Goal: Task Accomplishment & Management: Use online tool/utility

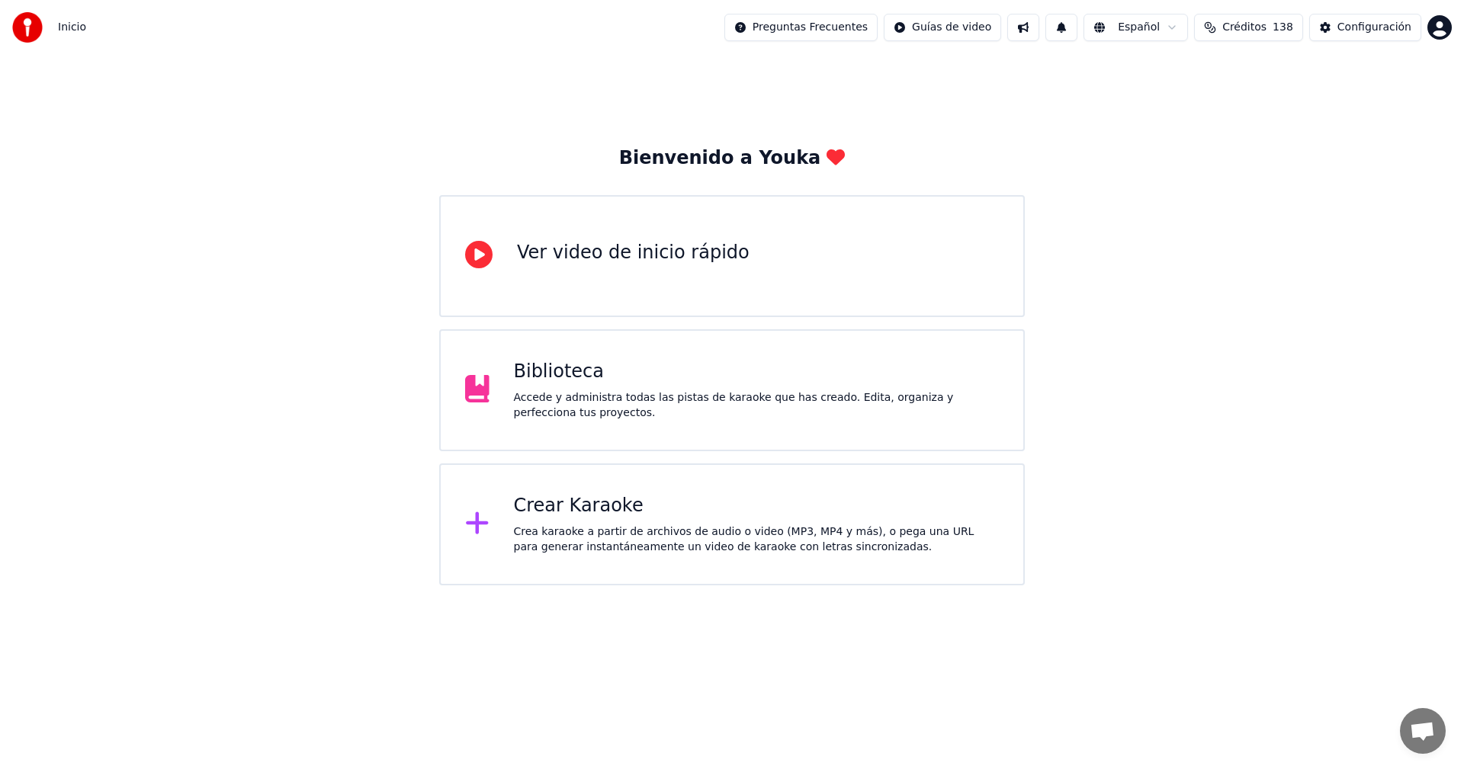
click at [532, 508] on div "Crear Karaoke" at bounding box center [757, 506] width 486 height 24
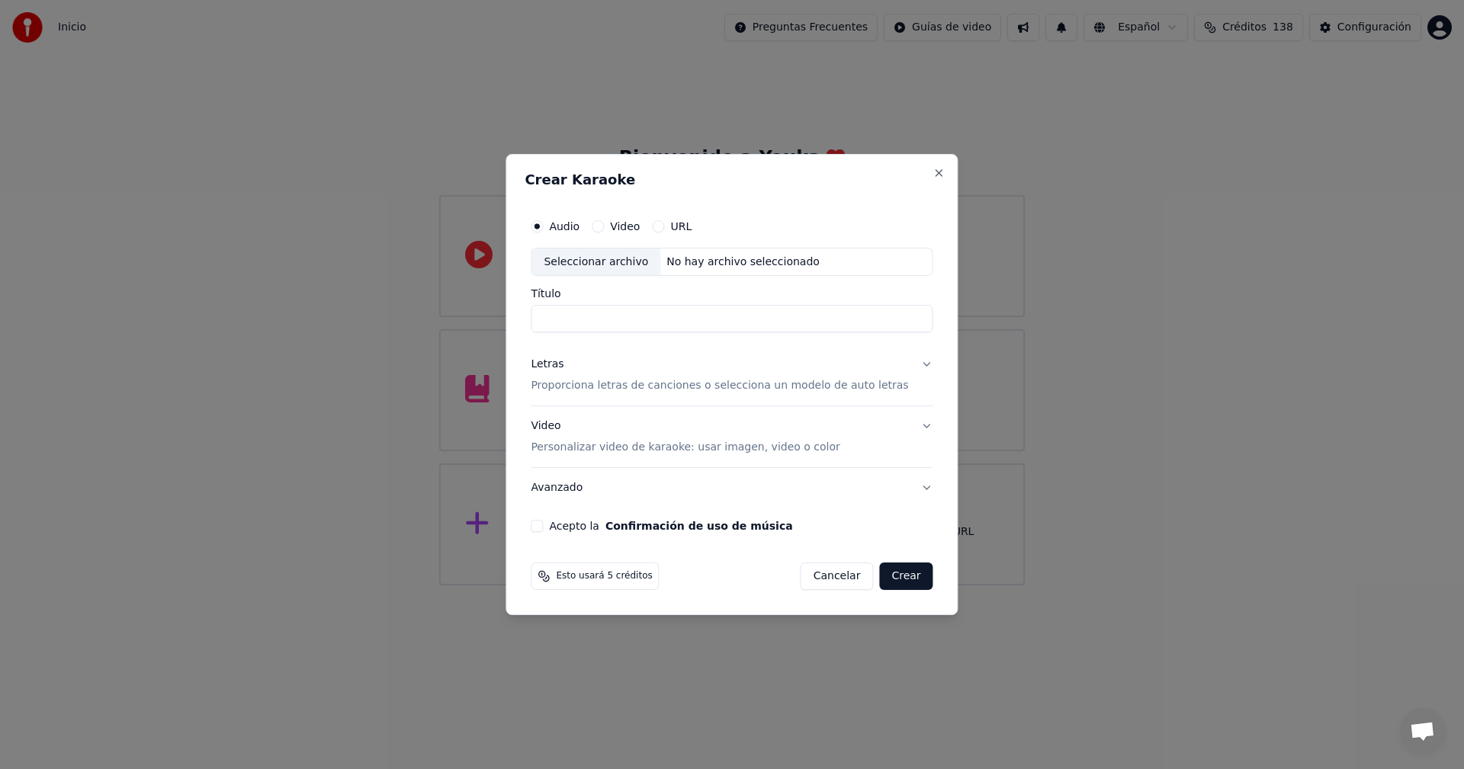
click at [679, 263] on div "No hay archivo seleccionado" at bounding box center [742, 262] width 165 height 15
drag, startPoint x: 772, startPoint y: 318, endPoint x: 736, endPoint y: 323, distance: 37.0
click at [736, 323] on input "**********" at bounding box center [732, 319] width 402 height 27
type input "**********"
click at [563, 364] on div "Letras" at bounding box center [547, 365] width 33 height 15
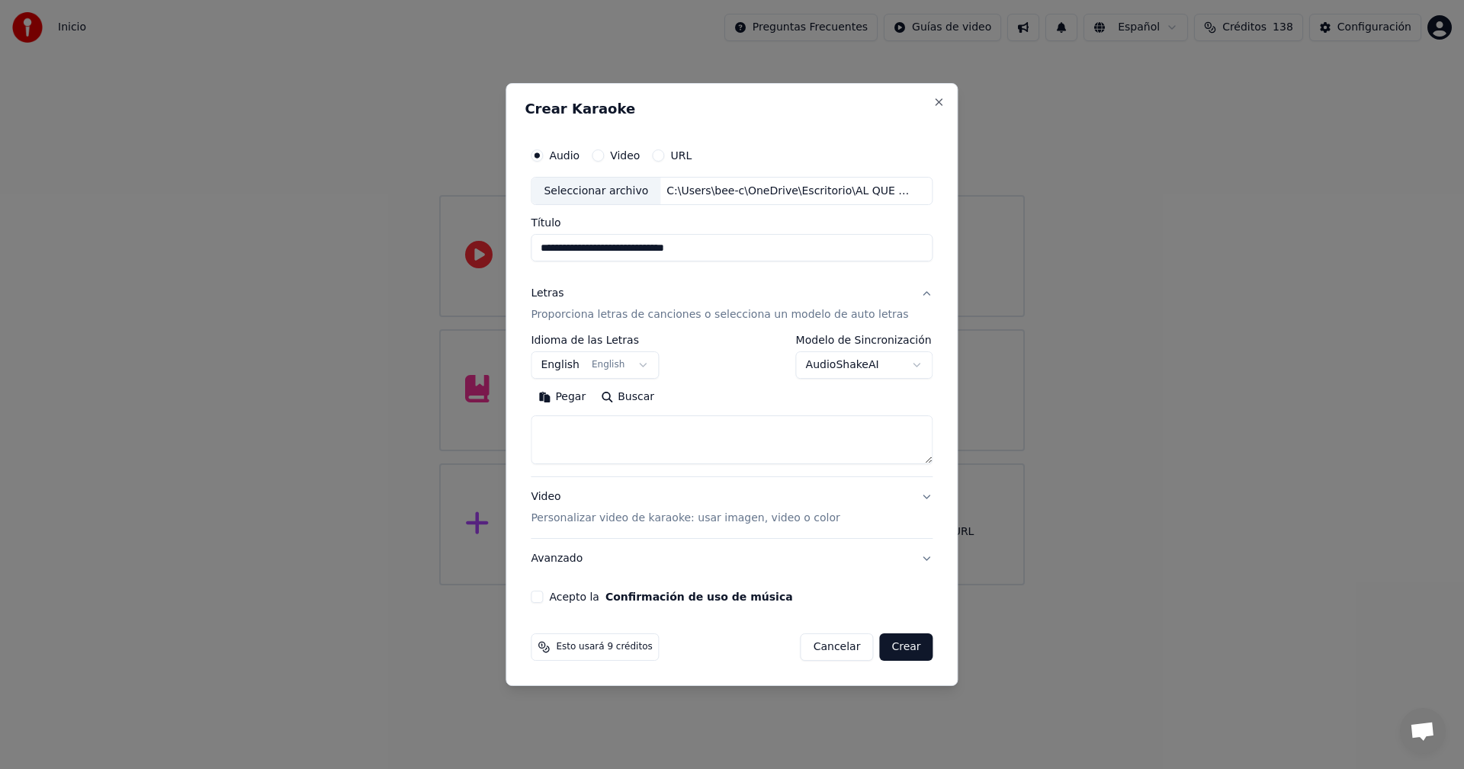
click at [607, 369] on body "**********" at bounding box center [732, 293] width 1464 height 586
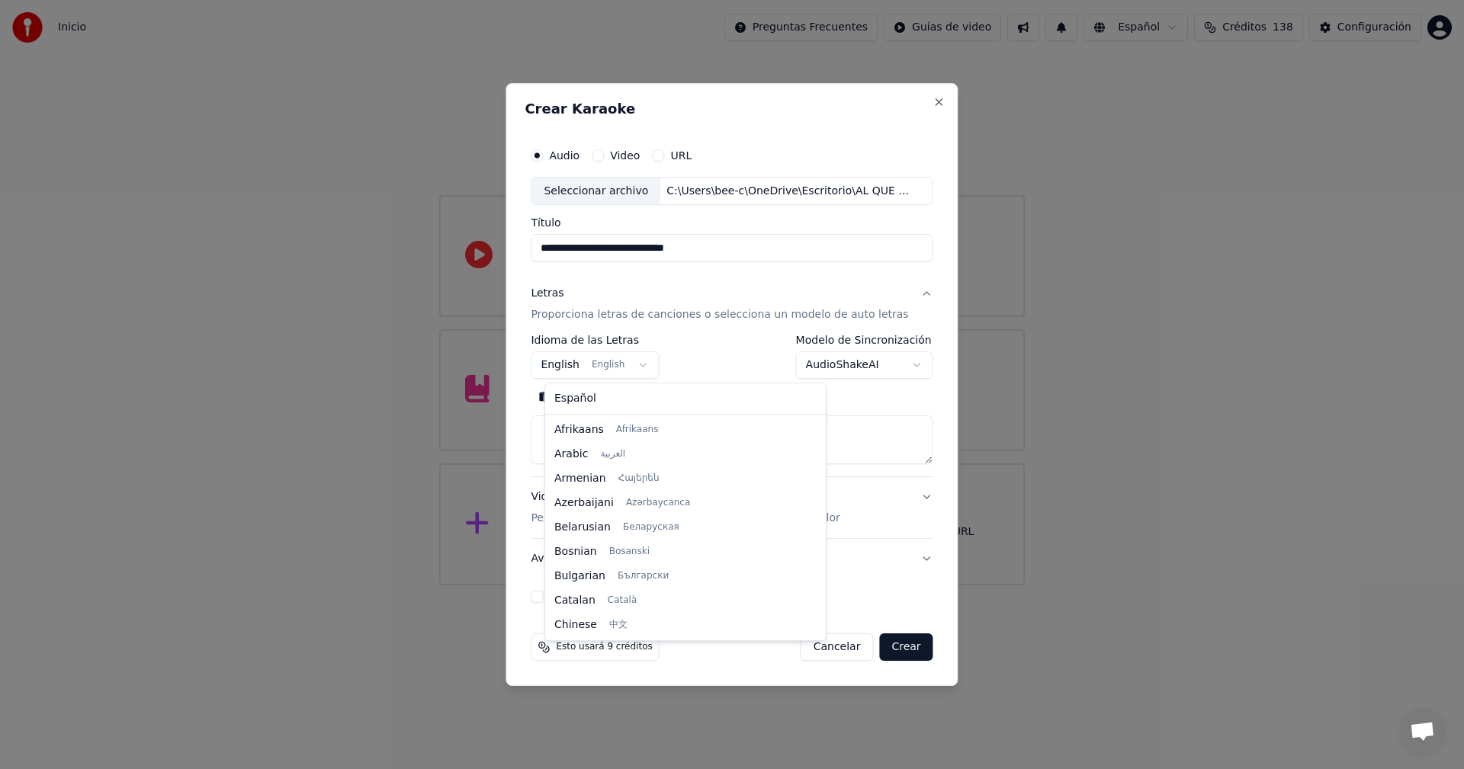
scroll to position [122, 0]
select select "**"
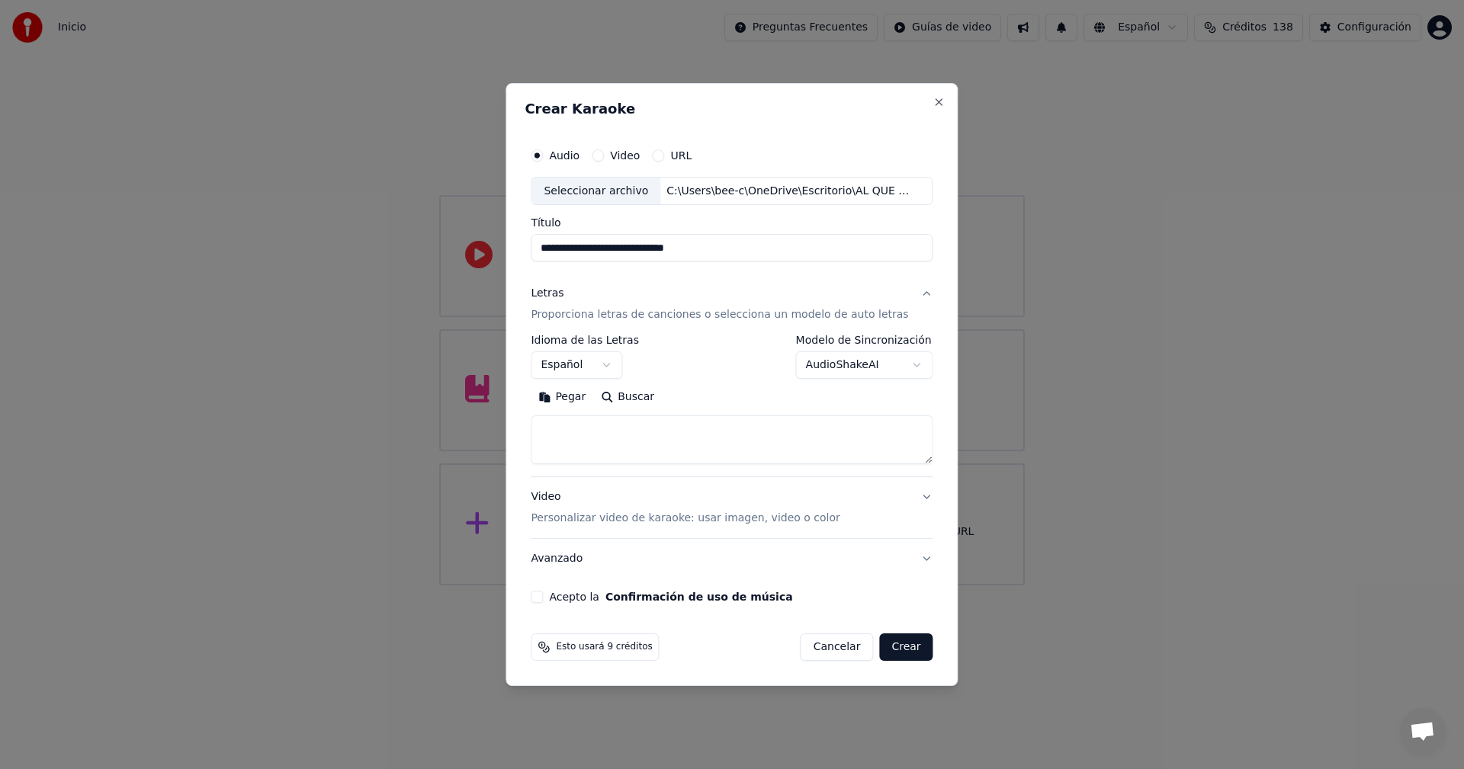
click at [597, 452] on textarea at bounding box center [732, 440] width 402 height 49
paste textarea "**********"
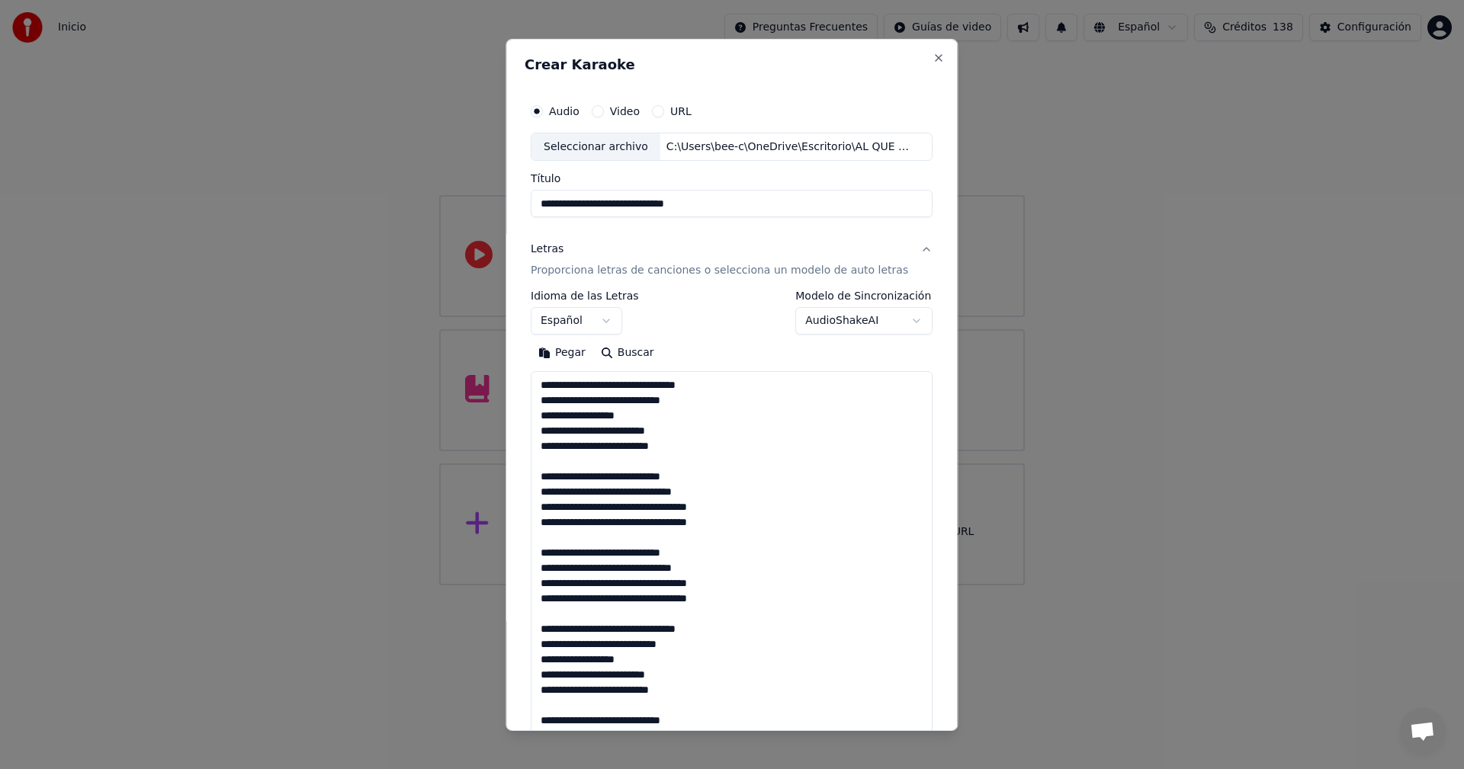
scroll to position [1315, 0]
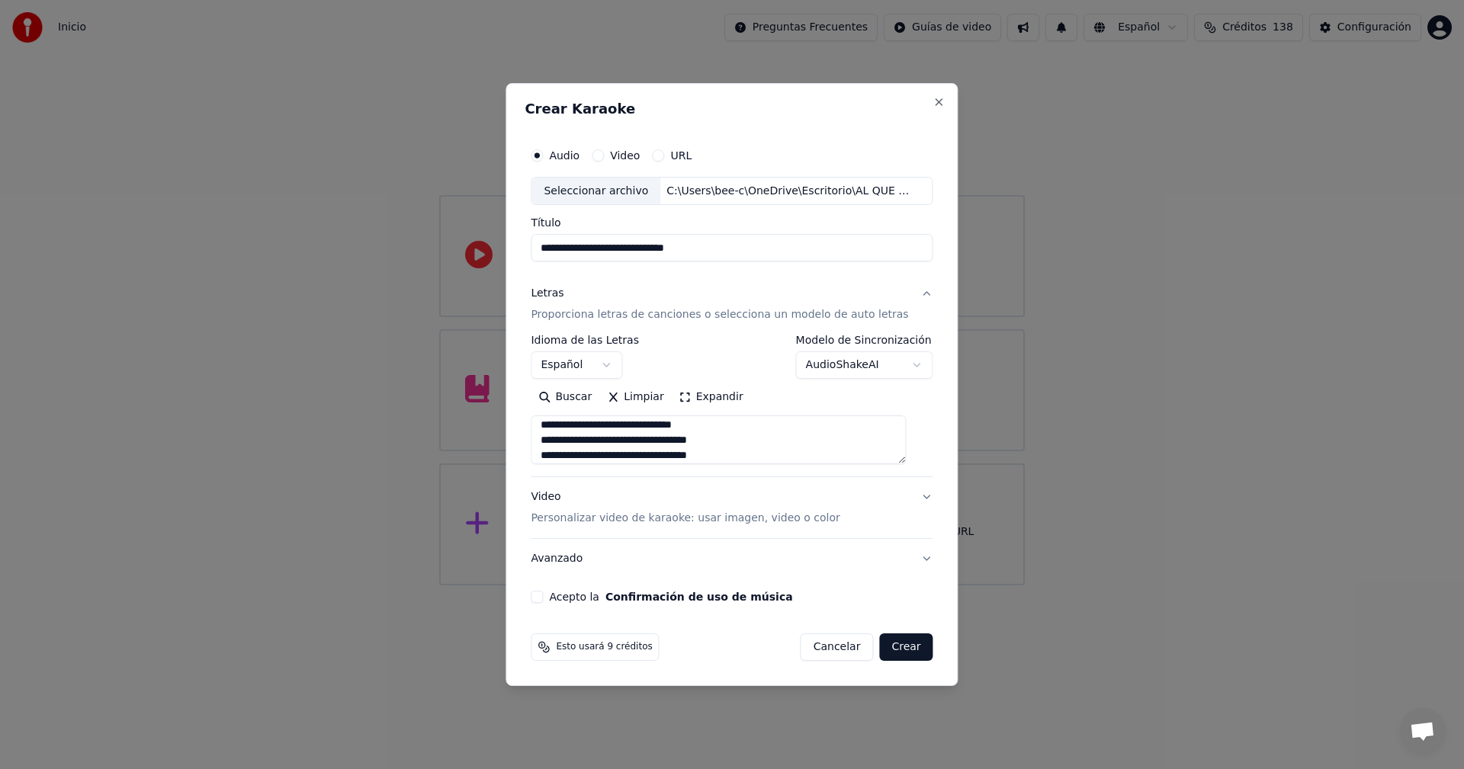
type textarea "**********"
click at [543, 600] on button "Acepto la Confirmación de uso de música" at bounding box center [537, 597] width 12 height 12
click at [890, 651] on button "Crear" at bounding box center [905, 647] width 53 height 27
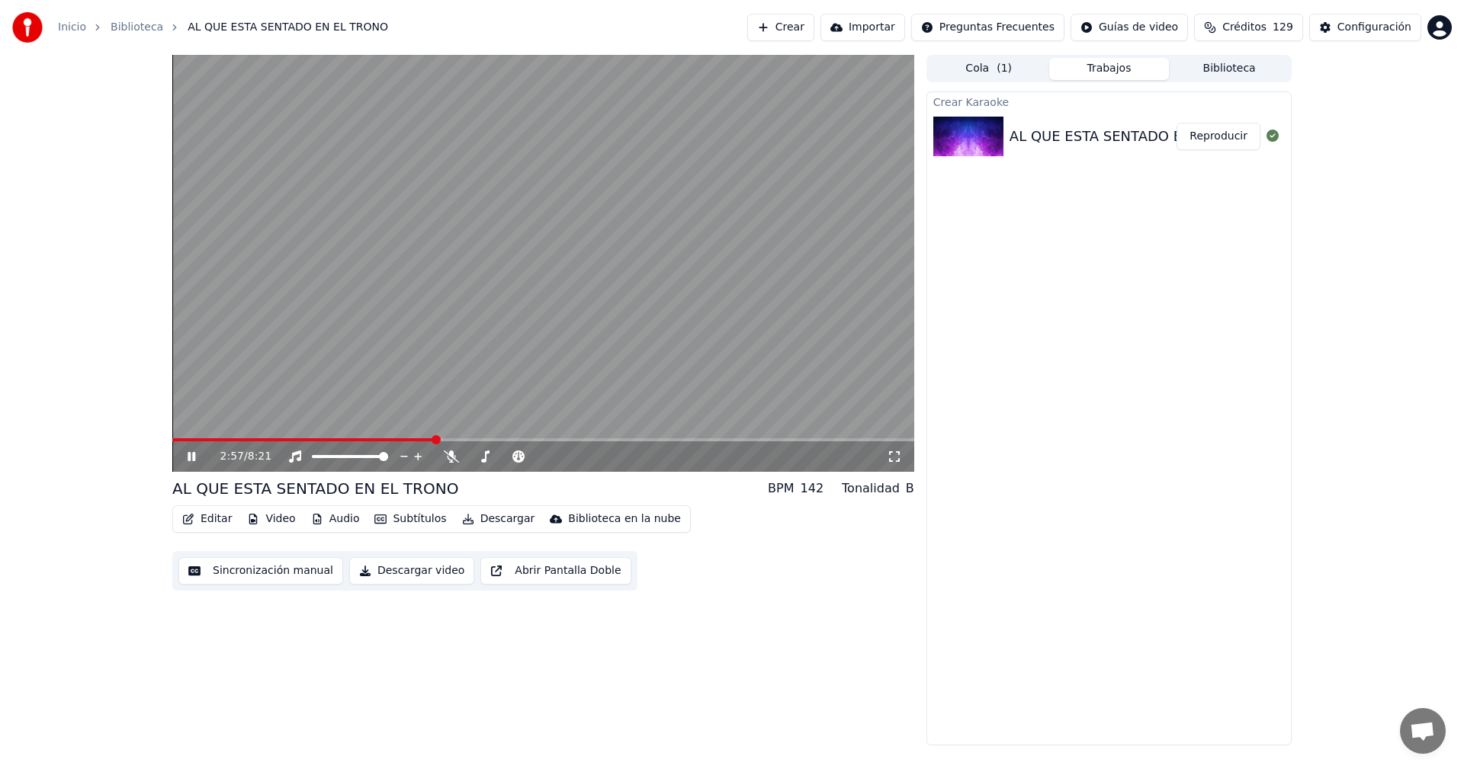
click at [192, 451] on icon at bounding box center [202, 457] width 36 height 12
click at [201, 521] on button "Editar" at bounding box center [207, 519] width 62 height 21
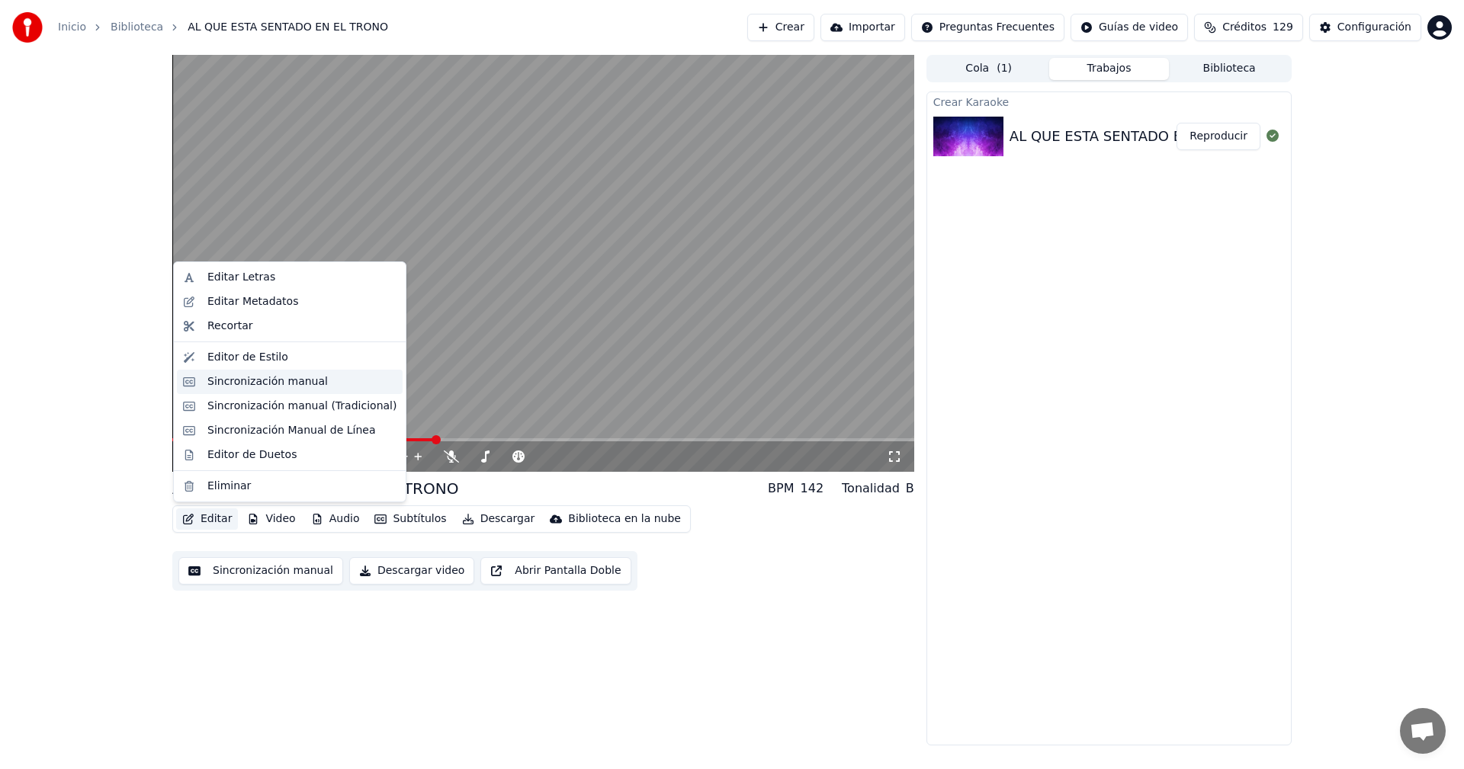
click at [223, 387] on div "Sincronización manual" at bounding box center [267, 381] width 120 height 15
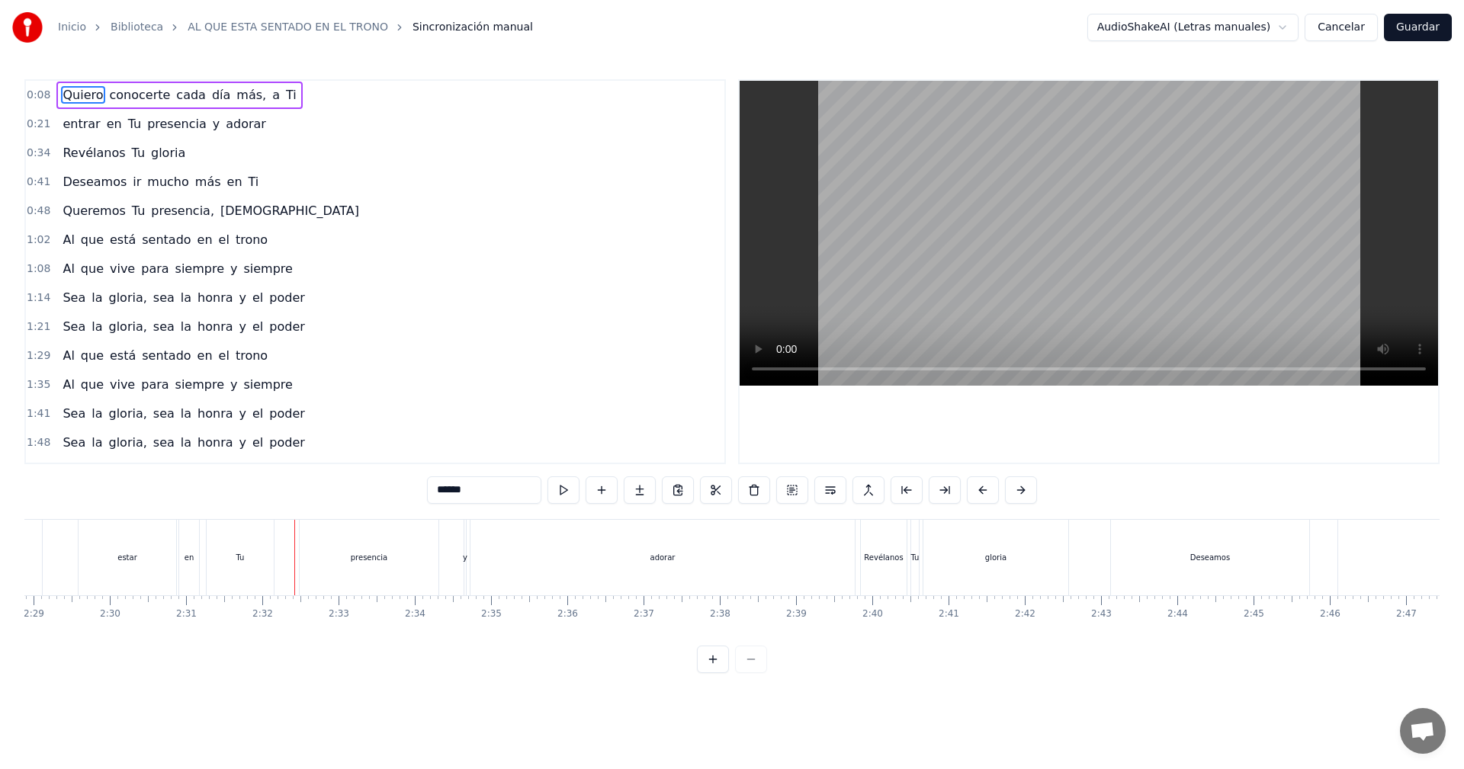
scroll to position [0, 11350]
click at [881, 566] on div "Revélanos" at bounding box center [884, 557] width 46 height 75
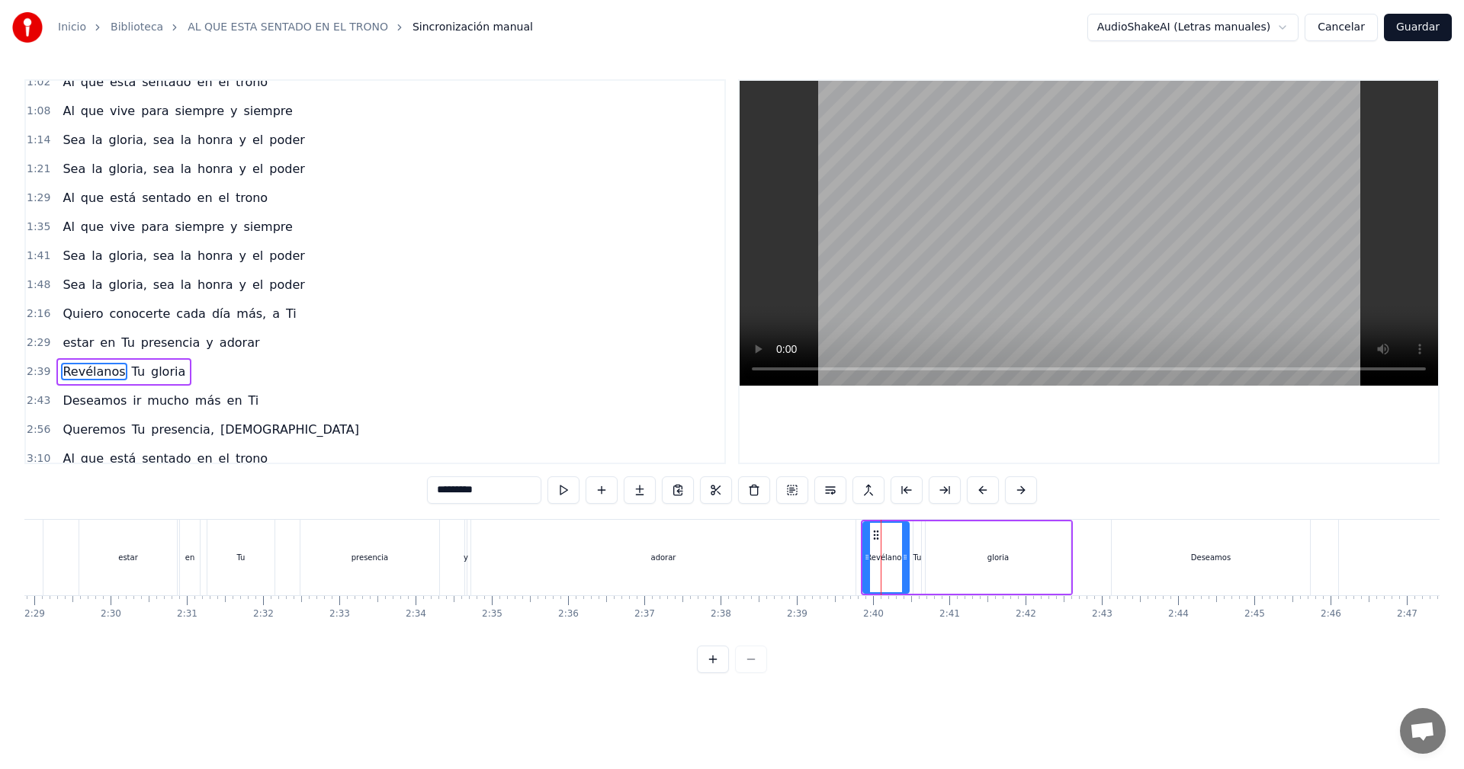
scroll to position [258, 0]
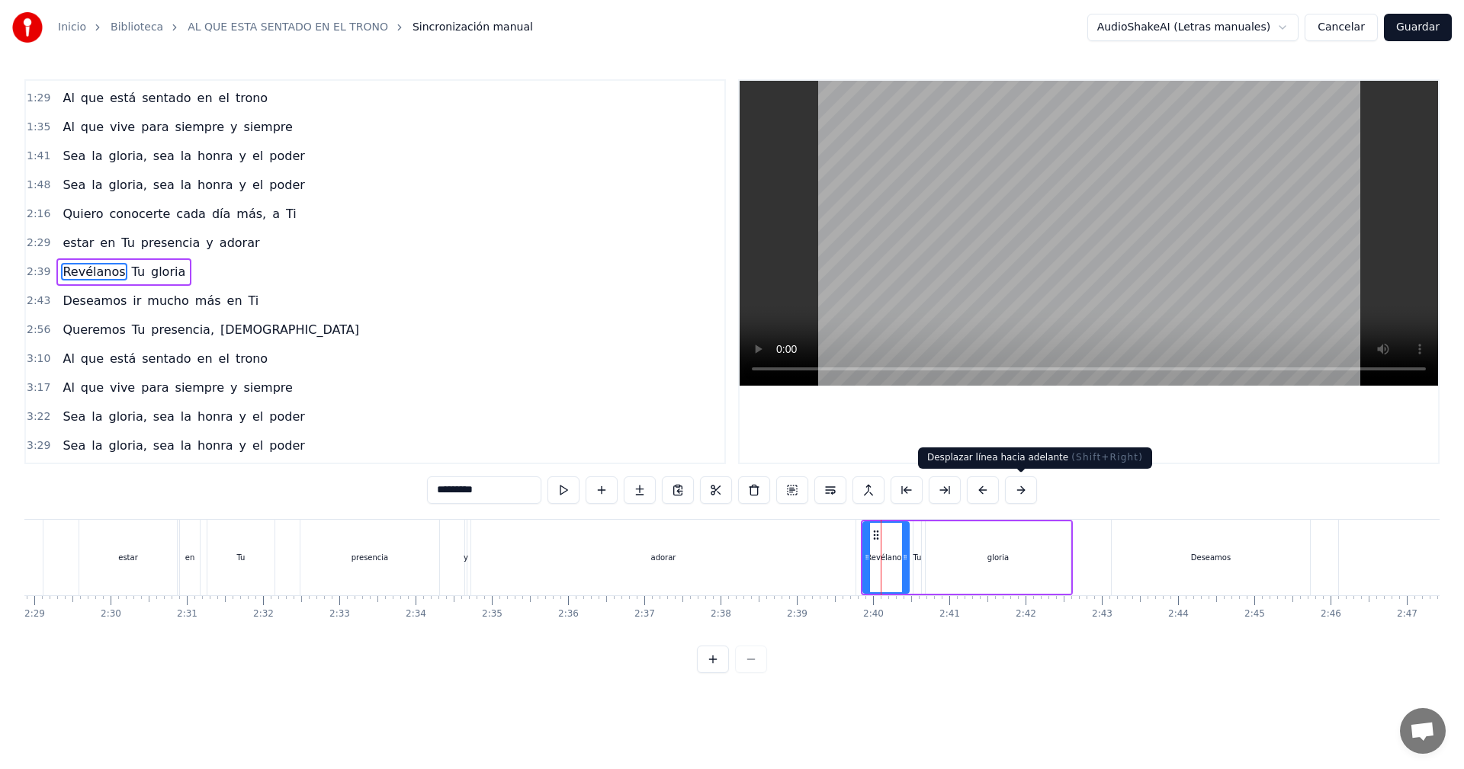
click at [1022, 495] on button at bounding box center [1021, 489] width 32 height 27
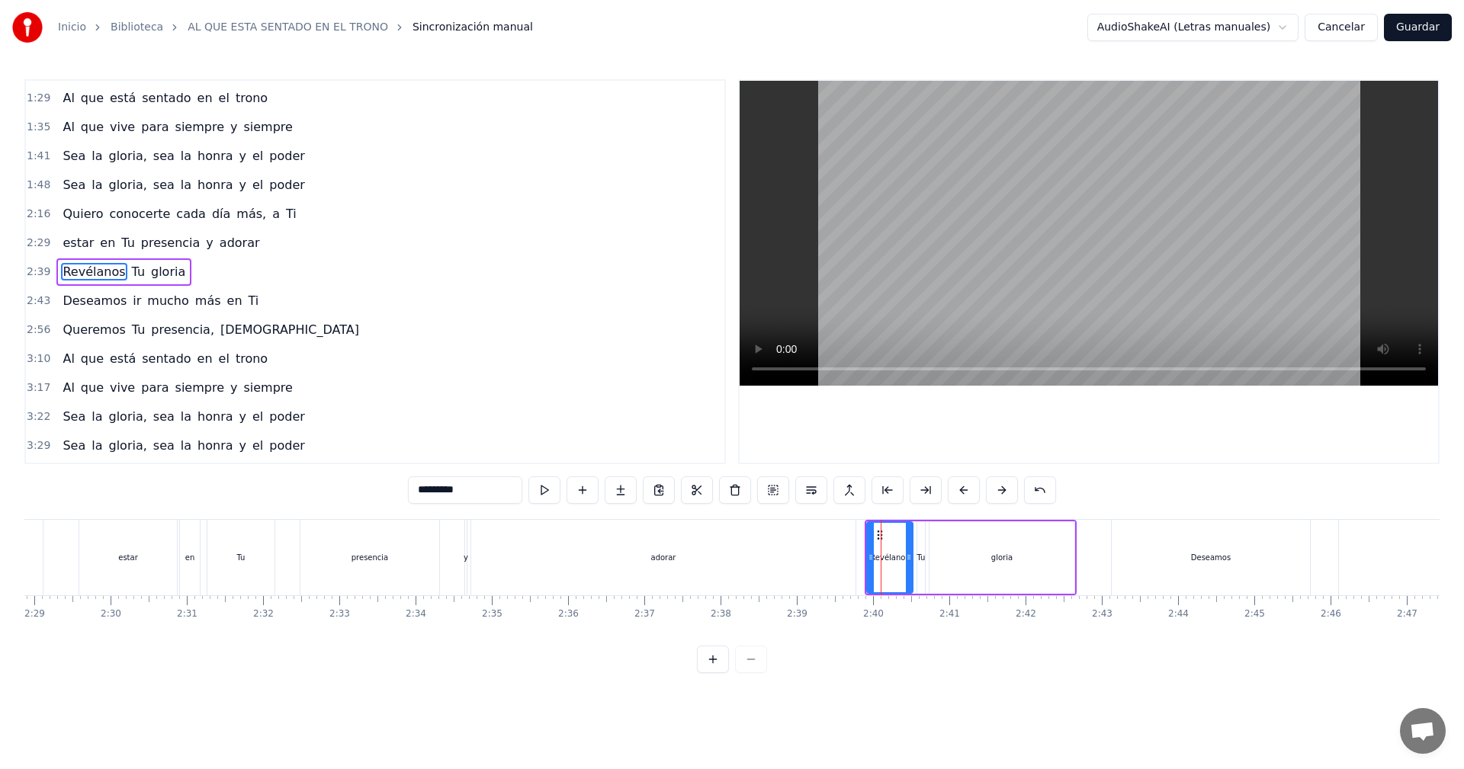
click at [1022, 495] on div "*********" at bounding box center [732, 489] width 648 height 27
click at [1022, 494] on div "*********" at bounding box center [732, 489] width 648 height 27
click at [1023, 494] on div "*********" at bounding box center [732, 489] width 648 height 27
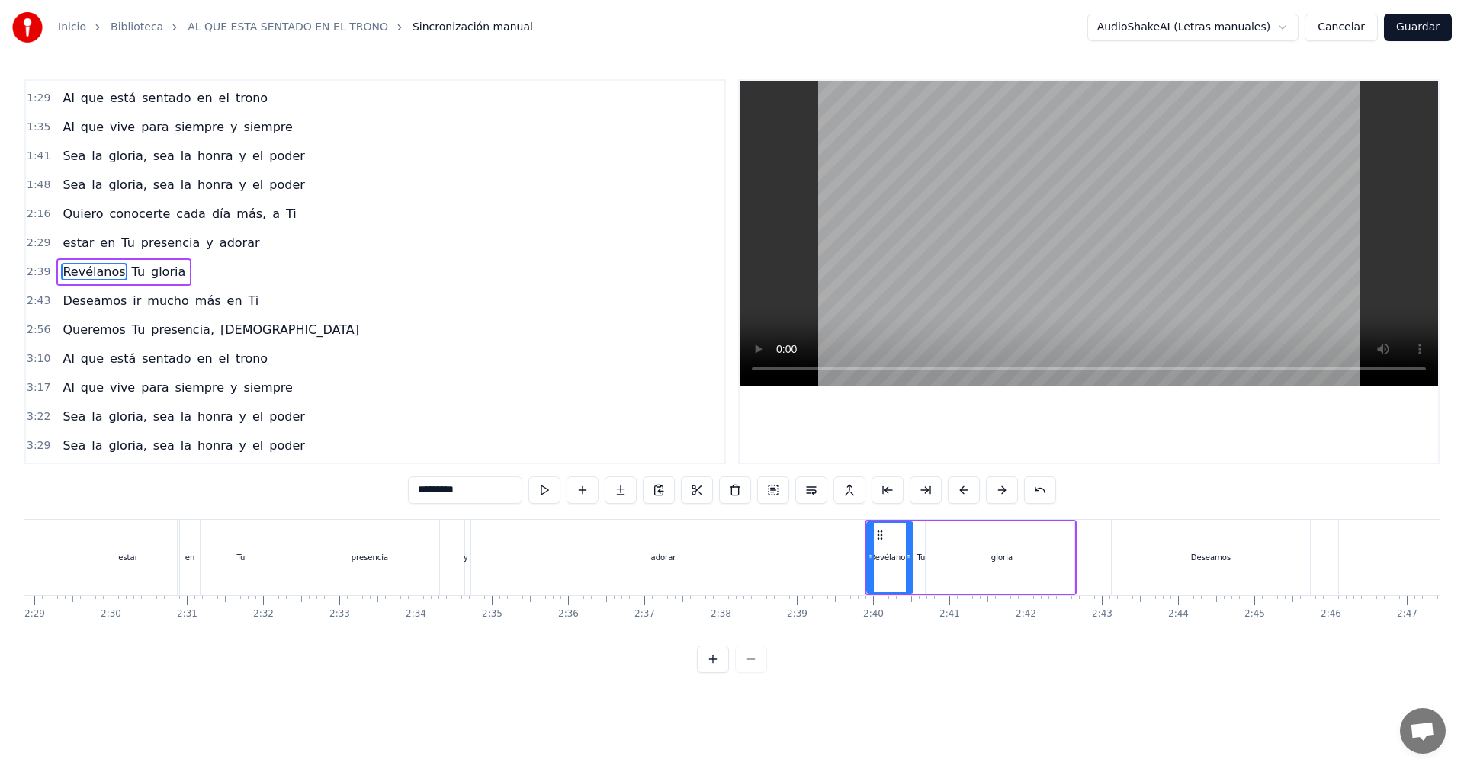
click at [1023, 494] on div "*********" at bounding box center [732, 489] width 648 height 27
click at [1001, 493] on button at bounding box center [1002, 489] width 32 height 27
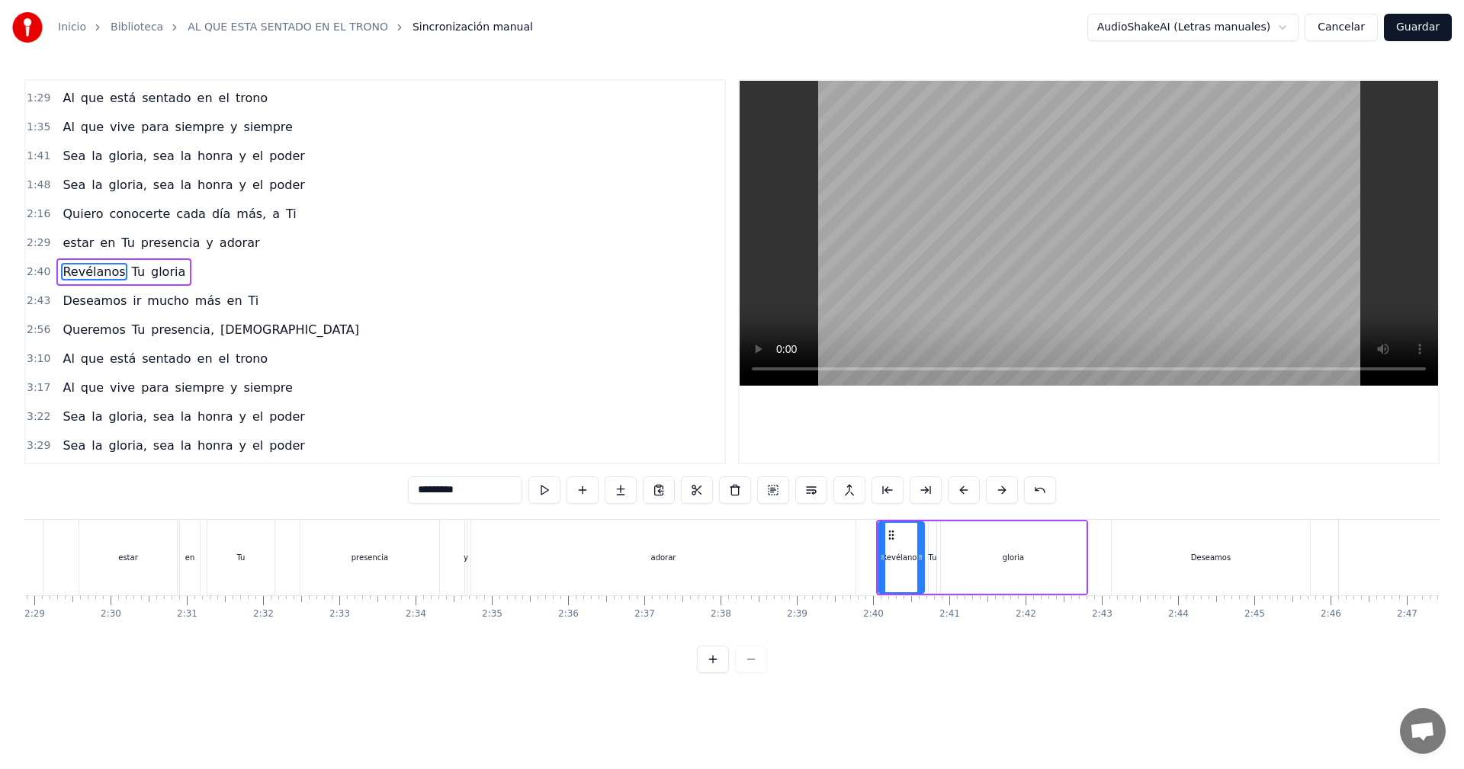
click at [1001, 493] on button at bounding box center [1002, 489] width 32 height 27
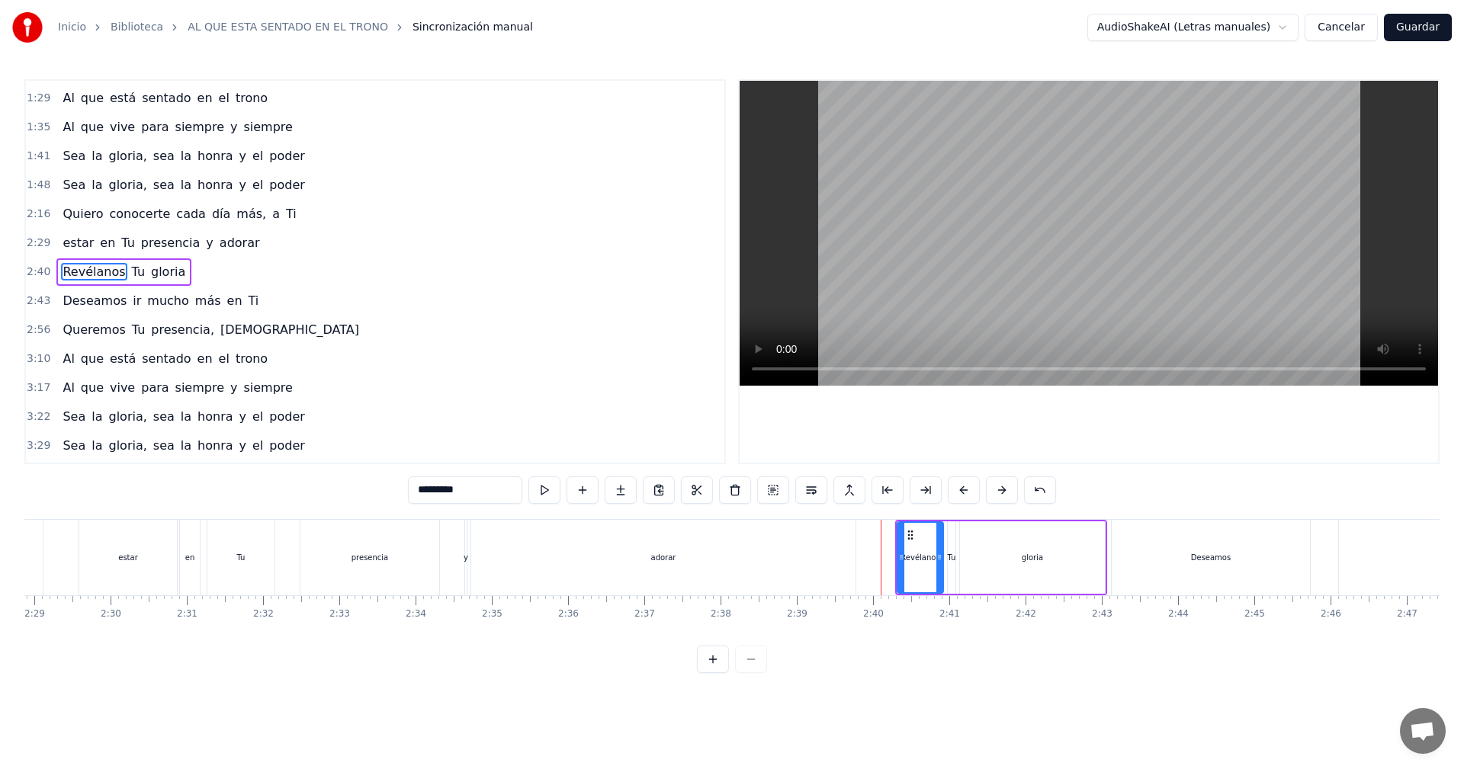
click at [1001, 493] on button at bounding box center [1002, 489] width 32 height 27
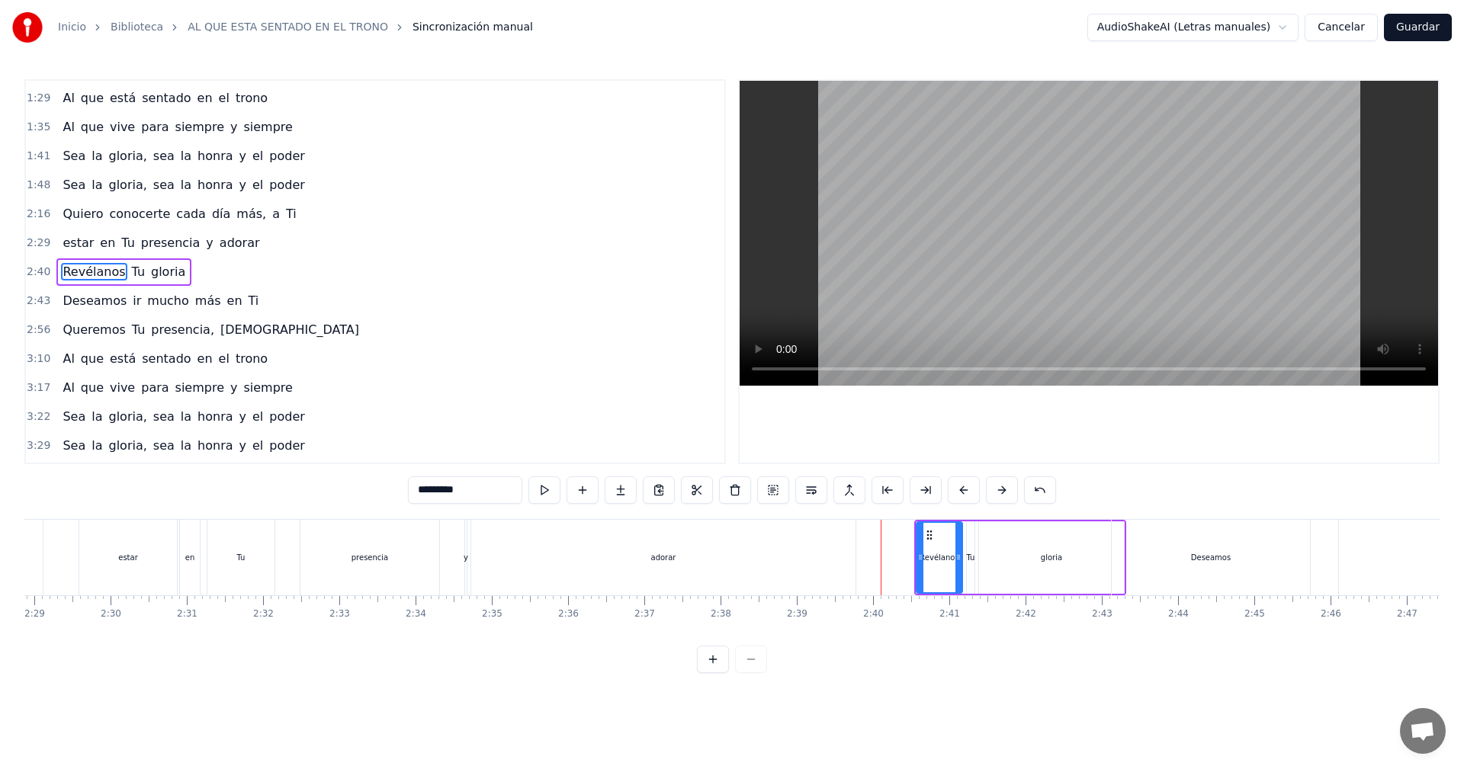
click at [1001, 493] on button at bounding box center [1002, 489] width 32 height 27
click at [1002, 494] on button at bounding box center [1002, 489] width 32 height 27
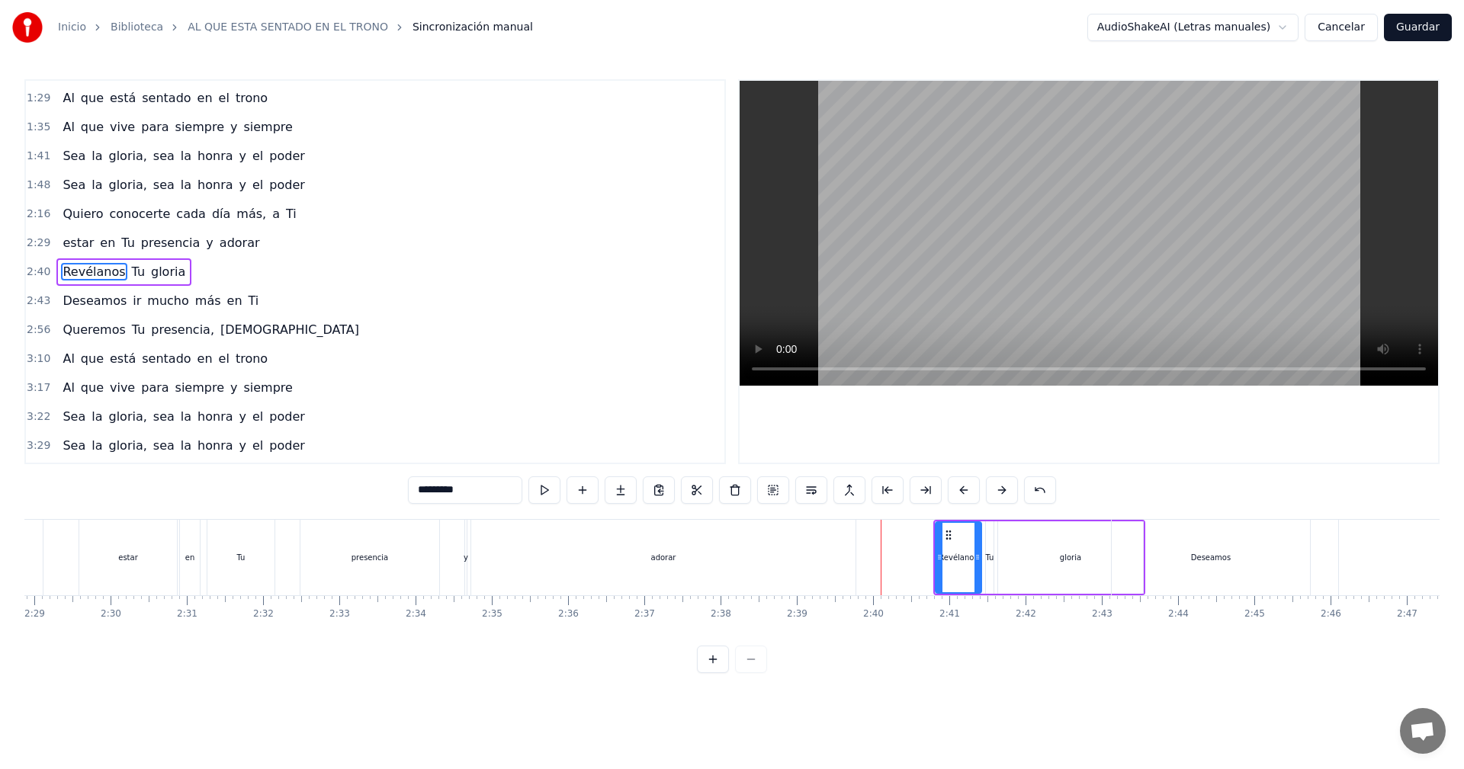
click at [1002, 494] on button at bounding box center [1002, 489] width 32 height 27
click at [1003, 495] on button at bounding box center [1002, 489] width 32 height 27
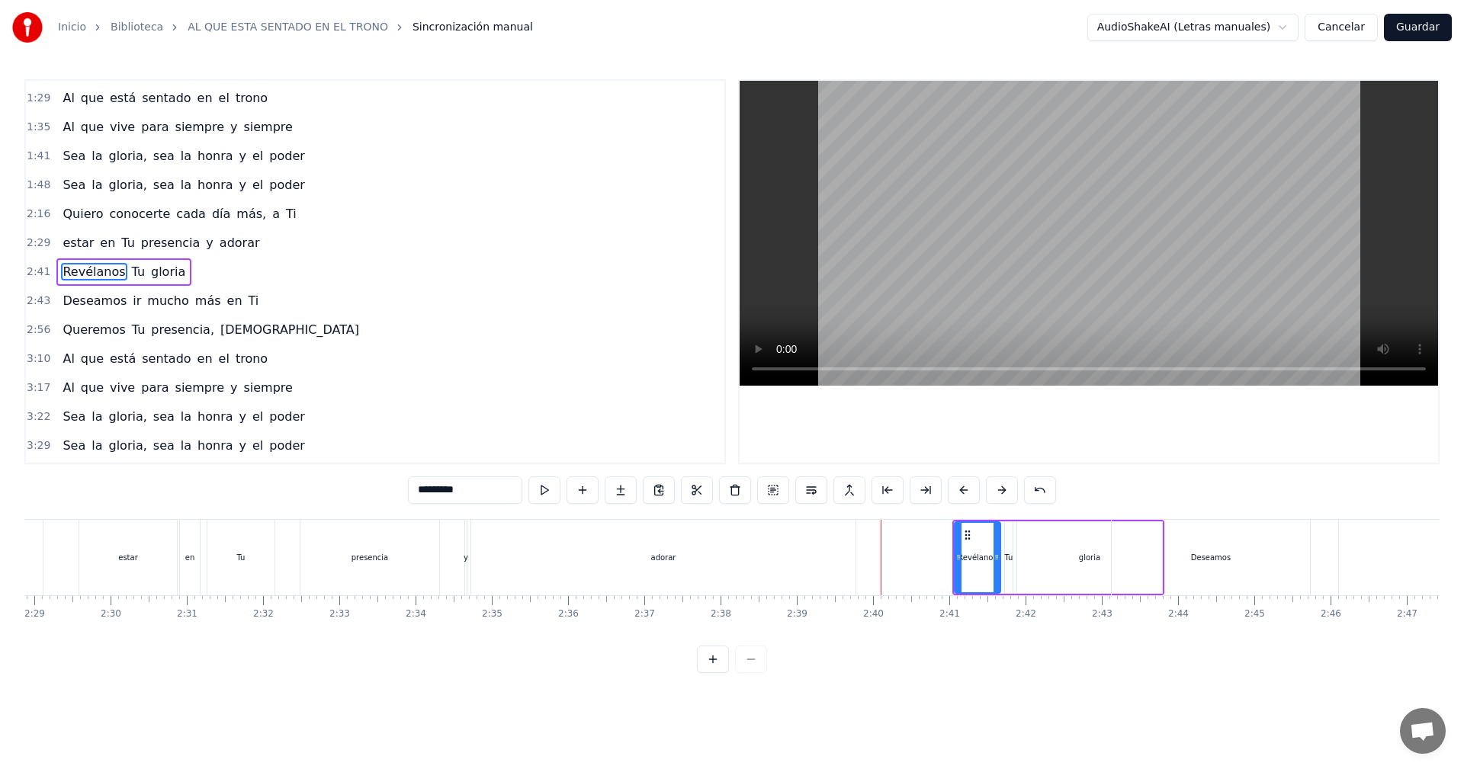
click at [1003, 495] on button at bounding box center [1002, 489] width 32 height 27
click at [1003, 496] on button at bounding box center [1002, 489] width 32 height 27
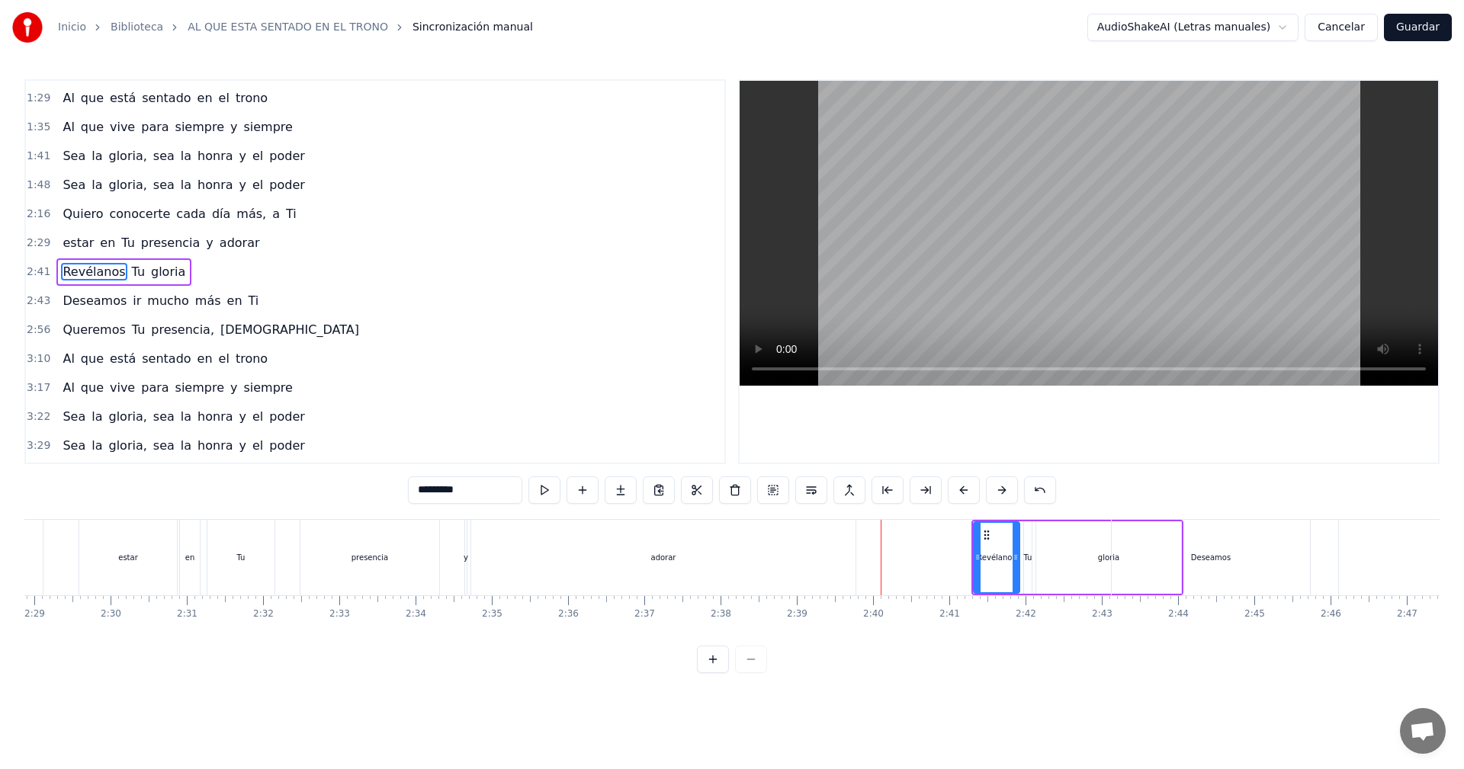
click at [1003, 496] on button at bounding box center [1002, 489] width 32 height 27
click at [1005, 498] on button at bounding box center [1002, 489] width 32 height 27
click at [1006, 499] on button at bounding box center [1002, 489] width 32 height 27
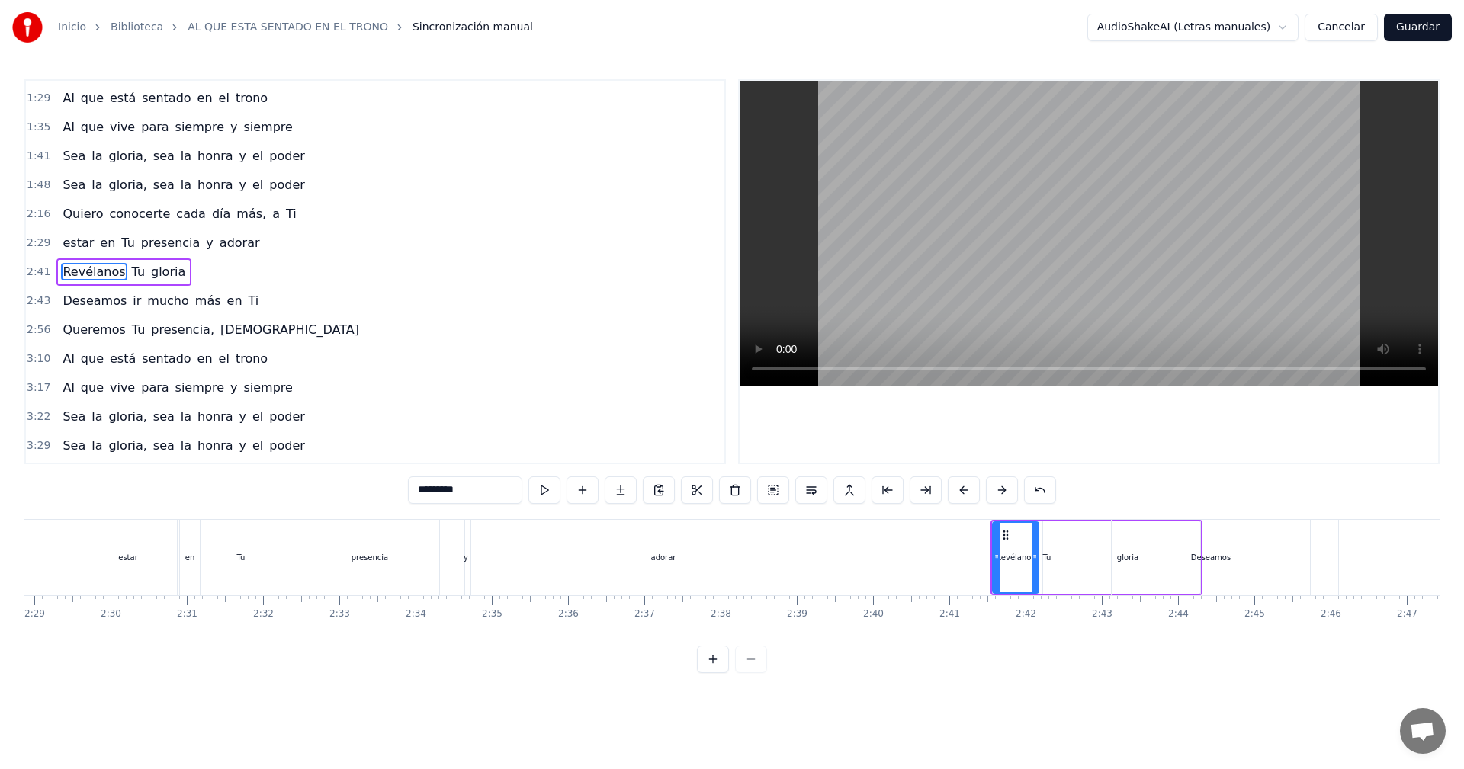
click at [467, 563] on div "y" at bounding box center [466, 557] width 5 height 11
type input "*"
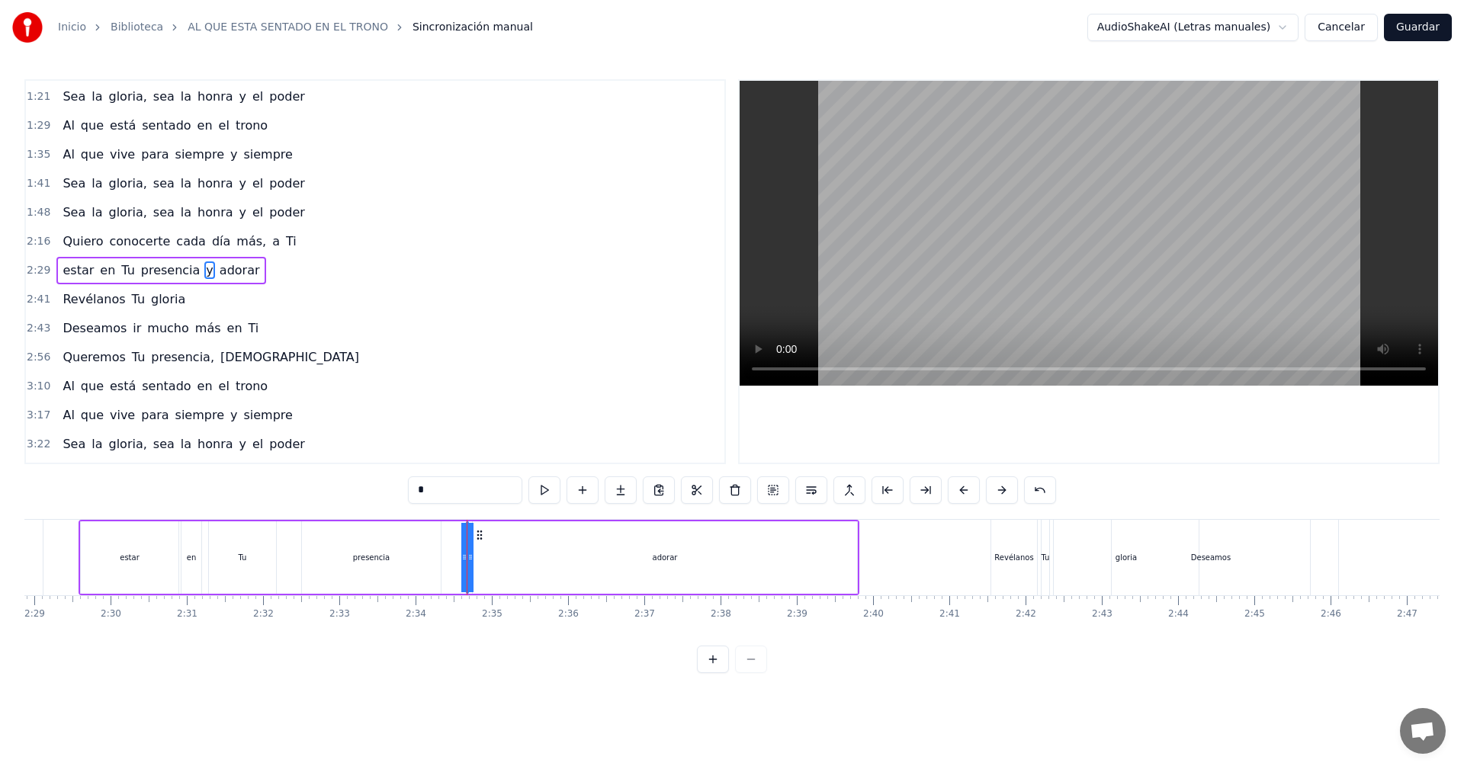
scroll to position [229, 0]
click at [552, 491] on button at bounding box center [544, 489] width 32 height 27
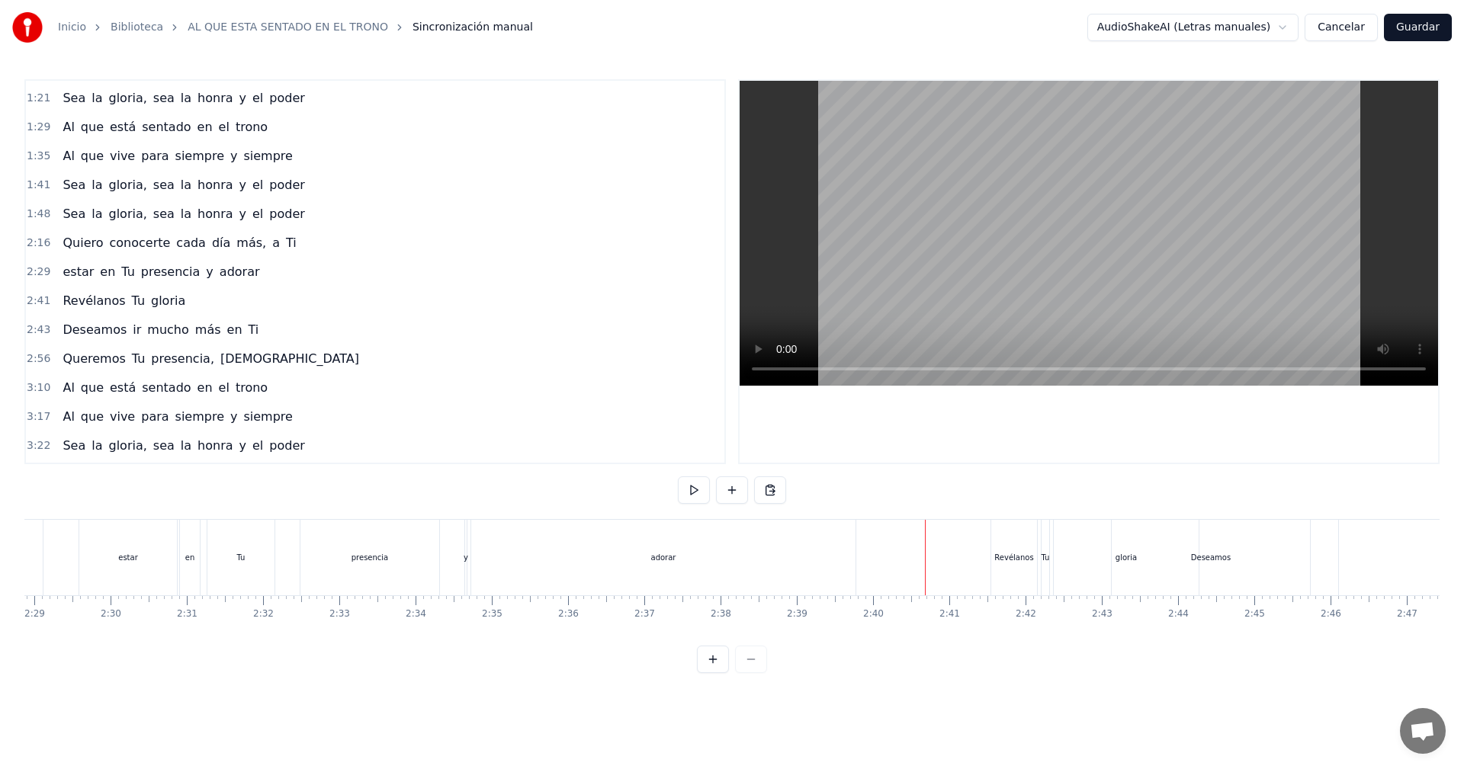
click at [1022, 553] on div "Revélanos" at bounding box center [1013, 557] width 39 height 11
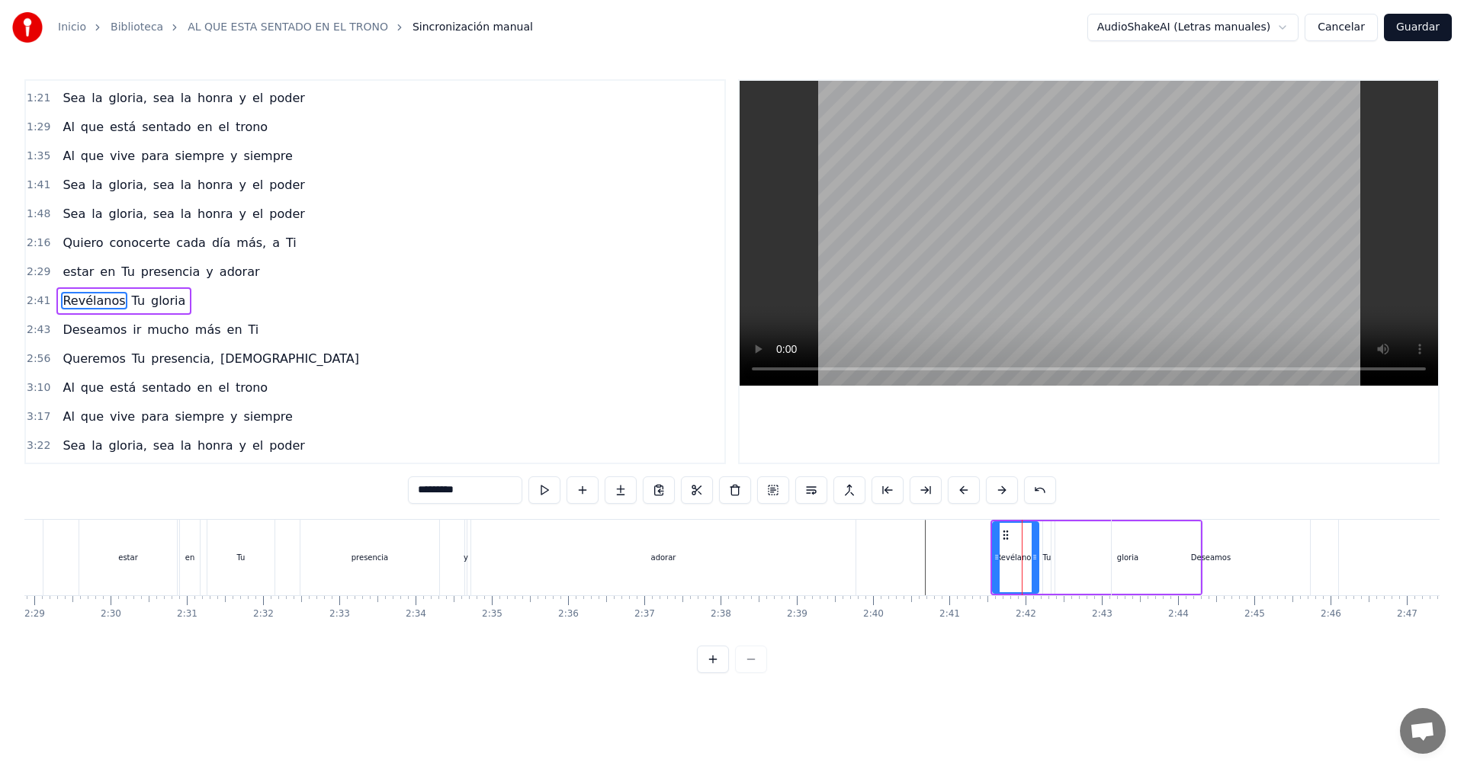
scroll to position [258, 0]
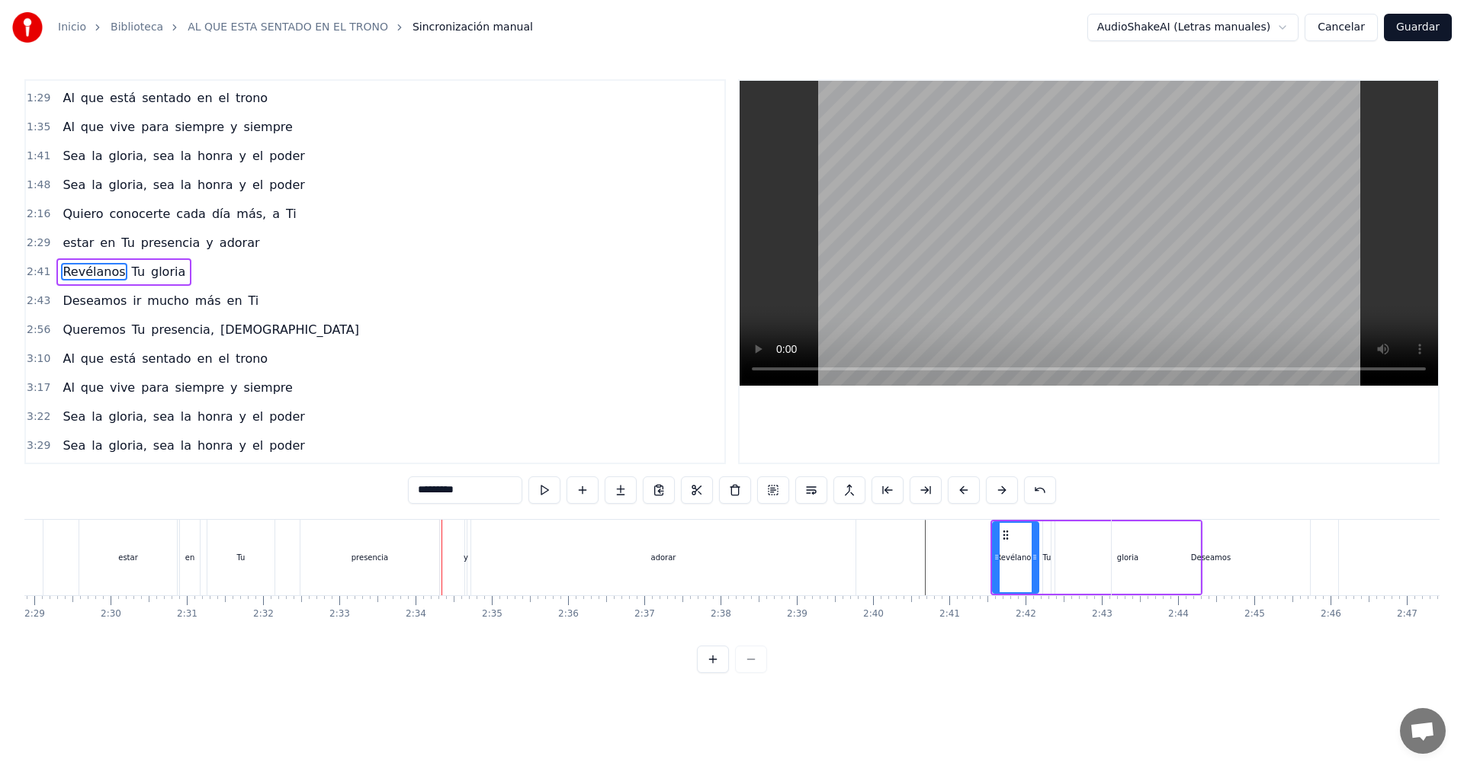
click at [842, 399] on div at bounding box center [1089, 272] width 698 height 382
click at [1229, 498] on div "0:08 Quiero conocerte cada día más, a Ti 0:21 entrar en Tu presencia y adorar 0…" at bounding box center [731, 376] width 1415 height 594
click at [541, 486] on button at bounding box center [544, 489] width 32 height 27
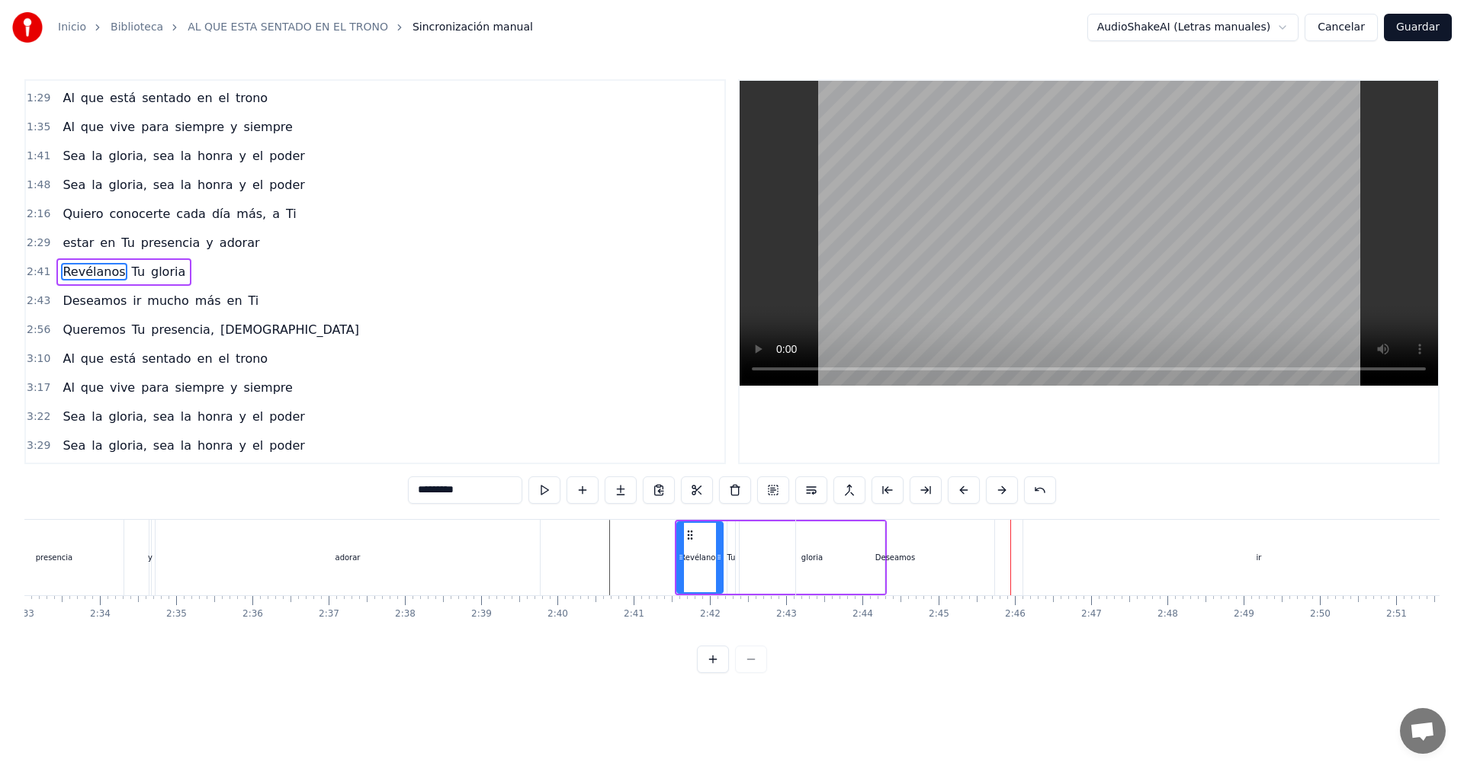
scroll to position [0, 11728]
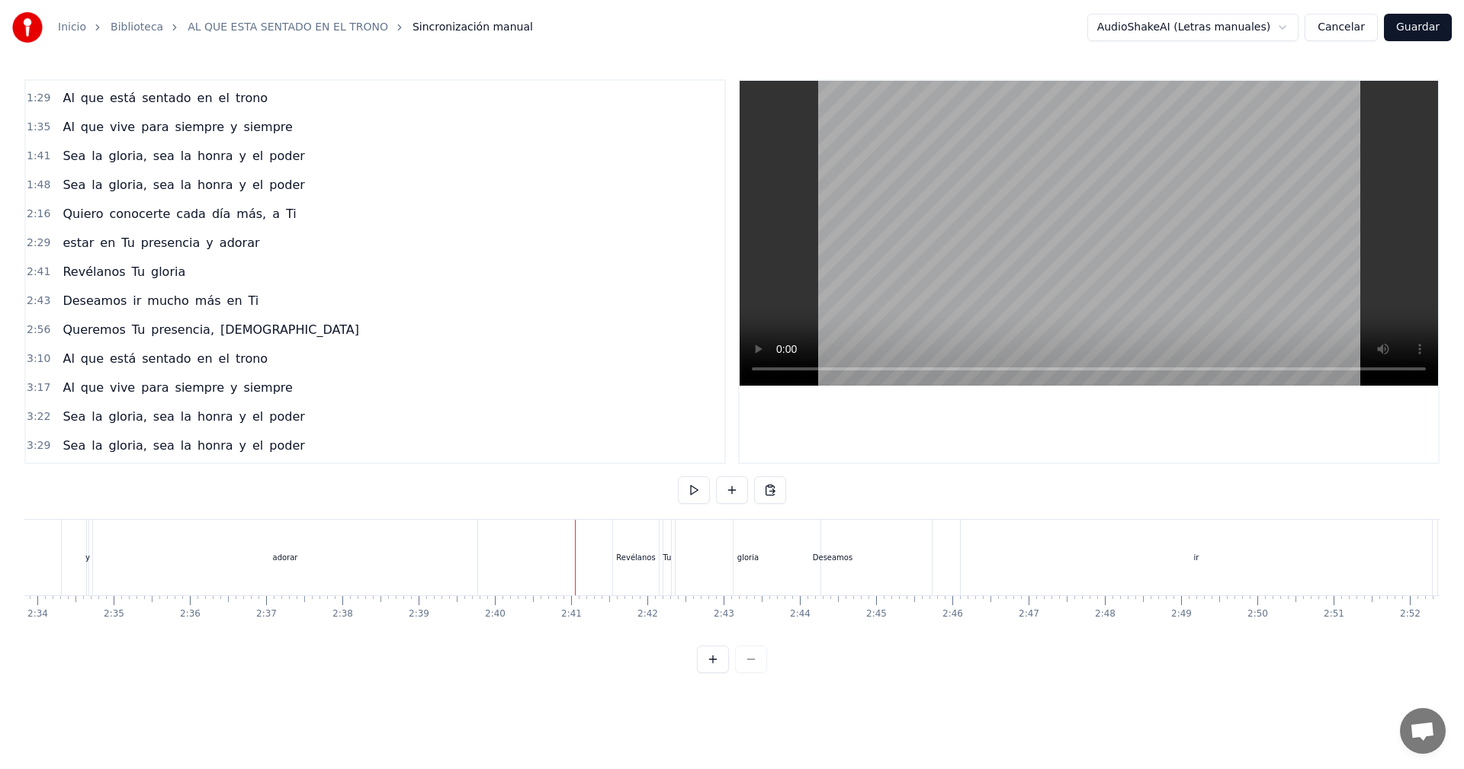
click at [630, 538] on div "Revélanos" at bounding box center [636, 557] width 46 height 75
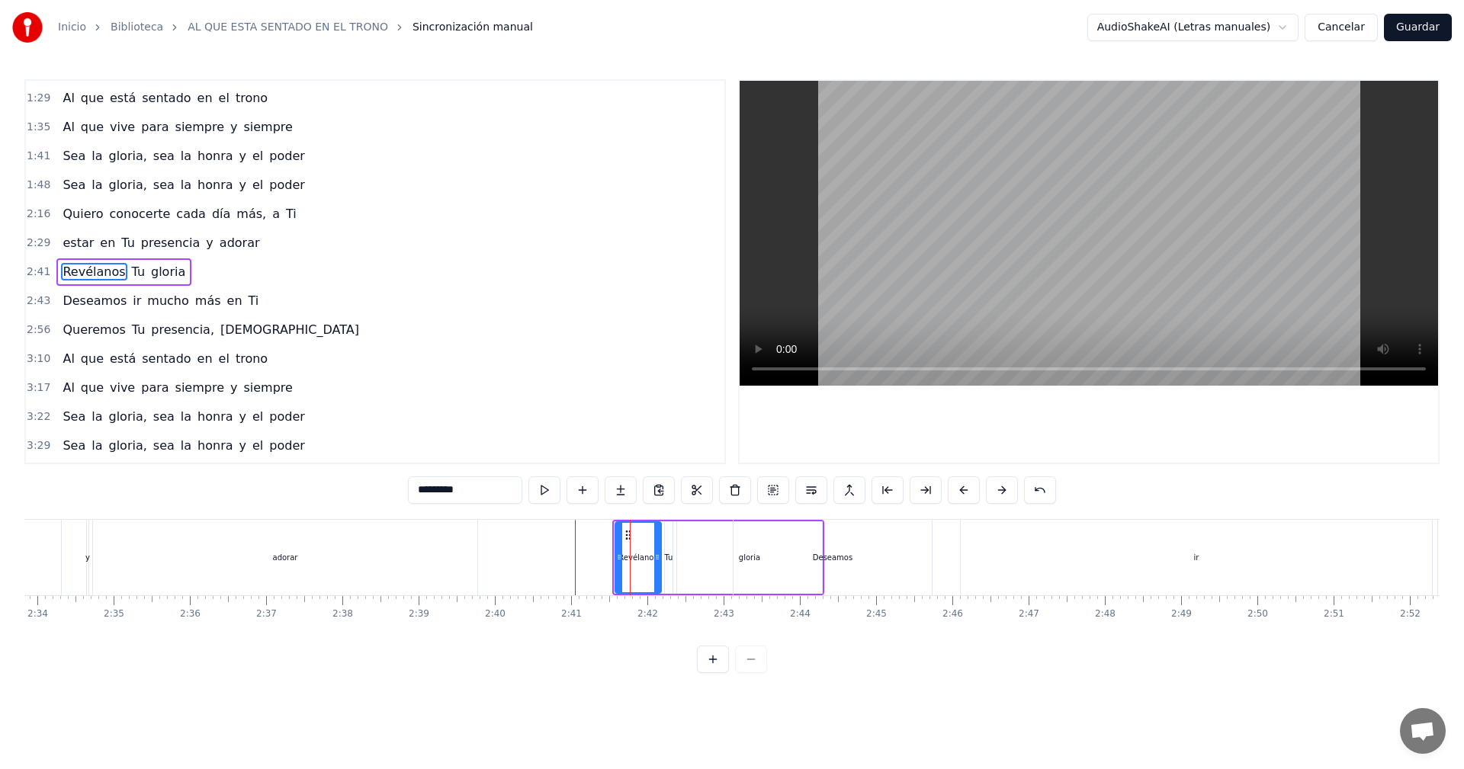
click at [625, 538] on icon at bounding box center [628, 535] width 12 height 12
click at [958, 494] on button at bounding box center [964, 489] width 32 height 27
click at [964, 494] on button at bounding box center [964, 489] width 32 height 27
click at [964, 495] on button at bounding box center [964, 489] width 32 height 27
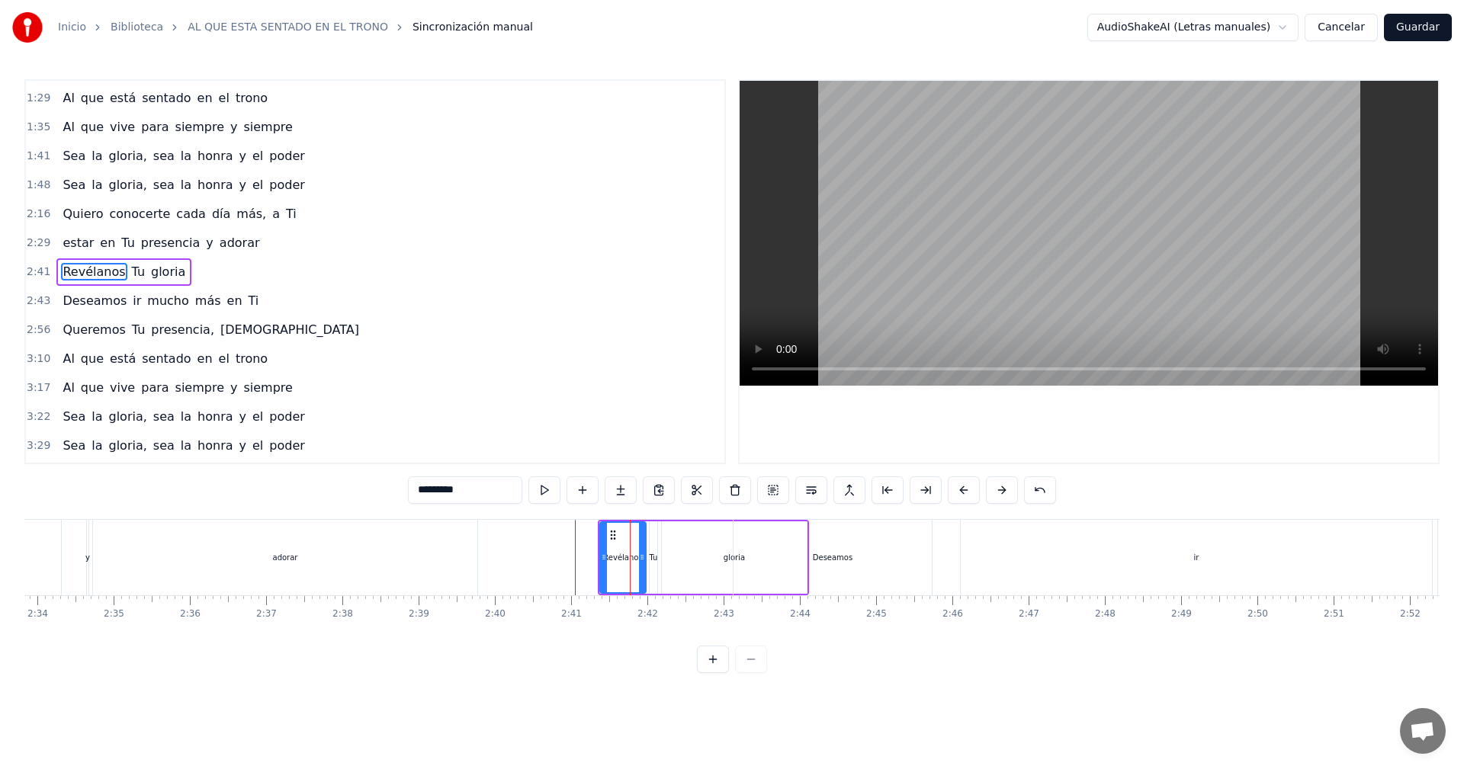
click at [964, 495] on button at bounding box center [964, 489] width 32 height 27
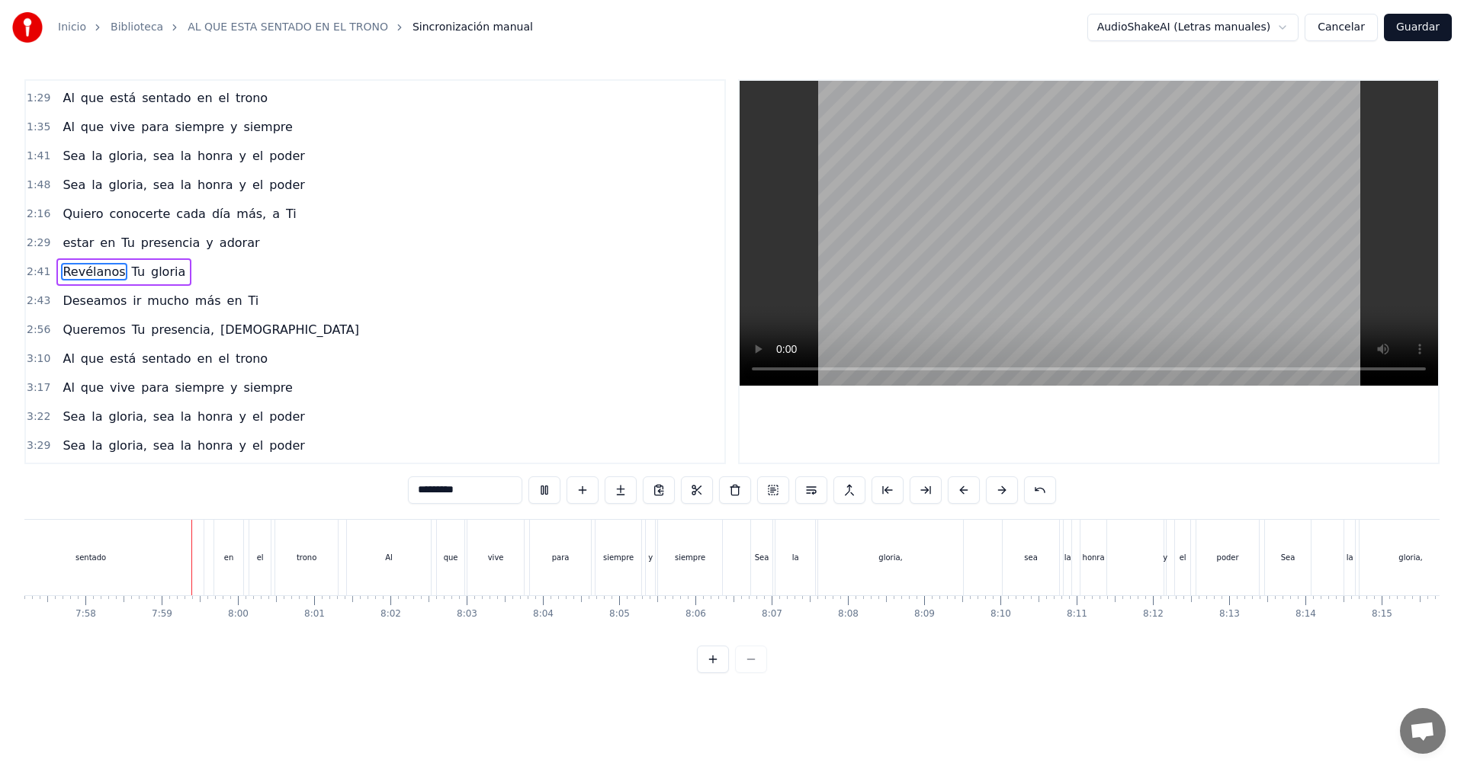
scroll to position [0, 36421]
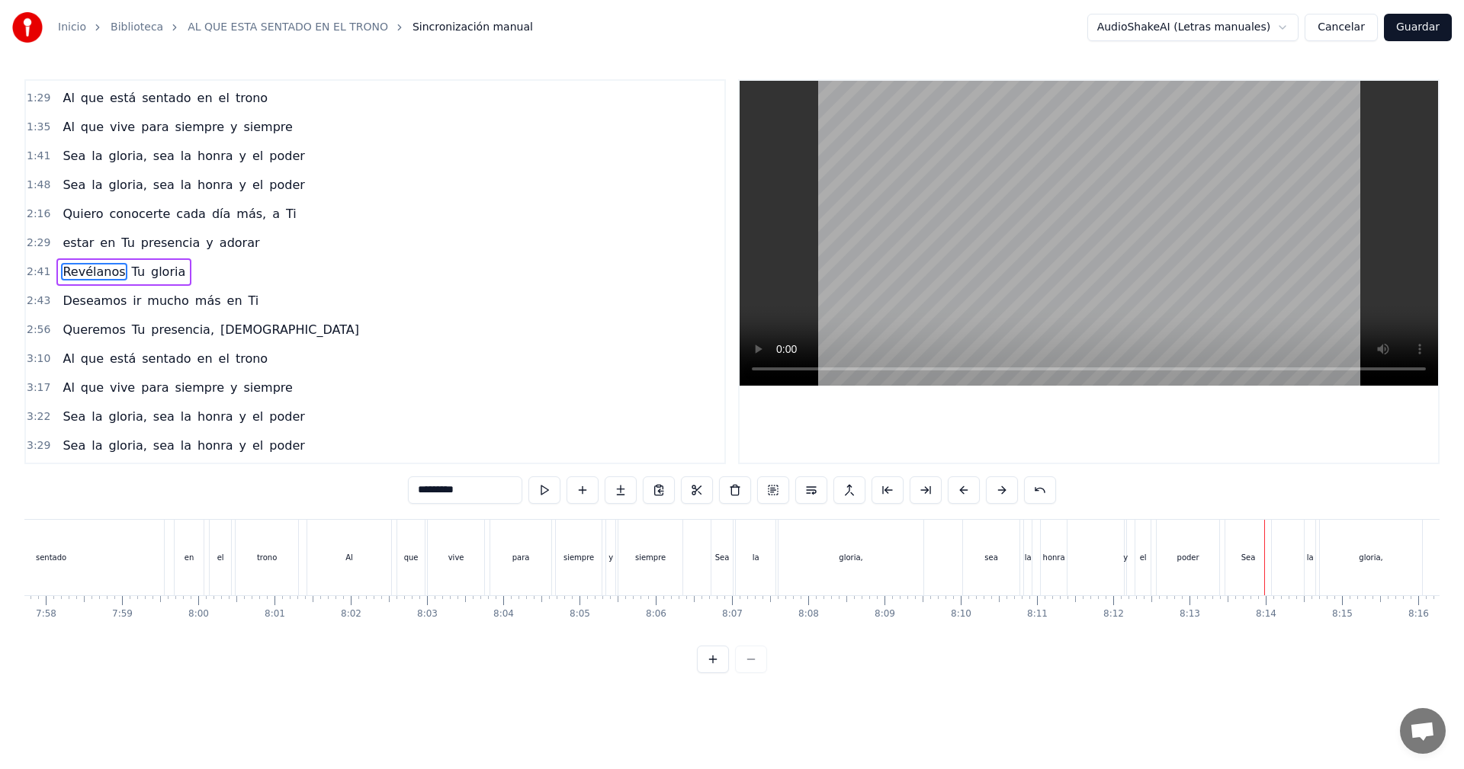
click at [1426, 19] on button "Guardar" at bounding box center [1418, 27] width 68 height 27
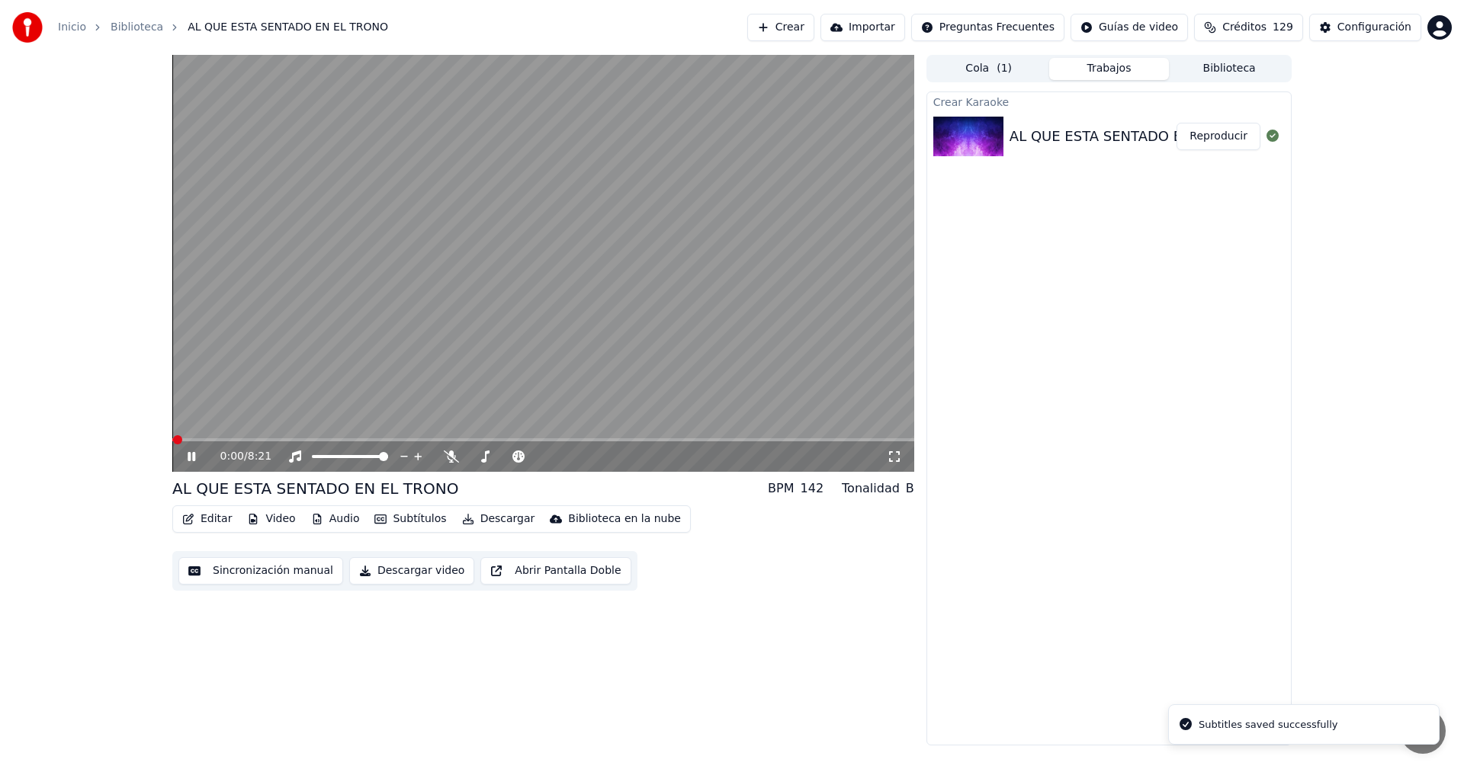
click at [194, 436] on video at bounding box center [543, 263] width 742 height 417
click at [196, 436] on video at bounding box center [543, 263] width 742 height 417
click at [195, 439] on span at bounding box center [543, 439] width 742 height 3
click at [191, 455] on icon at bounding box center [202, 457] width 36 height 12
click at [194, 453] on icon at bounding box center [202, 457] width 36 height 12
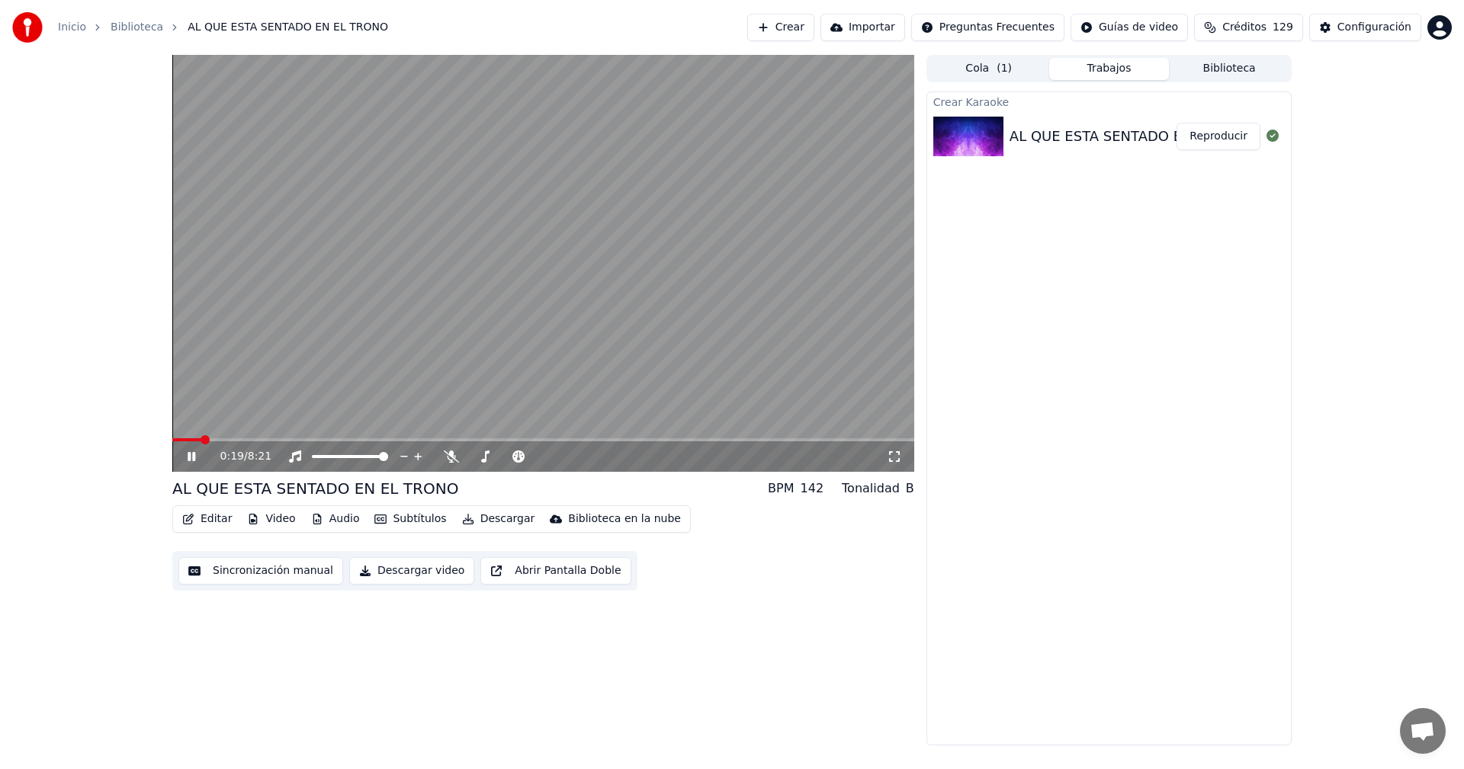
click at [230, 438] on video at bounding box center [543, 263] width 742 height 417
click at [193, 457] on icon at bounding box center [191, 456] width 9 height 11
click at [409, 440] on span at bounding box center [295, 439] width 246 height 3
click at [196, 456] on icon at bounding box center [202, 457] width 36 height 12
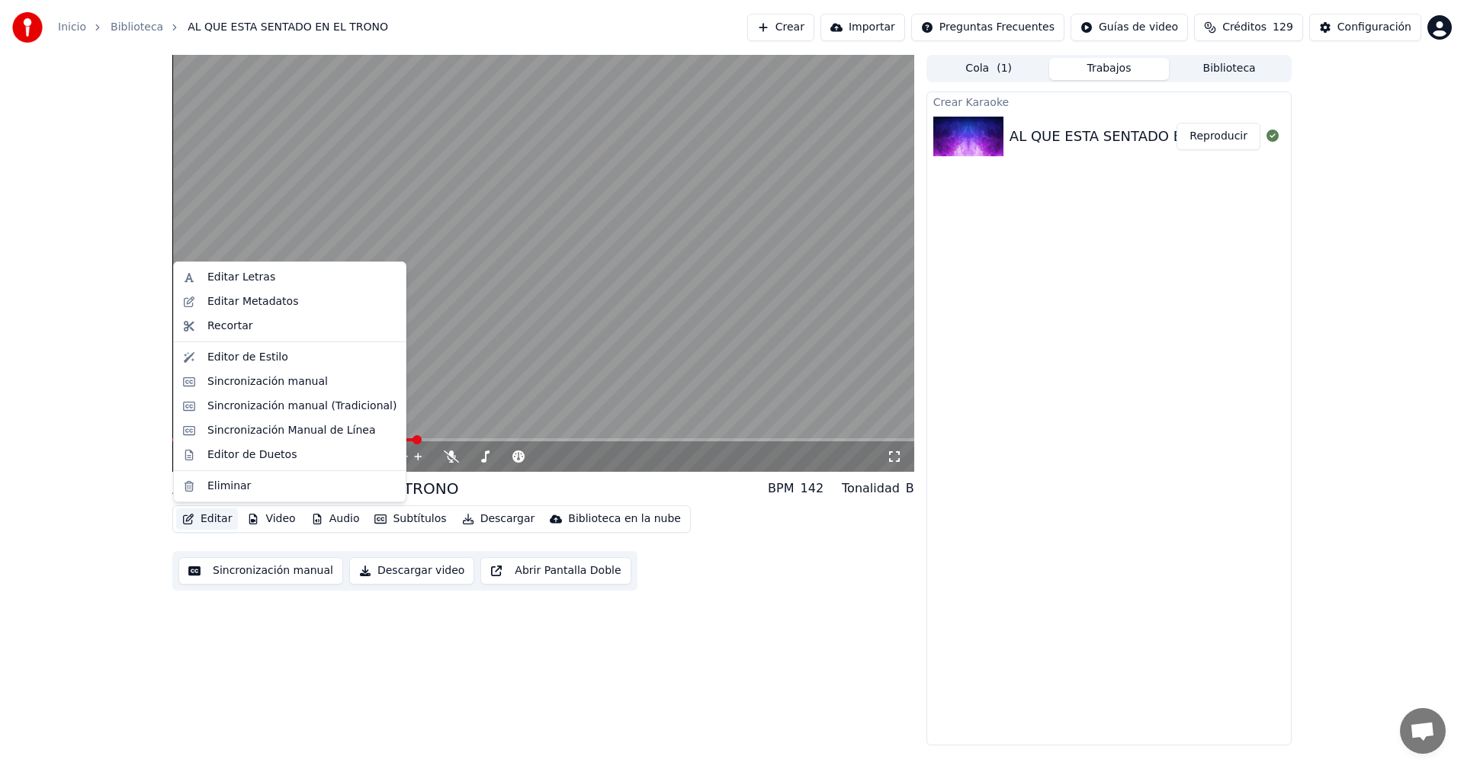
click at [214, 516] on button "Editar" at bounding box center [207, 519] width 62 height 21
click at [225, 406] on div "Sincronización manual (Tradicional)" at bounding box center [301, 406] width 189 height 15
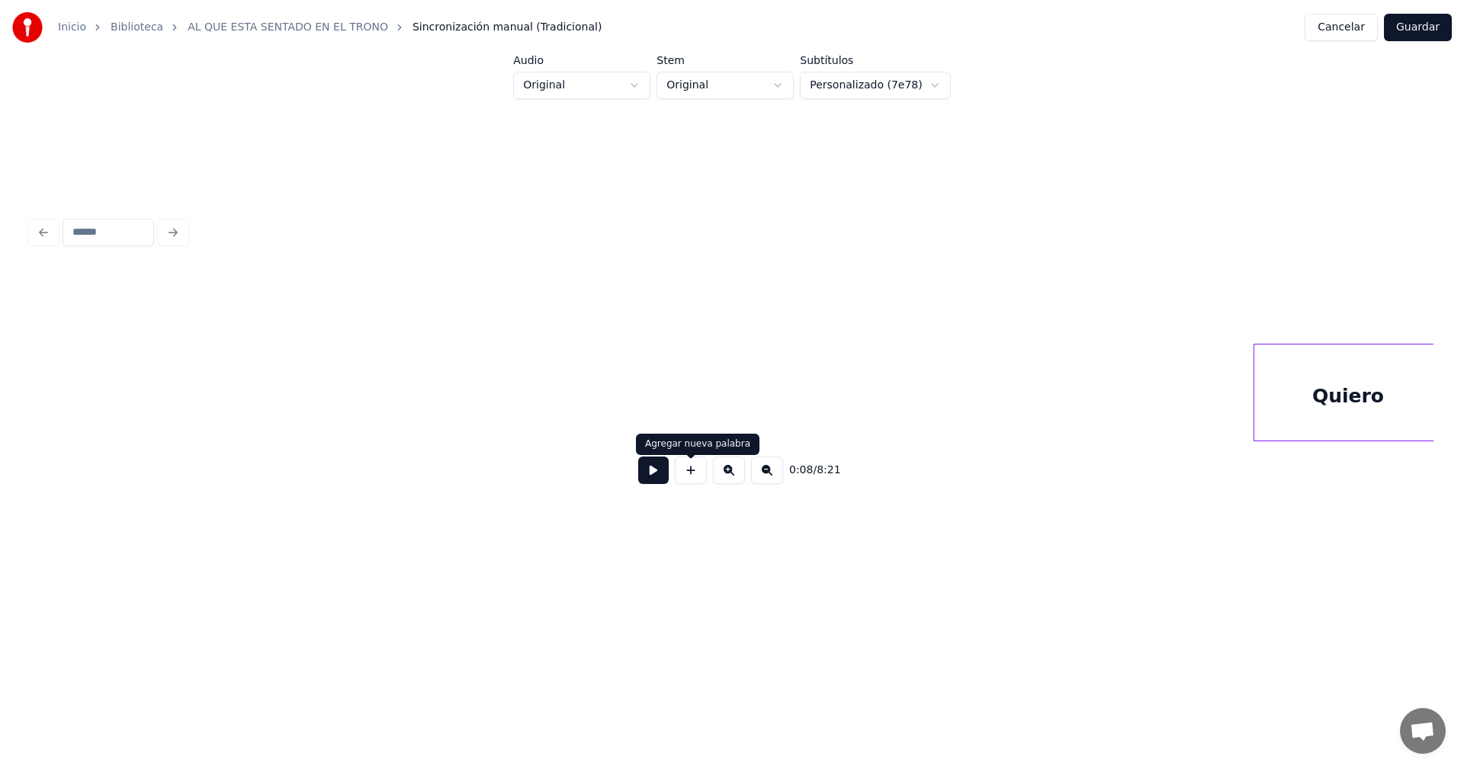
click at [764, 480] on button at bounding box center [767, 470] width 32 height 27
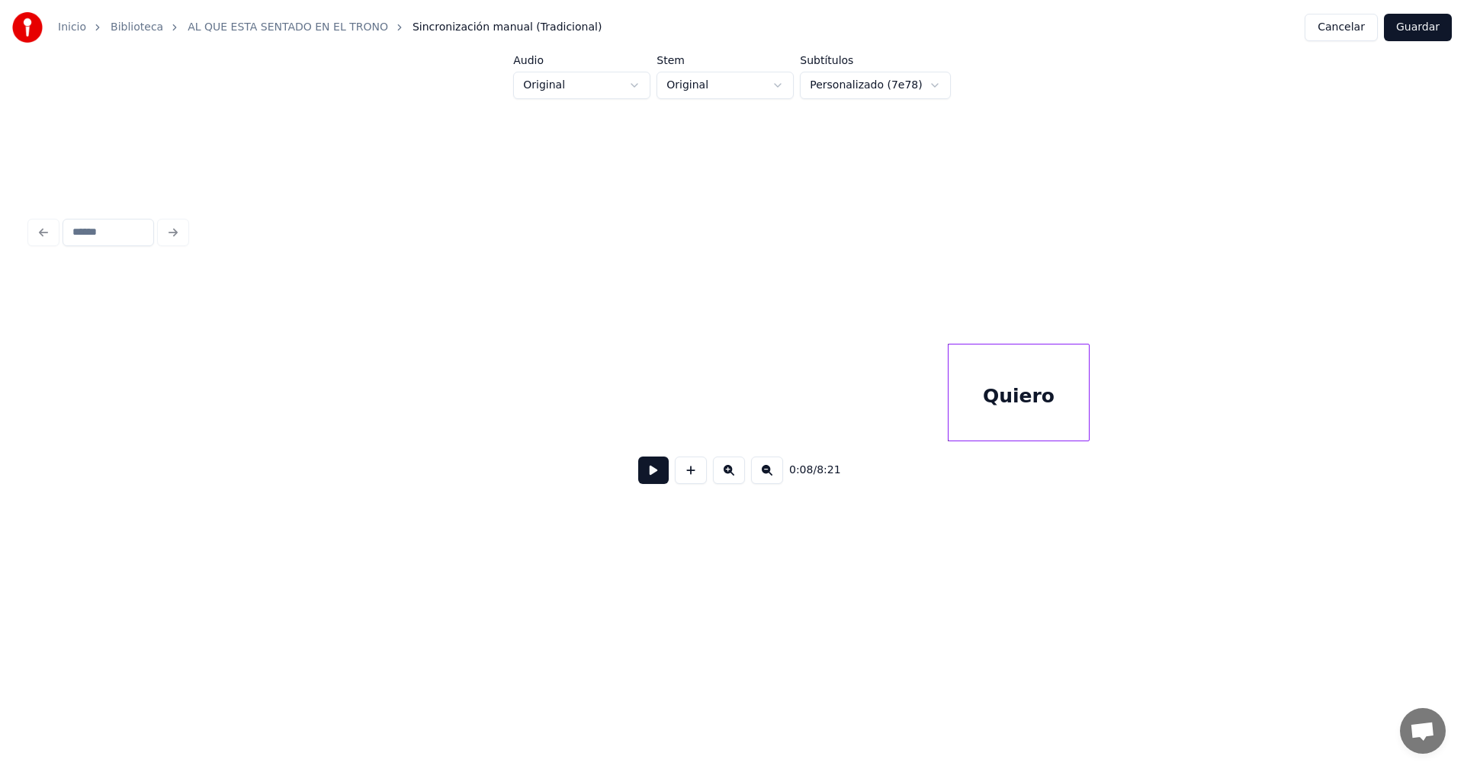
click at [764, 480] on button at bounding box center [767, 470] width 32 height 27
click at [764, 480] on div "0:08 / 8:21" at bounding box center [732, 471] width 1378 height 34
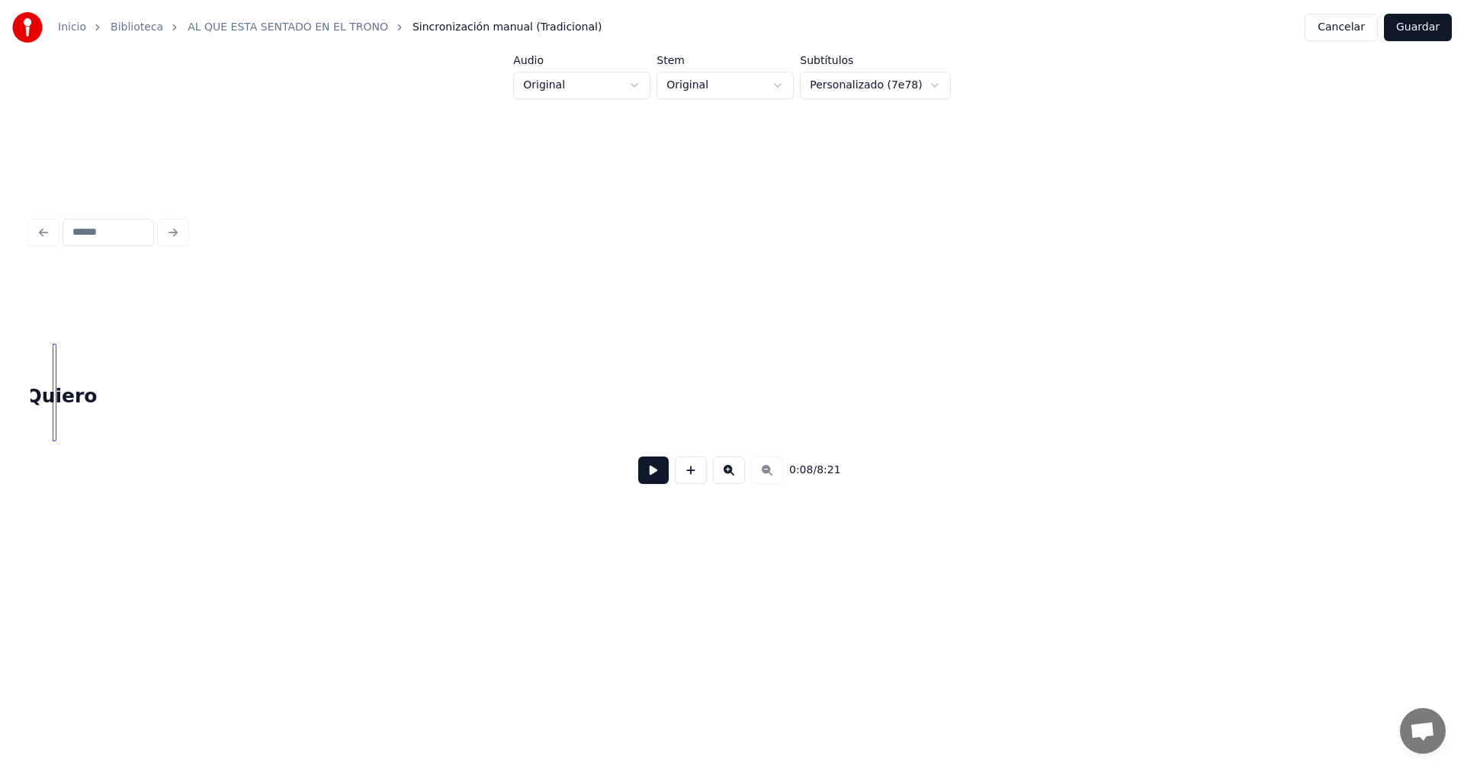
click at [764, 480] on div "0:08 / 8:21" at bounding box center [732, 471] width 1378 height 34
click at [765, 472] on div "0:08 / 8:21" at bounding box center [732, 471] width 1378 height 34
click at [1368, 27] on button "Cancelar" at bounding box center [1340, 27] width 73 height 27
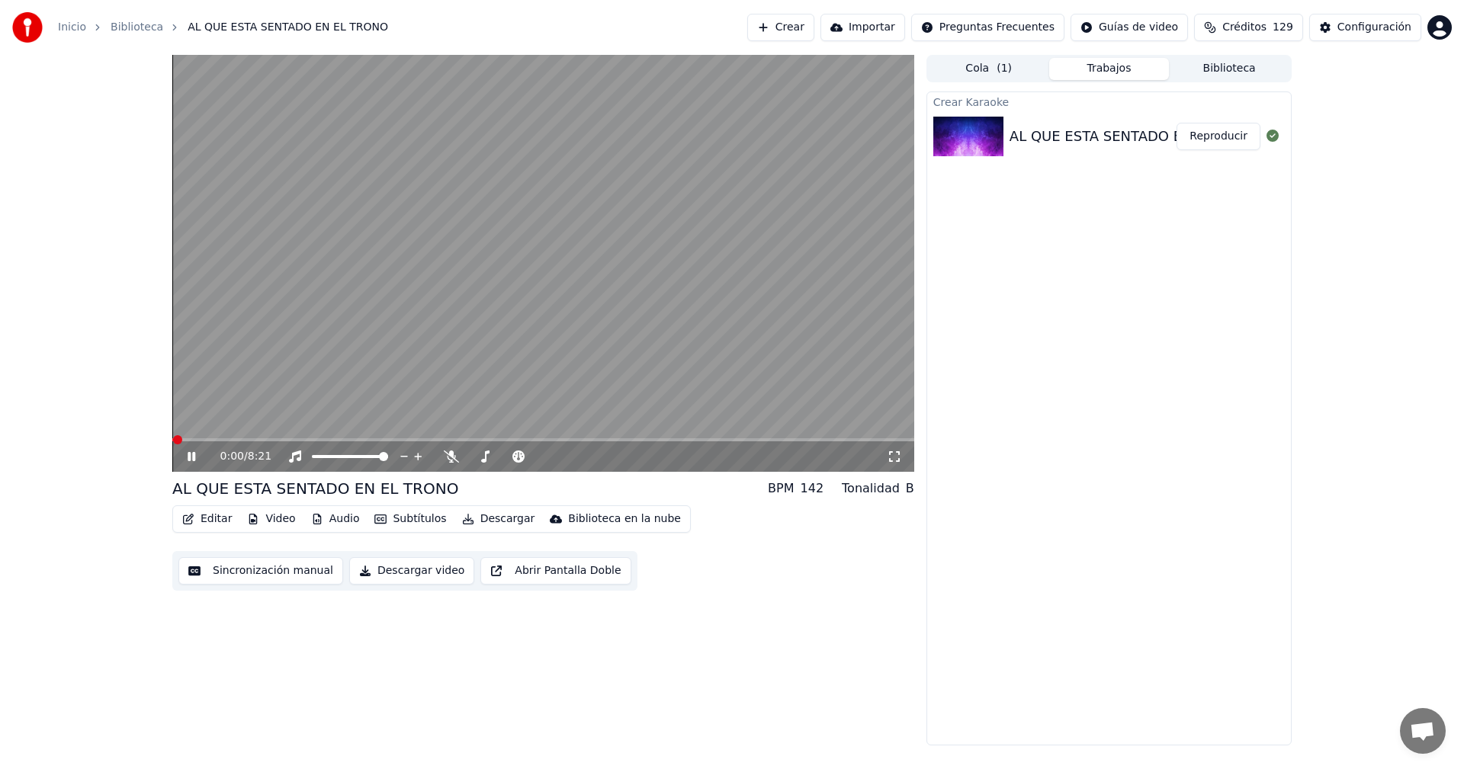
click at [190, 454] on icon at bounding box center [192, 456] width 8 height 9
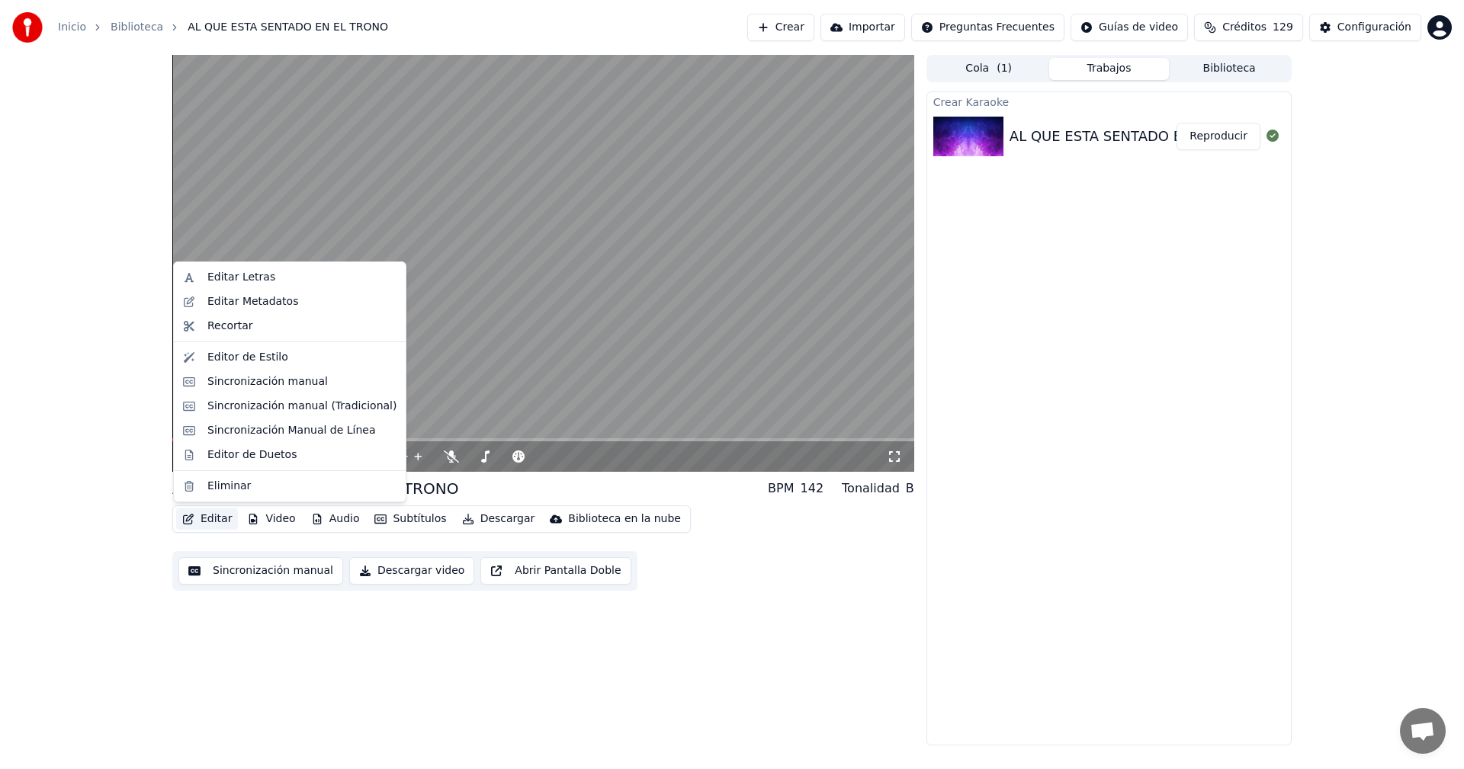
click at [213, 520] on button "Editar" at bounding box center [207, 519] width 62 height 21
click at [232, 387] on div "Sincronización manual" at bounding box center [267, 381] width 120 height 15
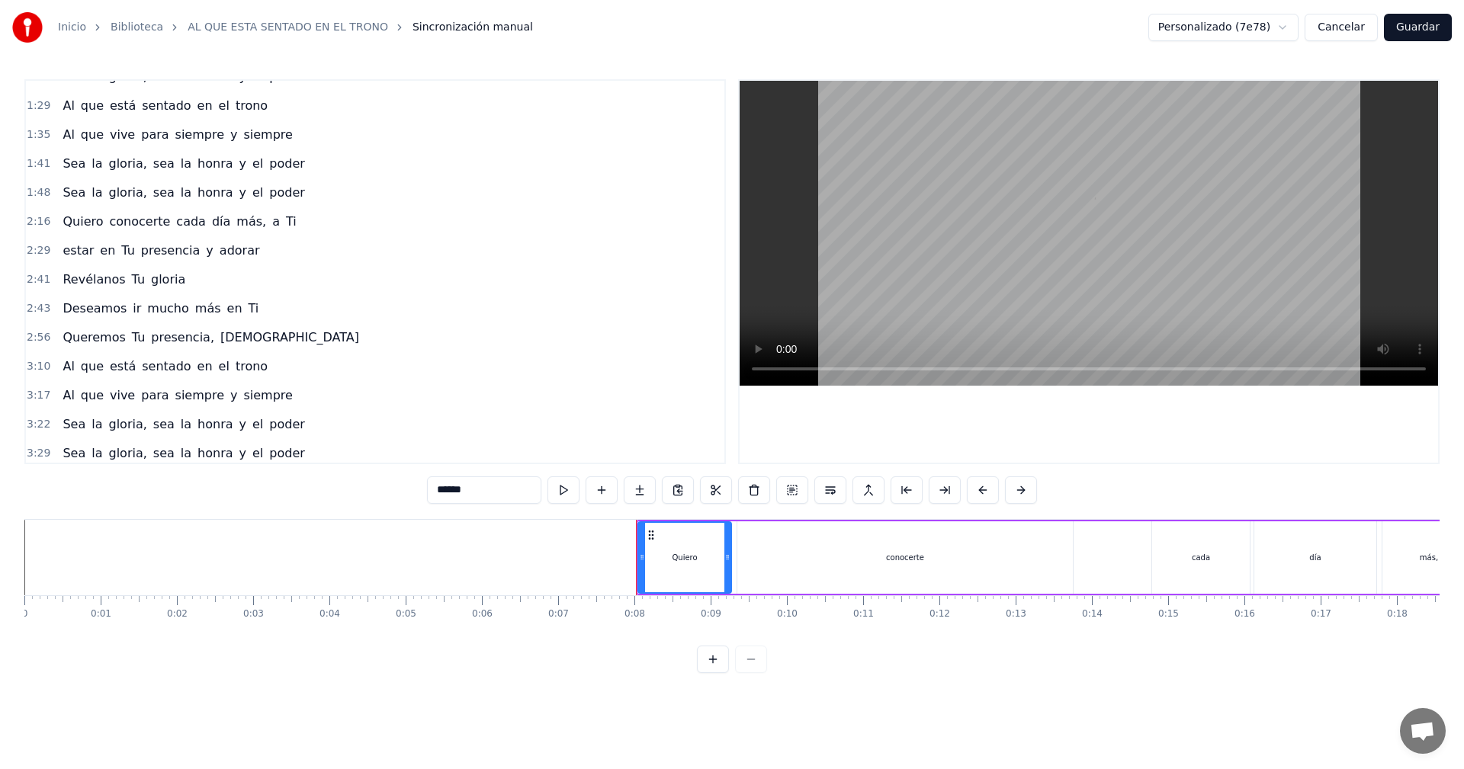
scroll to position [305, 0]
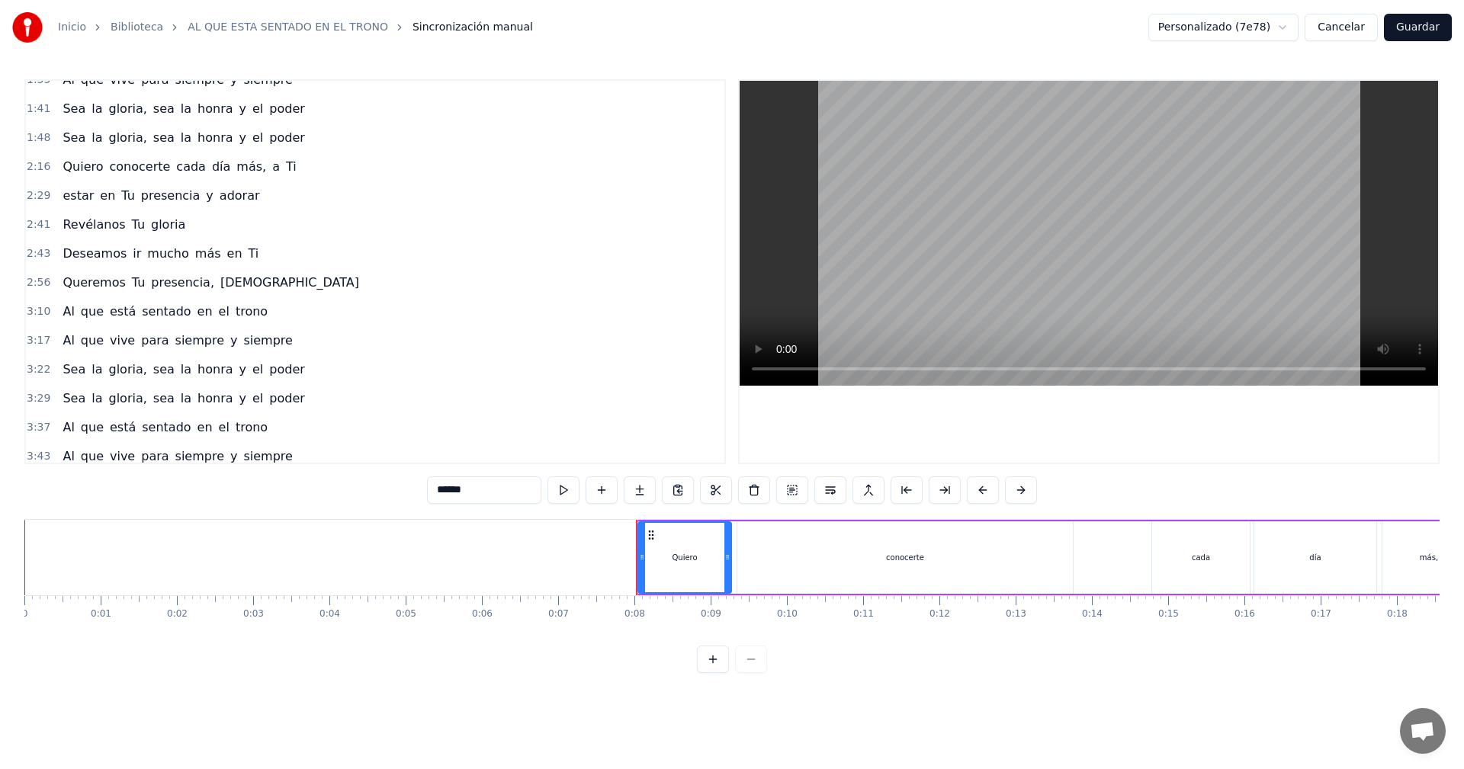
click at [38, 227] on span "2:41" at bounding box center [39, 224] width 24 height 15
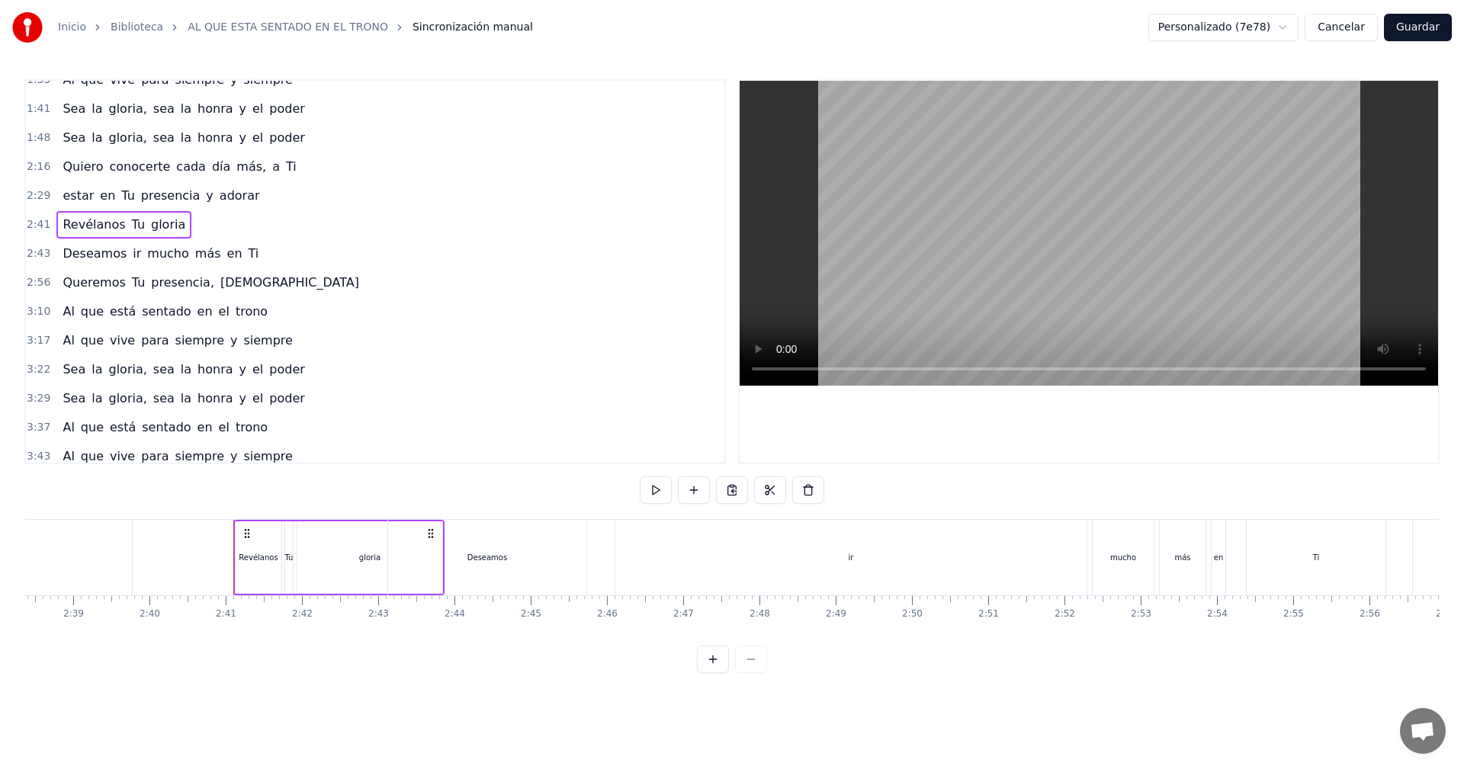
scroll to position [0, 12206]
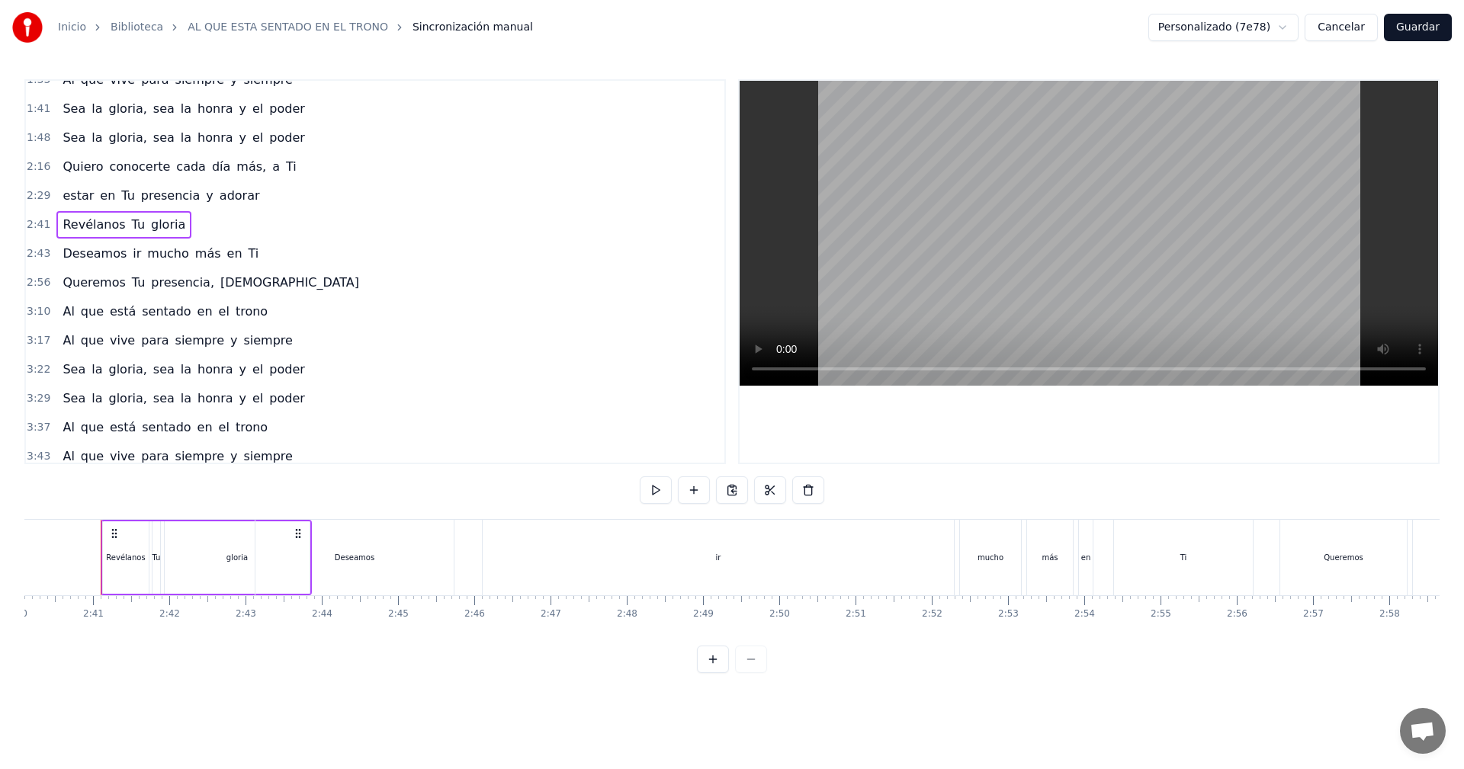
click at [42, 255] on span "2:43" at bounding box center [39, 253] width 24 height 15
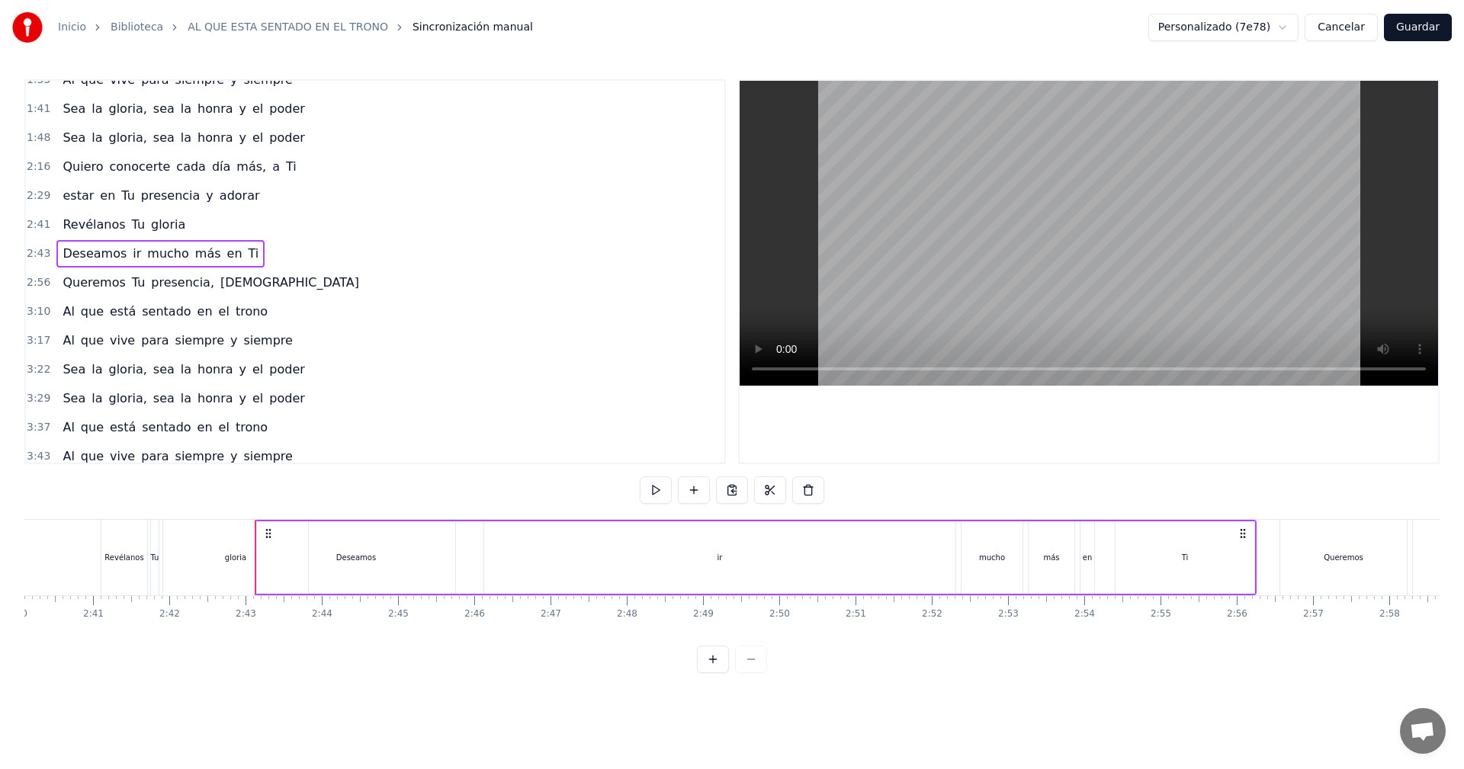
click at [887, 146] on video at bounding box center [1089, 233] width 698 height 305
click at [655, 488] on button at bounding box center [656, 489] width 32 height 27
click at [47, 313] on div "3:10 Al que está sentado en el trono" at bounding box center [375, 311] width 698 height 29
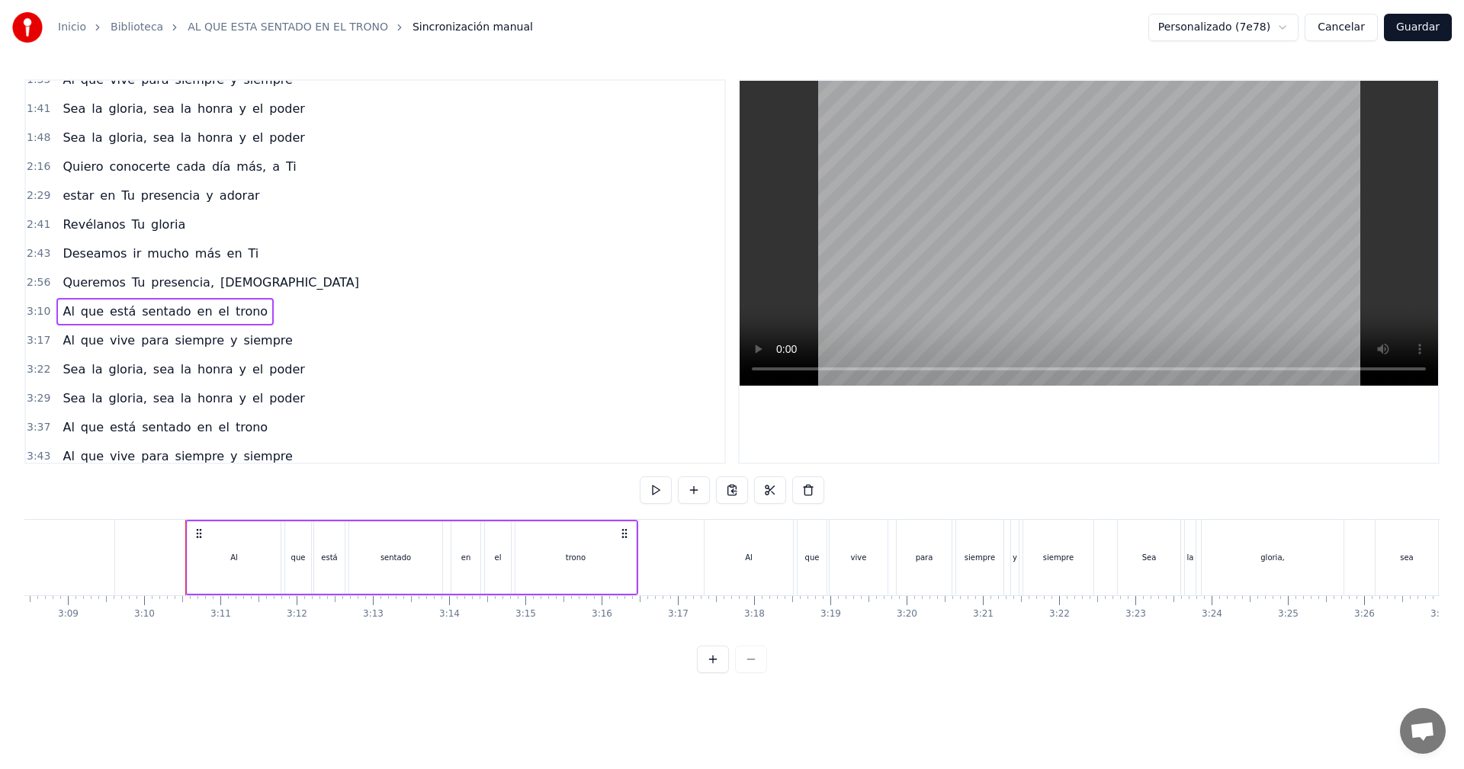
scroll to position [0, 14450]
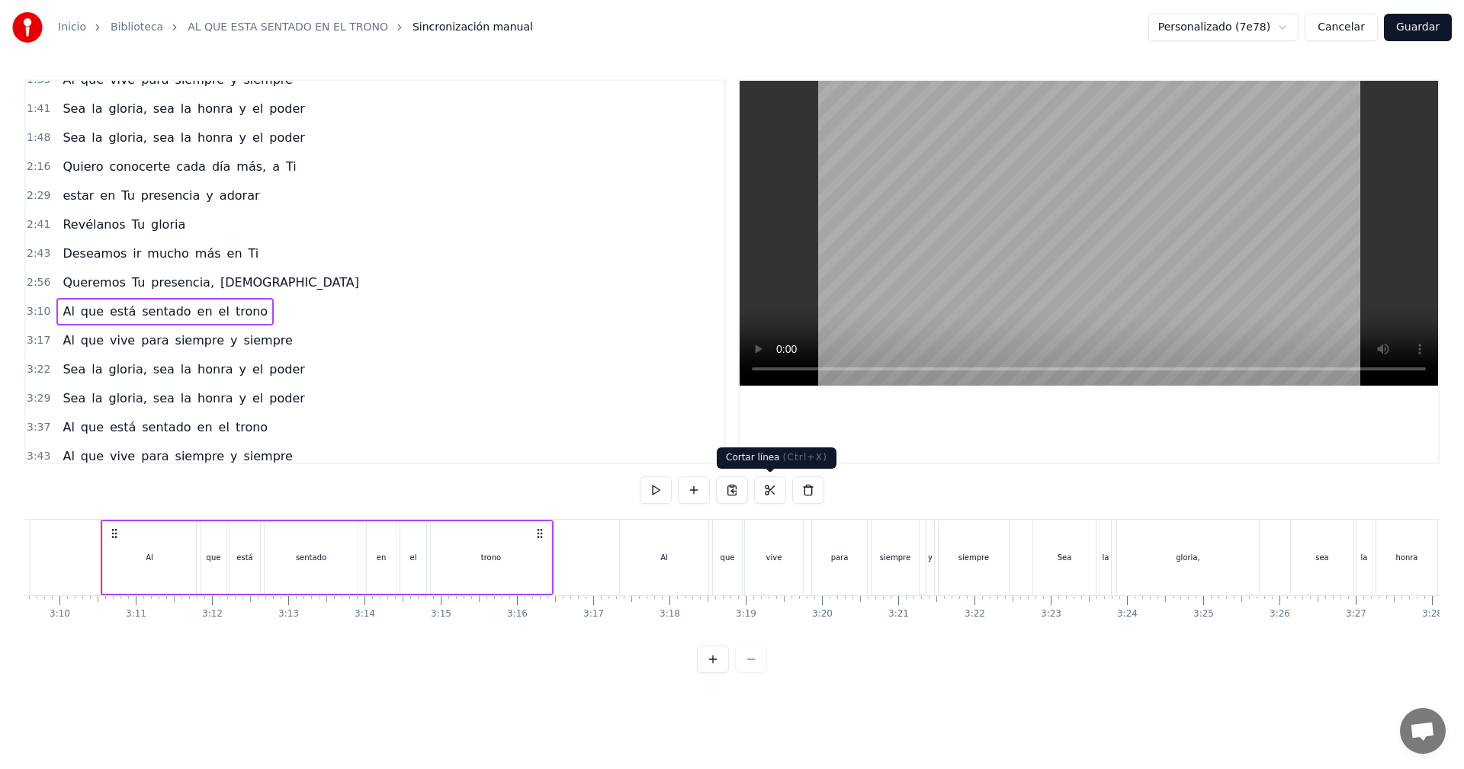
click at [768, 495] on button at bounding box center [770, 489] width 32 height 27
click at [121, 535] on div "Al" at bounding box center [149, 557] width 93 height 72
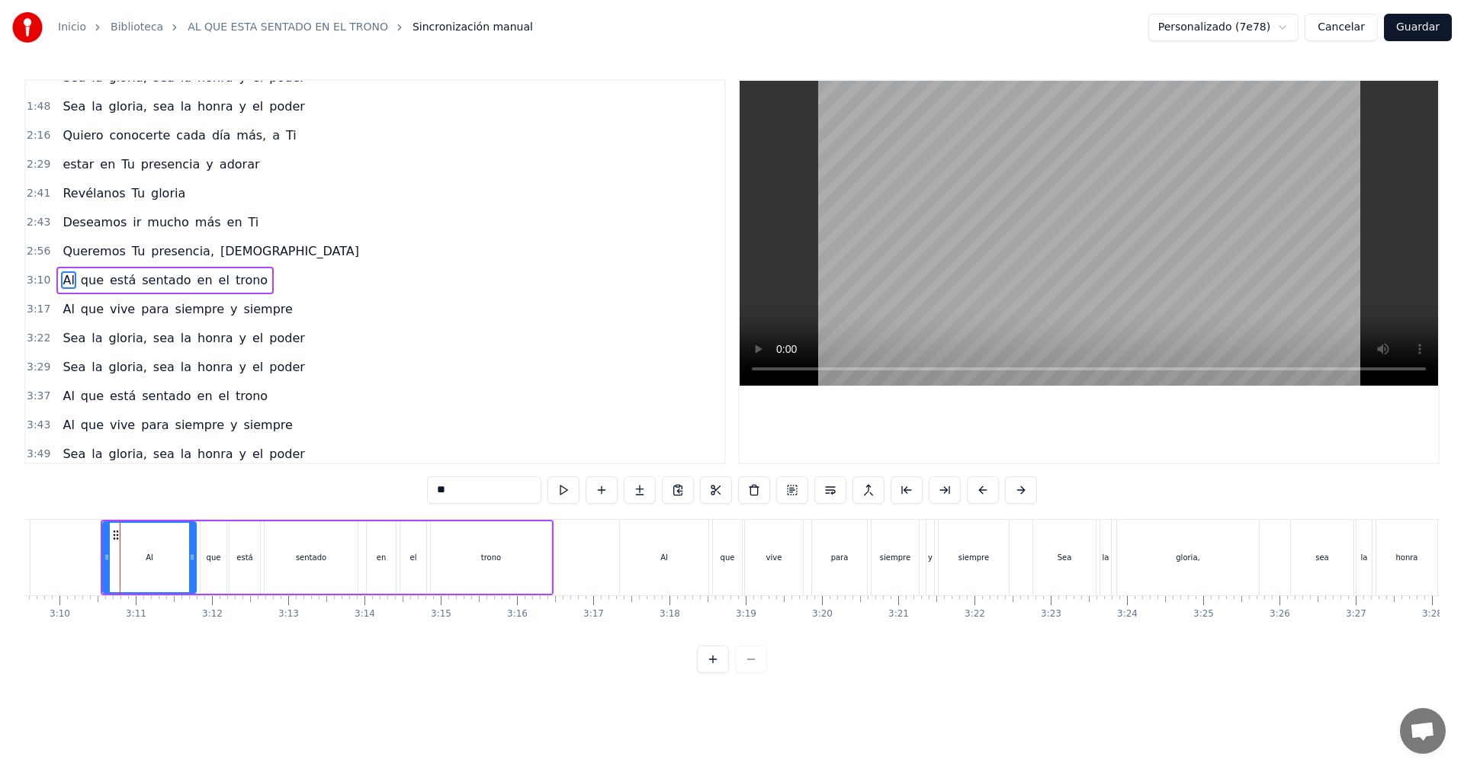
scroll to position [345, 0]
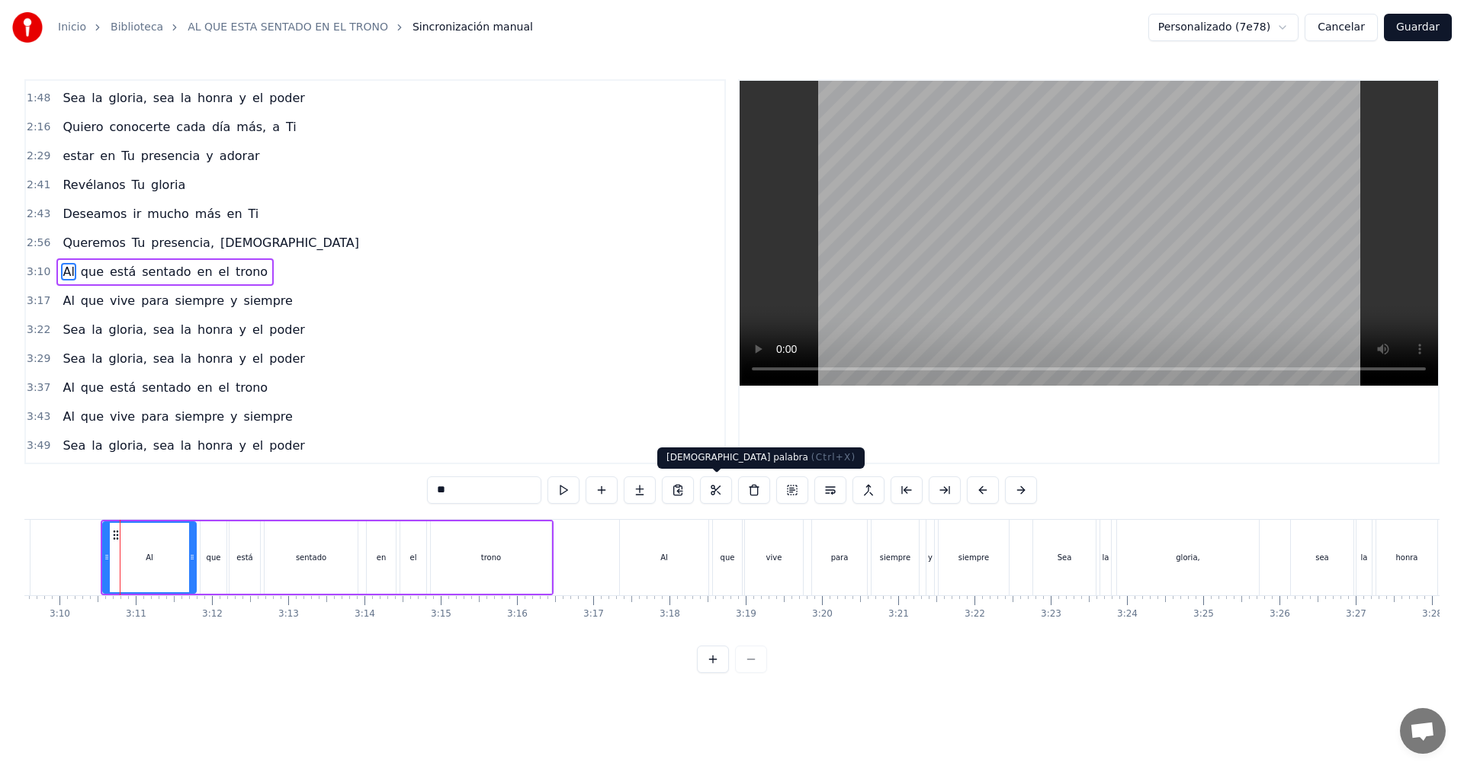
click at [718, 491] on button at bounding box center [716, 489] width 32 height 27
click at [243, 274] on span "trono" at bounding box center [251, 272] width 35 height 18
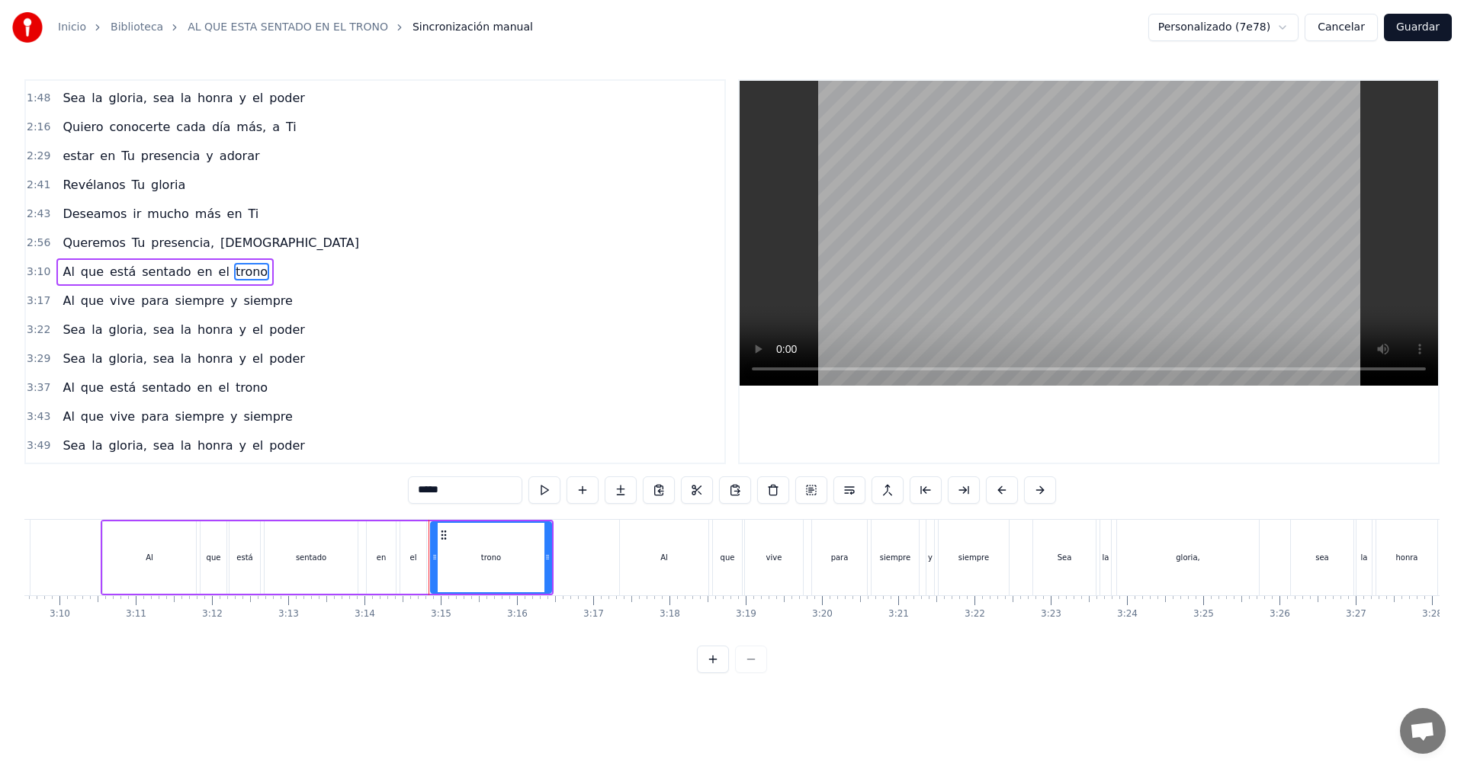
click at [136, 547] on div "Al" at bounding box center [149, 557] width 93 height 72
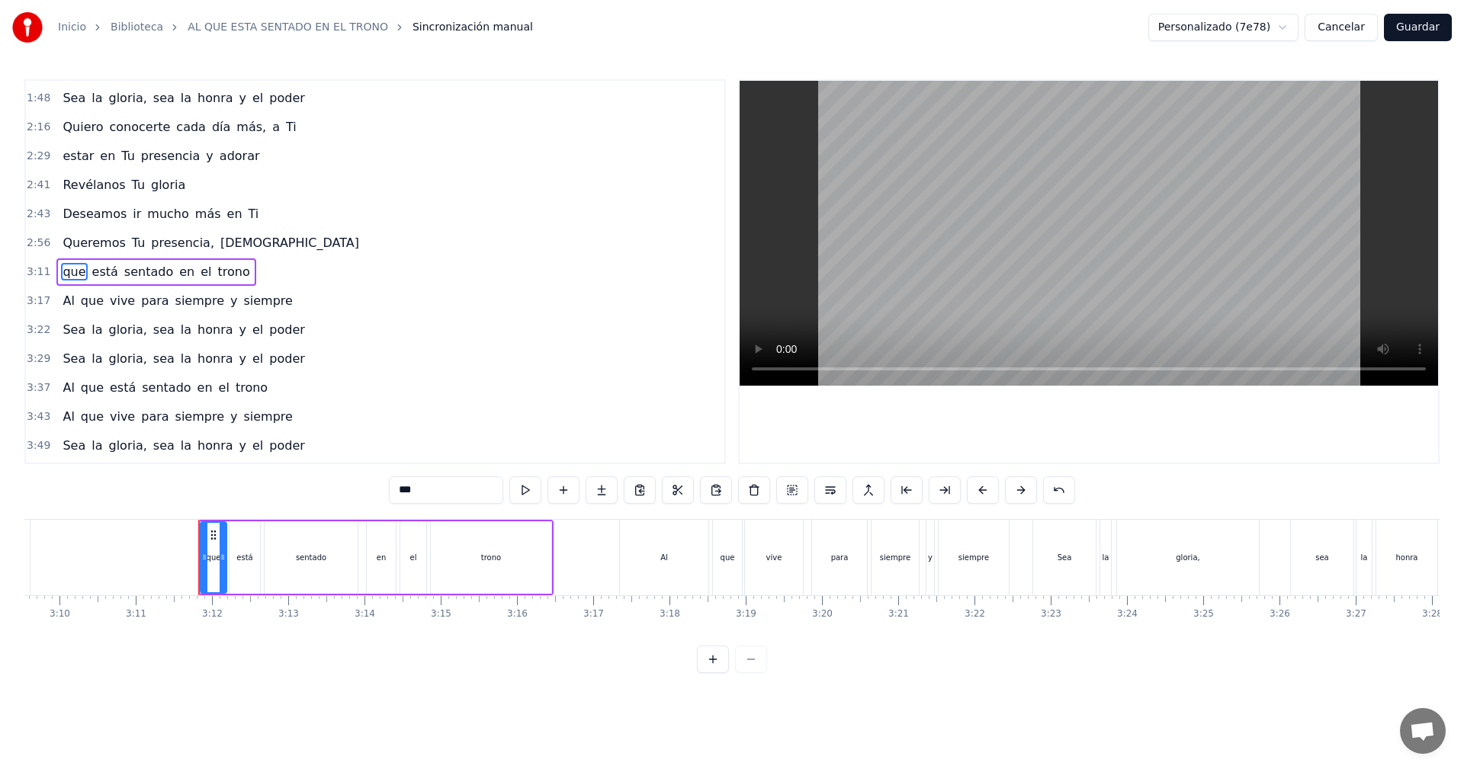
click at [213, 557] on div "que" at bounding box center [214, 557] width 14 height 11
click at [239, 562] on div "está" at bounding box center [244, 557] width 16 height 11
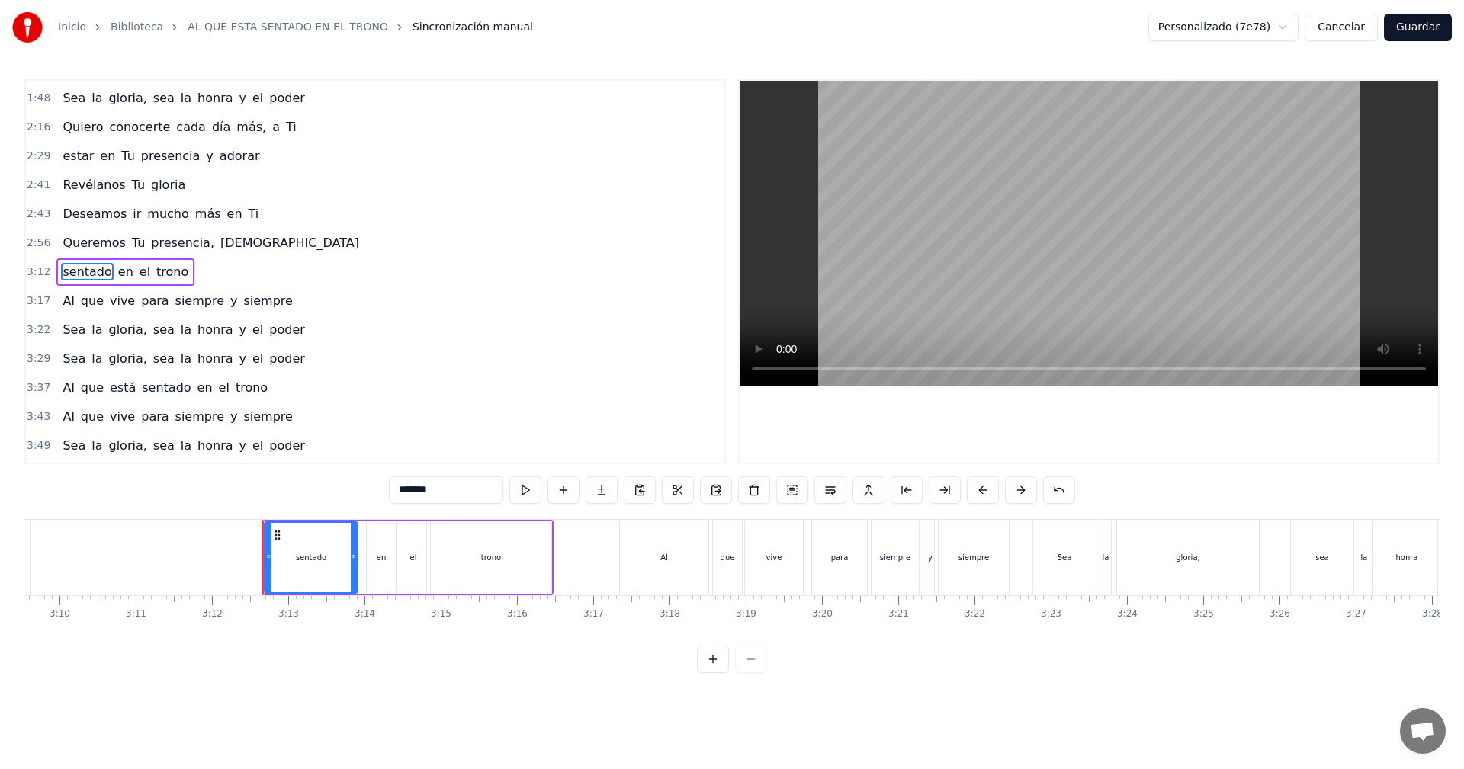
click at [278, 568] on div "sentado" at bounding box center [310, 557] width 91 height 69
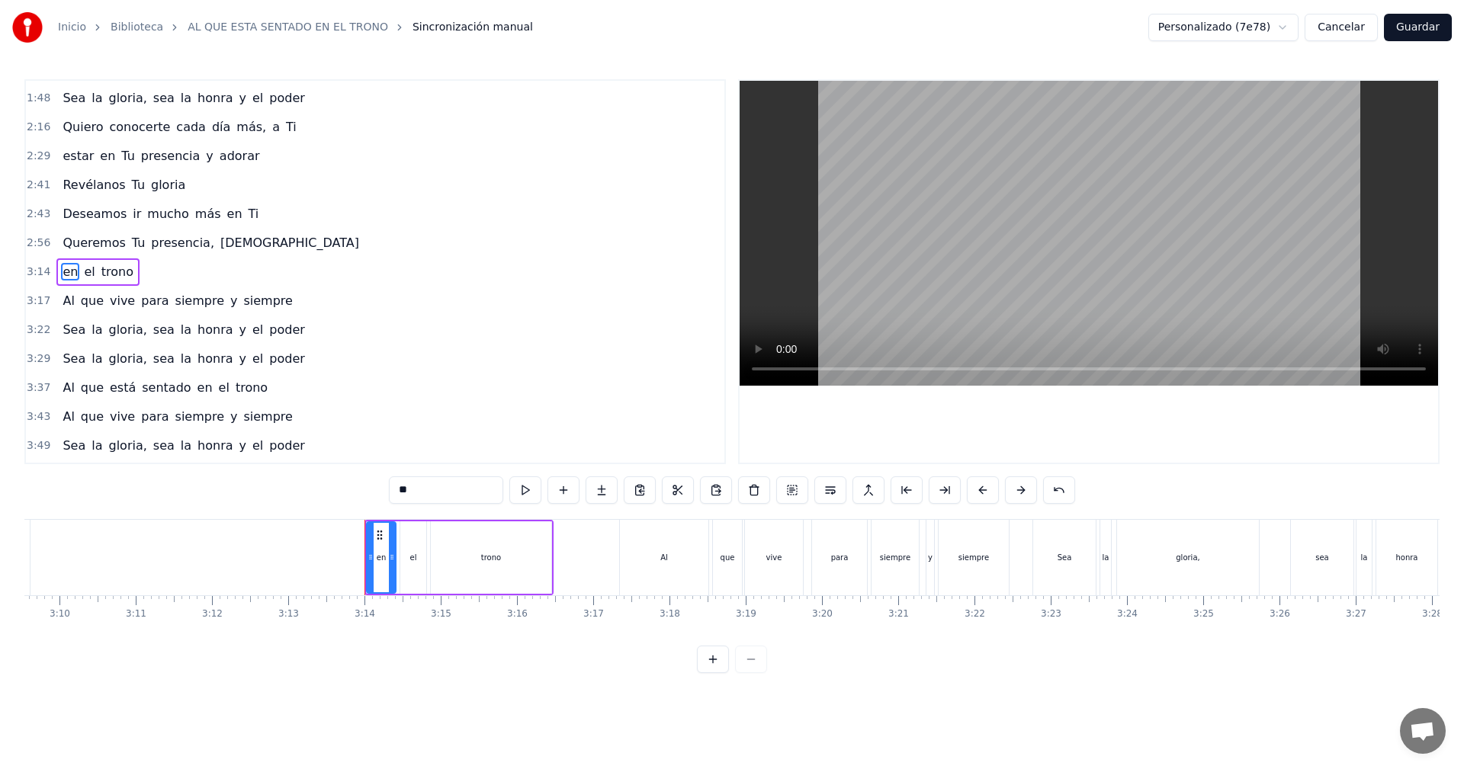
click at [373, 572] on div at bounding box center [370, 557] width 6 height 69
click at [402, 570] on div at bounding box center [404, 557] width 6 height 69
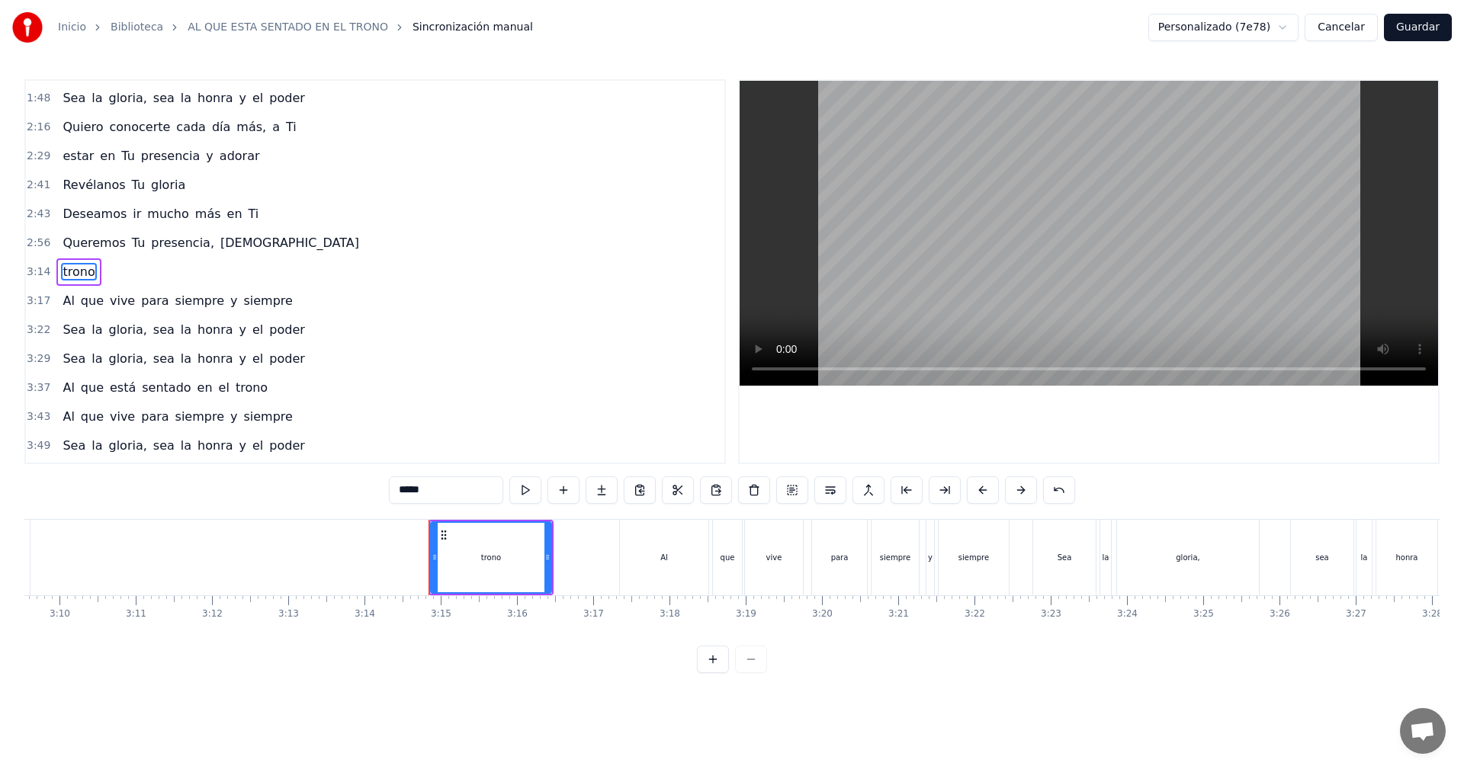
click at [467, 572] on div "trono" at bounding box center [491, 557] width 119 height 69
type input "**"
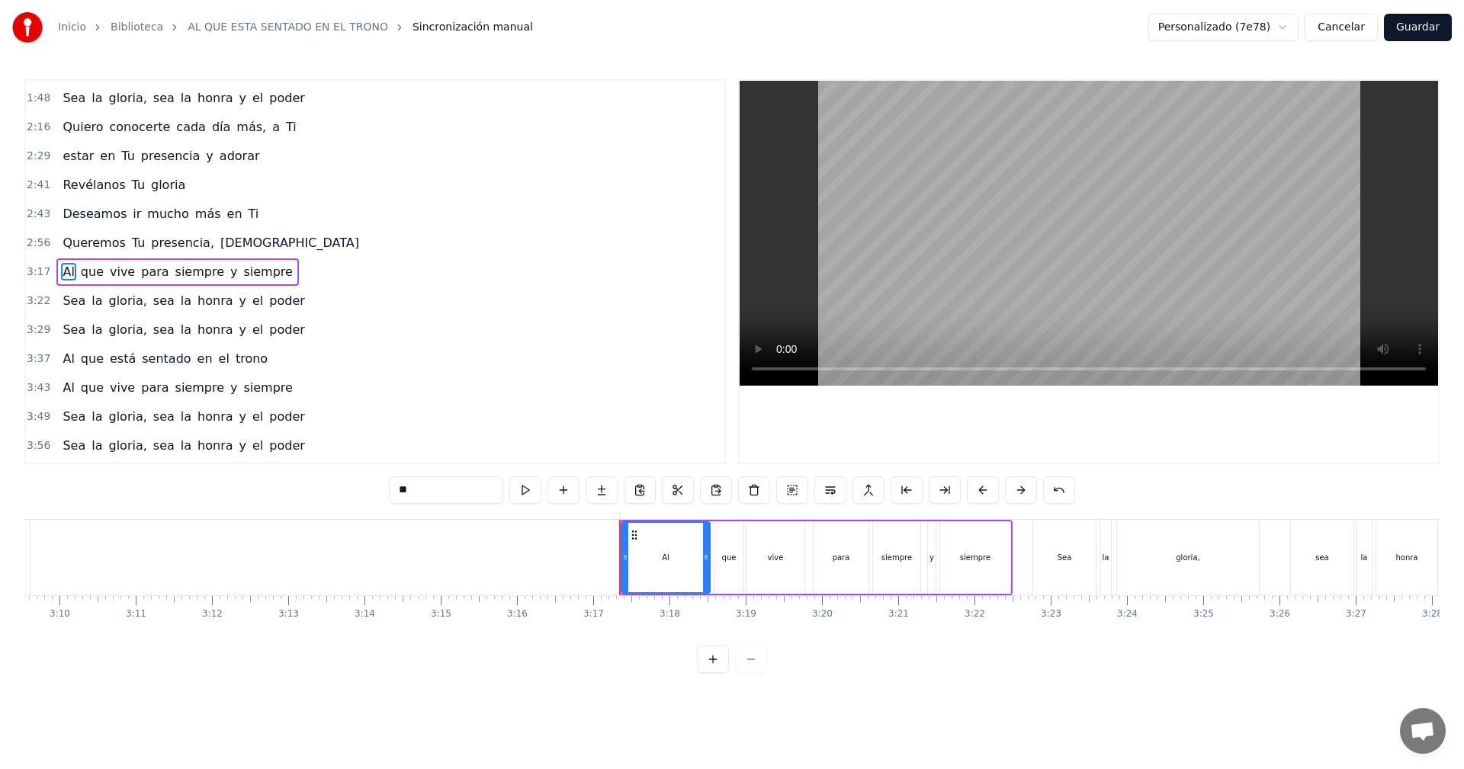
click at [37, 217] on span "2:43" at bounding box center [39, 214] width 24 height 15
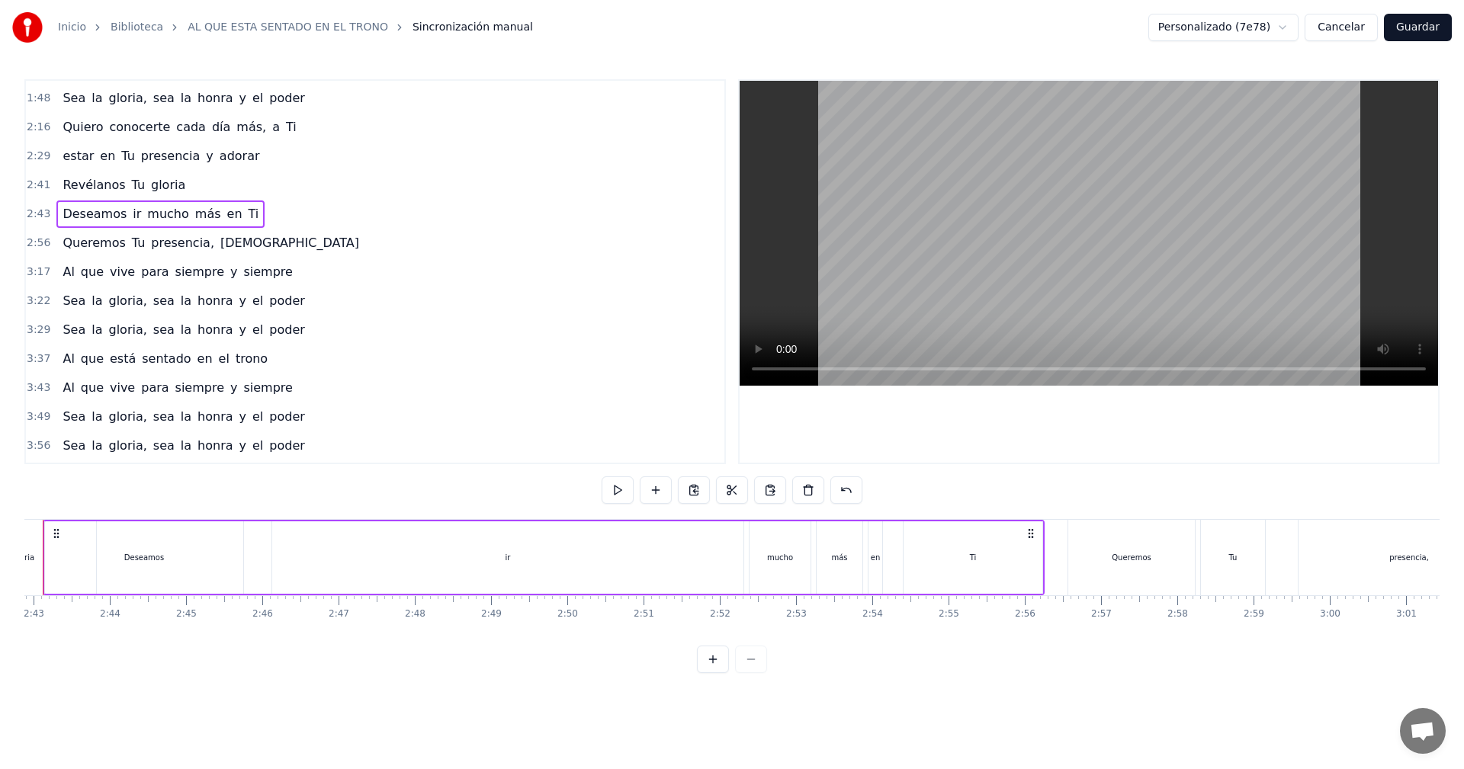
scroll to position [0, 12360]
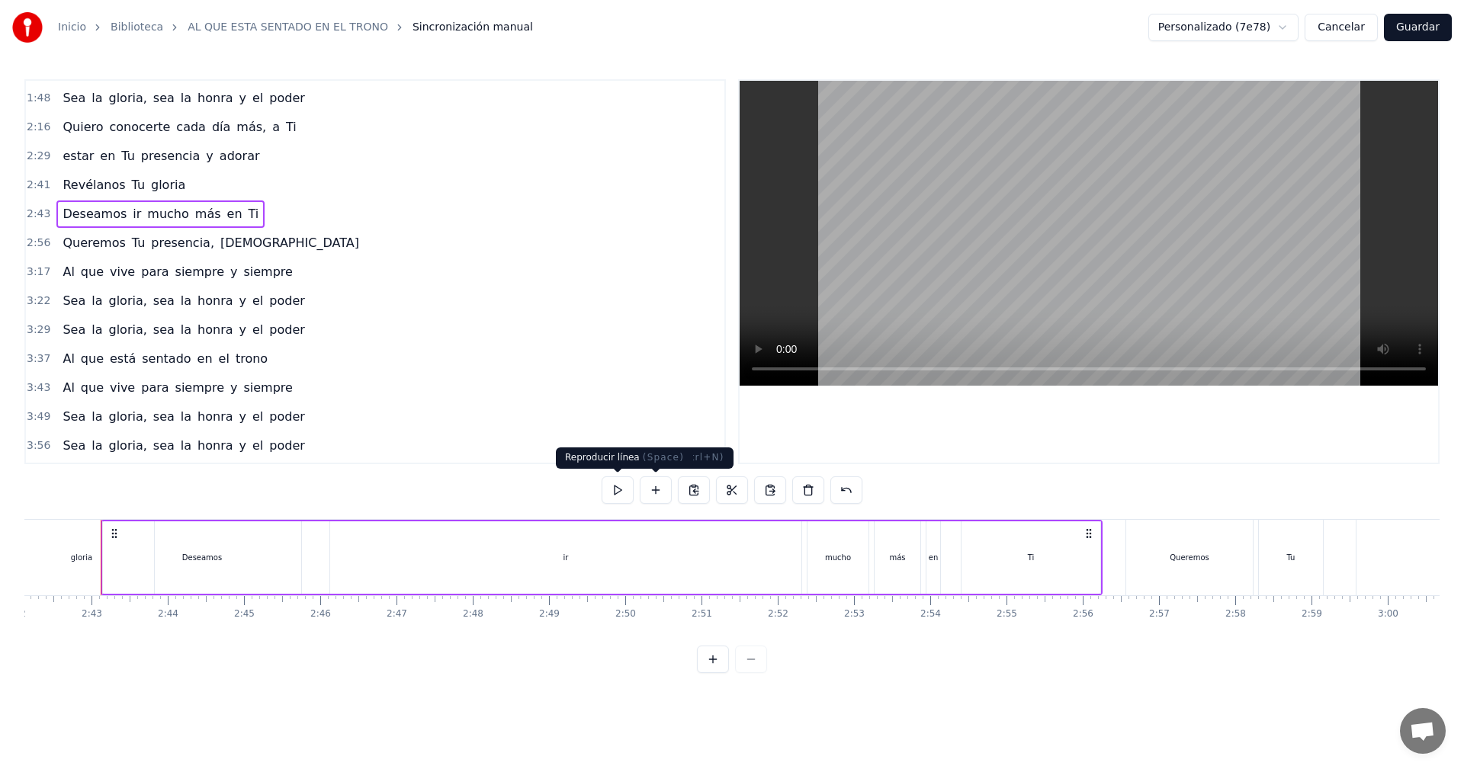
click at [618, 493] on button at bounding box center [618, 489] width 32 height 27
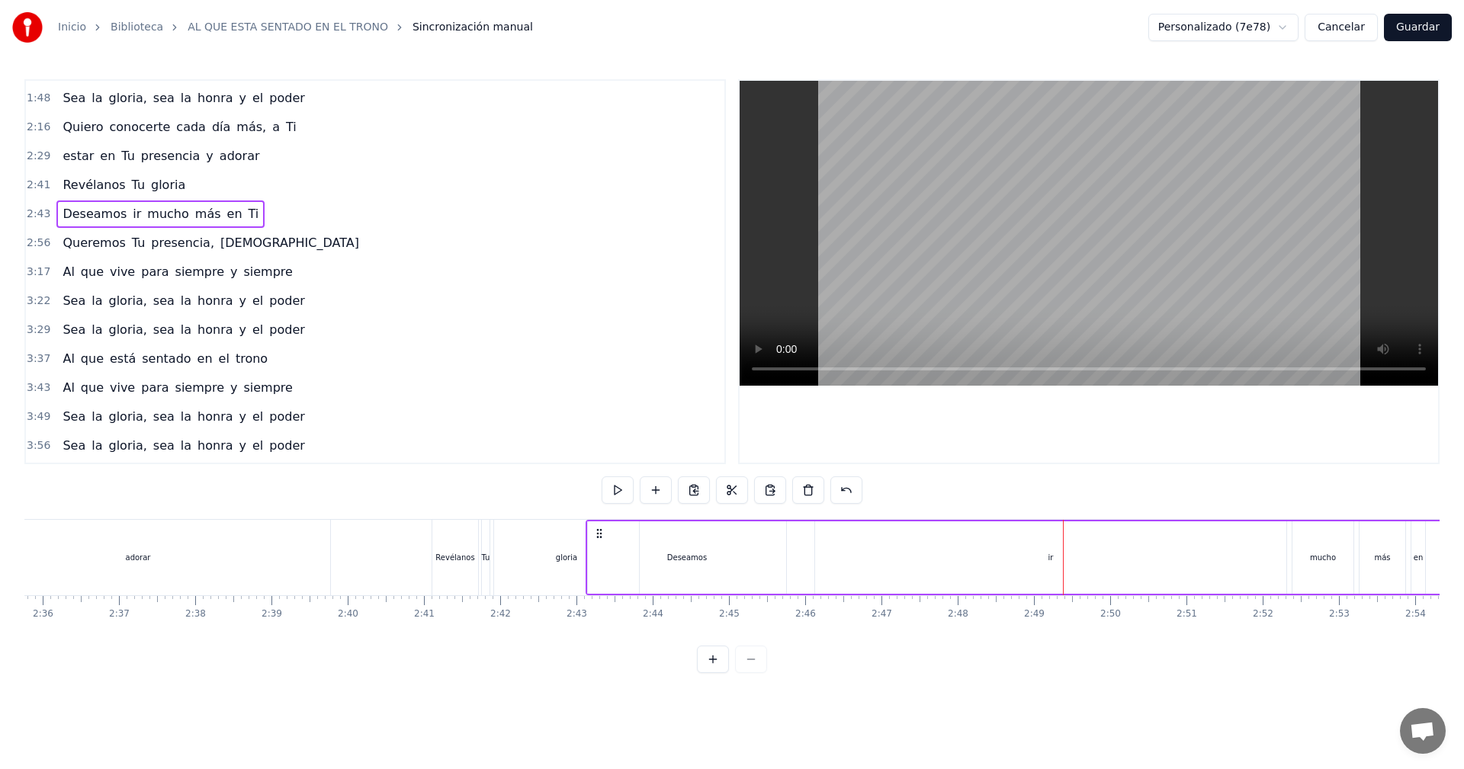
scroll to position [0, 11749]
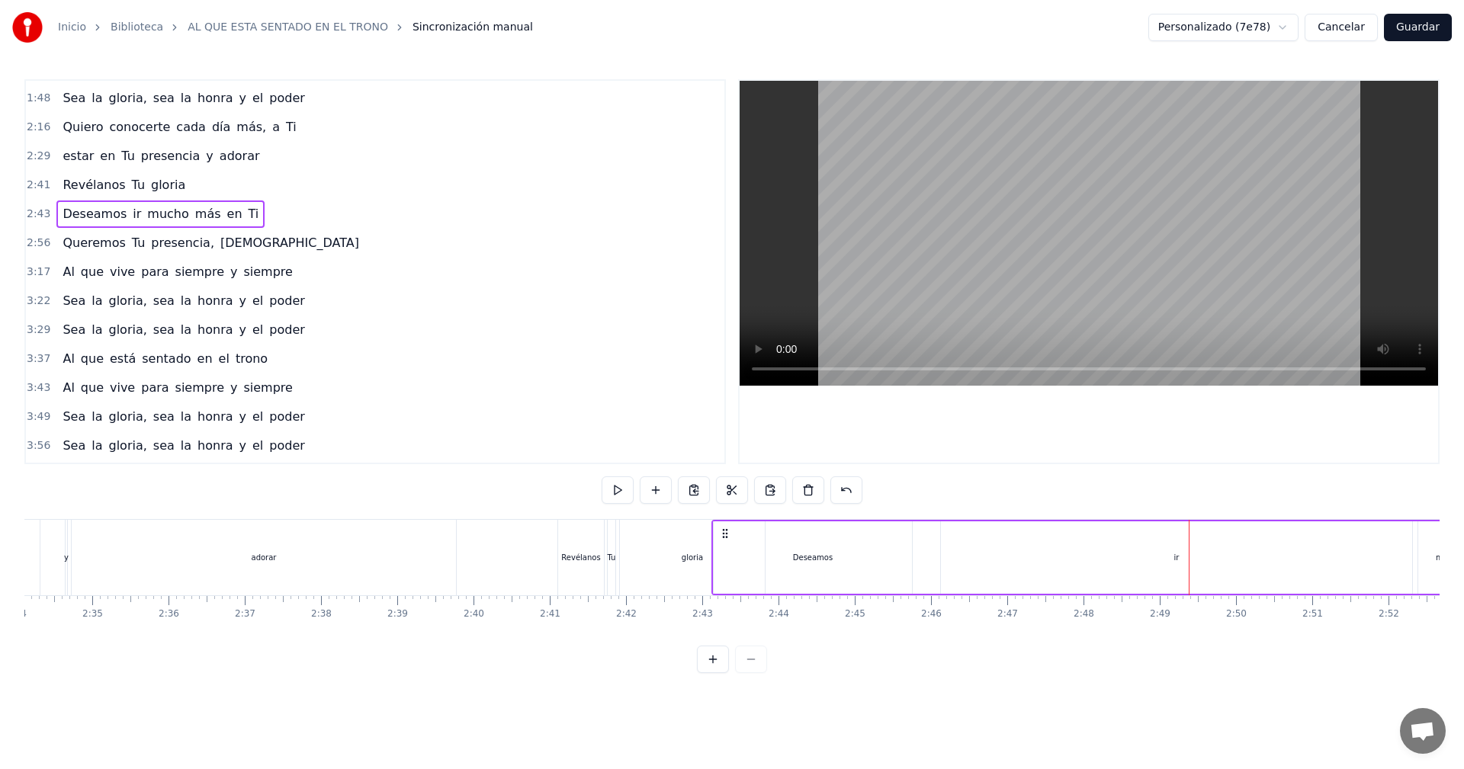
click at [423, 547] on div "adorar" at bounding box center [264, 557] width 384 height 75
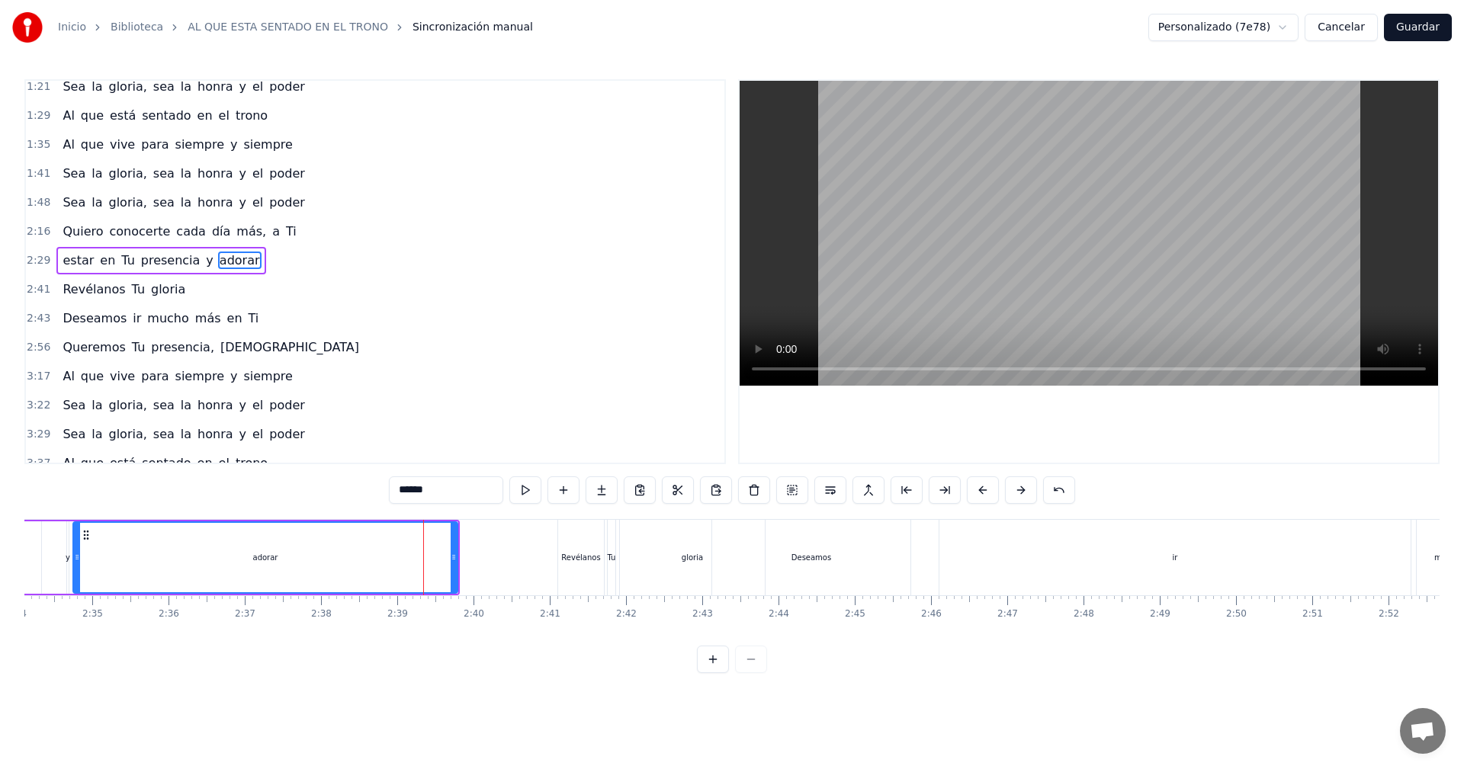
scroll to position [229, 0]
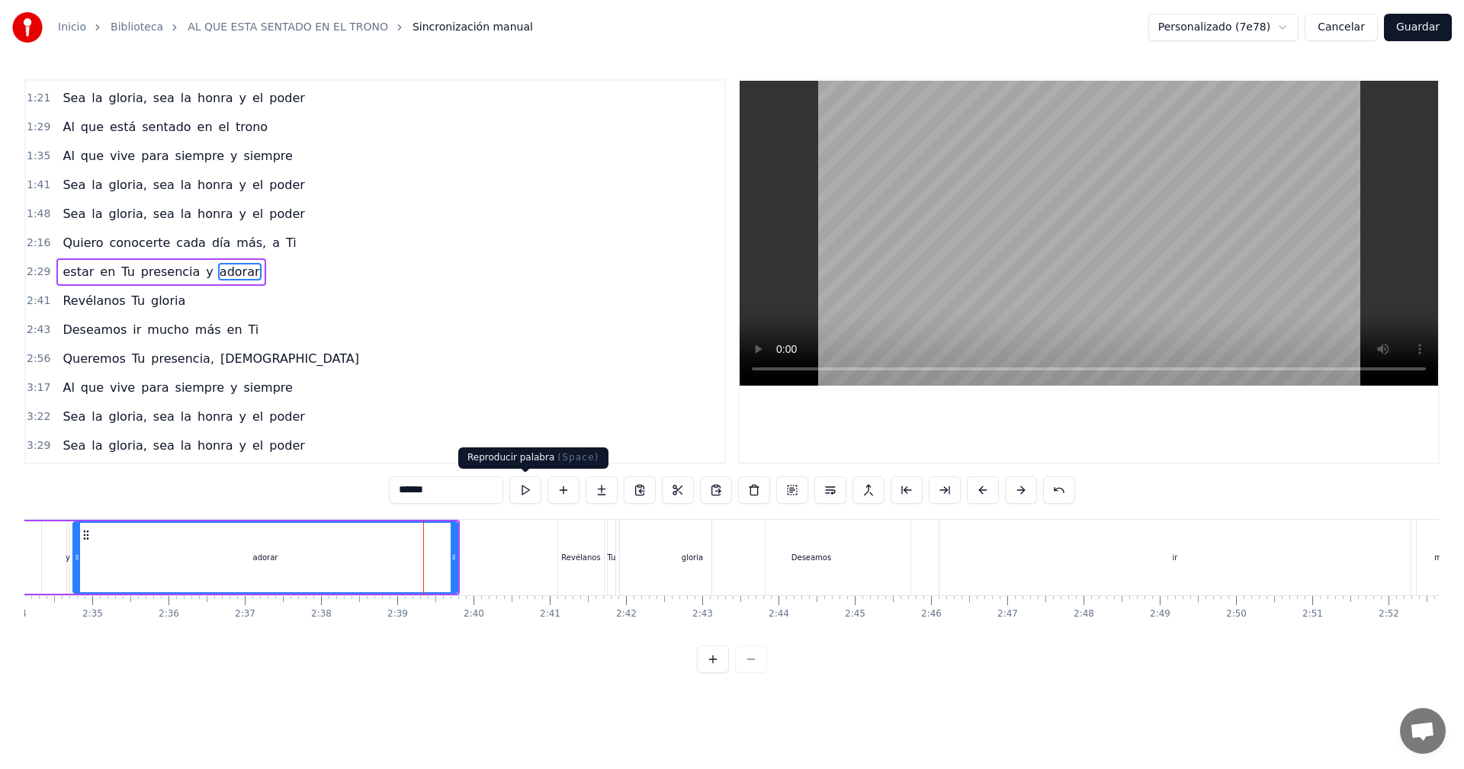
click at [525, 491] on button at bounding box center [525, 489] width 32 height 27
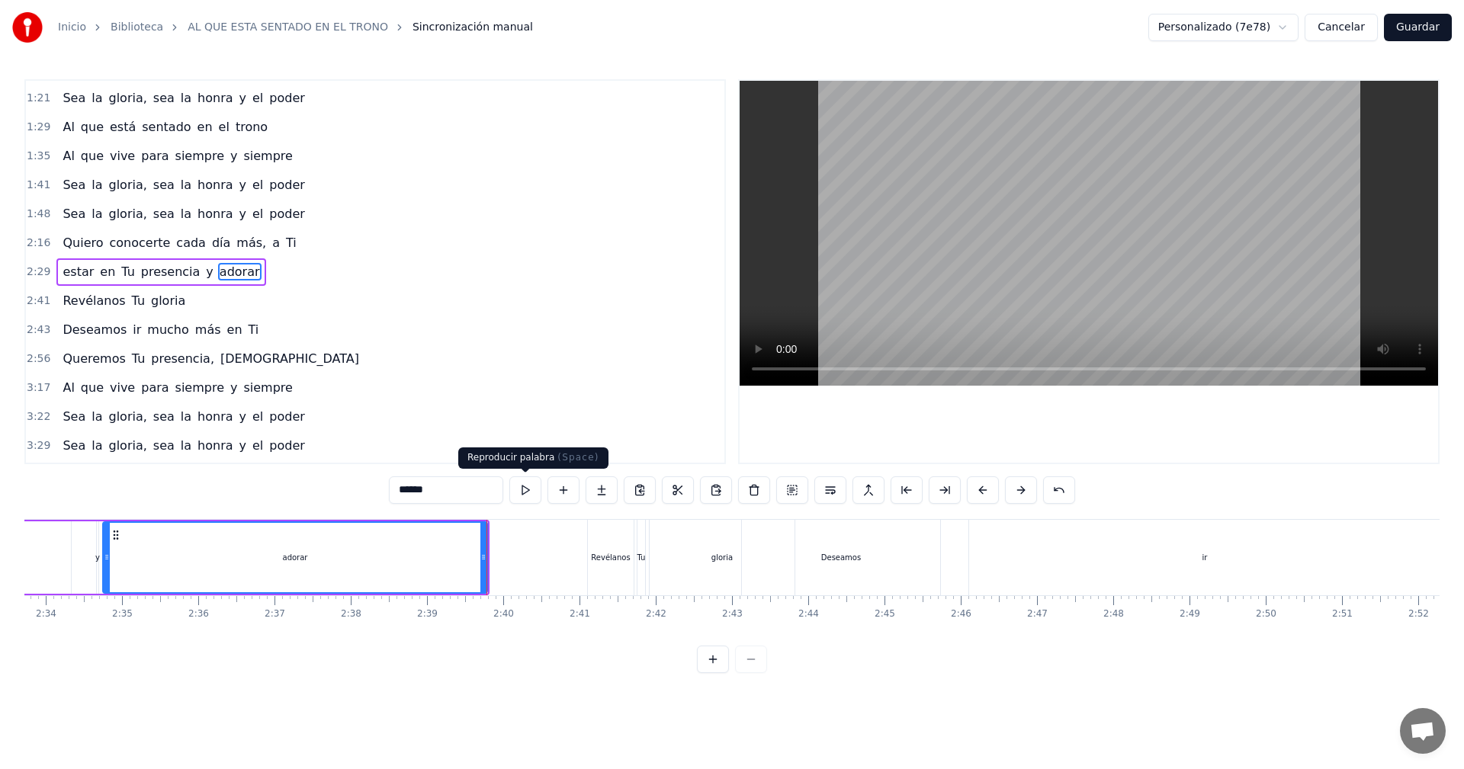
click at [525, 486] on button at bounding box center [525, 489] width 32 height 27
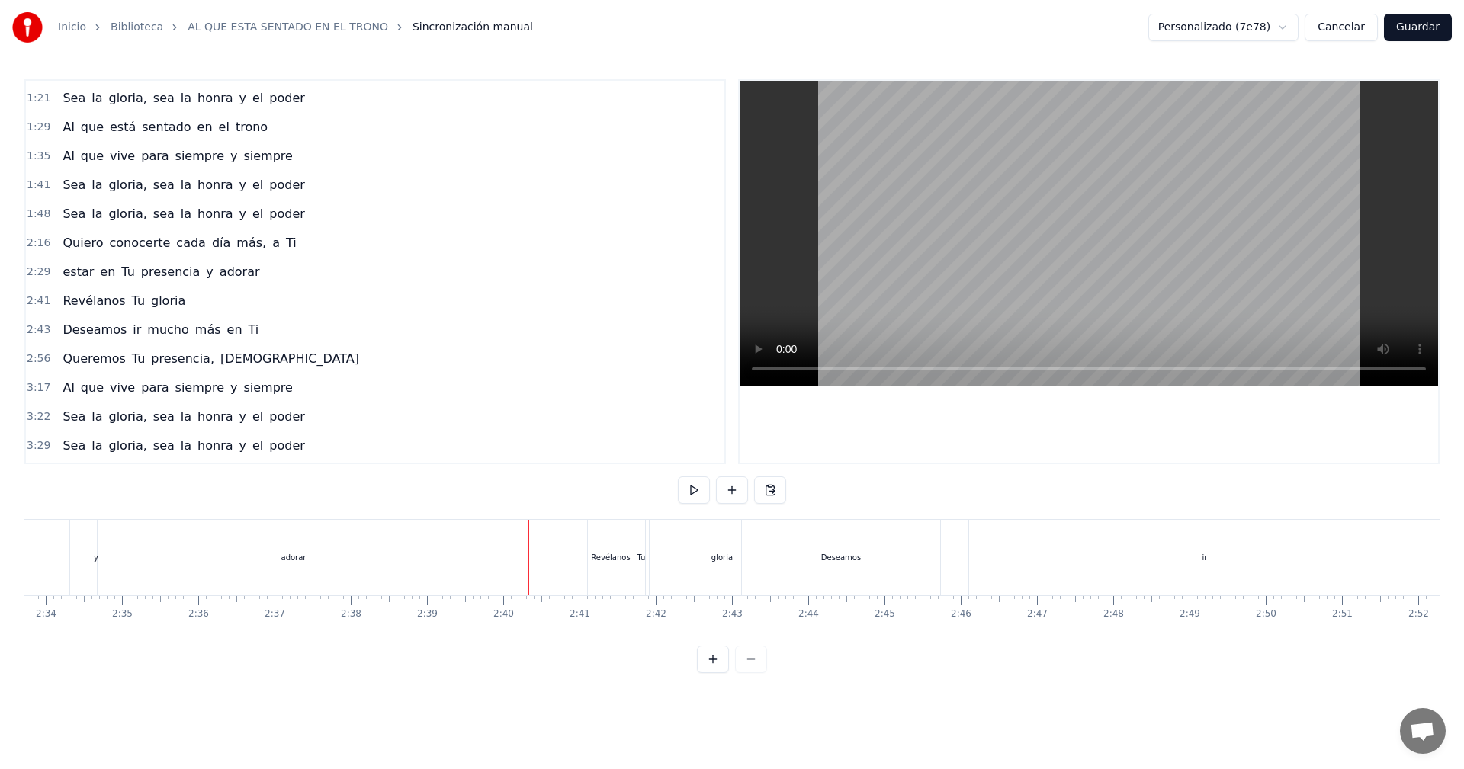
click at [457, 534] on div "adorar" at bounding box center [293, 557] width 384 height 75
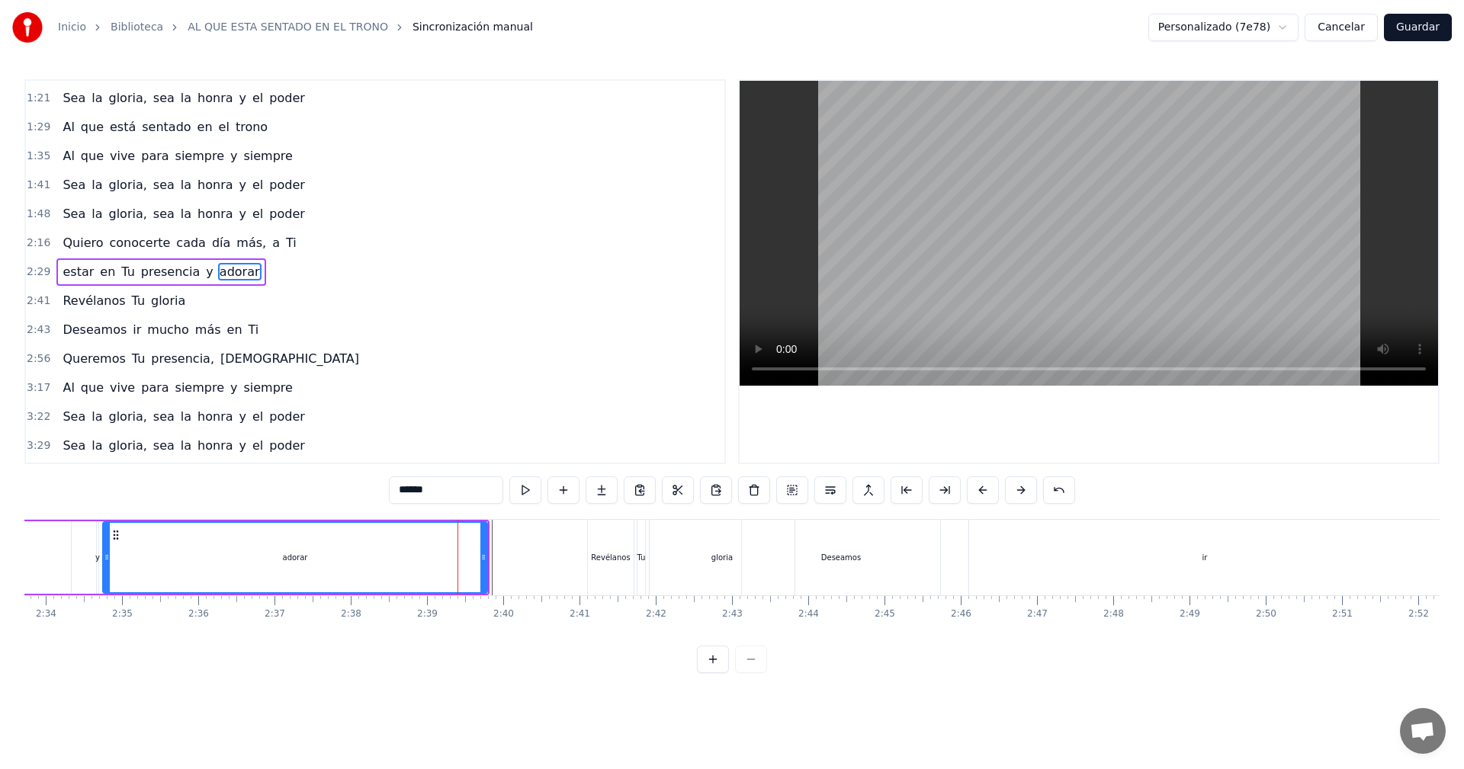
click at [489, 531] on div "estar en Tu presencia y adorar" at bounding box center [99, 557] width 781 height 75
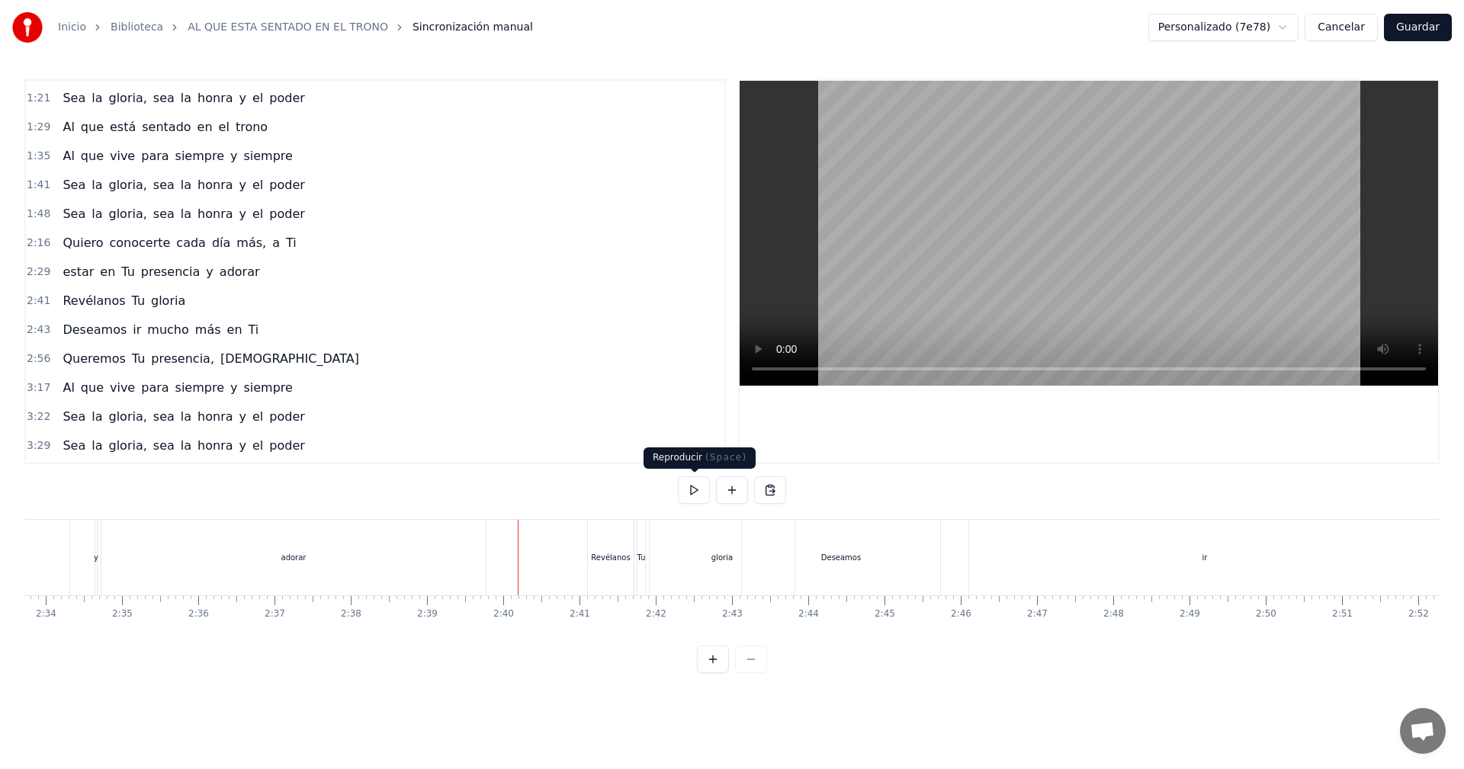
click at [698, 486] on button at bounding box center [694, 489] width 32 height 27
drag, startPoint x: 509, startPoint y: 533, endPoint x: 483, endPoint y: 537, distance: 25.6
click at [78, 553] on div "estar en Tu presencia y adorar" at bounding box center [99, 557] width 781 height 75
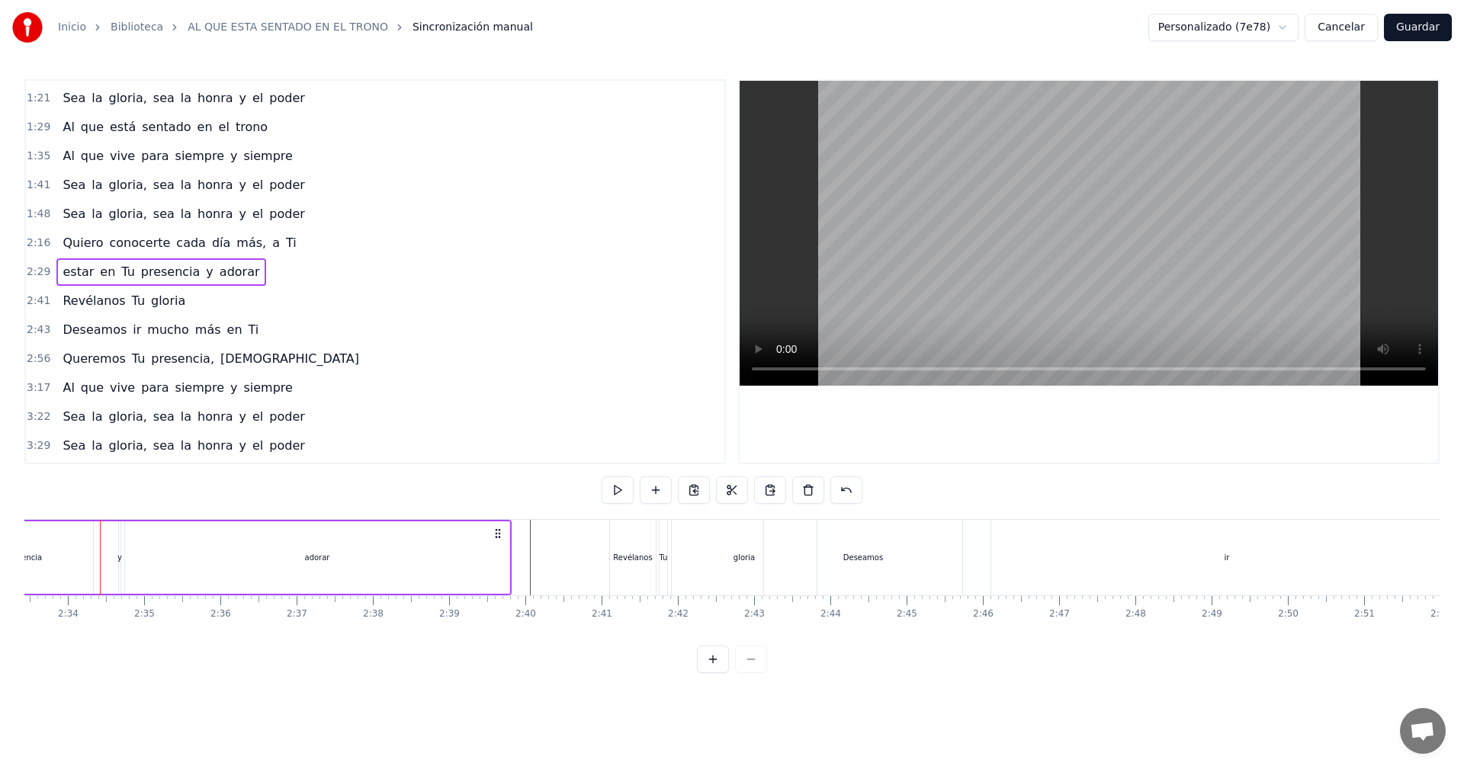
scroll to position [0, 11696]
click at [606, 496] on button at bounding box center [618, 489] width 32 height 27
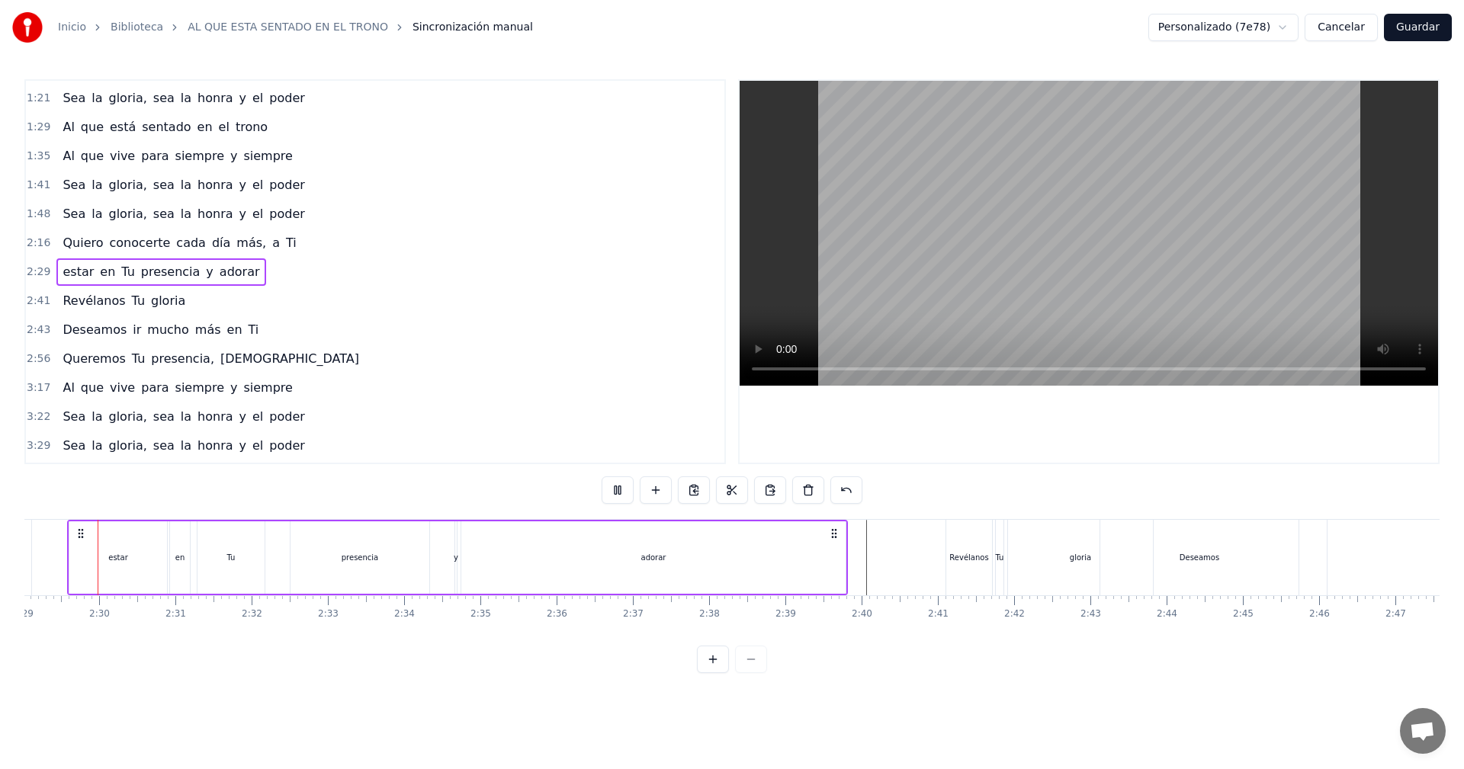
scroll to position [0, 11344]
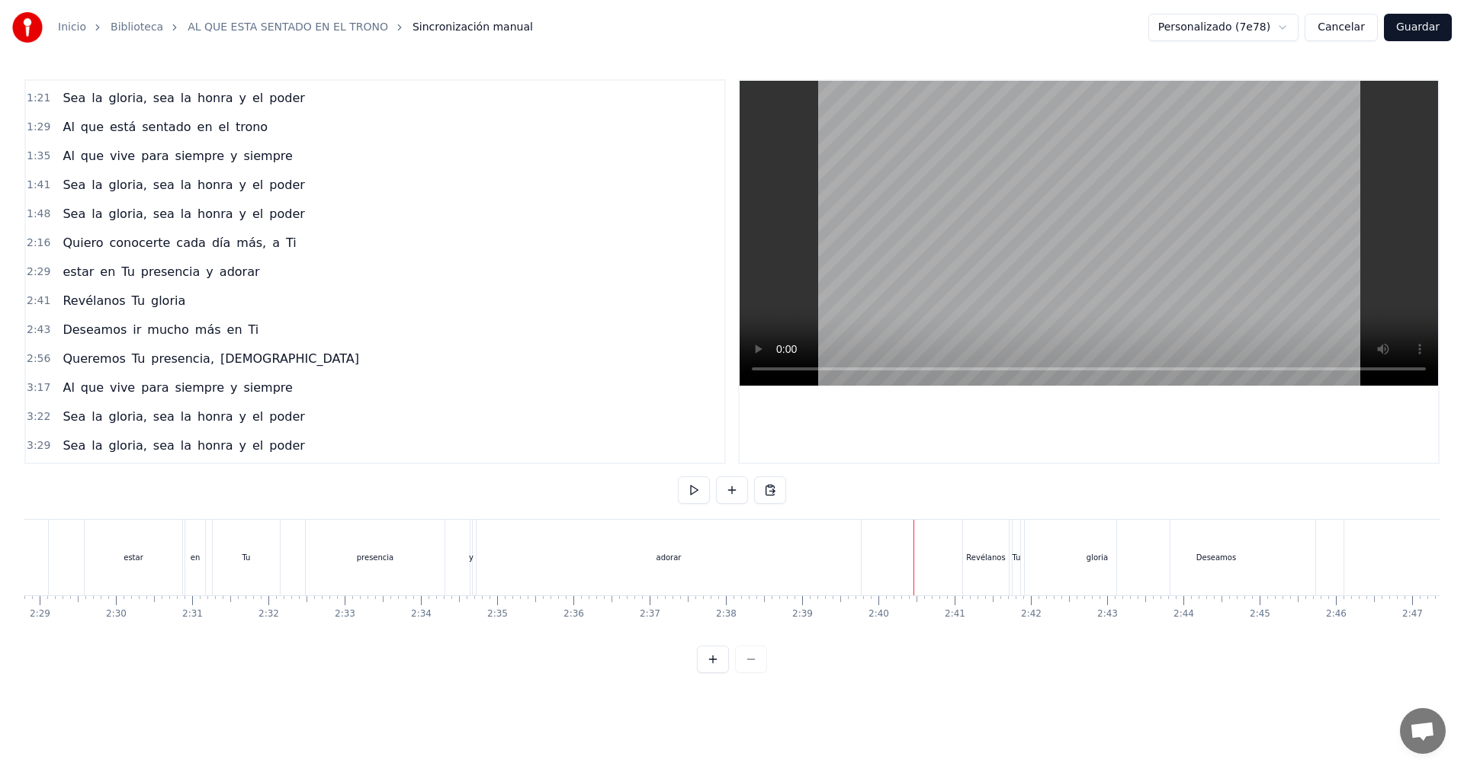
click at [971, 559] on div "Revélanos" at bounding box center [985, 557] width 39 height 11
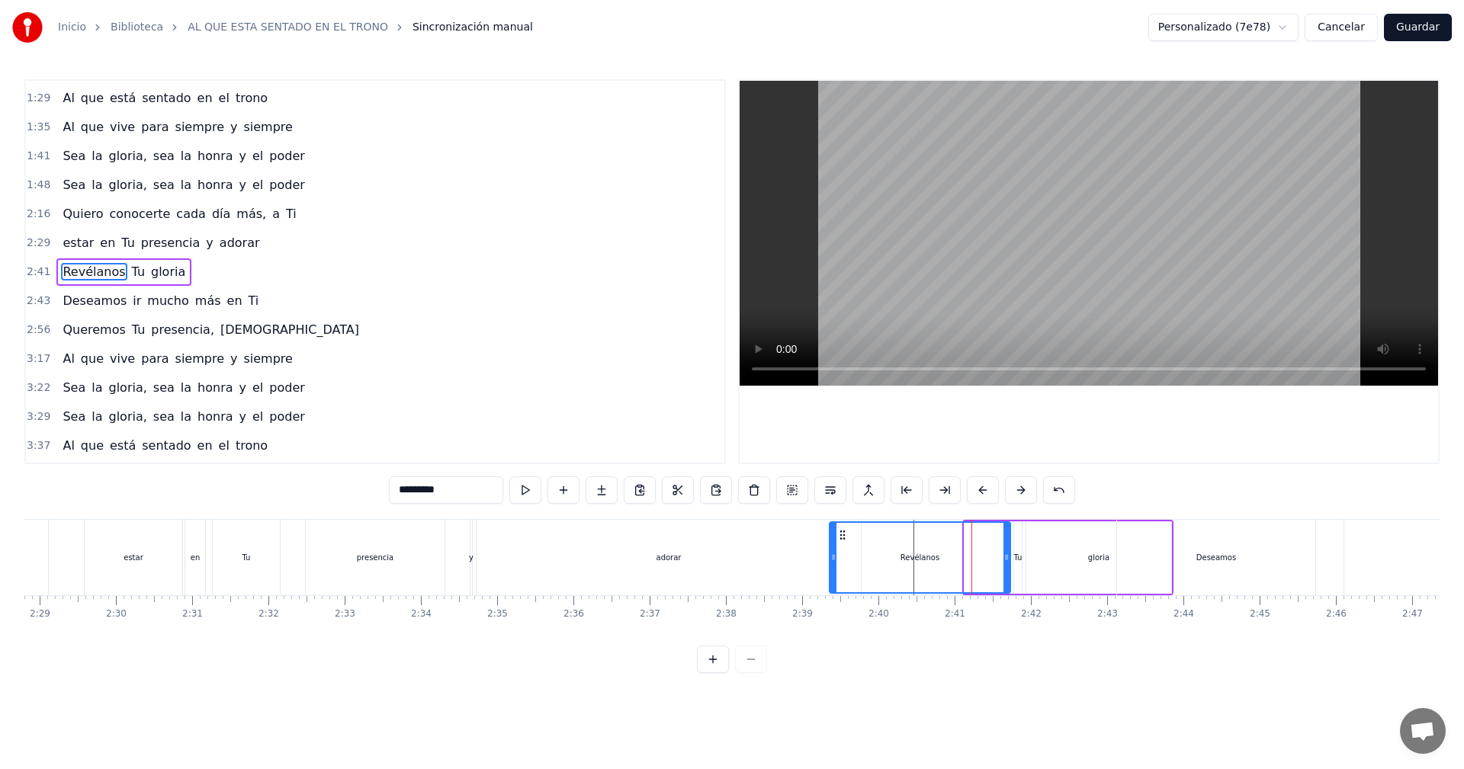
drag, startPoint x: 967, startPoint y: 537, endPoint x: 833, endPoint y: 553, distance: 135.9
click at [833, 553] on div at bounding box center [833, 557] width 6 height 69
click at [440, 534] on div "presencia" at bounding box center [375, 557] width 139 height 75
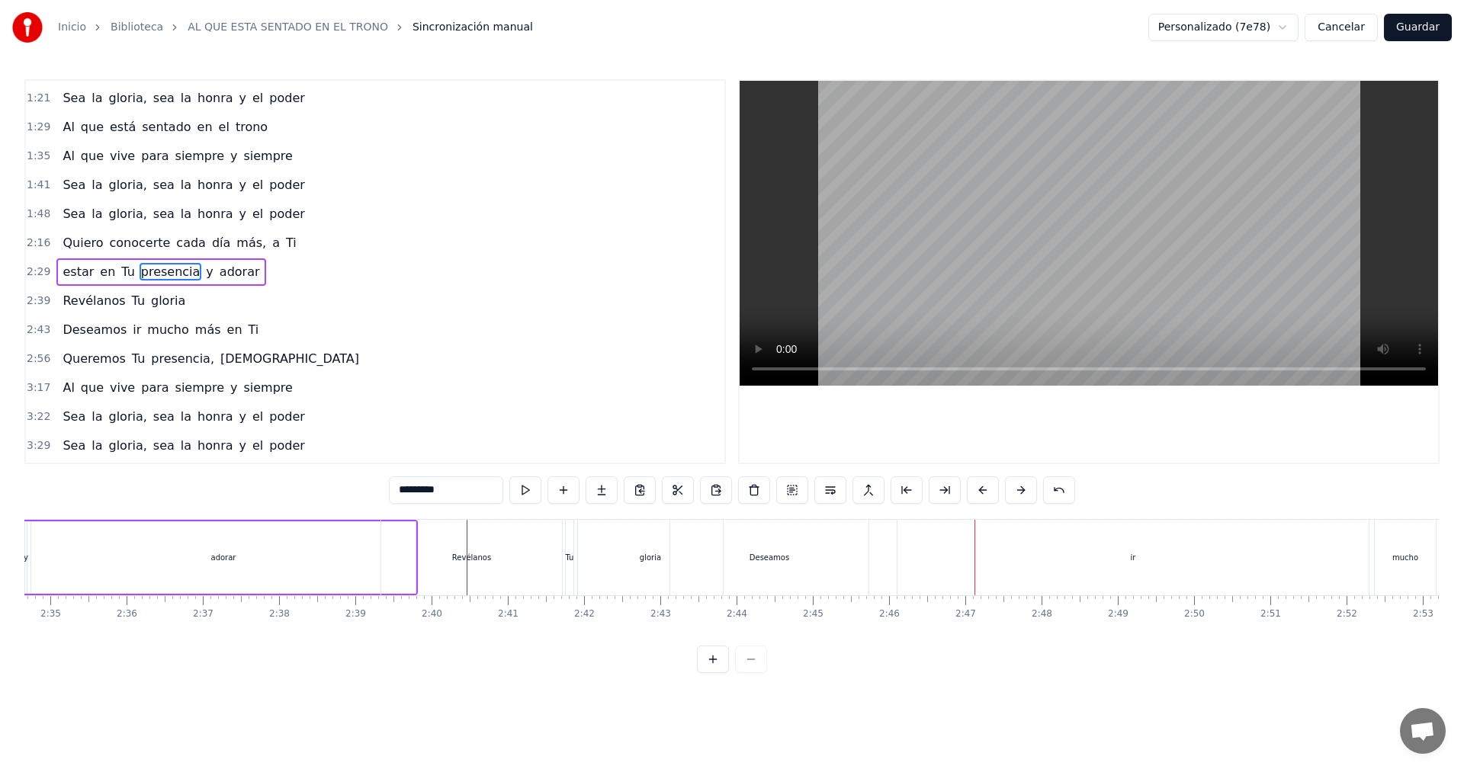
scroll to position [0, 11812]
click at [620, 563] on div "gloria" at bounding box center [629, 557] width 145 height 75
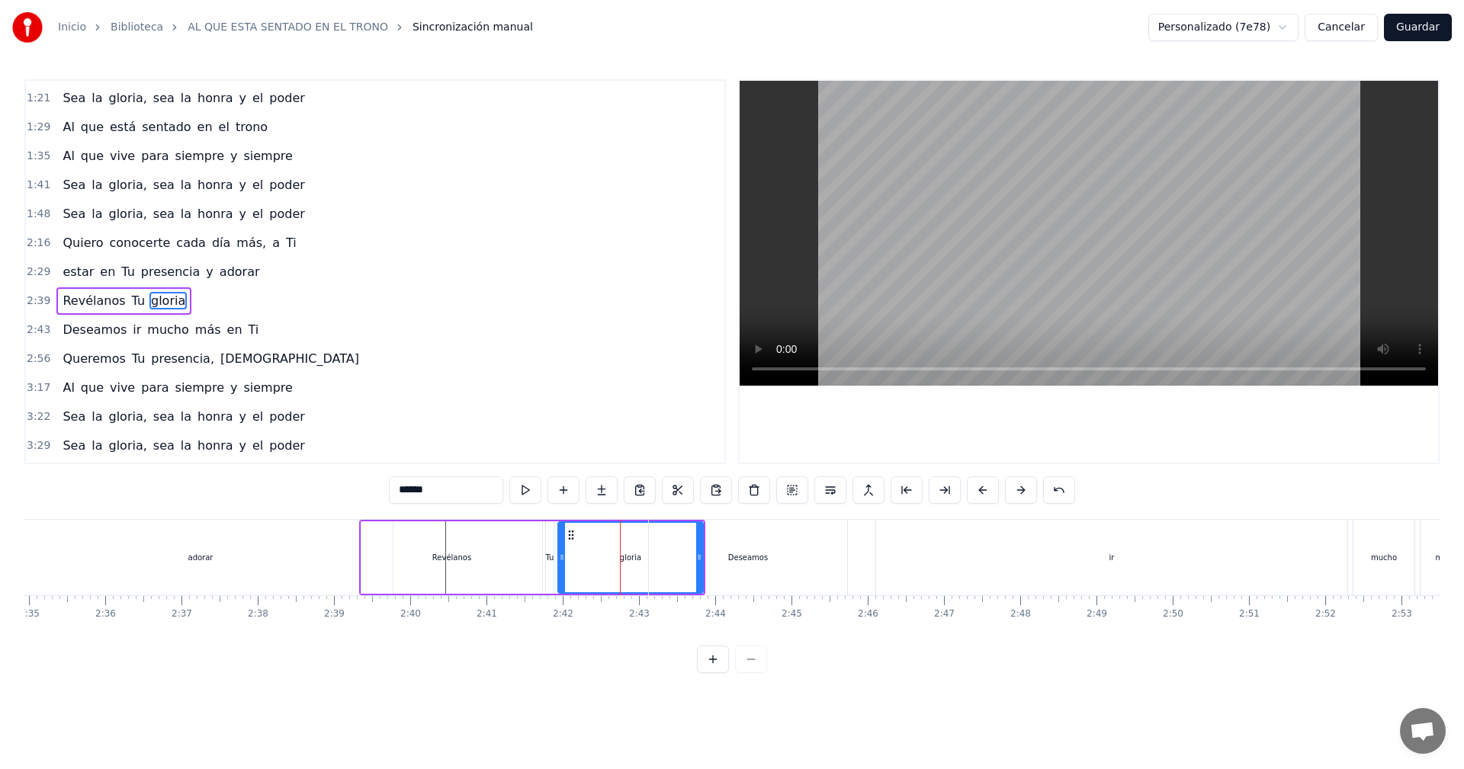
scroll to position [258, 0]
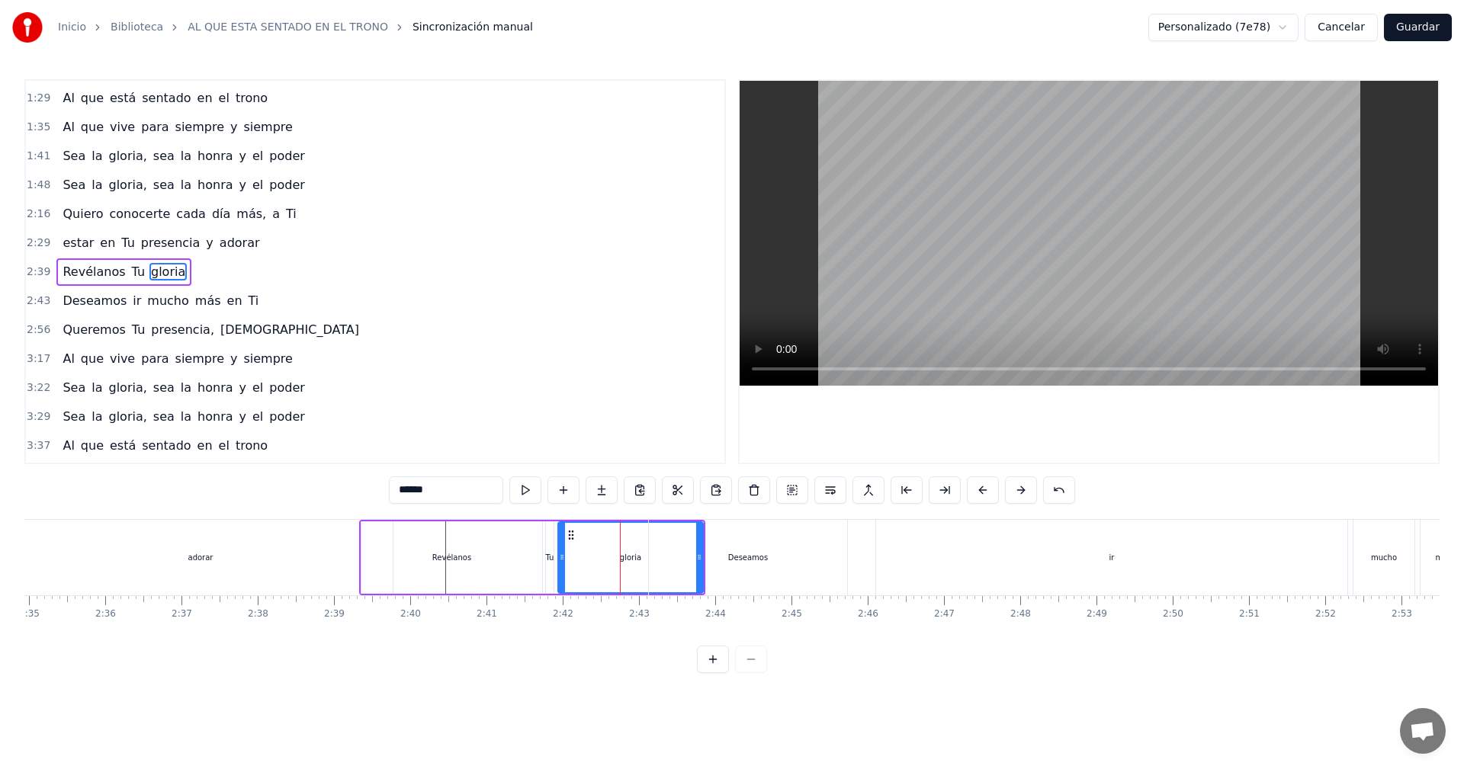
click at [549, 560] on div "Tu" at bounding box center [550, 557] width 8 height 11
drag, startPoint x: 549, startPoint y: 557, endPoint x: 634, endPoint y: 560, distance: 84.7
click at [634, 560] on icon at bounding box center [634, 557] width 6 height 12
click at [663, 558] on div "Deseamos" at bounding box center [748, 557] width 198 height 75
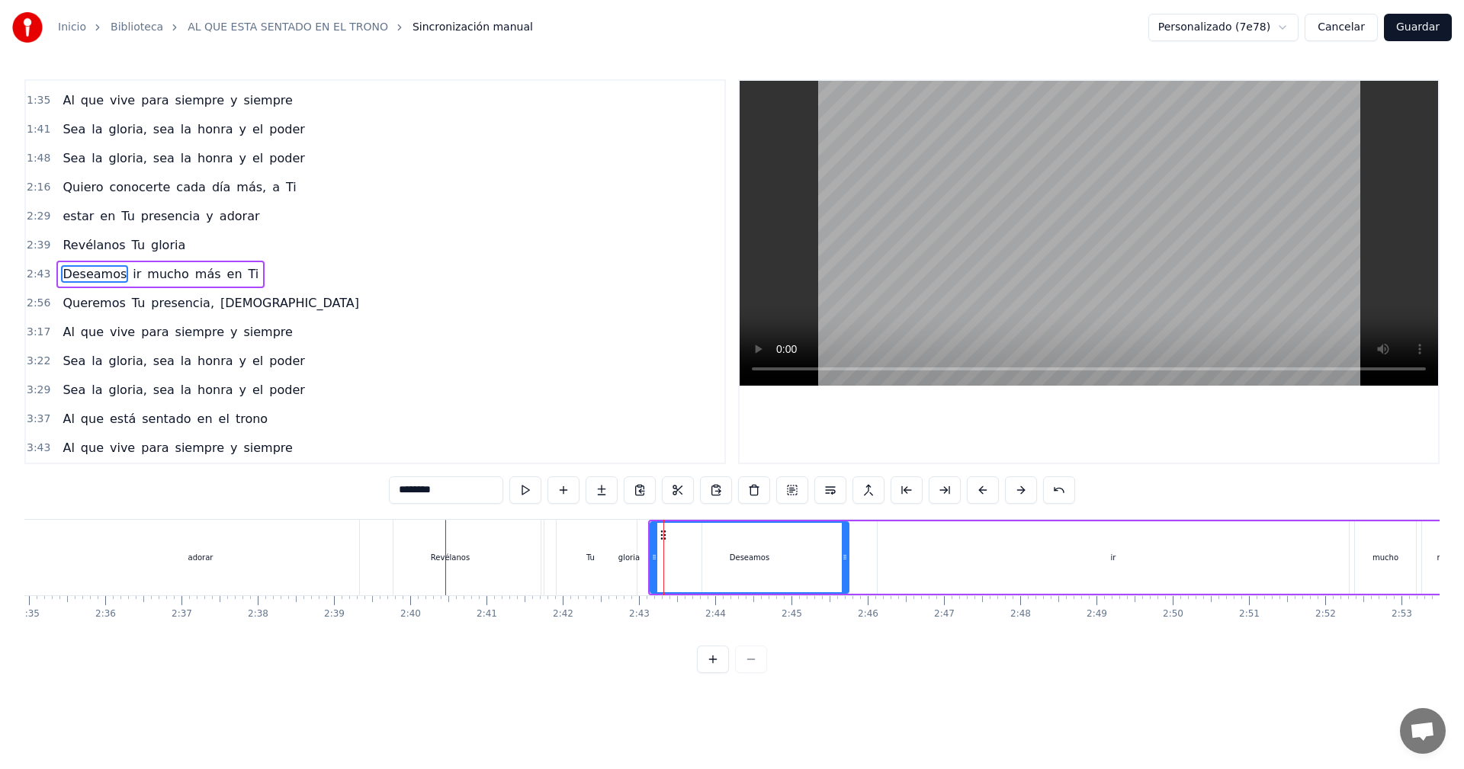
scroll to position [287, 0]
click at [634, 560] on div "gloria" at bounding box center [628, 557] width 21 height 11
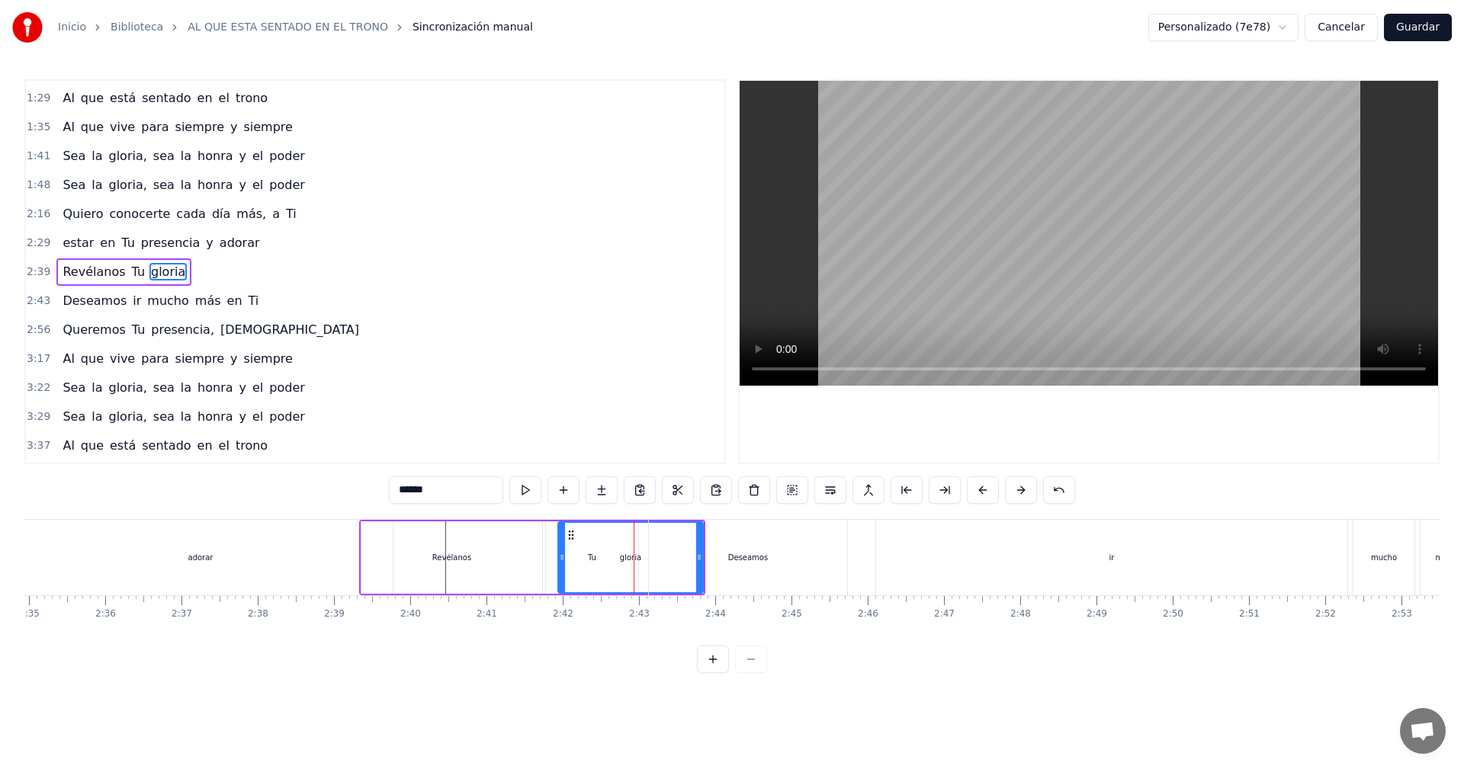
click at [736, 545] on div "Deseamos" at bounding box center [748, 557] width 198 height 75
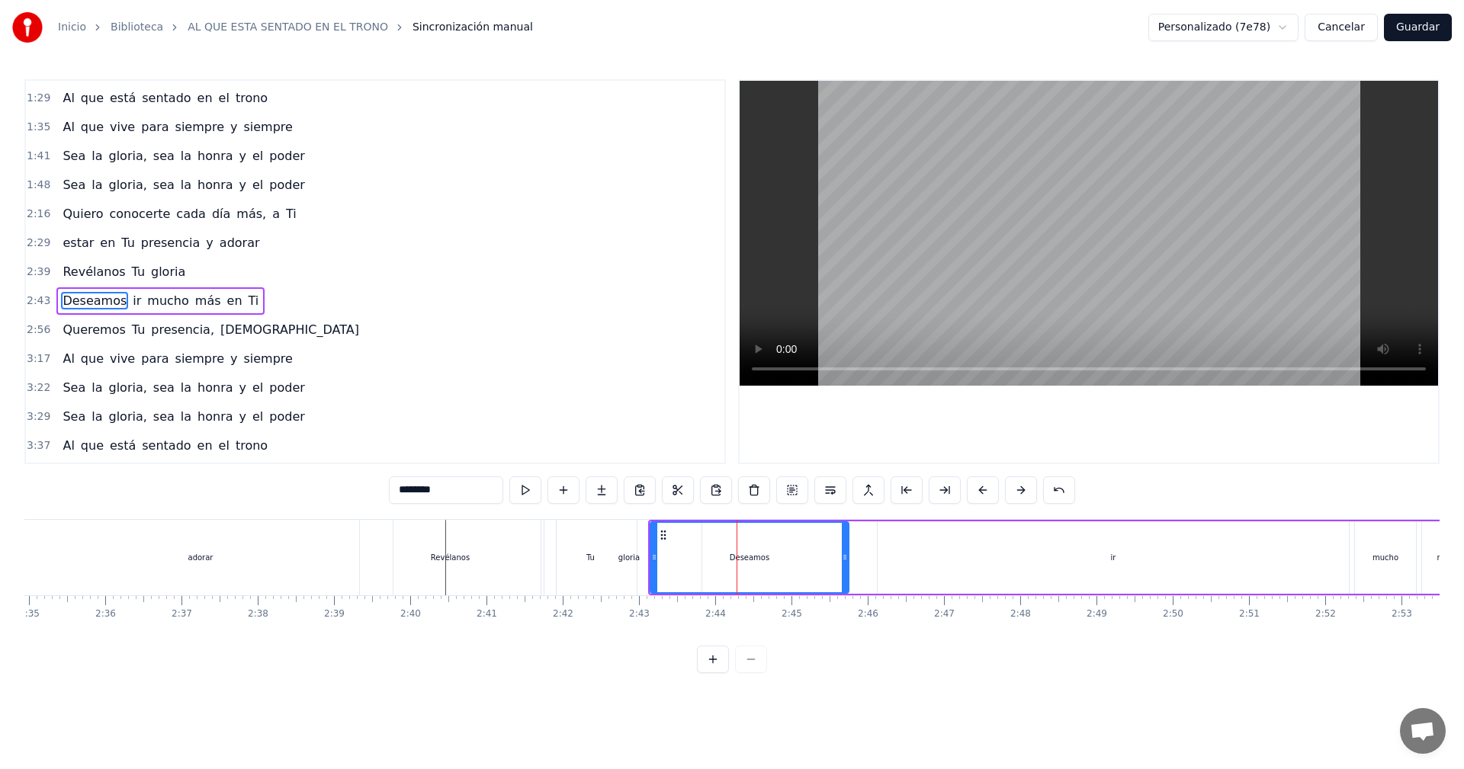
scroll to position [287, 0]
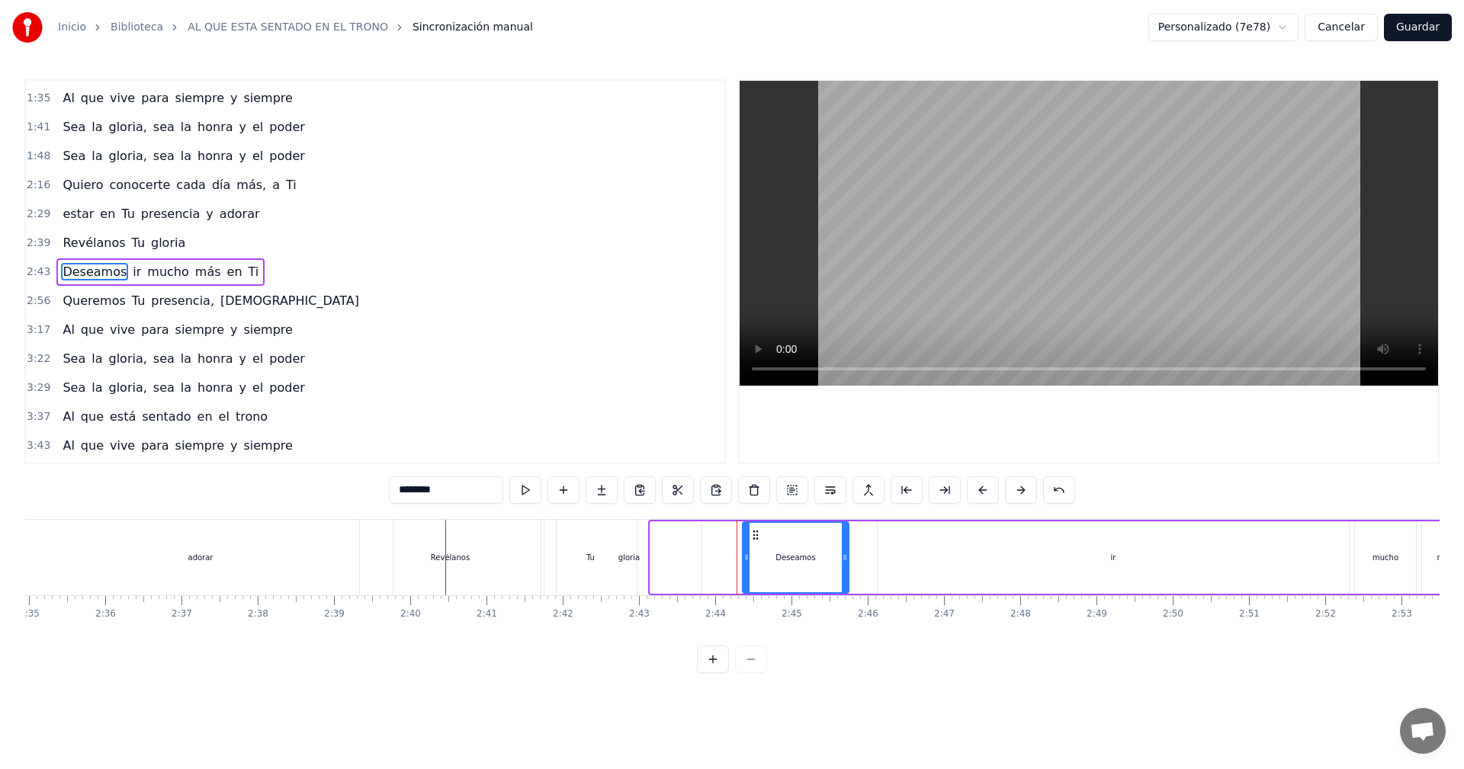
drag, startPoint x: 655, startPoint y: 562, endPoint x: 747, endPoint y: 553, distance: 92.7
click at [747, 553] on icon at bounding box center [746, 557] width 6 height 12
click at [639, 559] on div "gloria" at bounding box center [629, 557] width 145 height 75
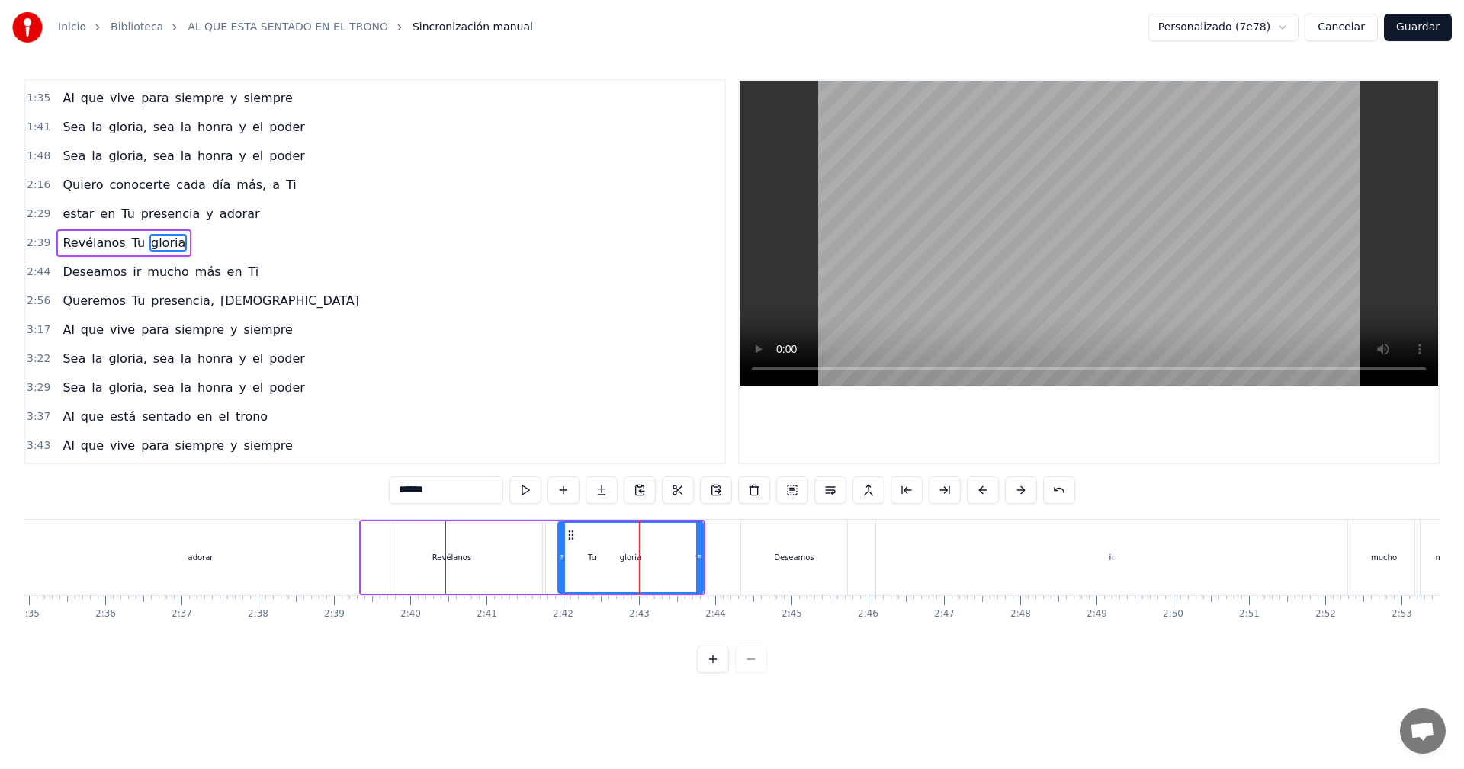
scroll to position [258, 0]
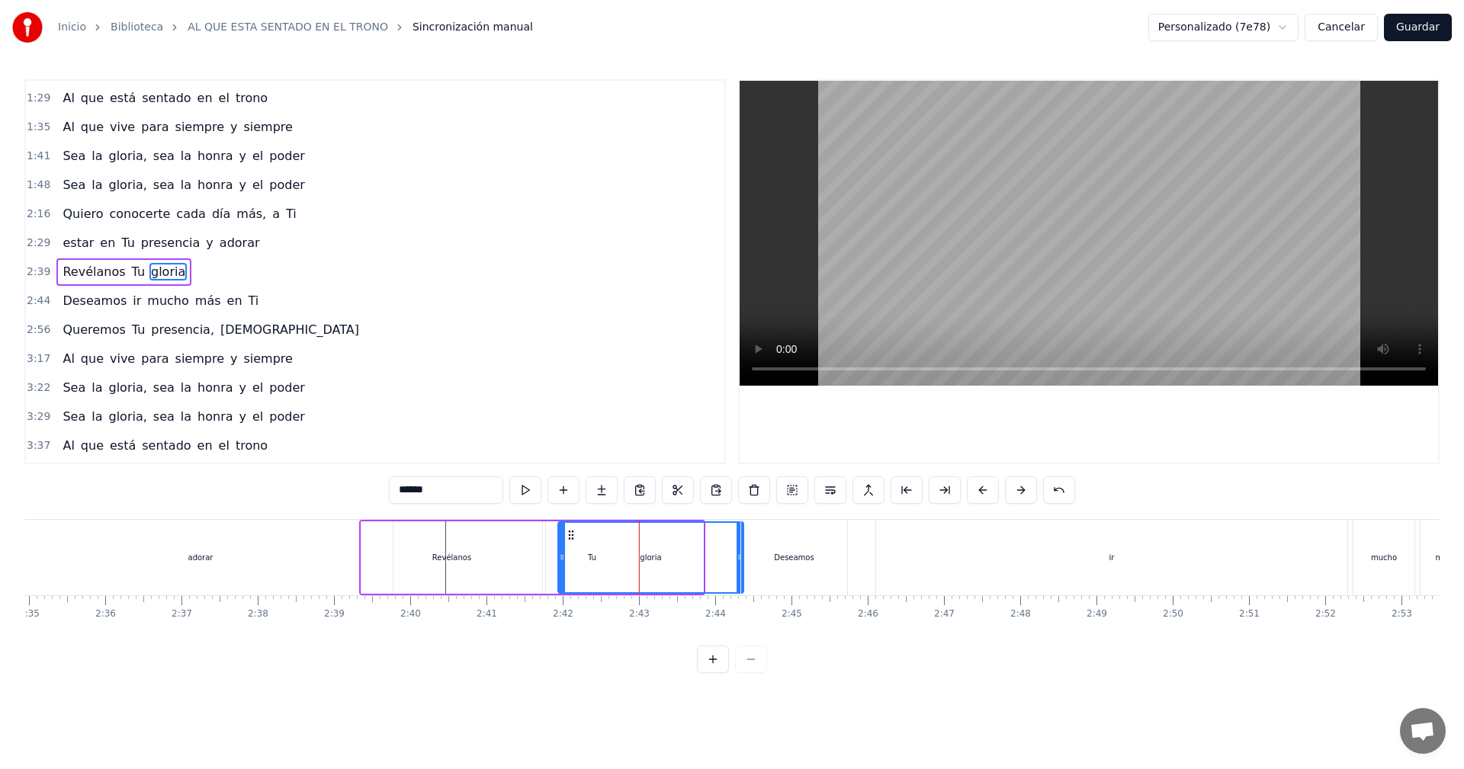
drag, startPoint x: 699, startPoint y: 555, endPoint x: 740, endPoint y: 558, distance: 40.5
click at [740, 558] on icon at bounding box center [739, 557] width 6 height 12
click at [562, 562] on icon at bounding box center [562, 557] width 6 height 12
drag, startPoint x: 562, startPoint y: 561, endPoint x: 625, endPoint y: 559, distance: 63.3
click at [625, 559] on icon at bounding box center [625, 557] width 6 height 12
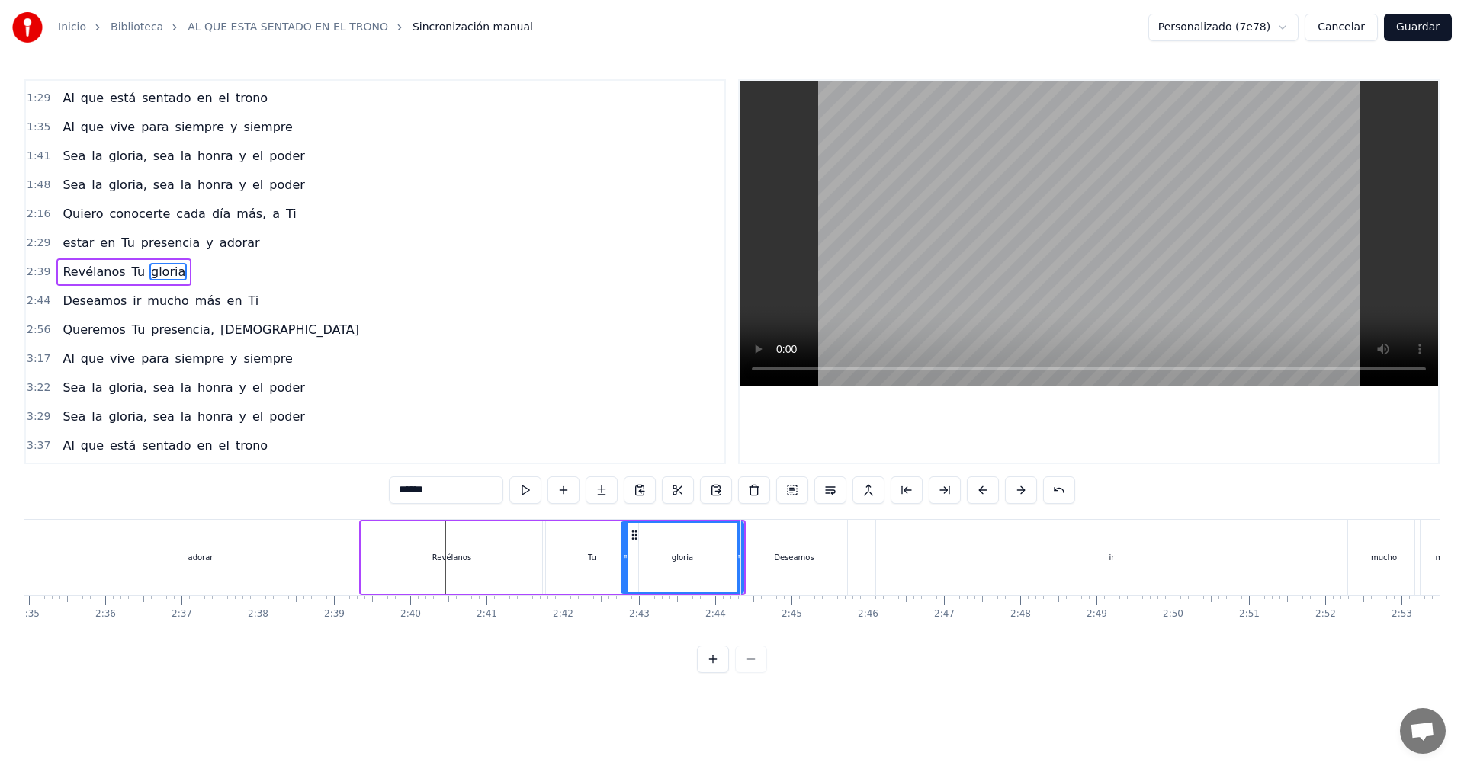
click at [88, 547] on div "adorar" at bounding box center [200, 557] width 384 height 75
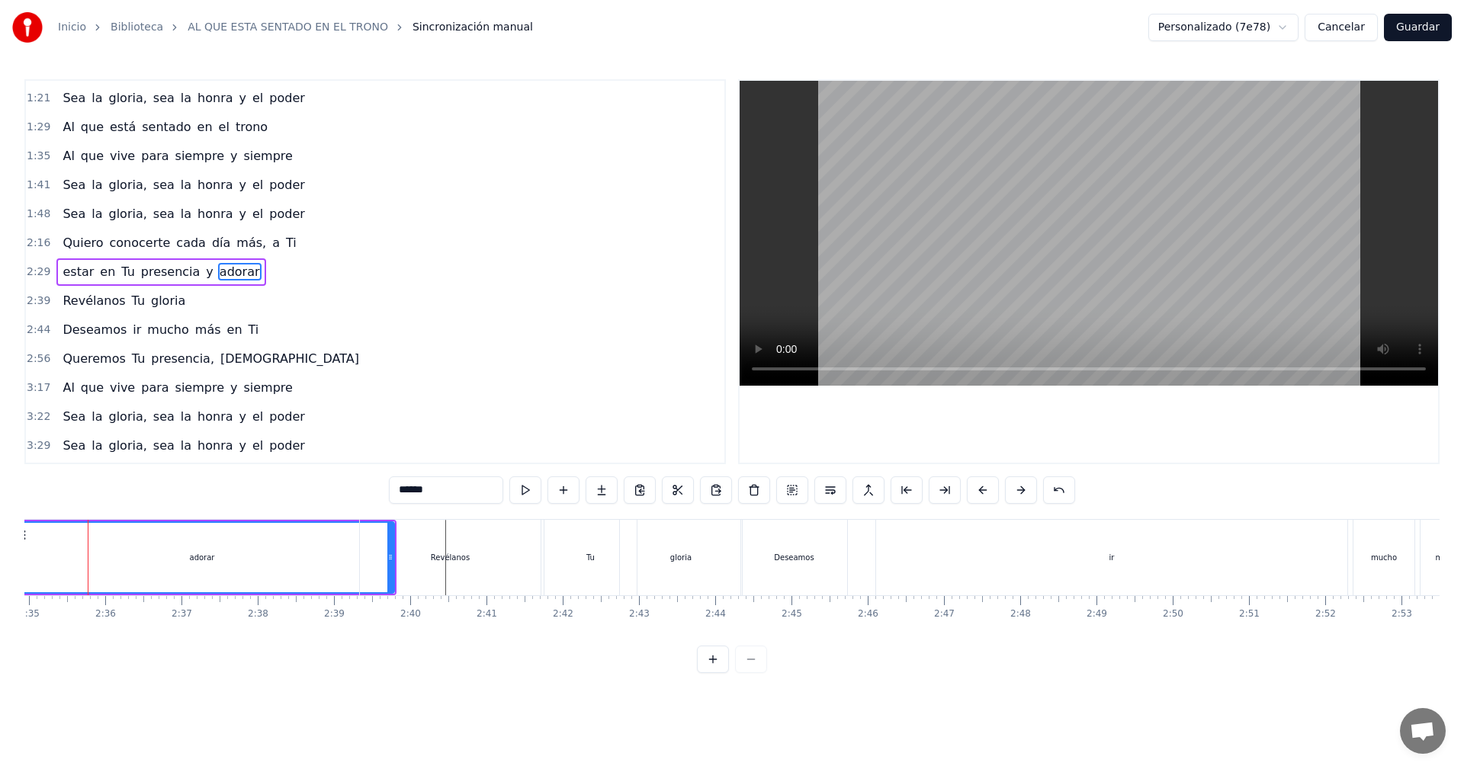
scroll to position [0, 11799]
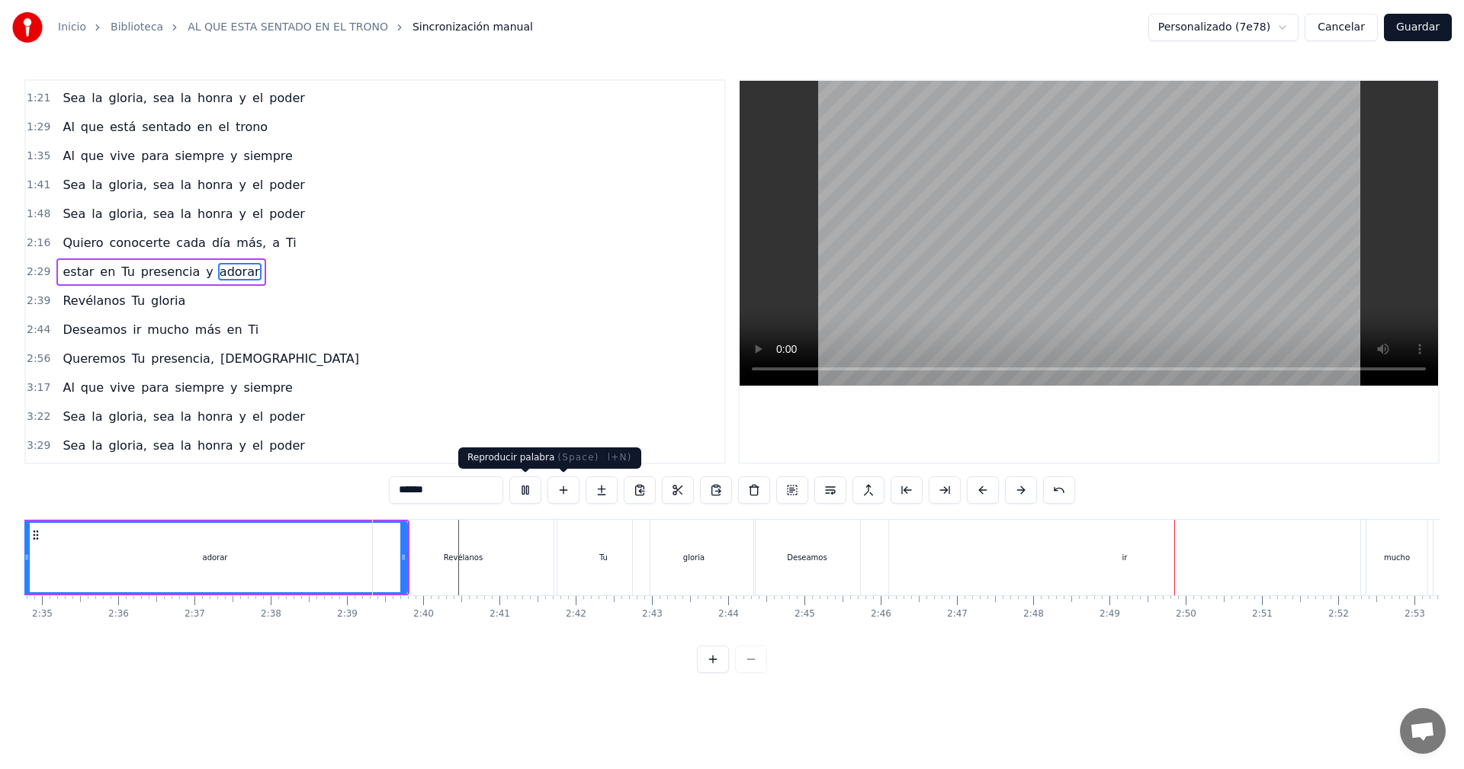
click at [524, 492] on button at bounding box center [525, 489] width 32 height 27
click at [768, 535] on div "Deseamos" at bounding box center [807, 557] width 106 height 75
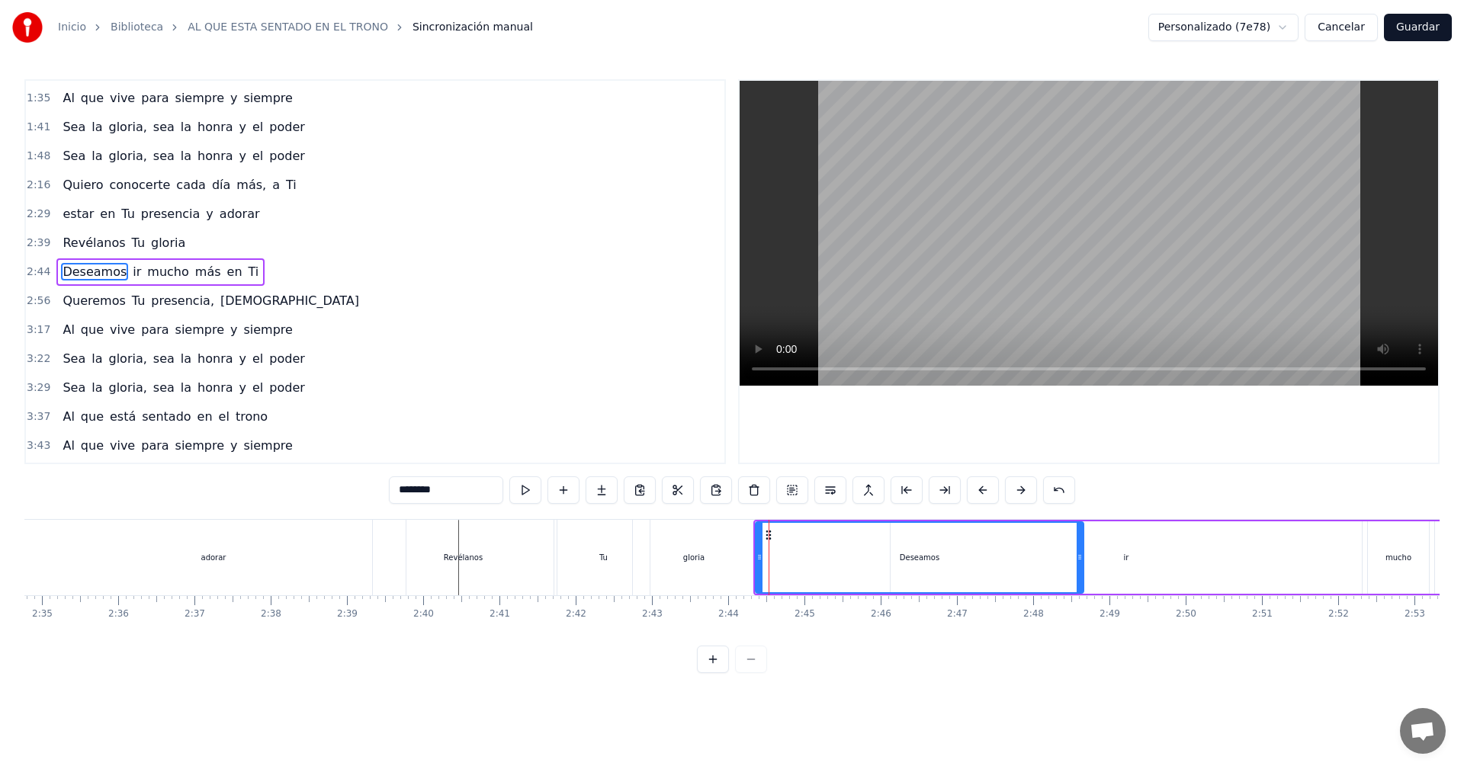
drag, startPoint x: 858, startPoint y: 555, endPoint x: 1085, endPoint y: 550, distance: 227.3
click at [1083, 550] on div at bounding box center [1079, 557] width 6 height 69
drag, startPoint x: 759, startPoint y: 561, endPoint x: 886, endPoint y: 558, distance: 126.6
click at [887, 558] on icon at bounding box center [890, 557] width 6 height 12
click at [698, 561] on div "gloria" at bounding box center [693, 557] width 21 height 11
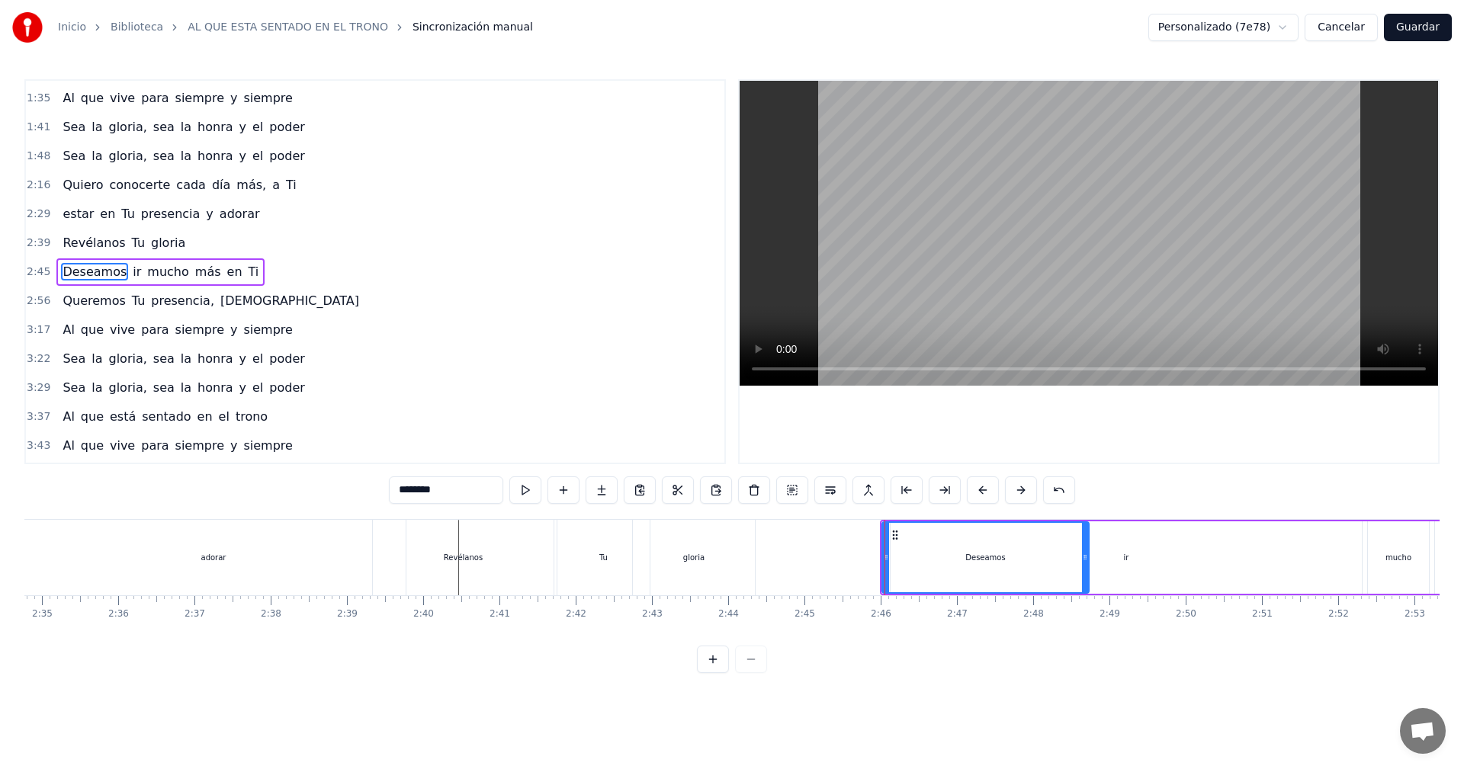
type input "******"
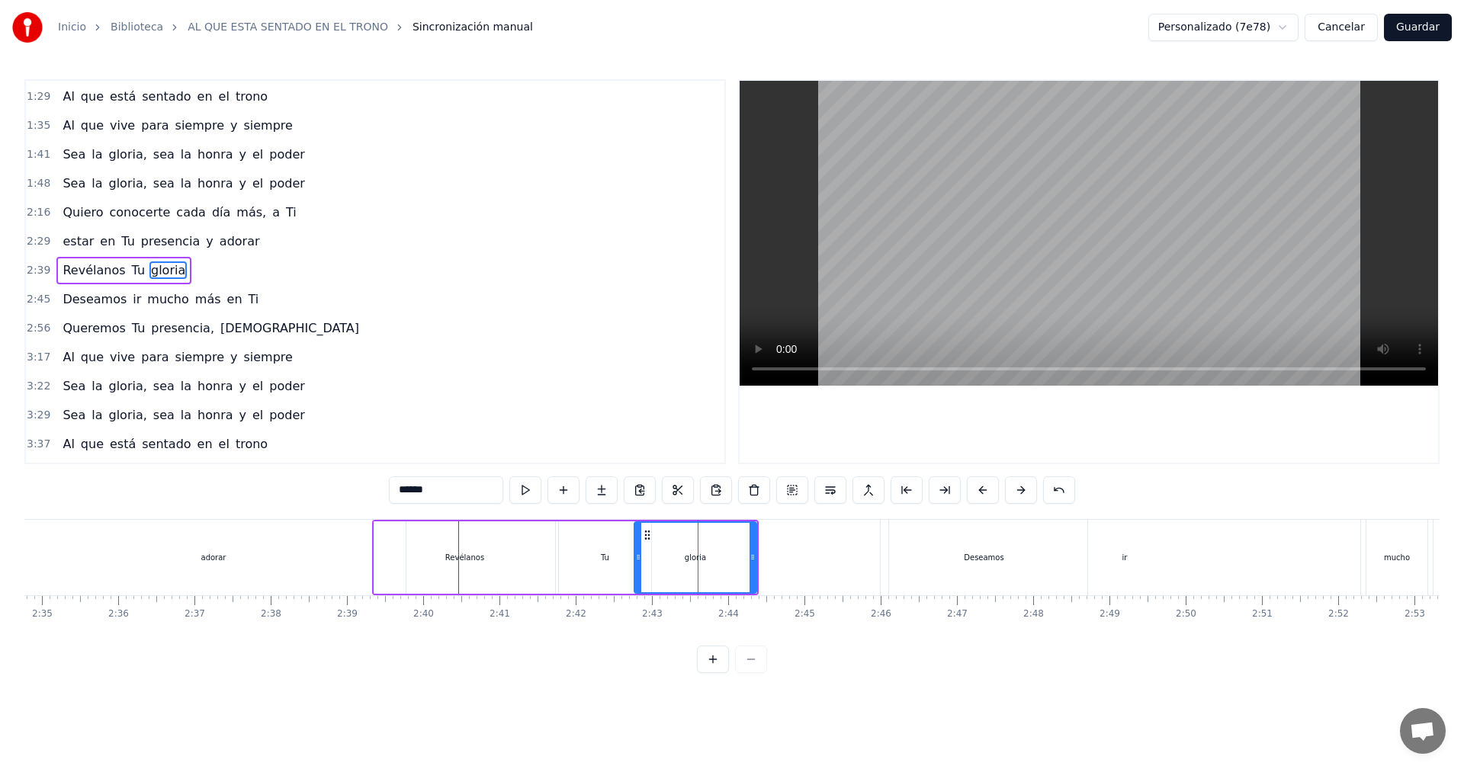
scroll to position [258, 0]
drag, startPoint x: 756, startPoint y: 557, endPoint x: 888, endPoint y: 555, distance: 132.7
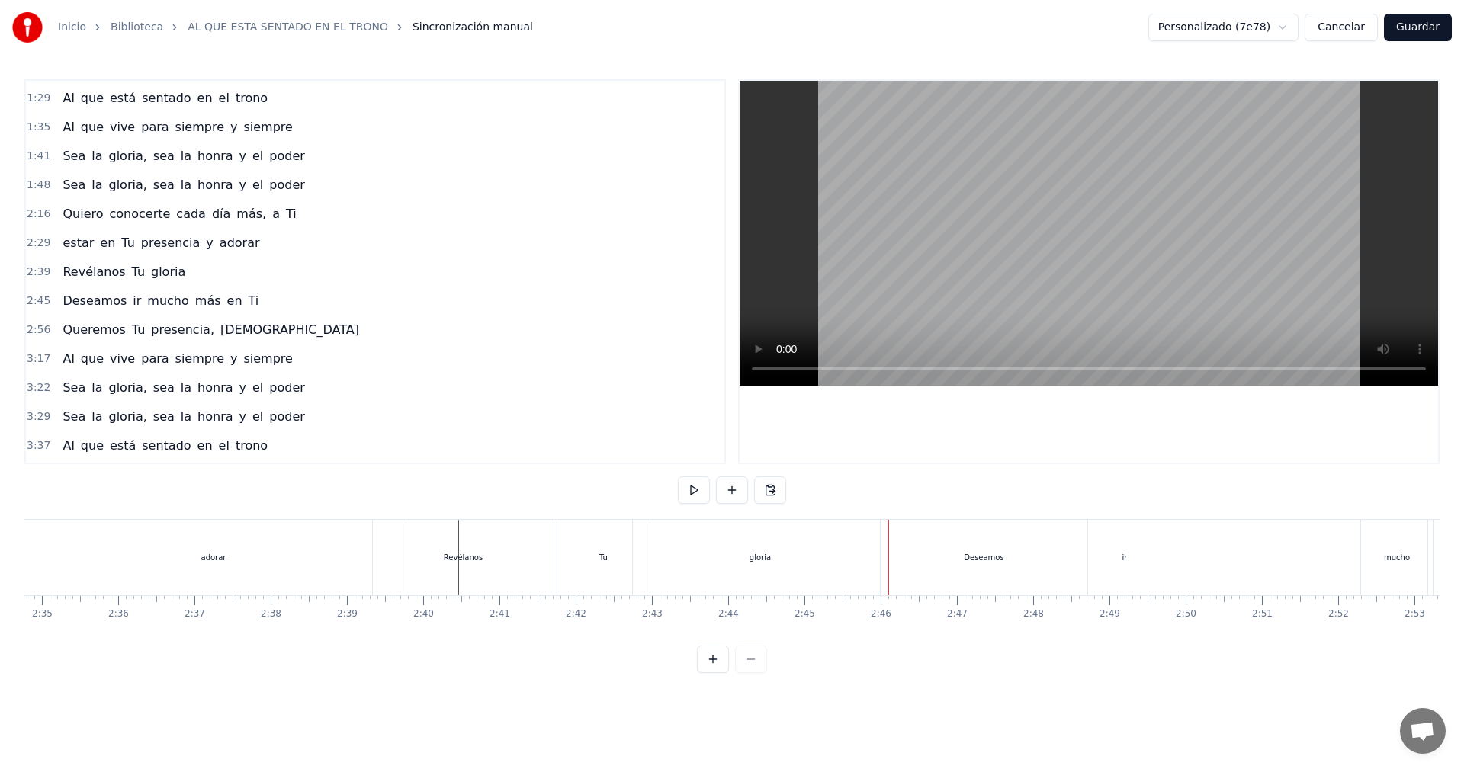
click at [943, 563] on div "ir" at bounding box center [1124, 557] width 471 height 75
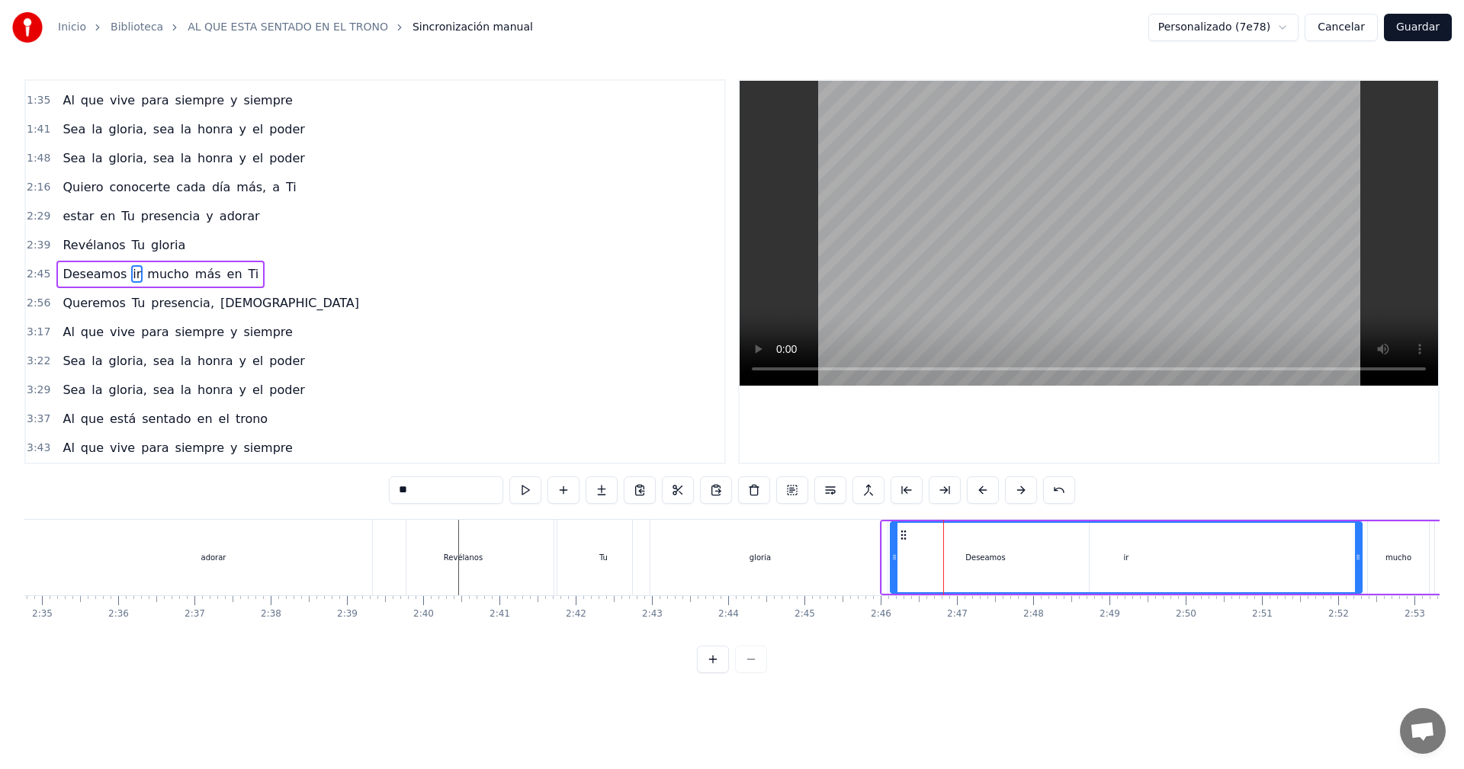
scroll to position [287, 0]
drag, startPoint x: 1357, startPoint y: 560, endPoint x: 1263, endPoint y: 570, distance: 94.4
click at [1263, 570] on div at bounding box center [1264, 557] width 6 height 69
click at [960, 560] on div "ir" at bounding box center [1079, 557] width 376 height 69
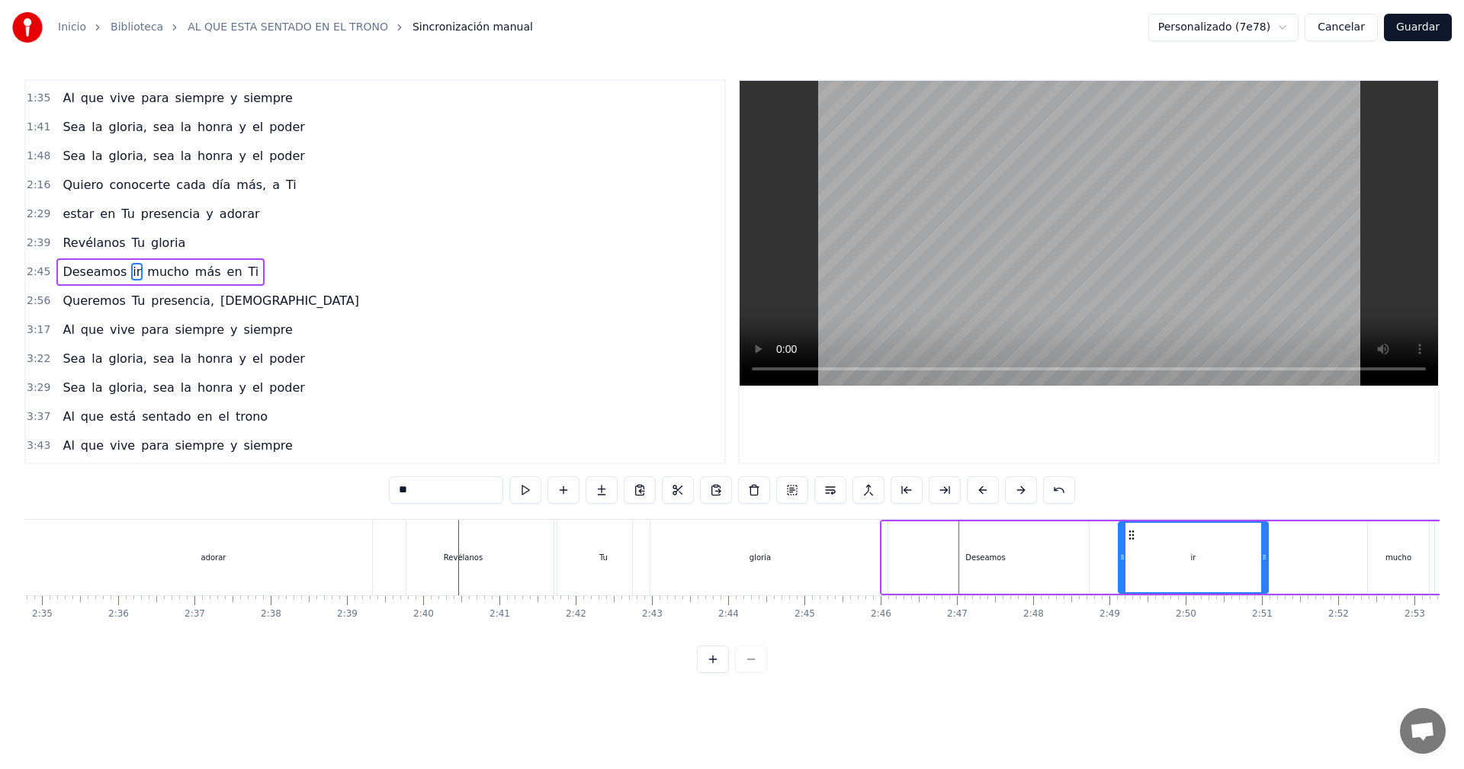
drag, startPoint x: 894, startPoint y: 556, endPoint x: 1117, endPoint y: 554, distance: 223.4
click at [1119, 554] on icon at bounding box center [1122, 557] width 6 height 12
click at [998, 554] on div "Deseamos" at bounding box center [985, 557] width 40 height 11
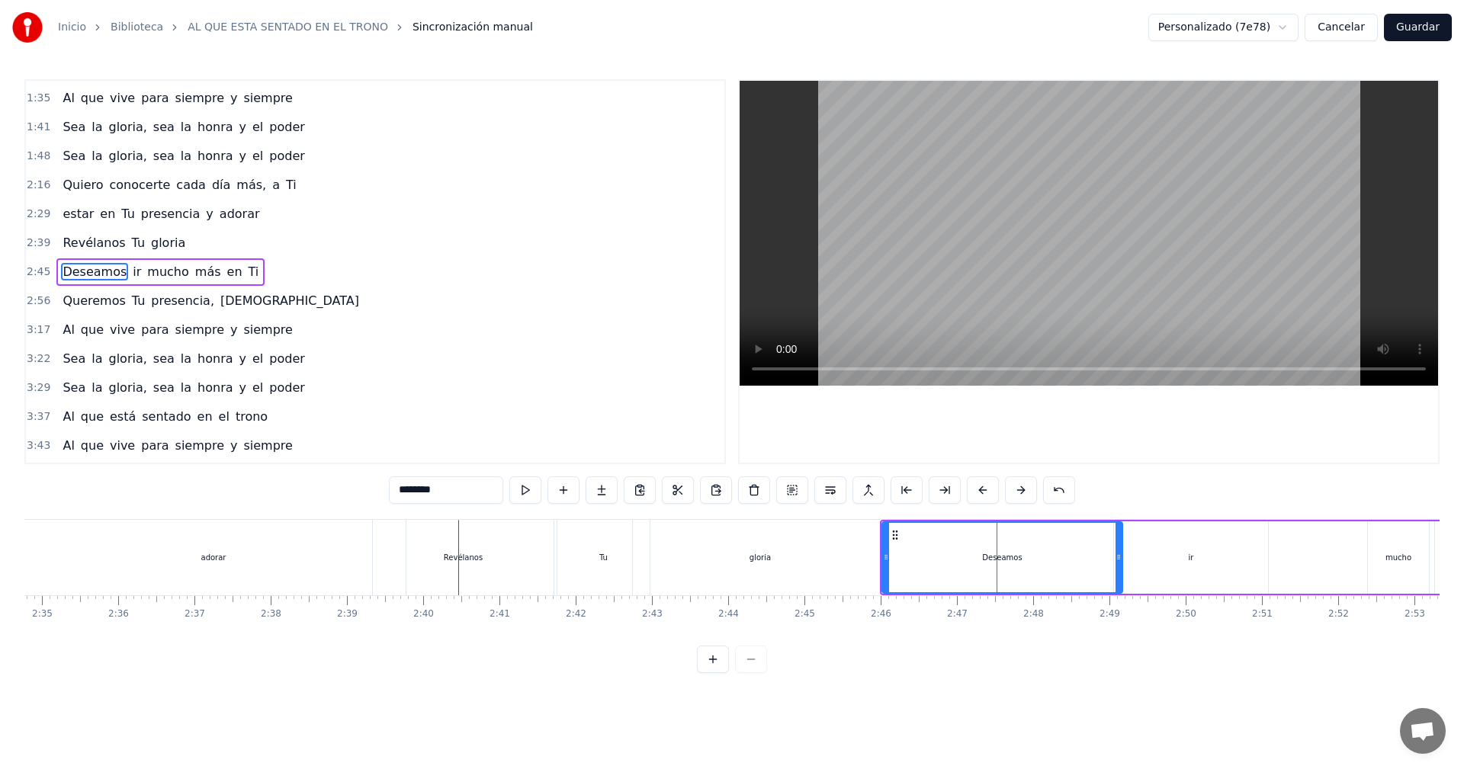
drag, startPoint x: 1088, startPoint y: 558, endPoint x: 1121, endPoint y: 557, distance: 33.6
click at [1121, 557] on icon at bounding box center [1118, 557] width 6 height 12
click at [1263, 562] on div "ir" at bounding box center [1191, 557] width 154 height 72
type input "**"
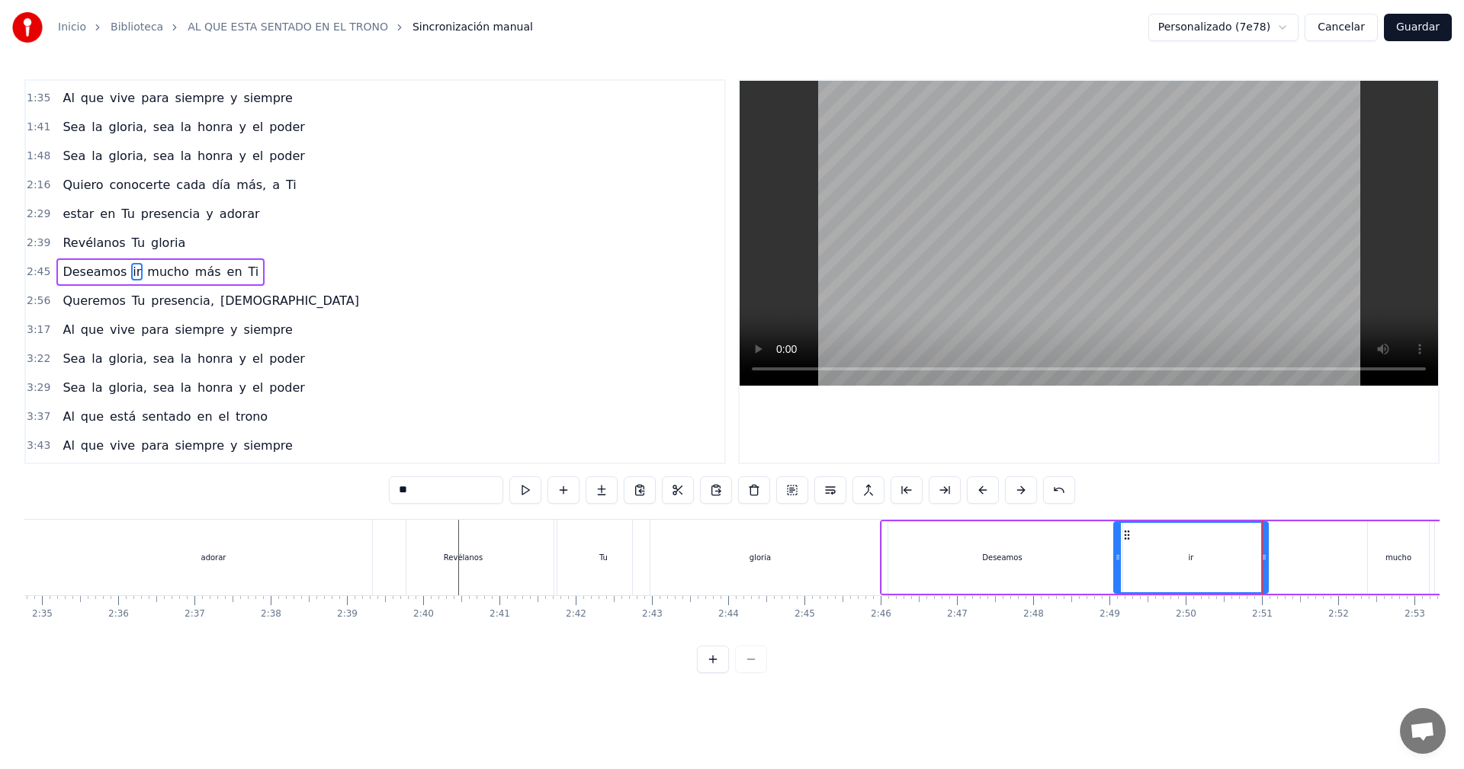
click at [1307, 567] on div "Deseamos ir mucho más en Ti" at bounding box center [1271, 557] width 783 height 75
click at [1349, 562] on div "Deseamos ir mucho más en Ti" at bounding box center [1271, 557] width 783 height 75
click at [1384, 556] on div "mucho" at bounding box center [1398, 557] width 61 height 72
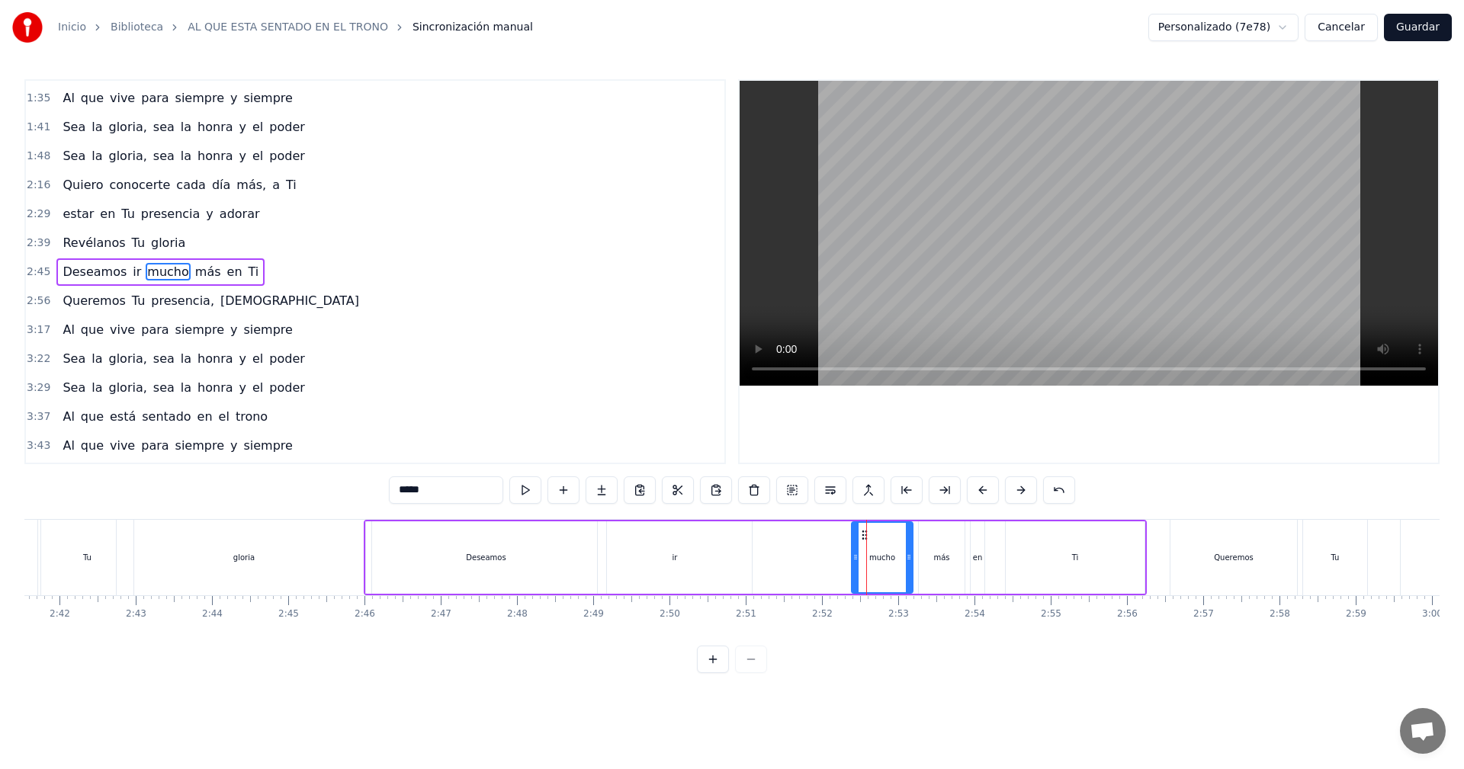
scroll to position [0, 12420]
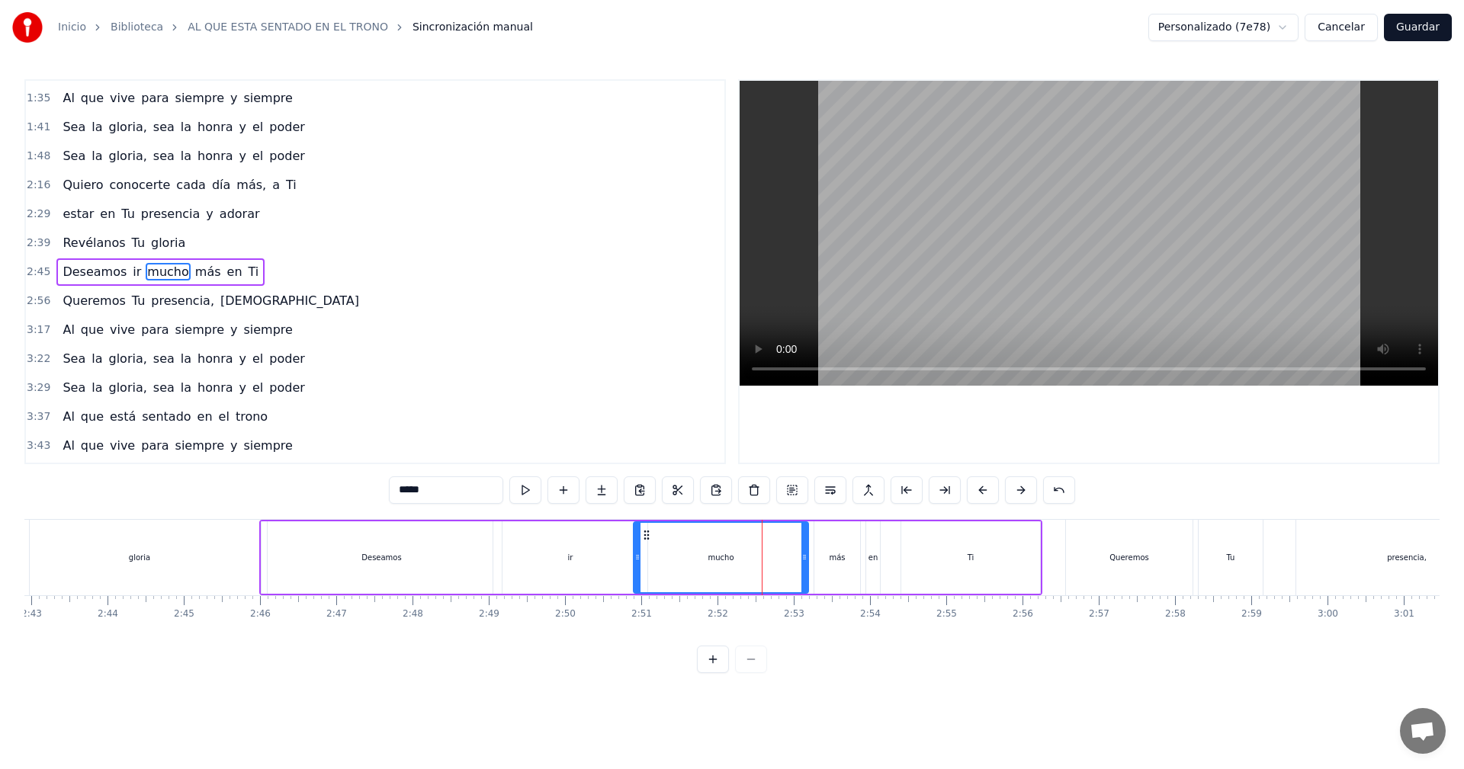
drag, startPoint x: 749, startPoint y: 560, endPoint x: 635, endPoint y: 563, distance: 113.6
click at [635, 563] on icon at bounding box center [637, 557] width 6 height 12
drag, startPoint x: 805, startPoint y: 565, endPoint x: 813, endPoint y: 565, distance: 8.4
click at [813, 565] on div at bounding box center [813, 557] width 6 height 69
click at [38, 242] on span "2:39" at bounding box center [39, 243] width 24 height 15
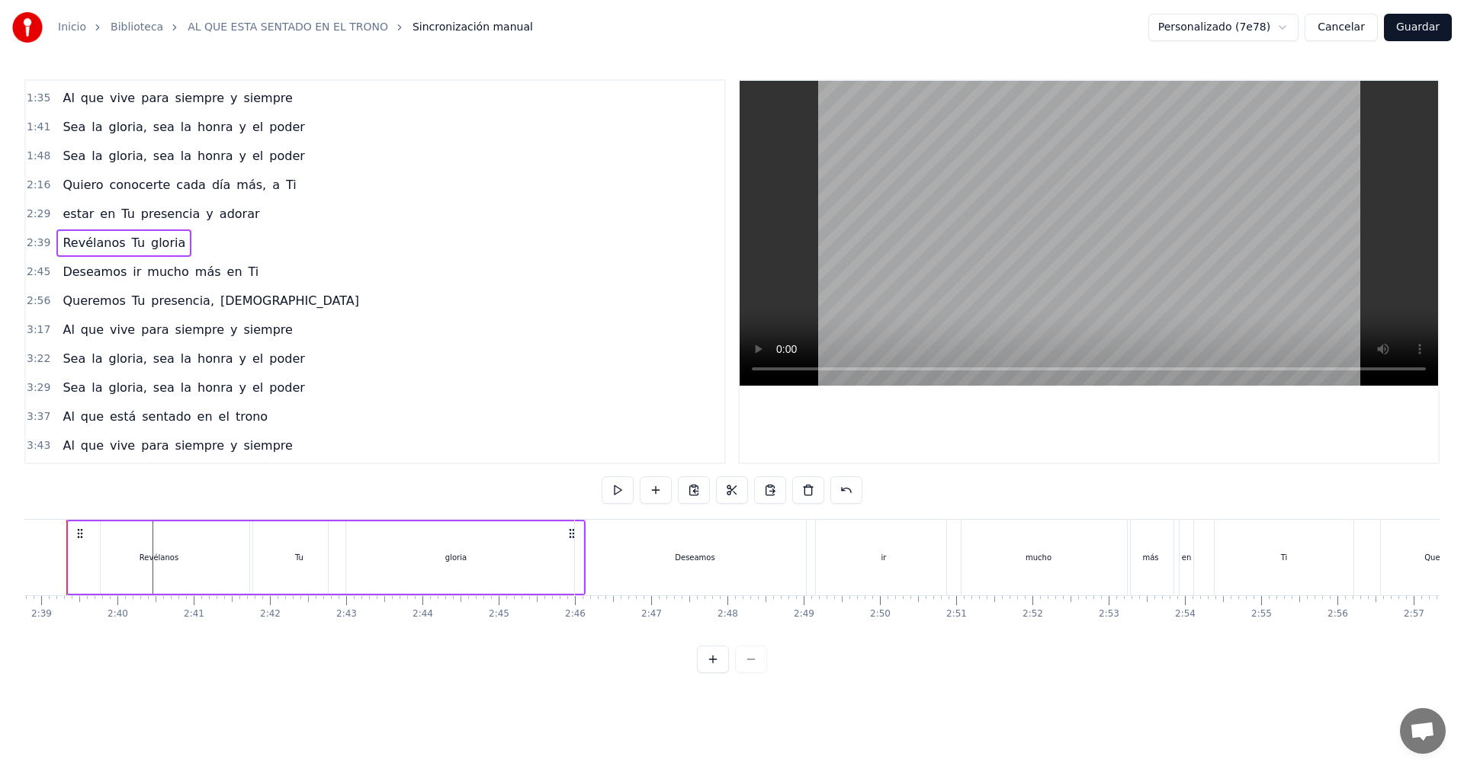
scroll to position [0, 12071]
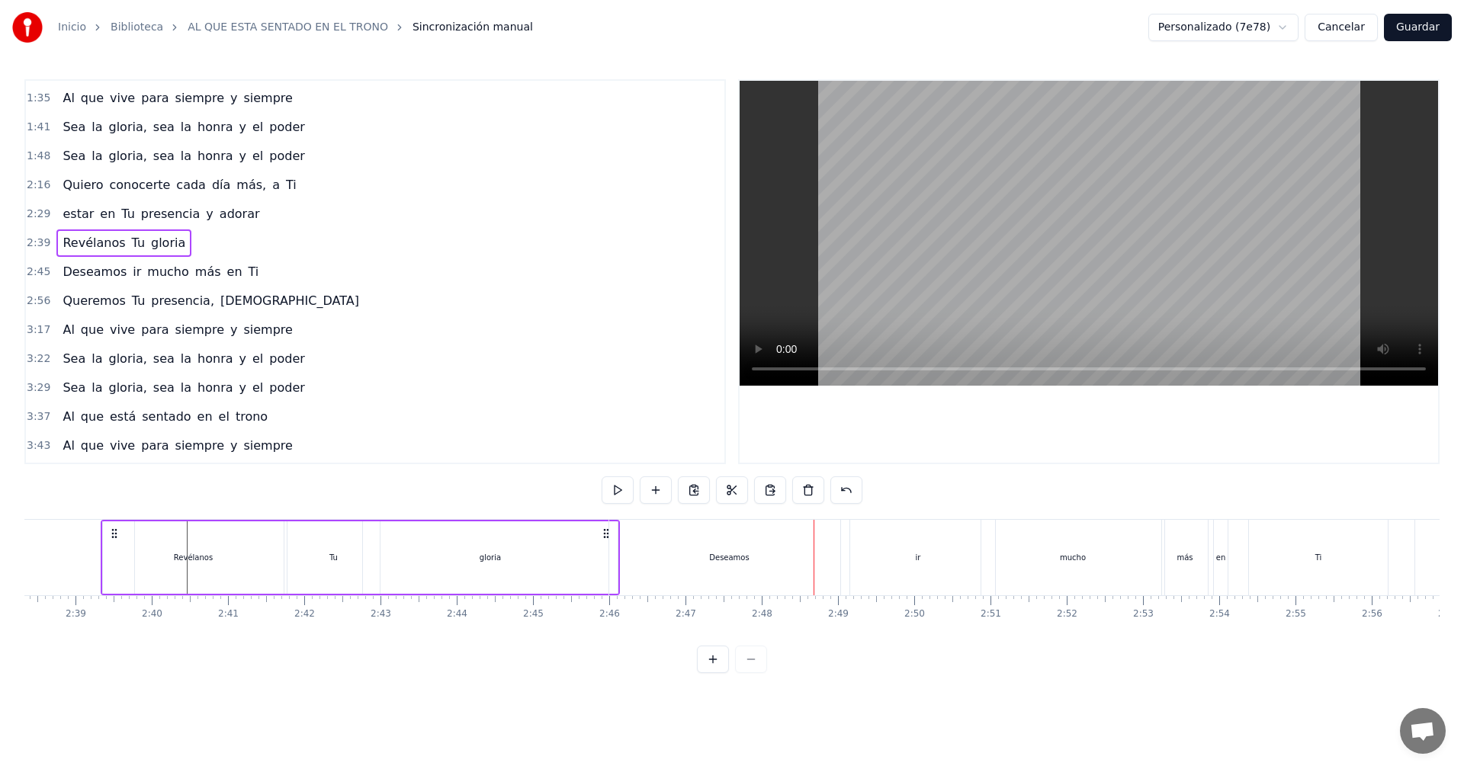
click at [650, 556] on div "Deseamos" at bounding box center [729, 557] width 240 height 75
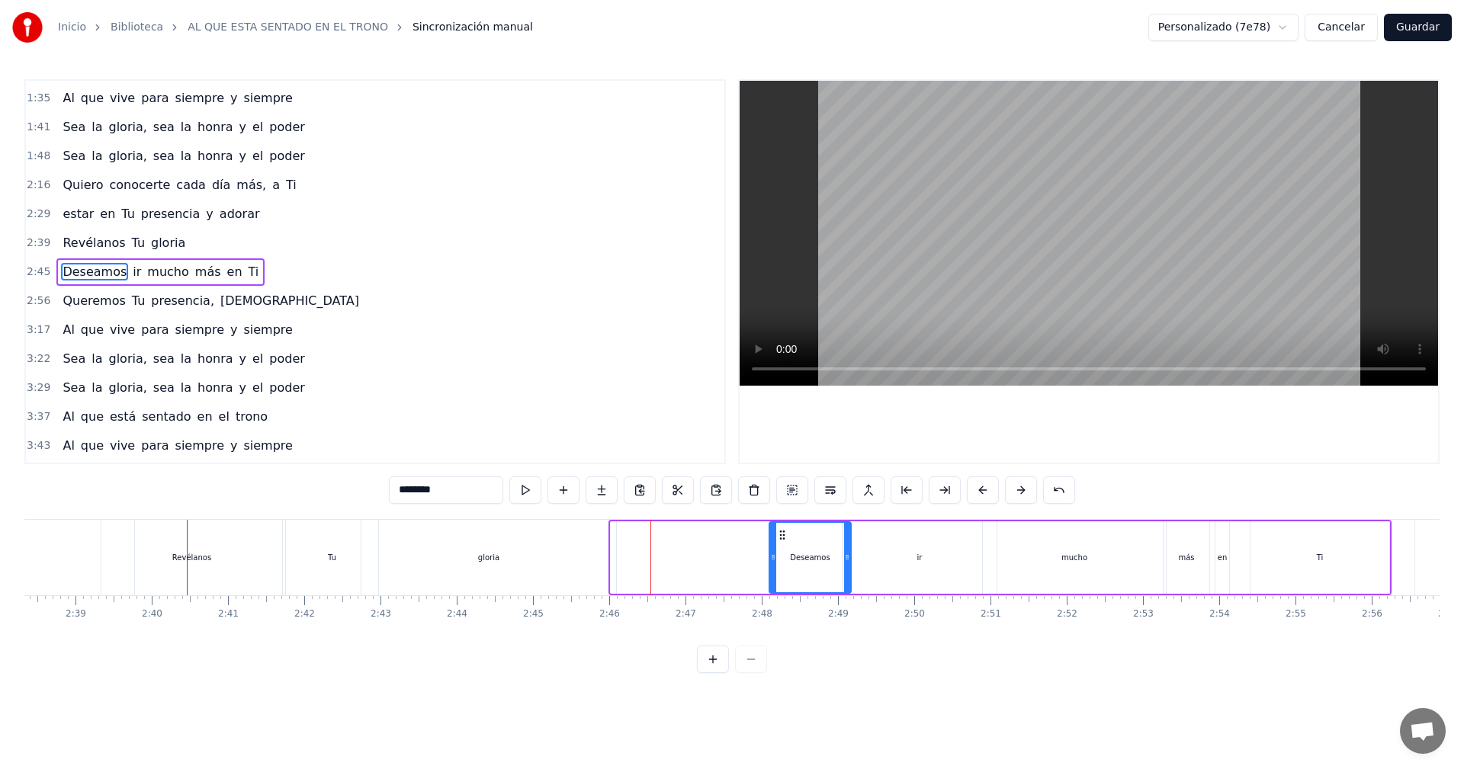
drag, startPoint x: 615, startPoint y: 557, endPoint x: 774, endPoint y: 556, distance: 158.6
click at [774, 556] on icon at bounding box center [773, 557] width 6 height 12
click at [576, 556] on div "gloria" at bounding box center [488, 557] width 255 height 75
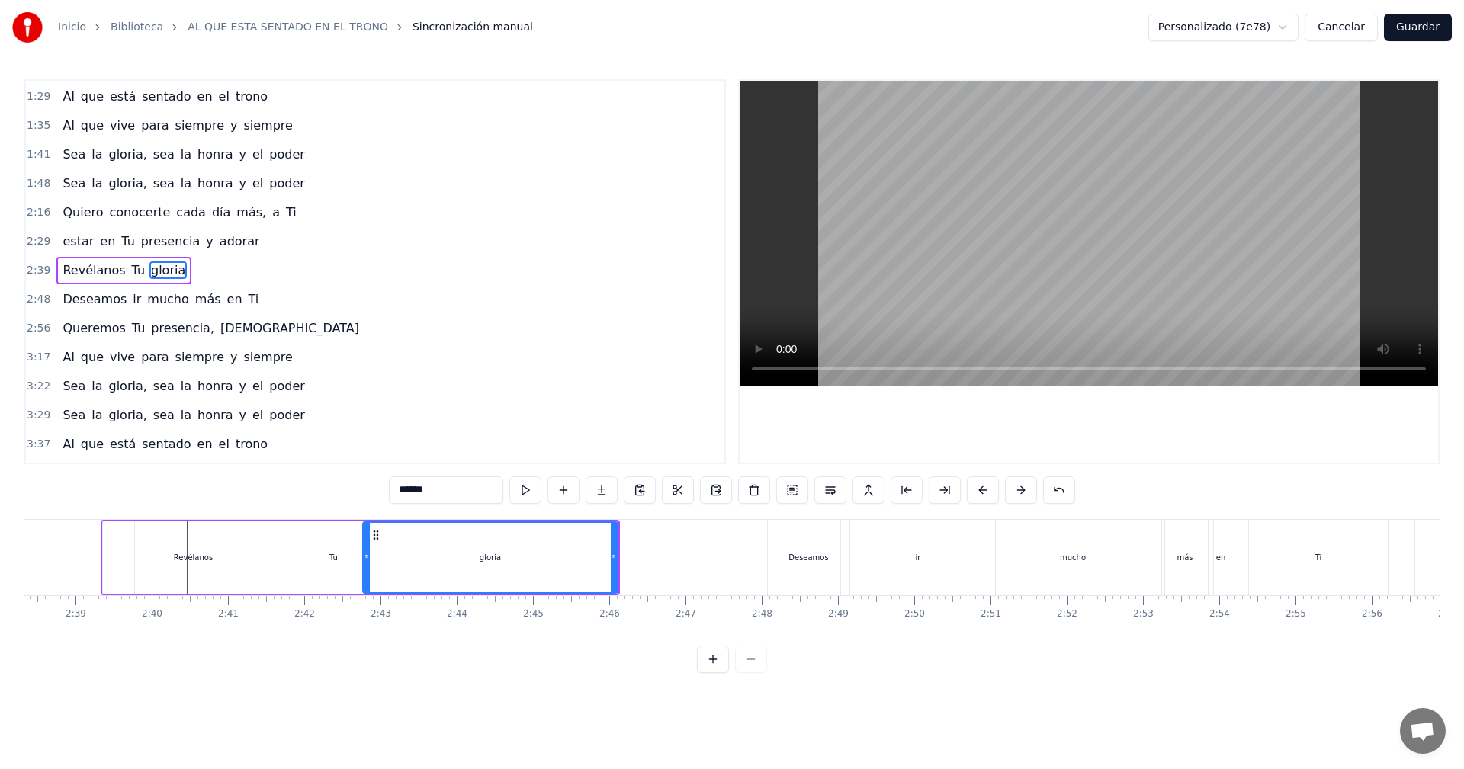
scroll to position [258, 0]
drag, startPoint x: 615, startPoint y: 558, endPoint x: 765, endPoint y: 555, distance: 150.2
click at [765, 555] on icon at bounding box center [766, 557] width 6 height 12
click at [765, 555] on icon at bounding box center [764, 557] width 6 height 12
click at [781, 541] on div "Deseamos" at bounding box center [809, 557] width 82 height 75
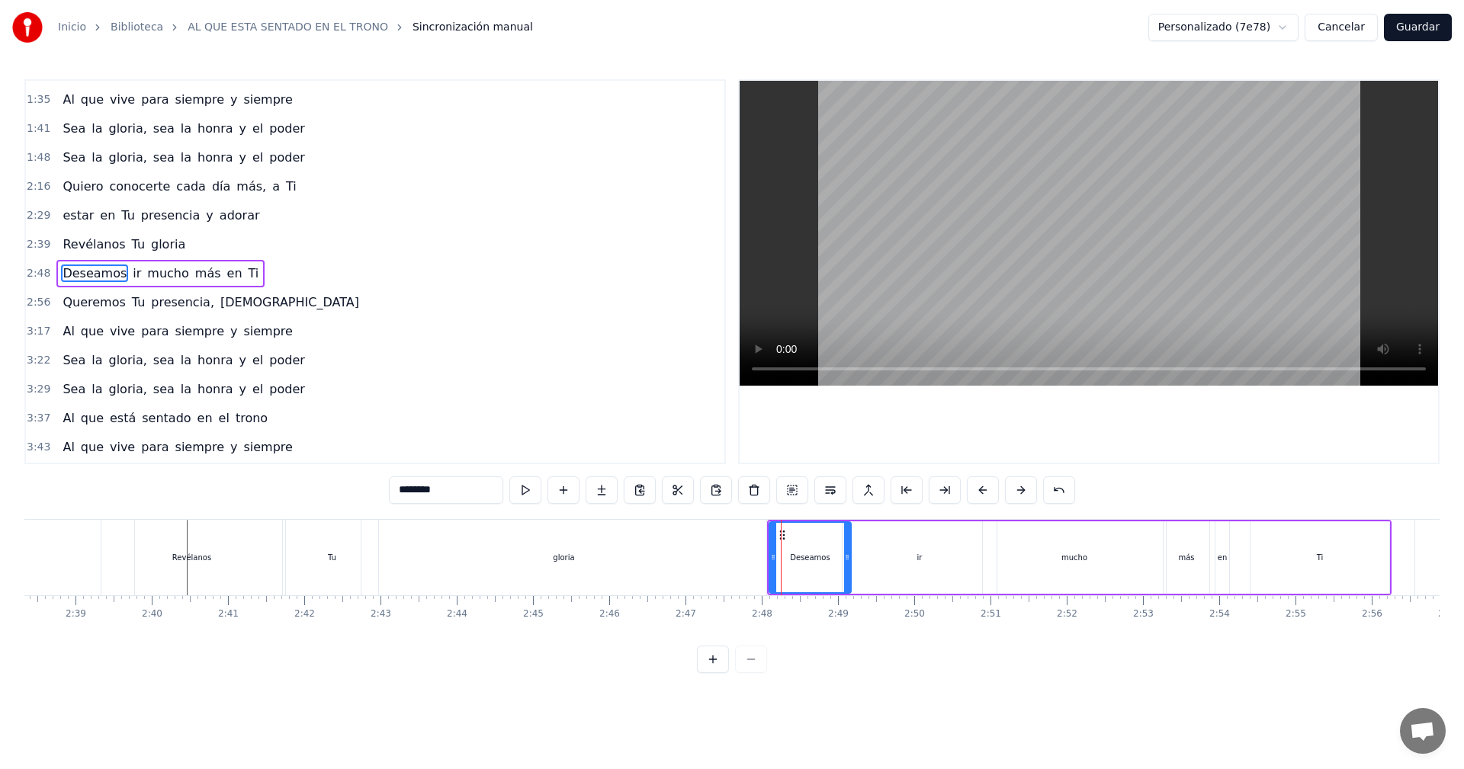
scroll to position [287, 0]
drag, startPoint x: 770, startPoint y: 563, endPoint x: 761, endPoint y: 561, distance: 9.3
click at [761, 561] on icon at bounding box center [764, 557] width 6 height 12
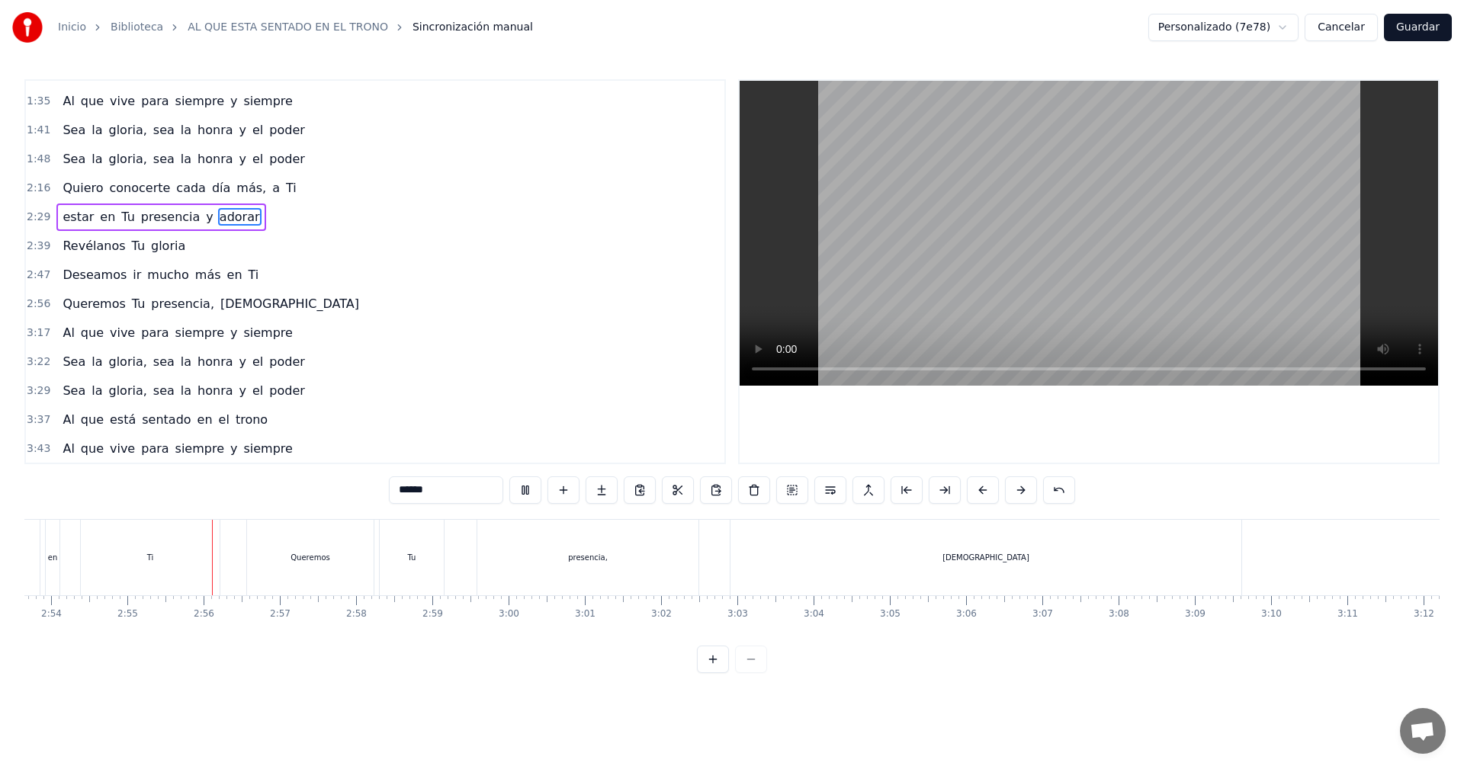
scroll to position [0, 13302]
click at [142, 563] on div "Ti" at bounding box center [87, 557] width 139 height 75
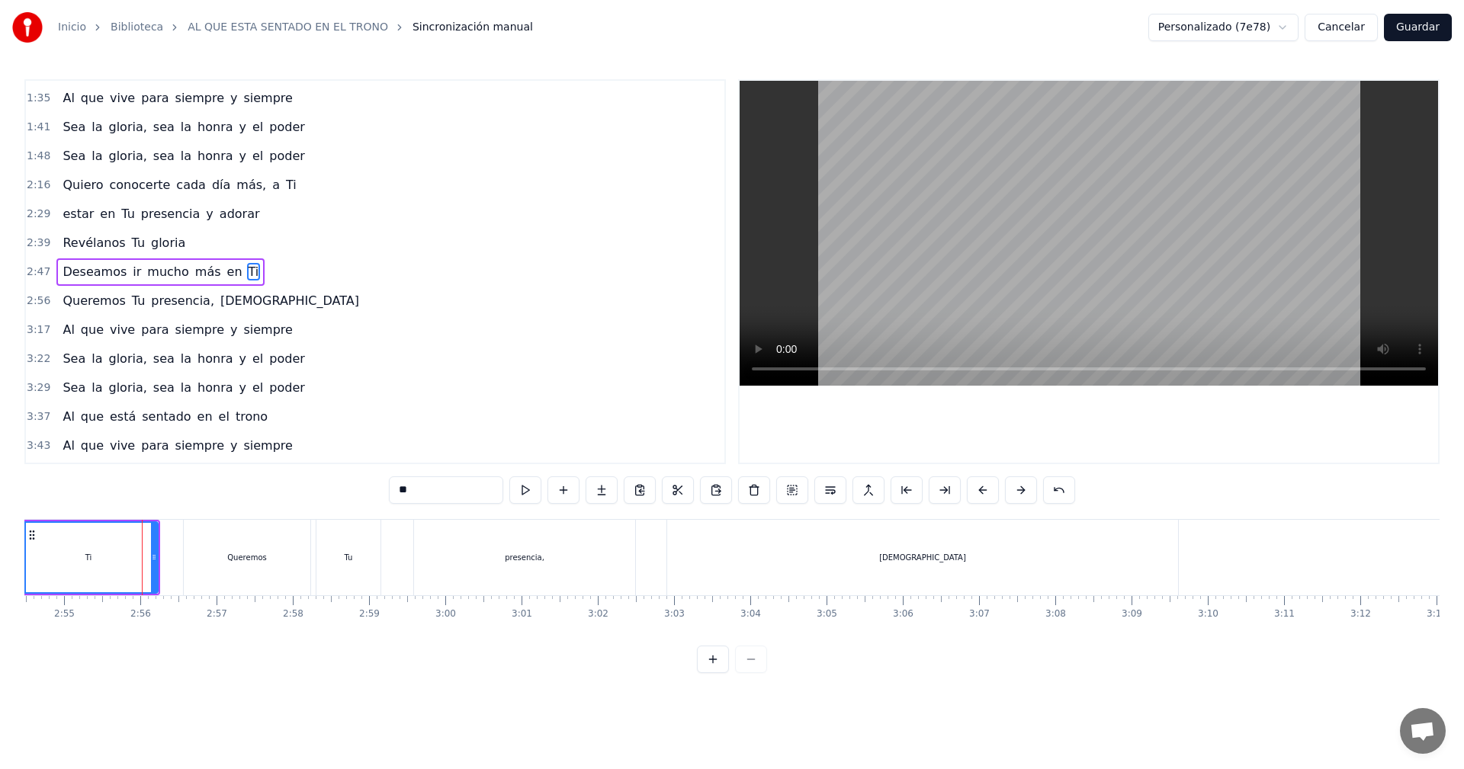
click at [198, 560] on div "Queremos" at bounding box center [247, 557] width 127 height 75
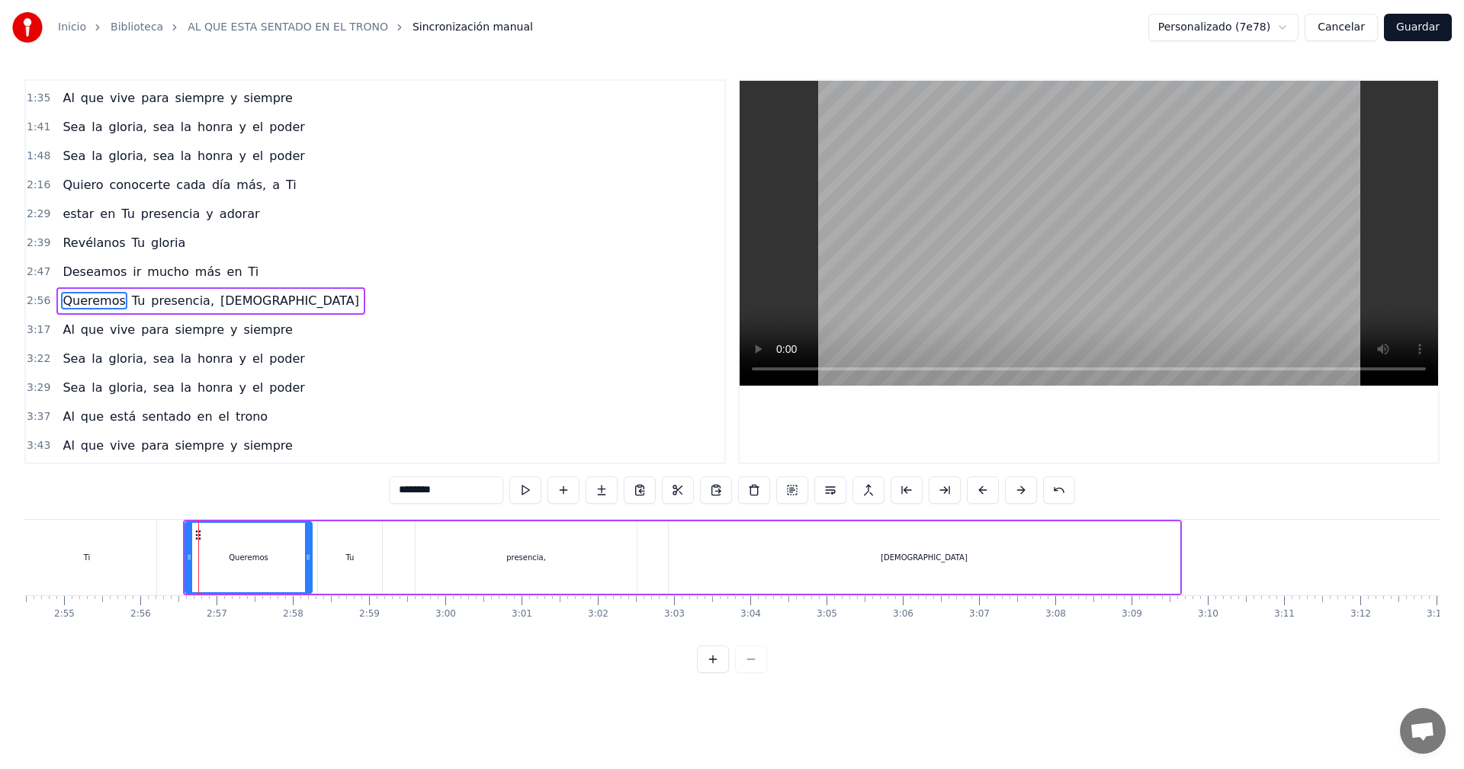
scroll to position [316, 0]
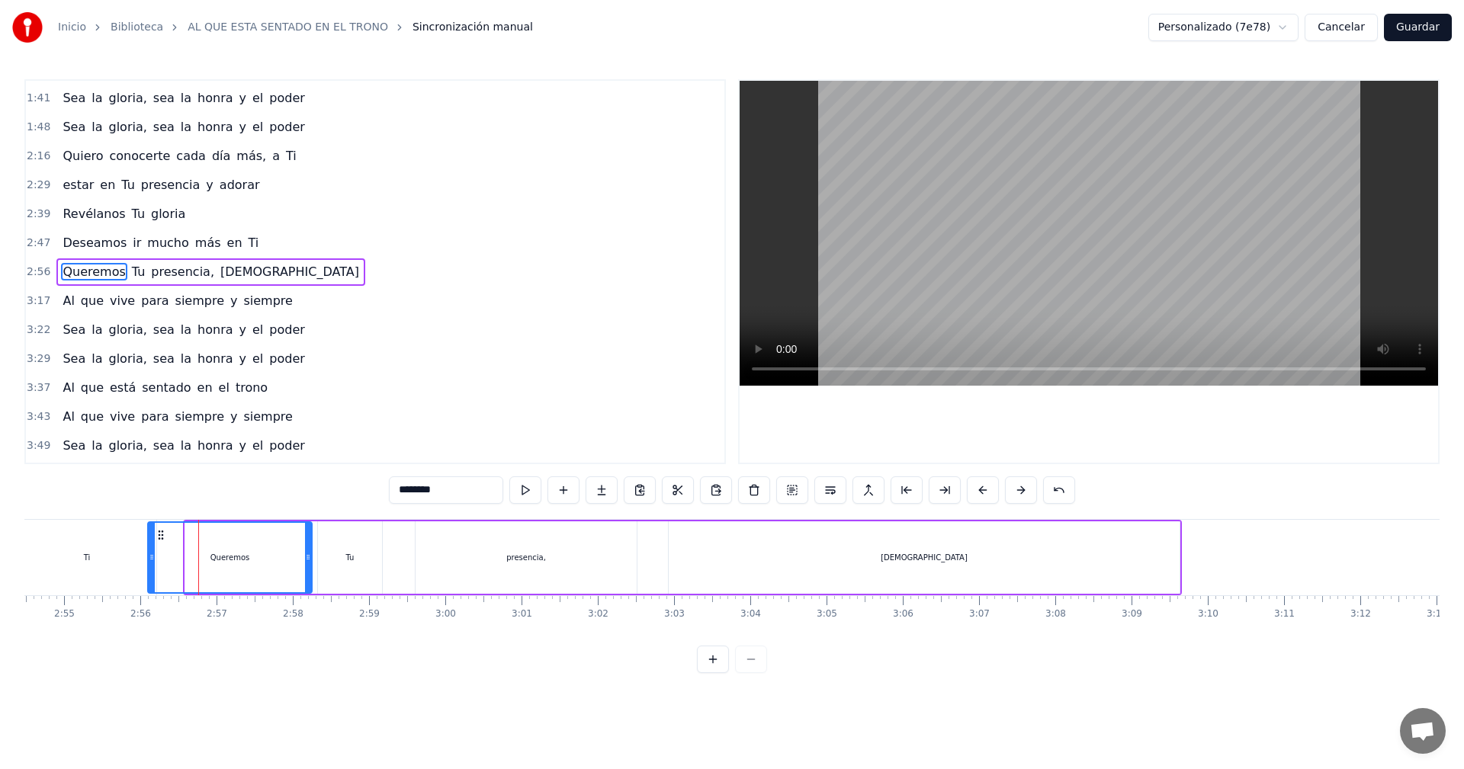
drag, startPoint x: 187, startPoint y: 561, endPoint x: 149, endPoint y: 564, distance: 37.5
click at [149, 564] on div at bounding box center [152, 557] width 6 height 69
click at [83, 563] on div "Ti" at bounding box center [87, 557] width 139 height 75
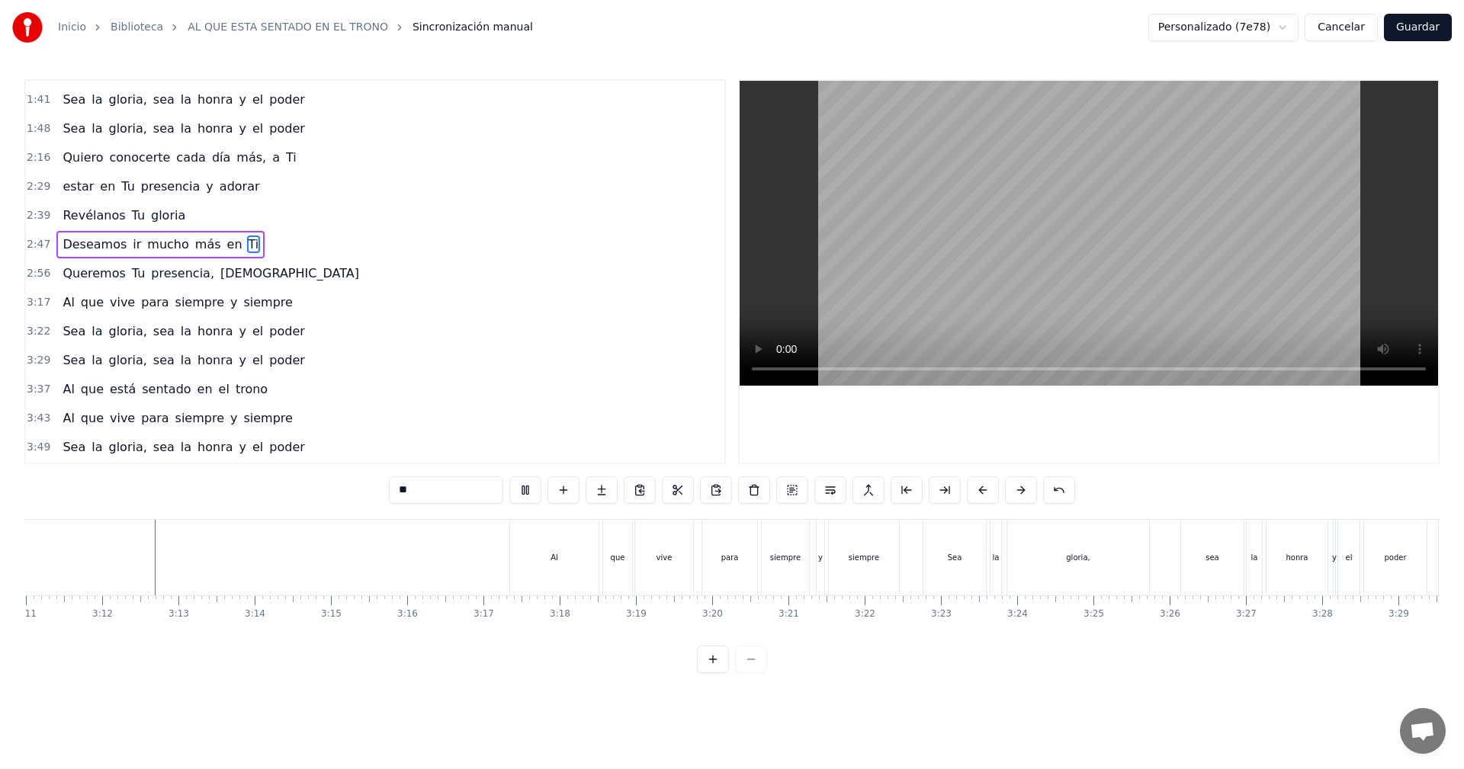
scroll to position [0, 14562]
click at [515, 557] on div "Al" at bounding box center [553, 557] width 88 height 75
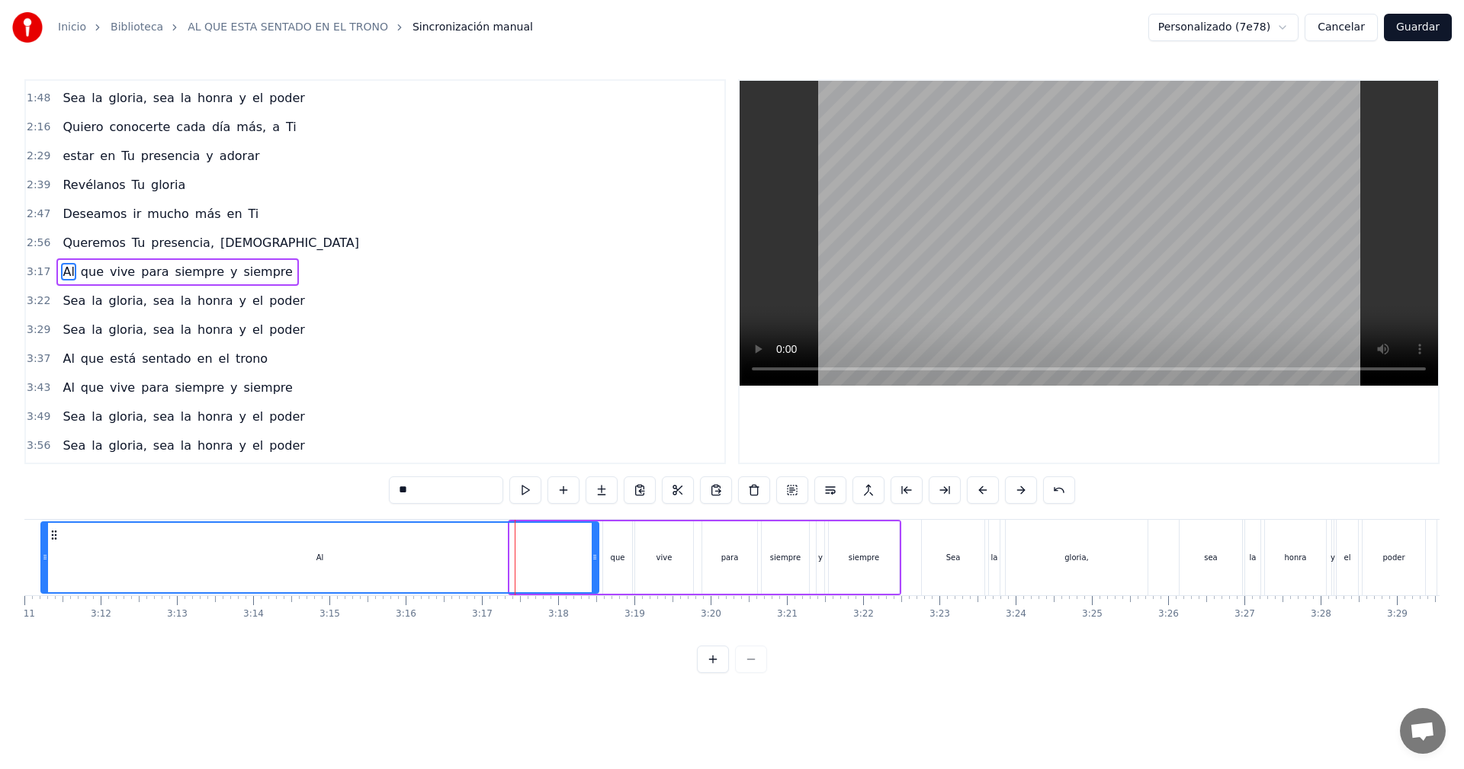
drag, startPoint x: 513, startPoint y: 559, endPoint x: 47, endPoint y: 565, distance: 465.9
click at [45, 565] on div at bounding box center [45, 557] width 6 height 69
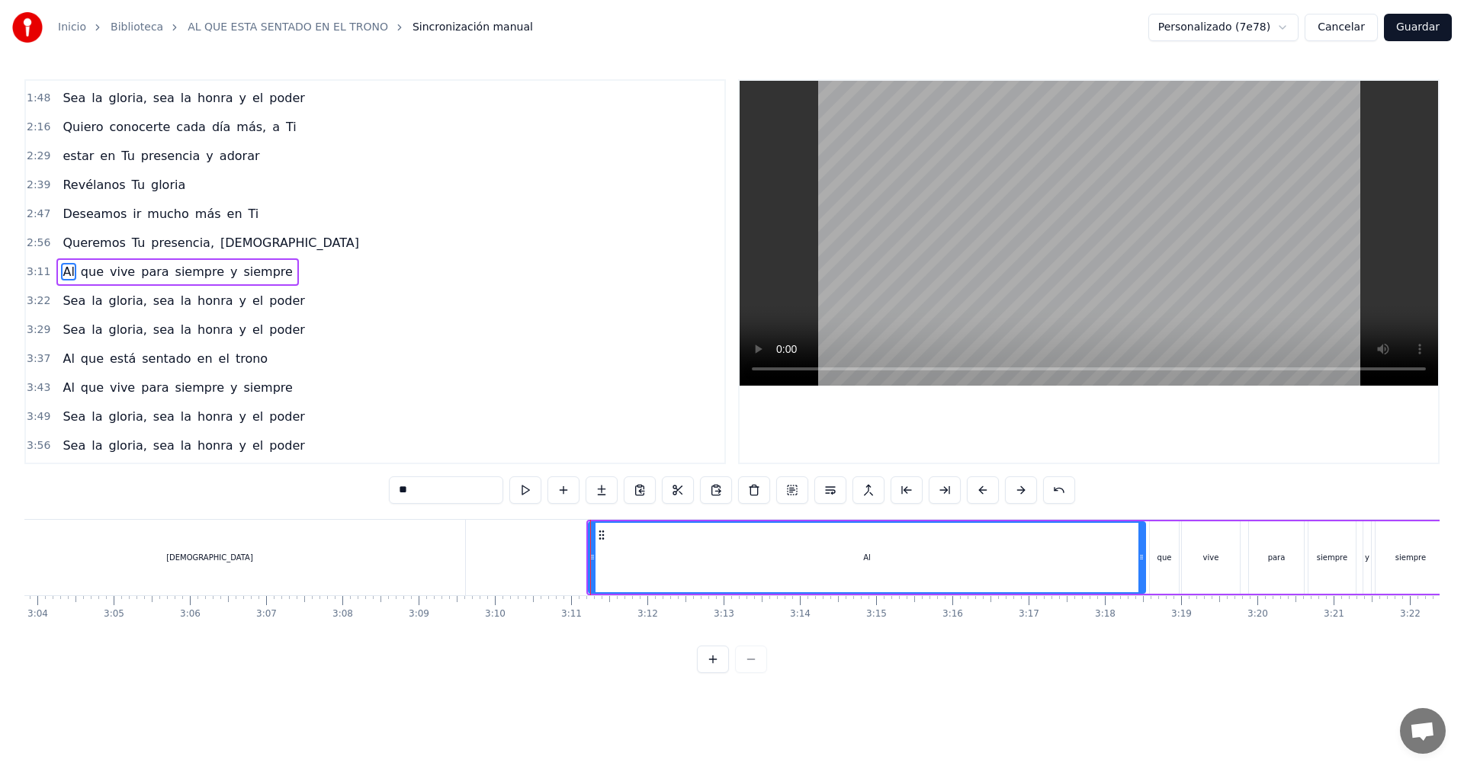
scroll to position [0, 13931]
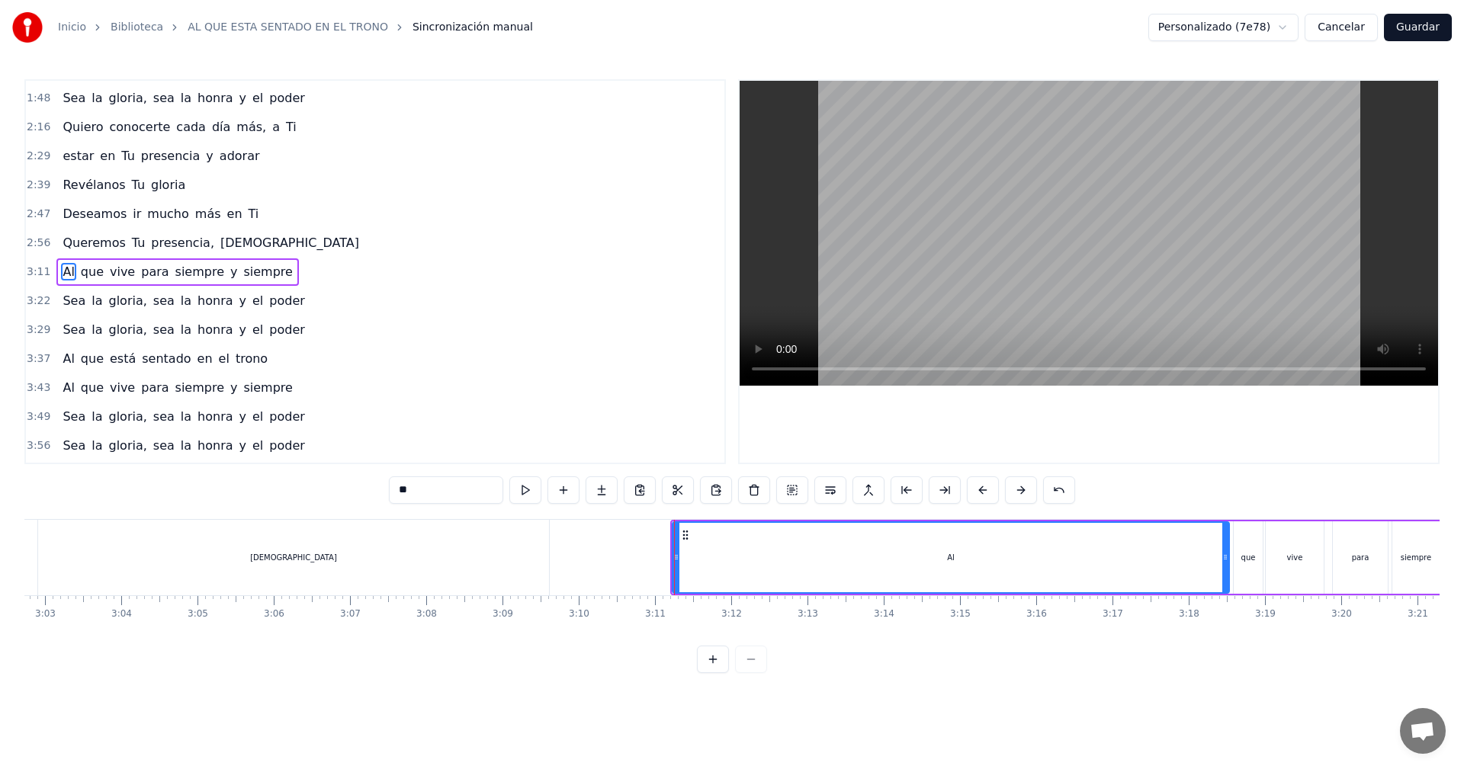
click at [672, 557] on div "Al" at bounding box center [951, 557] width 558 height 72
drag, startPoint x: 674, startPoint y: 557, endPoint x: 565, endPoint y: 560, distance: 109.1
click at [565, 560] on icon at bounding box center [567, 557] width 6 height 12
click at [179, 548] on div "[DEMOGRAPHIC_DATA]" at bounding box center [293, 557] width 511 height 75
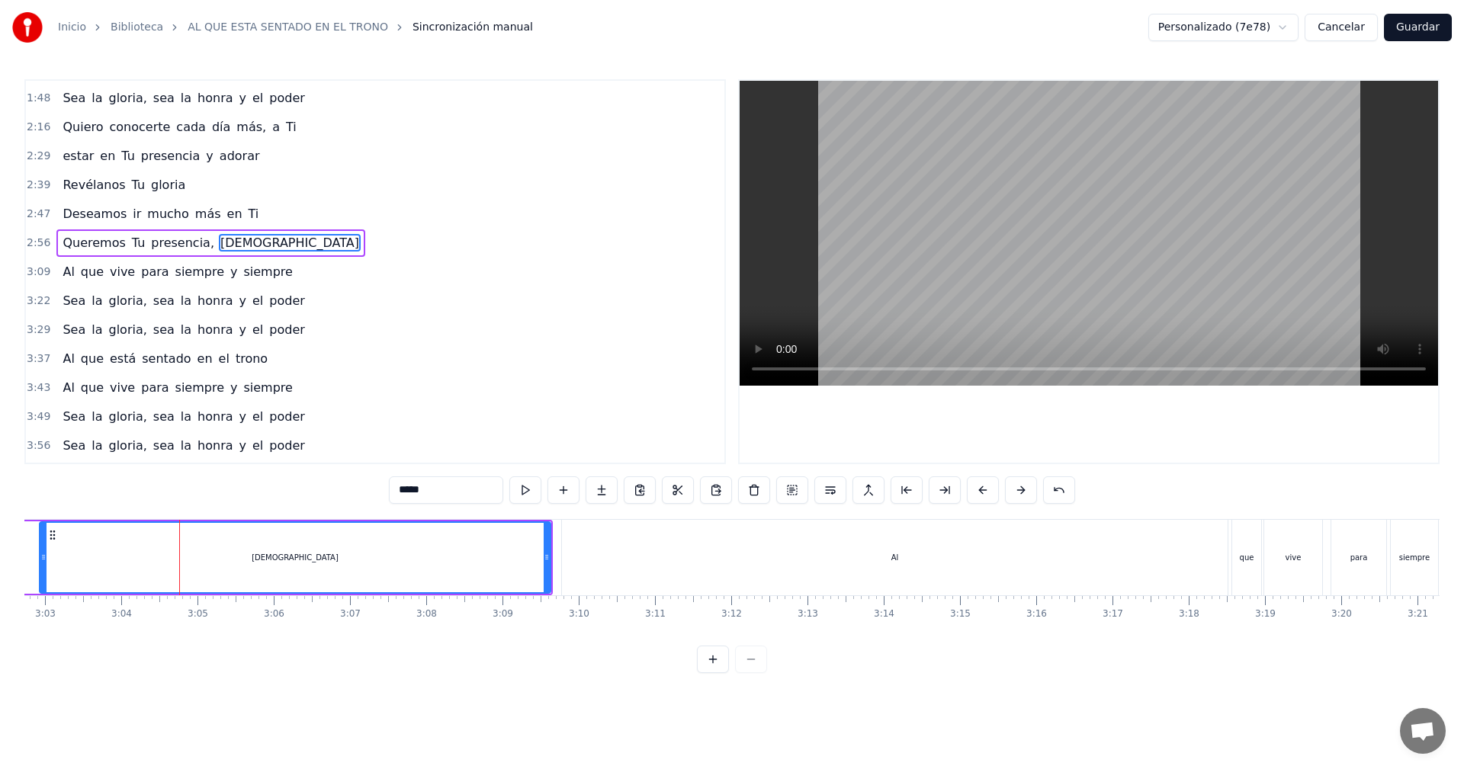
scroll to position [316, 0]
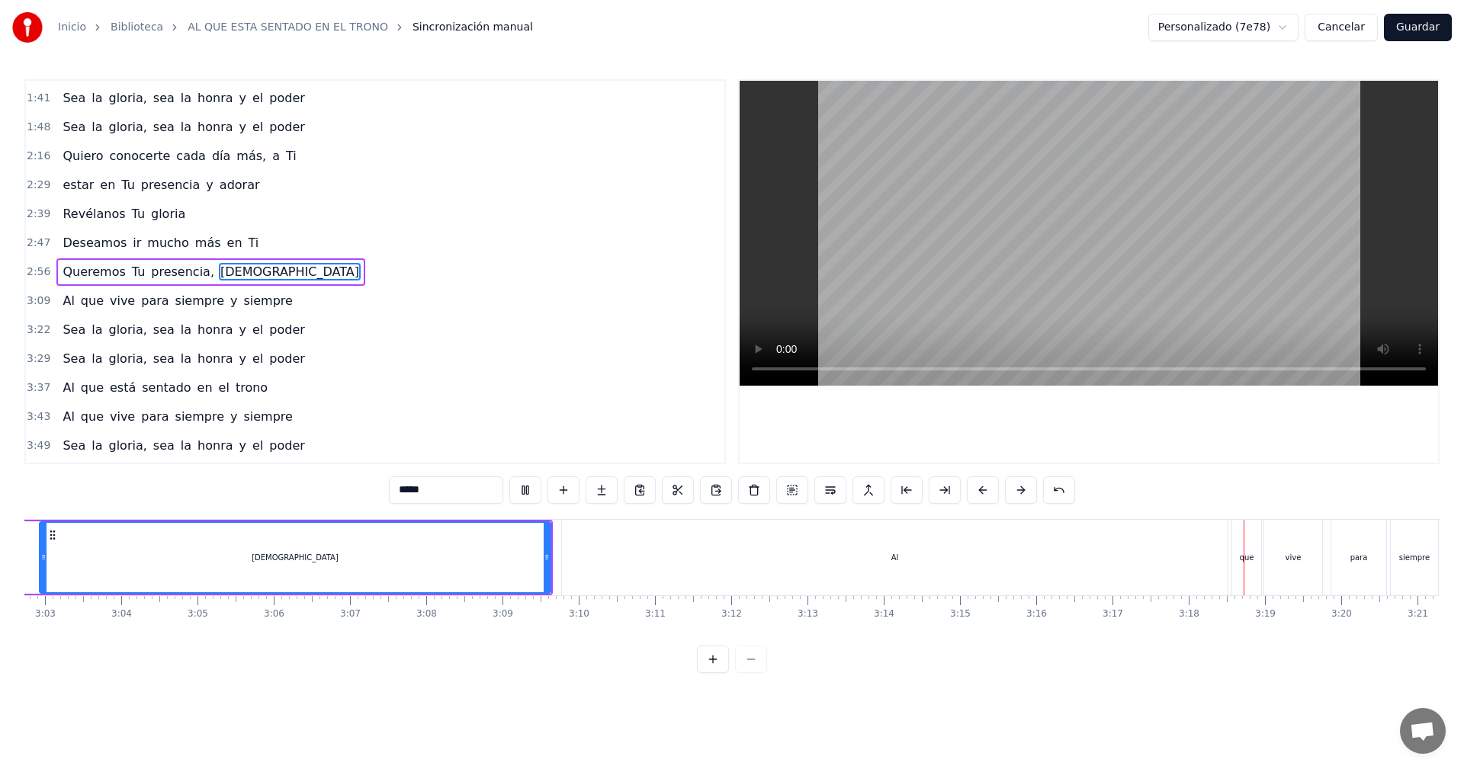
click at [428, 559] on div "[DEMOGRAPHIC_DATA]" at bounding box center [294, 557] width 509 height 69
click at [639, 566] on div "Al" at bounding box center [895, 557] width 666 height 75
type input "**"
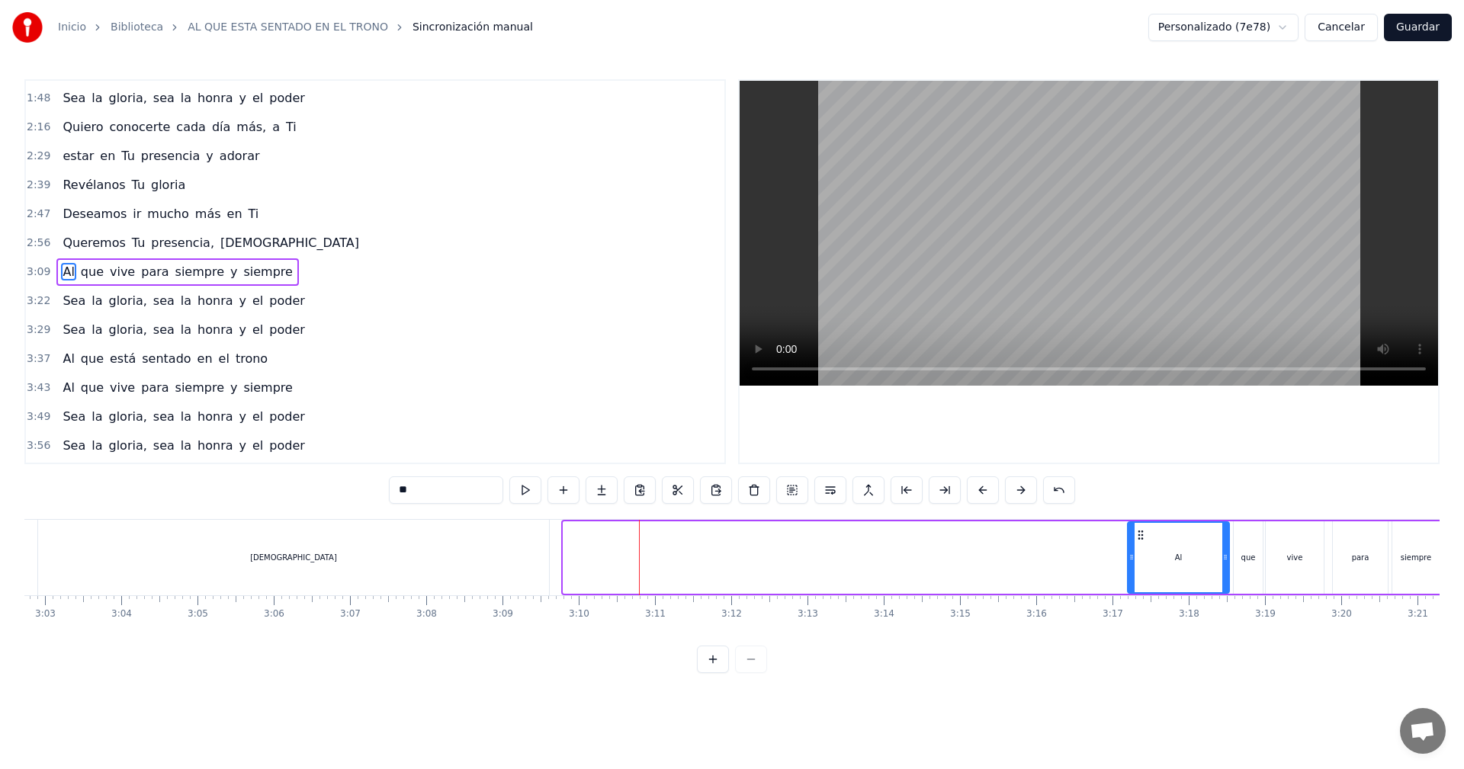
drag, startPoint x: 568, startPoint y: 558, endPoint x: 1132, endPoint y: 559, distance: 564.2
click at [1132, 559] on icon at bounding box center [1131, 557] width 6 height 12
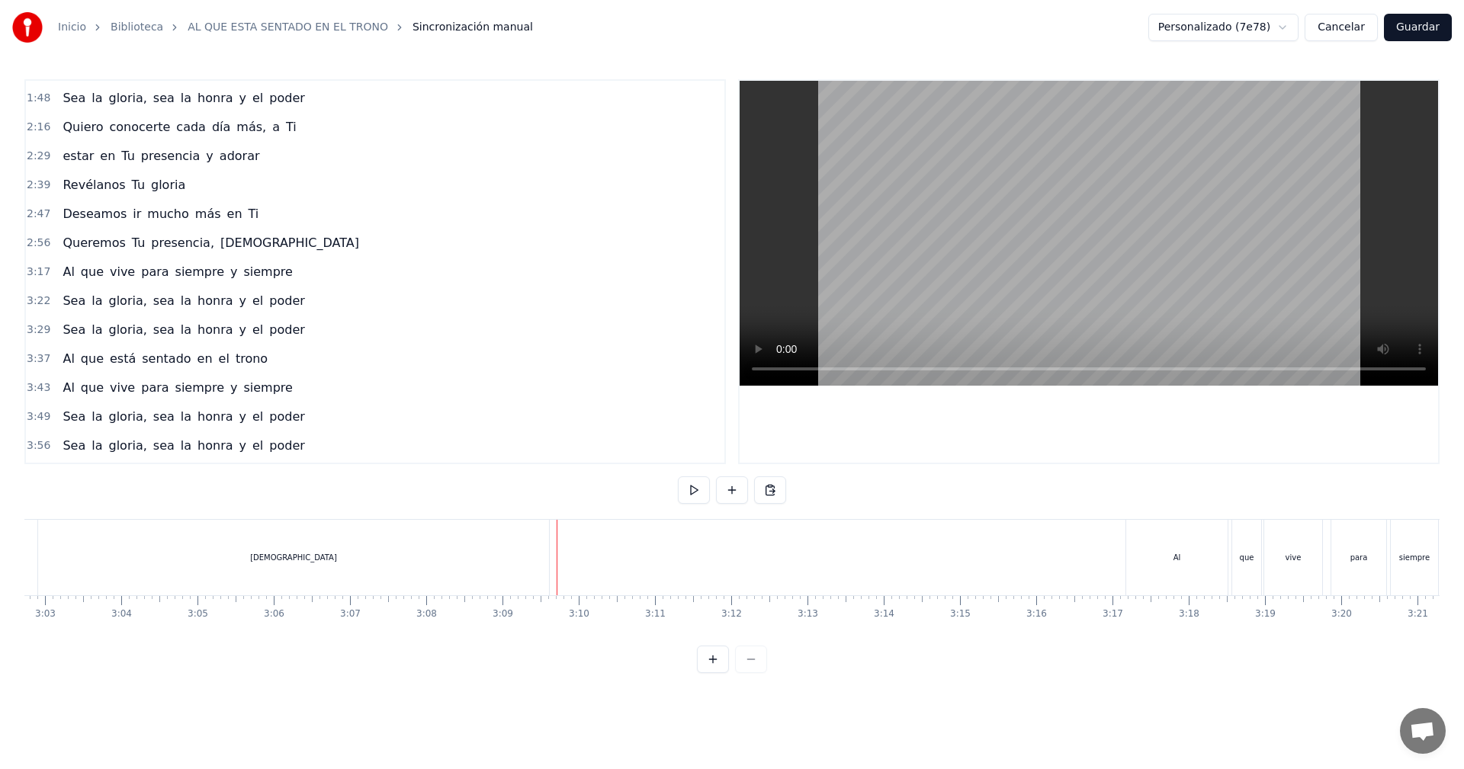
click at [551, 544] on div "Queremos Tu presencia, [PERSON_NAME]" at bounding box center [35, 557] width 1036 height 75
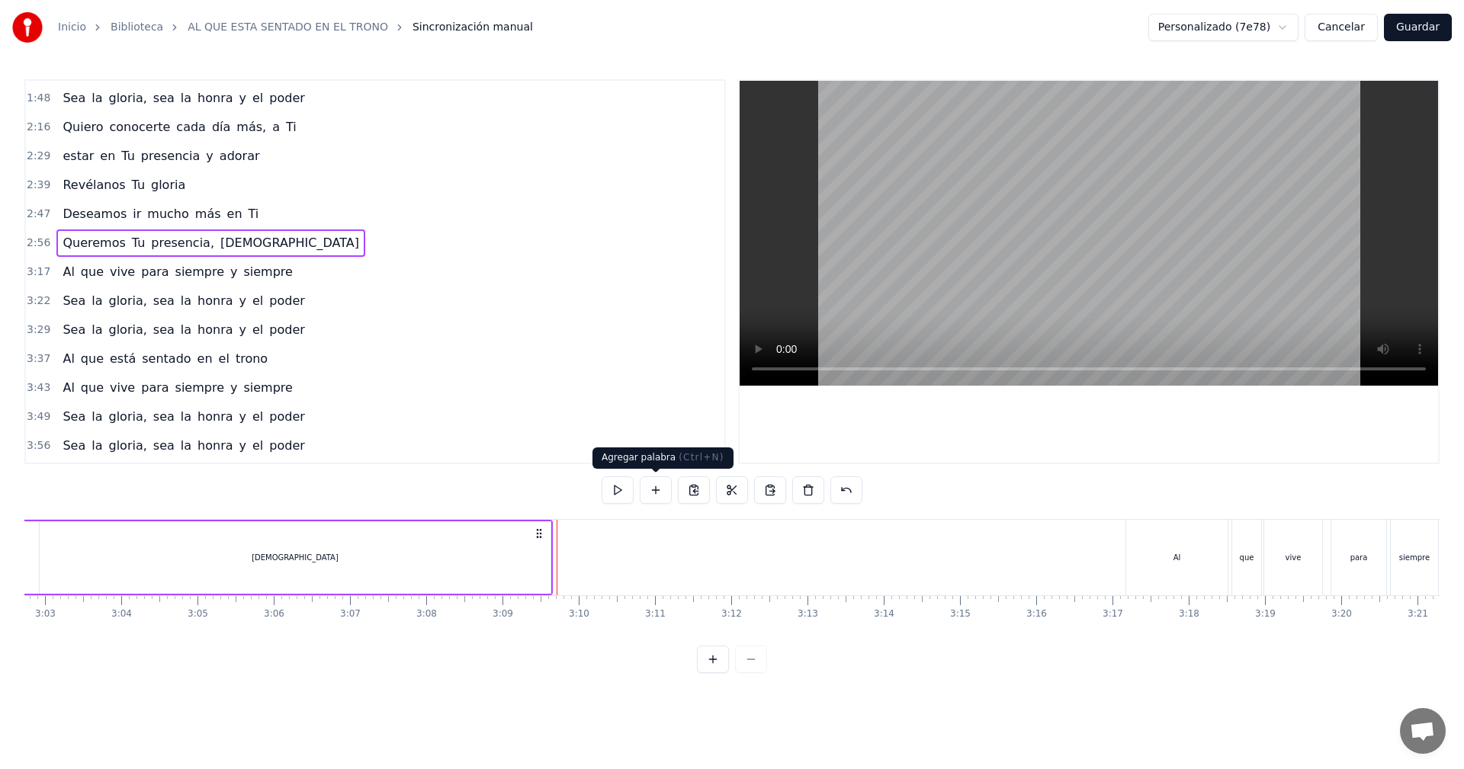
click at [656, 492] on button at bounding box center [656, 489] width 32 height 27
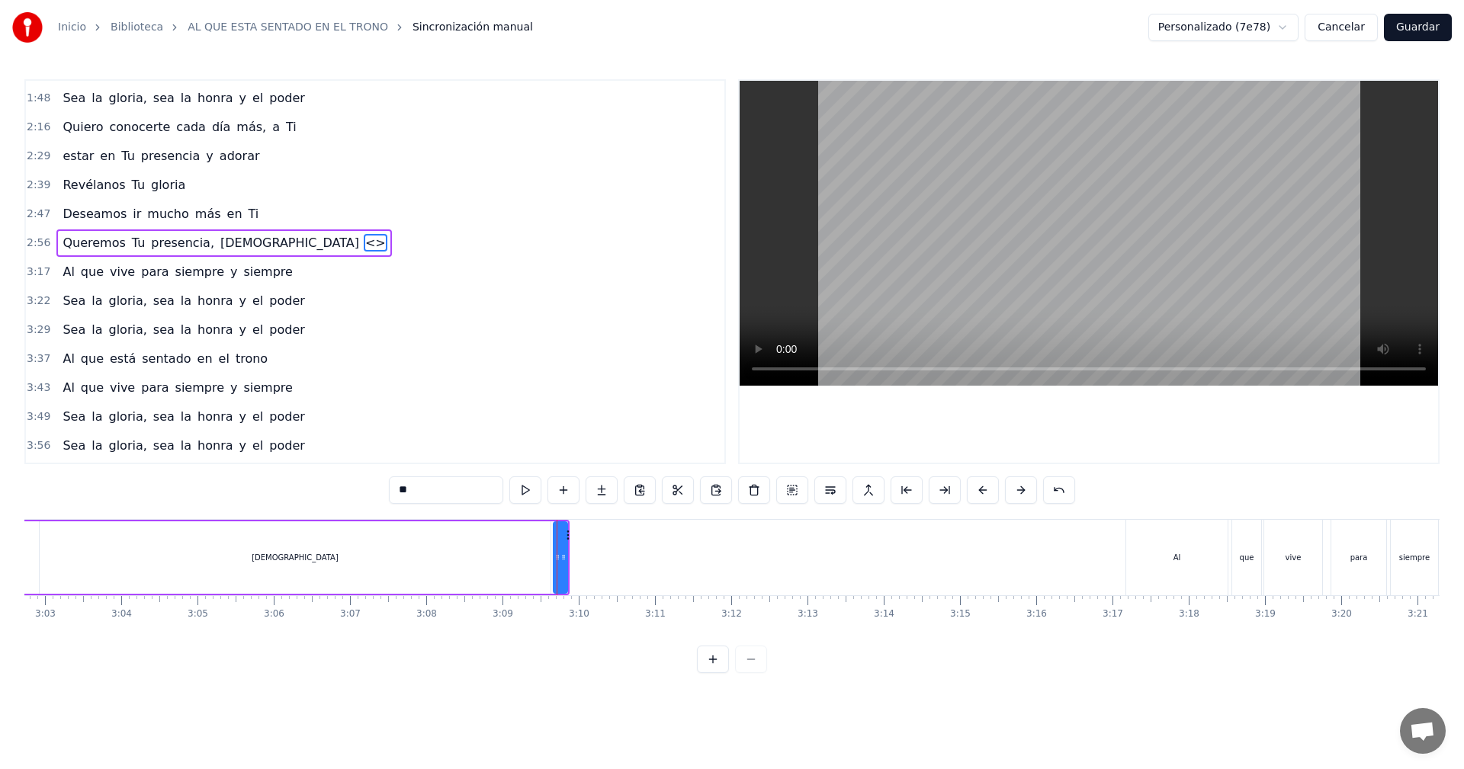
scroll to position [316, 0]
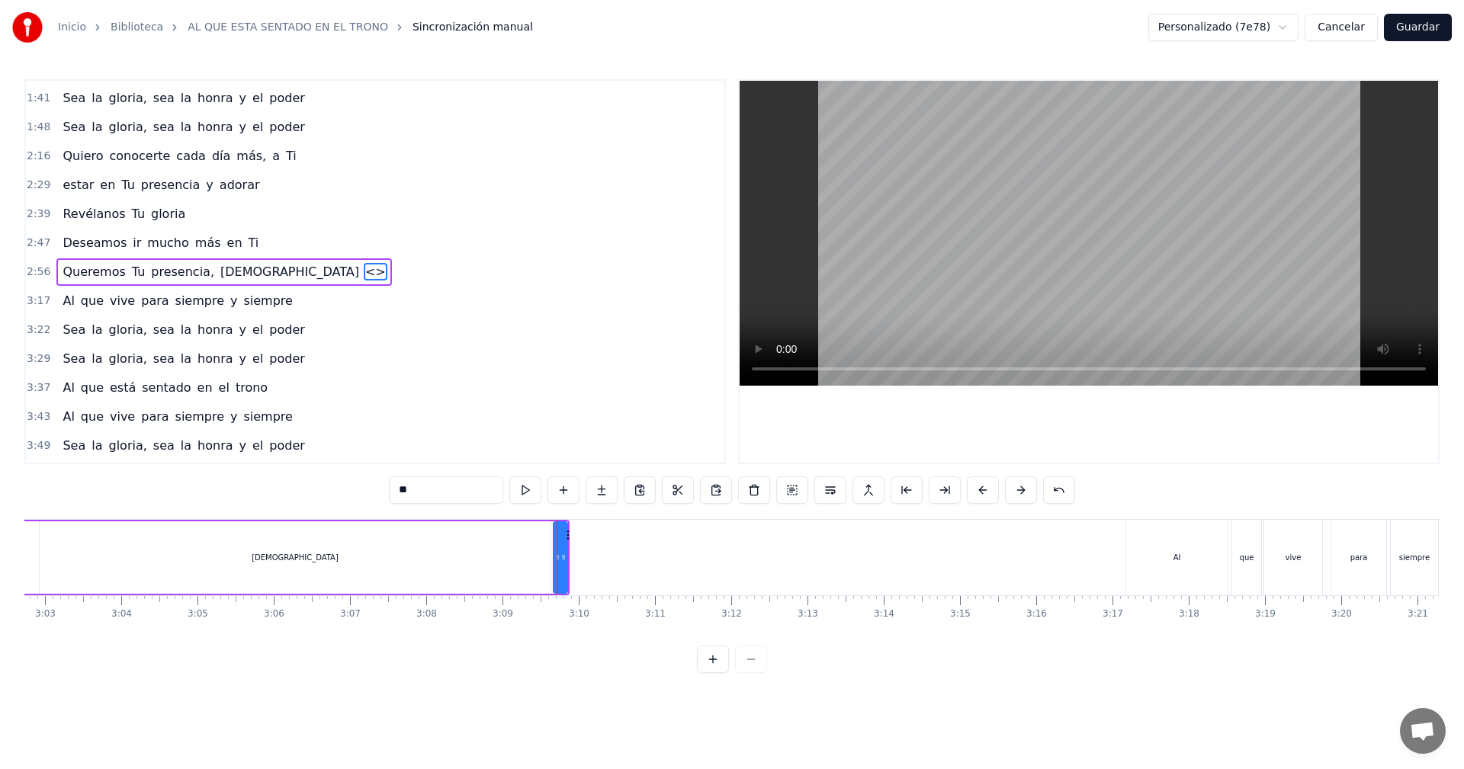
drag, startPoint x: 428, startPoint y: 491, endPoint x: 385, endPoint y: 490, distance: 42.7
click at [389, 491] on input "**" at bounding box center [446, 489] width 114 height 27
type input "**"
click at [566, 490] on button at bounding box center [563, 489] width 32 height 27
click at [381, 273] on span "<>" at bounding box center [393, 272] width 24 height 18
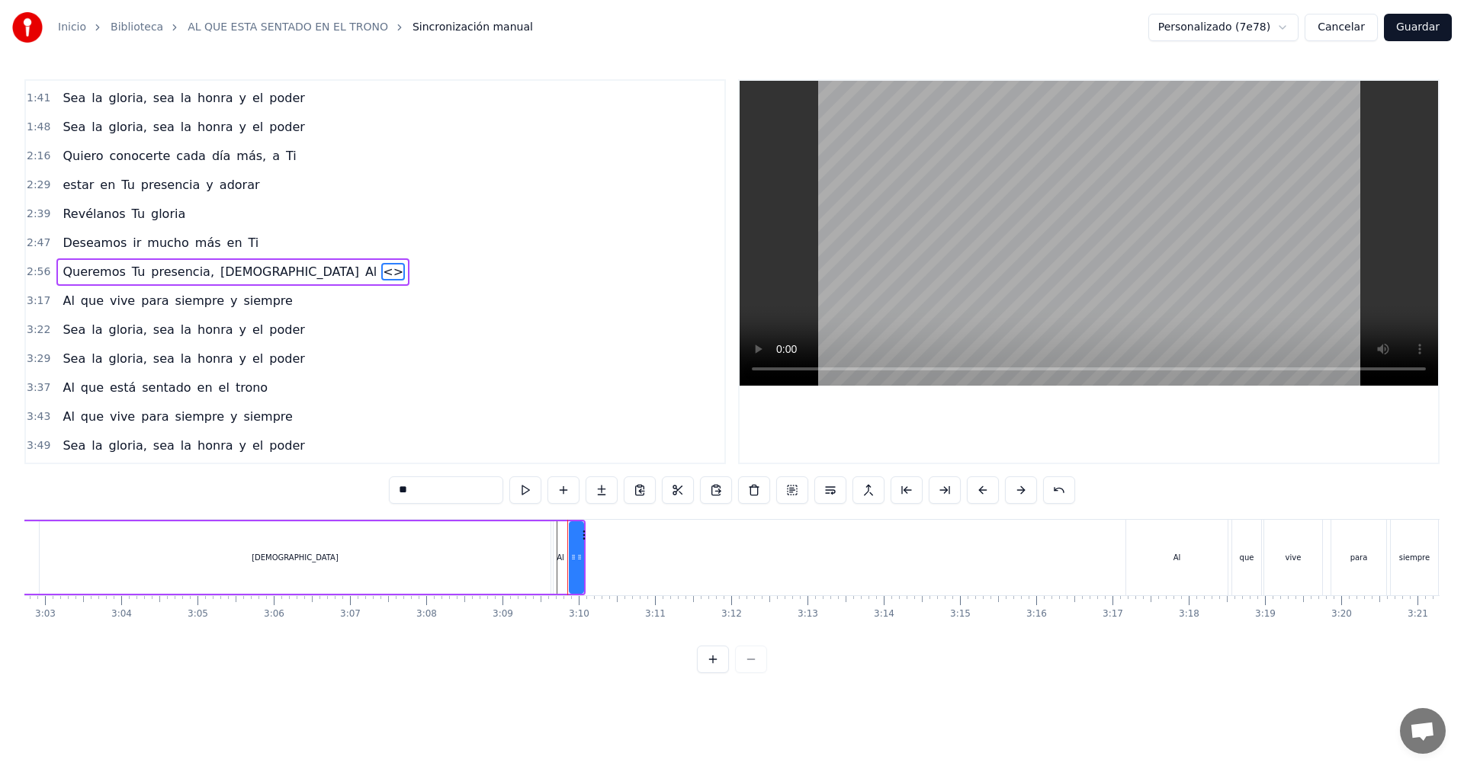
click at [414, 492] on input "**" at bounding box center [446, 489] width 114 height 27
drag, startPoint x: 414, startPoint y: 492, endPoint x: 389, endPoint y: 489, distance: 25.3
click at [389, 489] on input "**" at bounding box center [446, 489] width 114 height 27
type input "***"
click at [571, 492] on button at bounding box center [563, 489] width 32 height 27
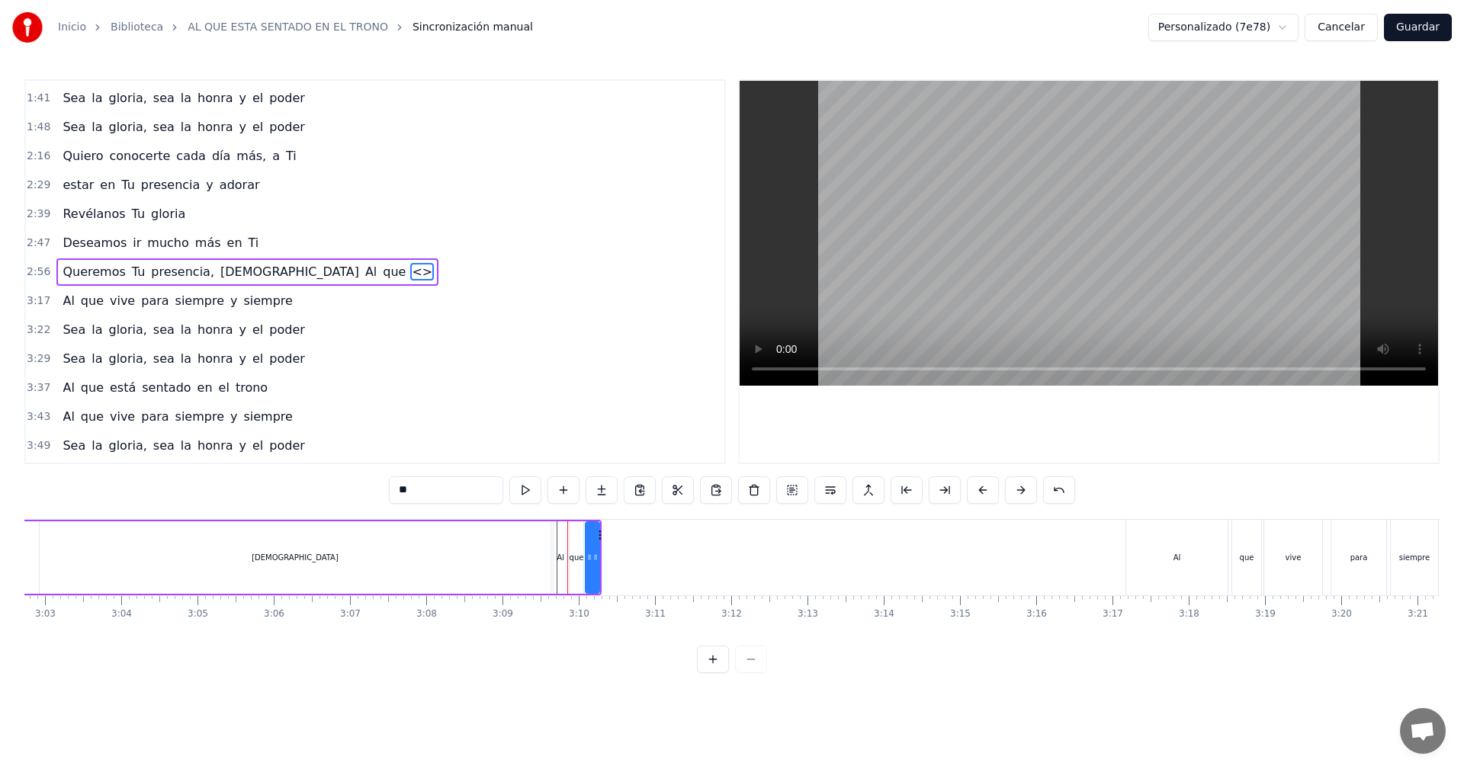
drag, startPoint x: 432, startPoint y: 490, endPoint x: 387, endPoint y: 490, distance: 45.7
click at [387, 490] on div "0:08 Quiero conocerte cada día más, a Ti 0:21 entrar en Tu presencia y adorar 0…" at bounding box center [731, 376] width 1415 height 594
type input "****"
click at [567, 492] on button at bounding box center [563, 489] width 32 height 27
click at [461, 496] on input "**" at bounding box center [446, 489] width 114 height 27
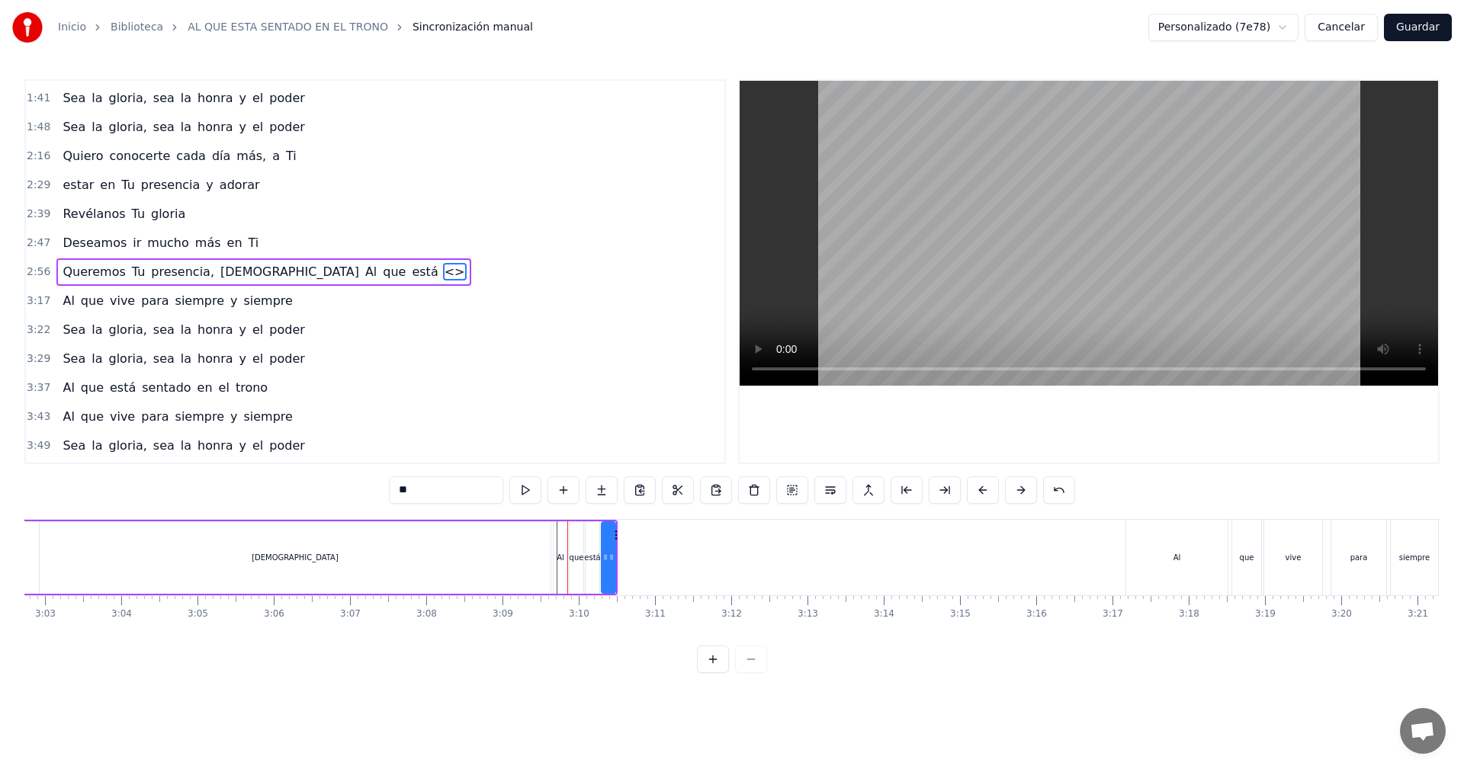
drag, startPoint x: 432, startPoint y: 490, endPoint x: 392, endPoint y: 487, distance: 40.5
click at [392, 487] on input "**" at bounding box center [446, 489] width 114 height 27
click at [421, 499] on input "*******" at bounding box center [446, 489] width 114 height 27
drag, startPoint x: 443, startPoint y: 495, endPoint x: 422, endPoint y: 492, distance: 21.5
click at [422, 492] on input "*******" at bounding box center [446, 489] width 114 height 27
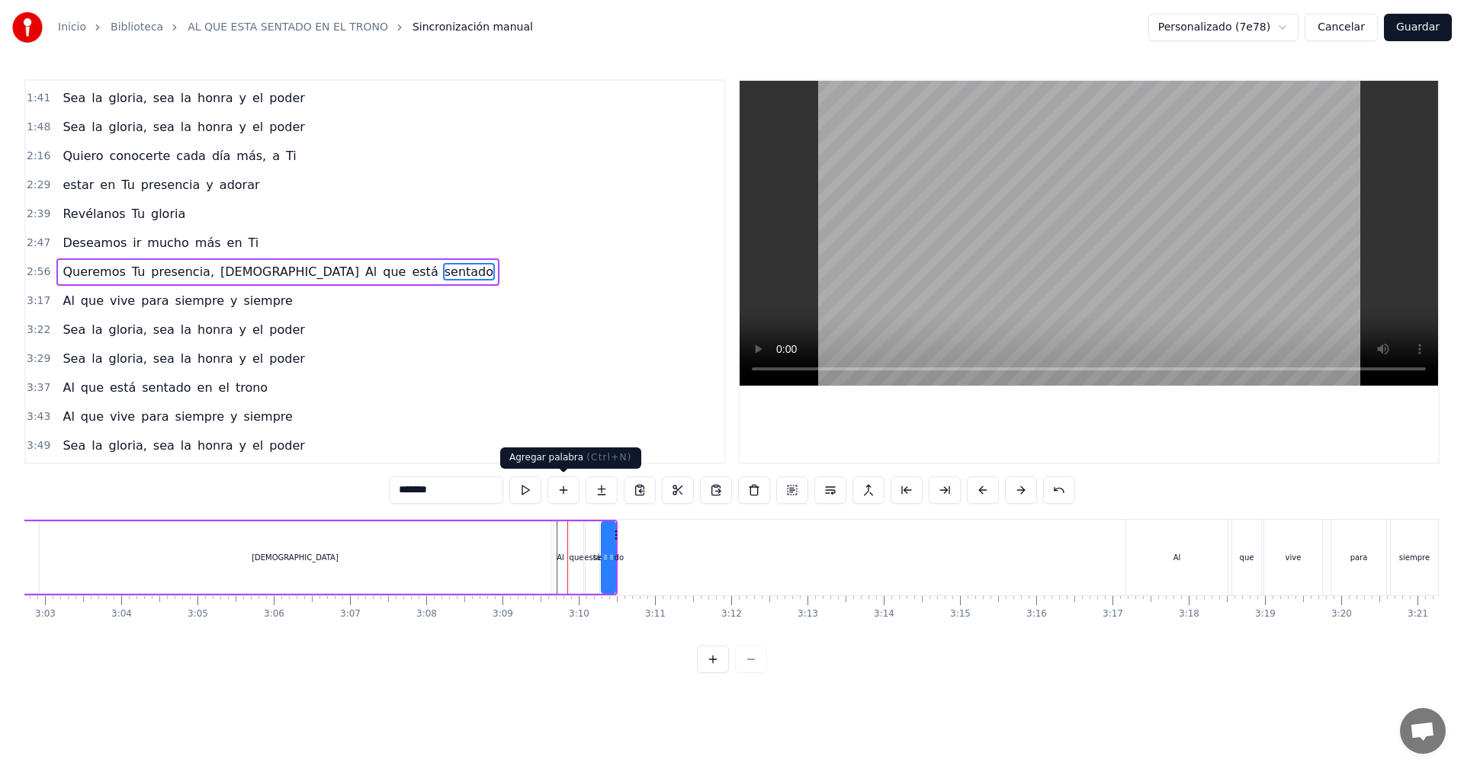
type input "*******"
click at [561, 494] on button at bounding box center [563, 489] width 32 height 27
click at [428, 494] on input "**" at bounding box center [446, 489] width 114 height 27
drag, startPoint x: 427, startPoint y: 494, endPoint x: 402, endPoint y: 492, distance: 25.3
click at [402, 492] on input "**" at bounding box center [446, 489] width 114 height 27
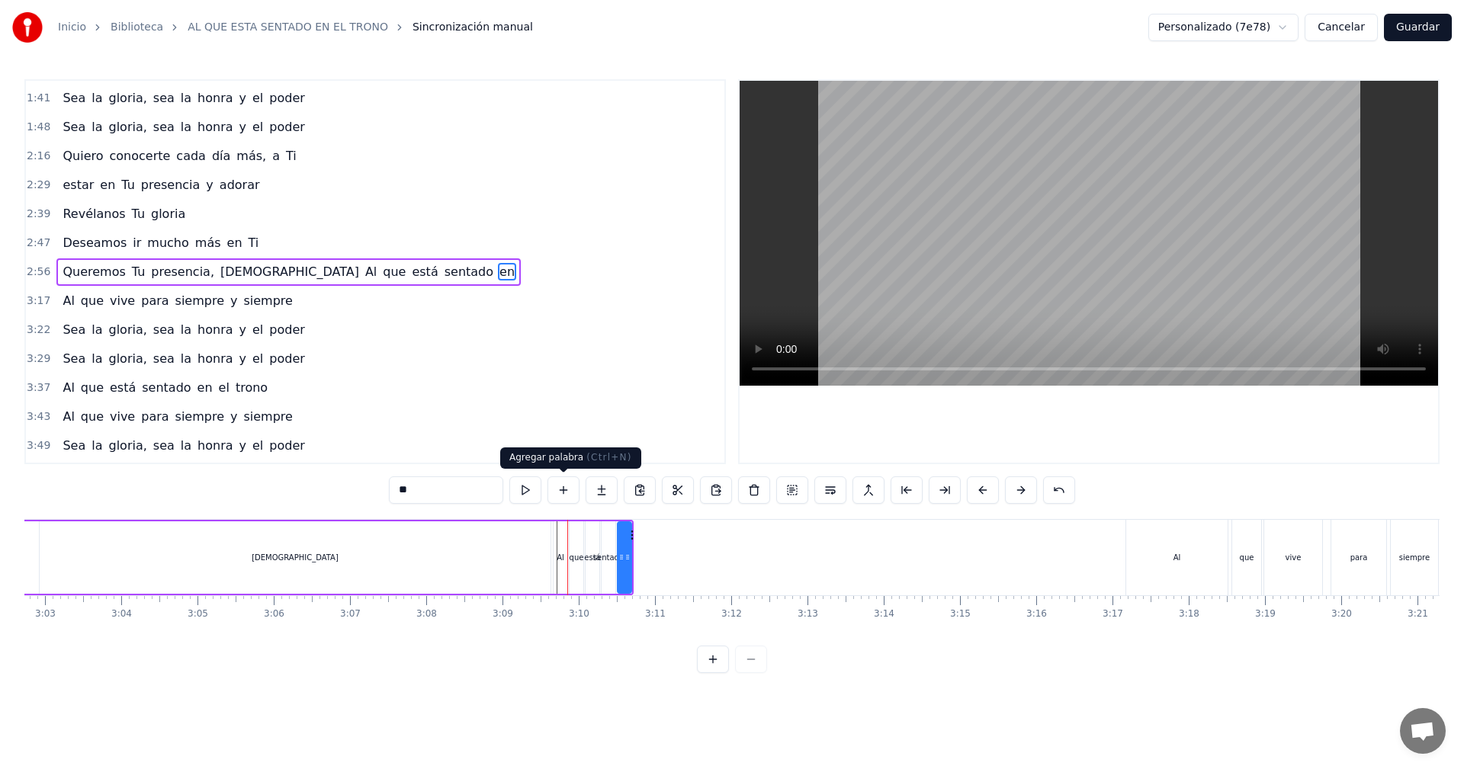
type input "**"
click at [562, 492] on button at bounding box center [563, 489] width 32 height 27
drag, startPoint x: 437, startPoint y: 497, endPoint x: 394, endPoint y: 494, distance: 42.8
click at [394, 494] on input "**" at bounding box center [446, 489] width 114 height 27
type input "**"
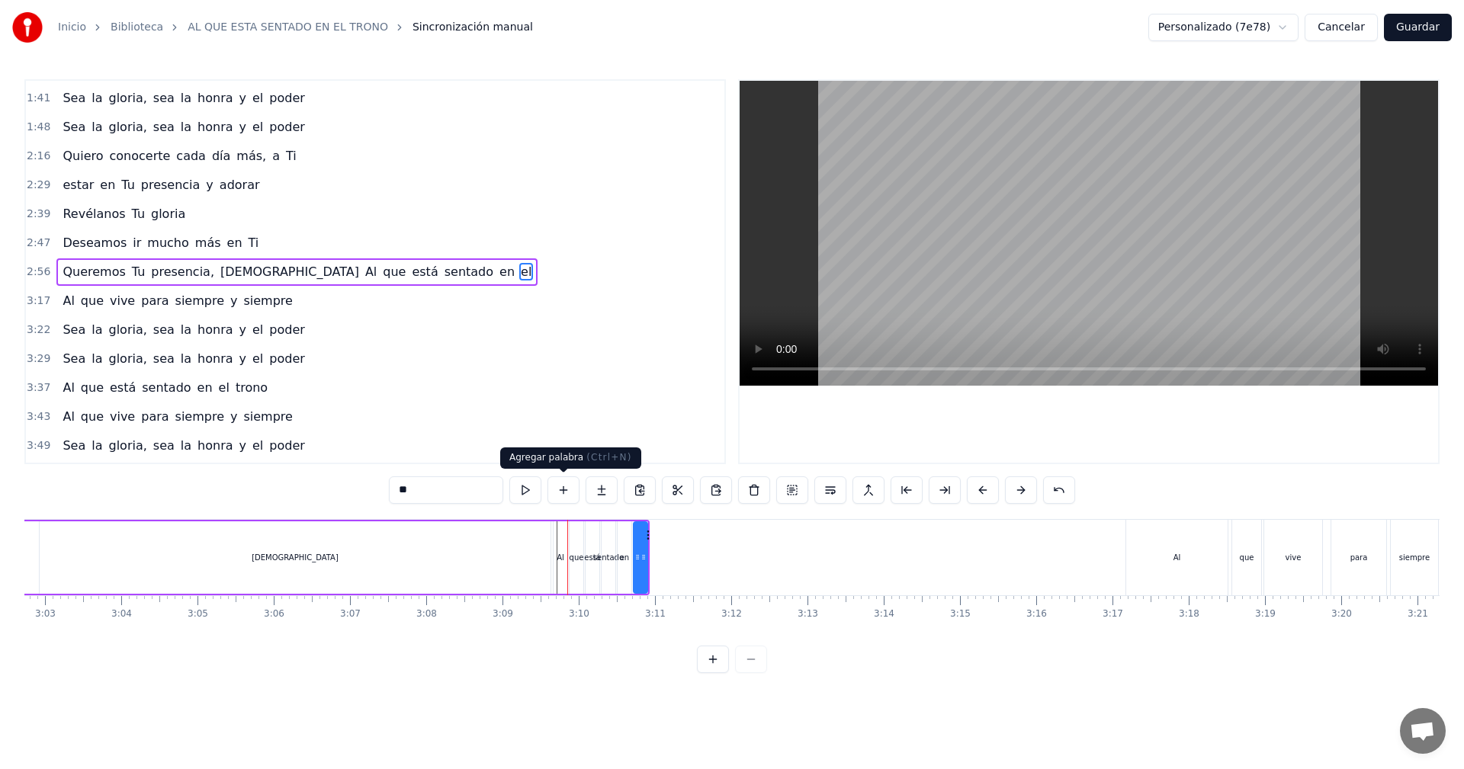
click at [568, 489] on button at bounding box center [563, 489] width 32 height 27
drag, startPoint x: 437, startPoint y: 492, endPoint x: 393, endPoint y: 490, distance: 44.2
click at [393, 490] on input "**" at bounding box center [446, 489] width 114 height 27
type input "*****"
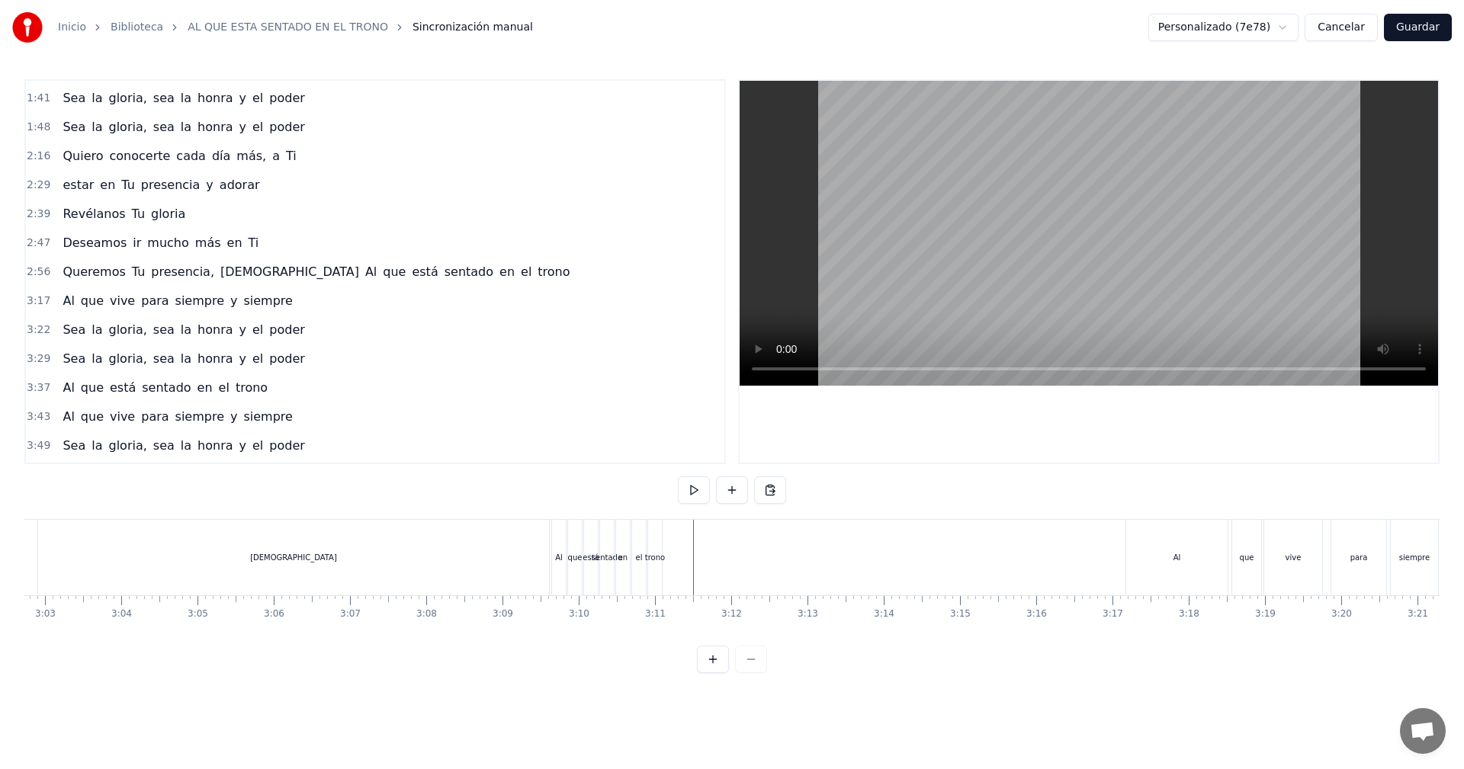
click at [556, 541] on div "Al" at bounding box center [559, 557] width 14 height 75
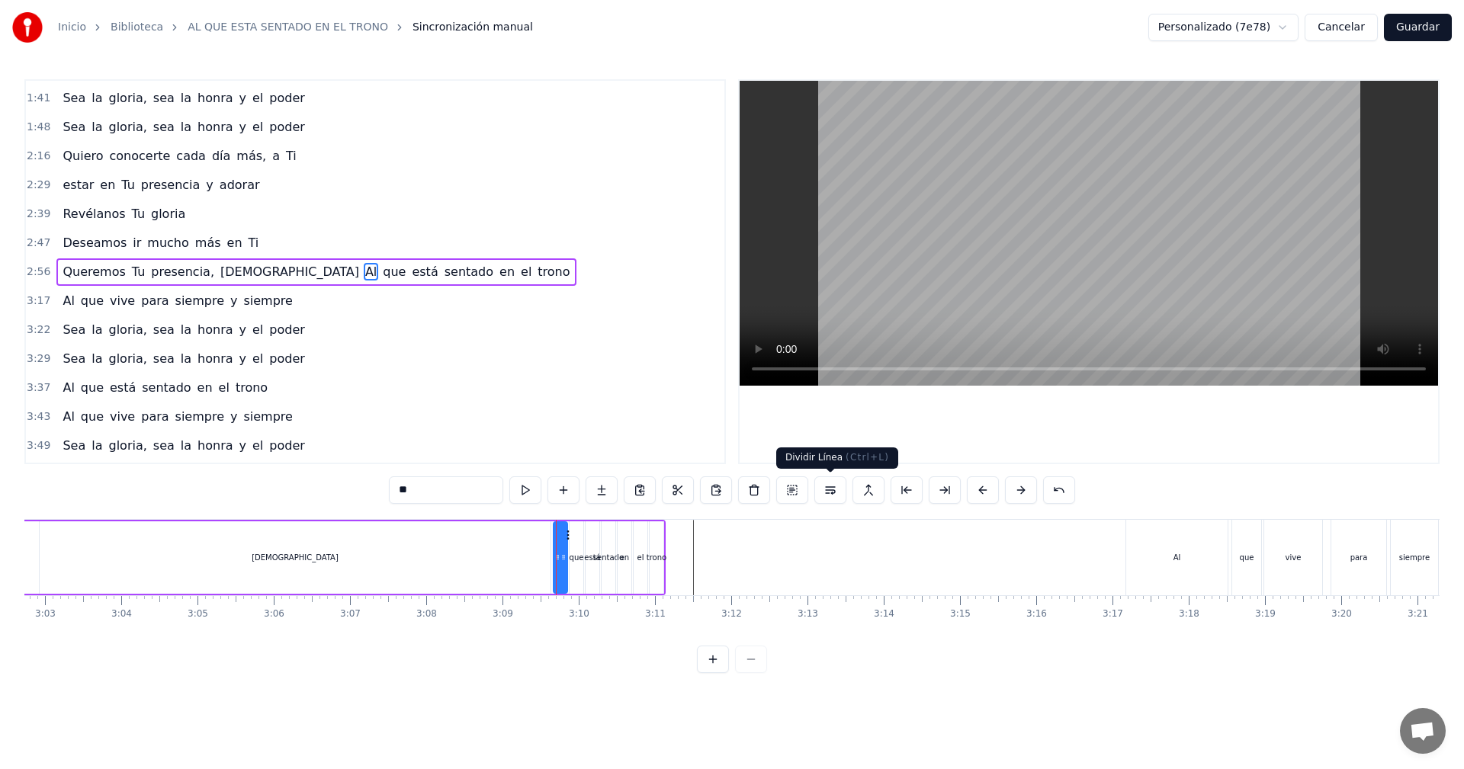
click at [832, 489] on button at bounding box center [830, 489] width 32 height 27
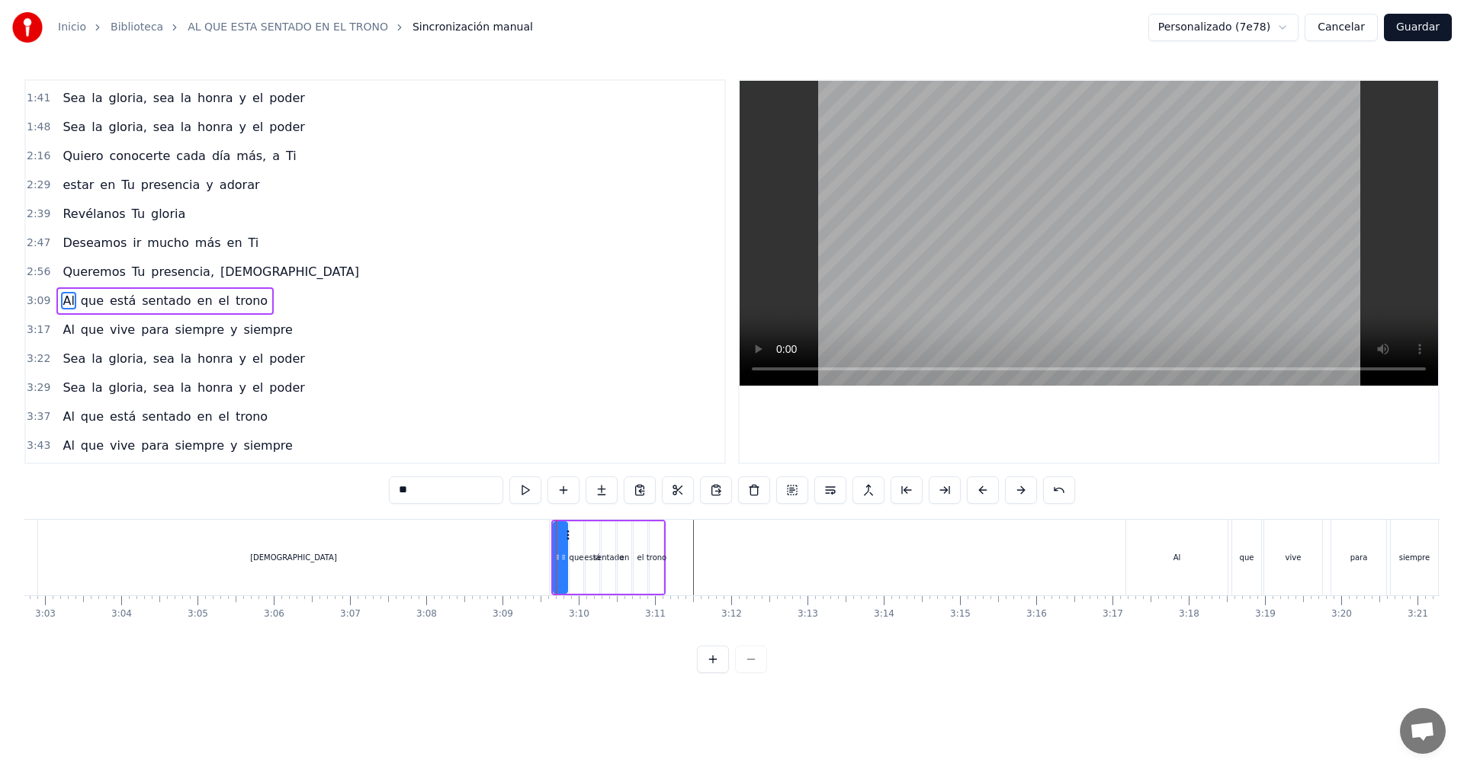
scroll to position [345, 0]
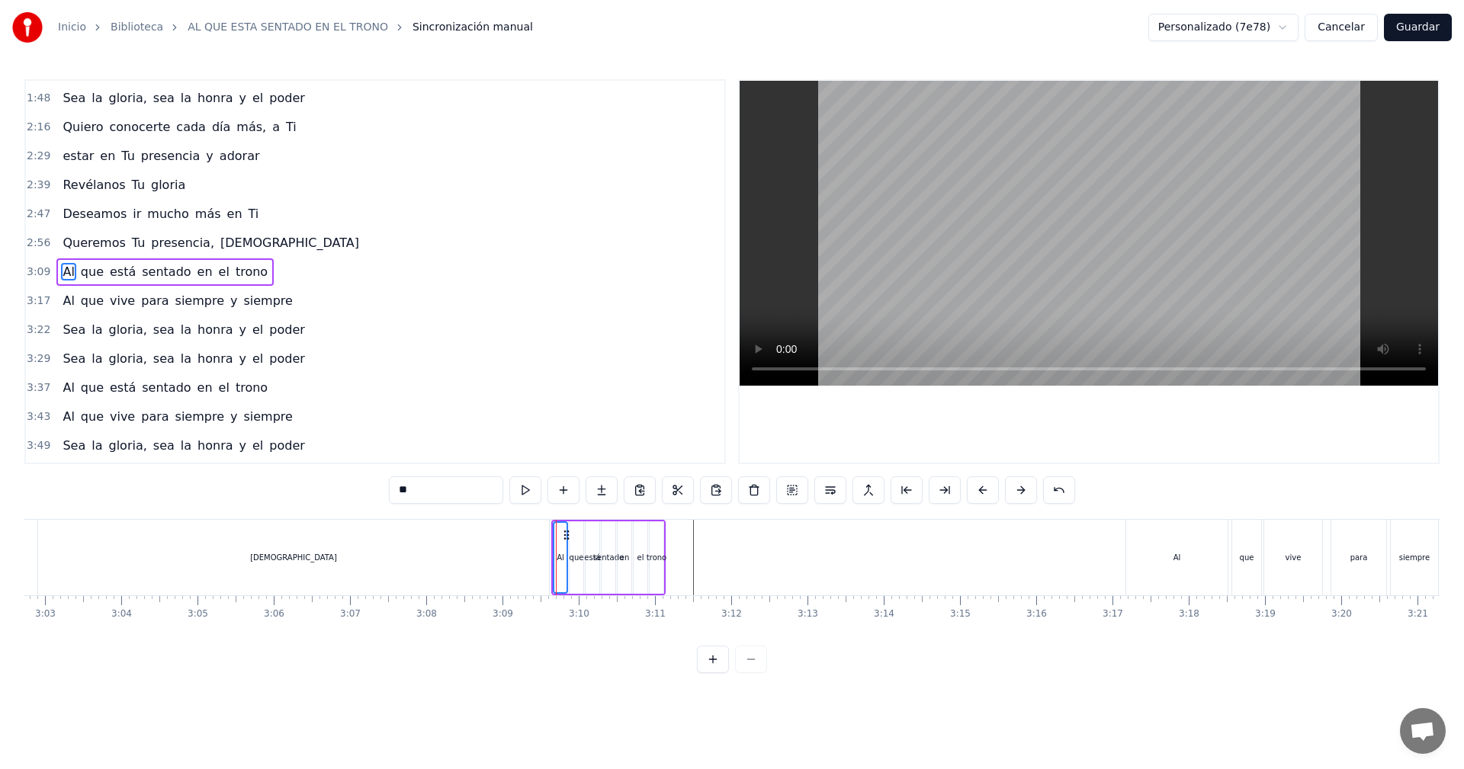
click at [576, 545] on div "que" at bounding box center [576, 557] width 14 height 72
click at [591, 554] on div "está" at bounding box center [592, 557] width 16 height 11
click at [605, 560] on div "sentado" at bounding box center [608, 557] width 30 height 11
click at [622, 571] on div "en" at bounding box center [625, 557] width 14 height 72
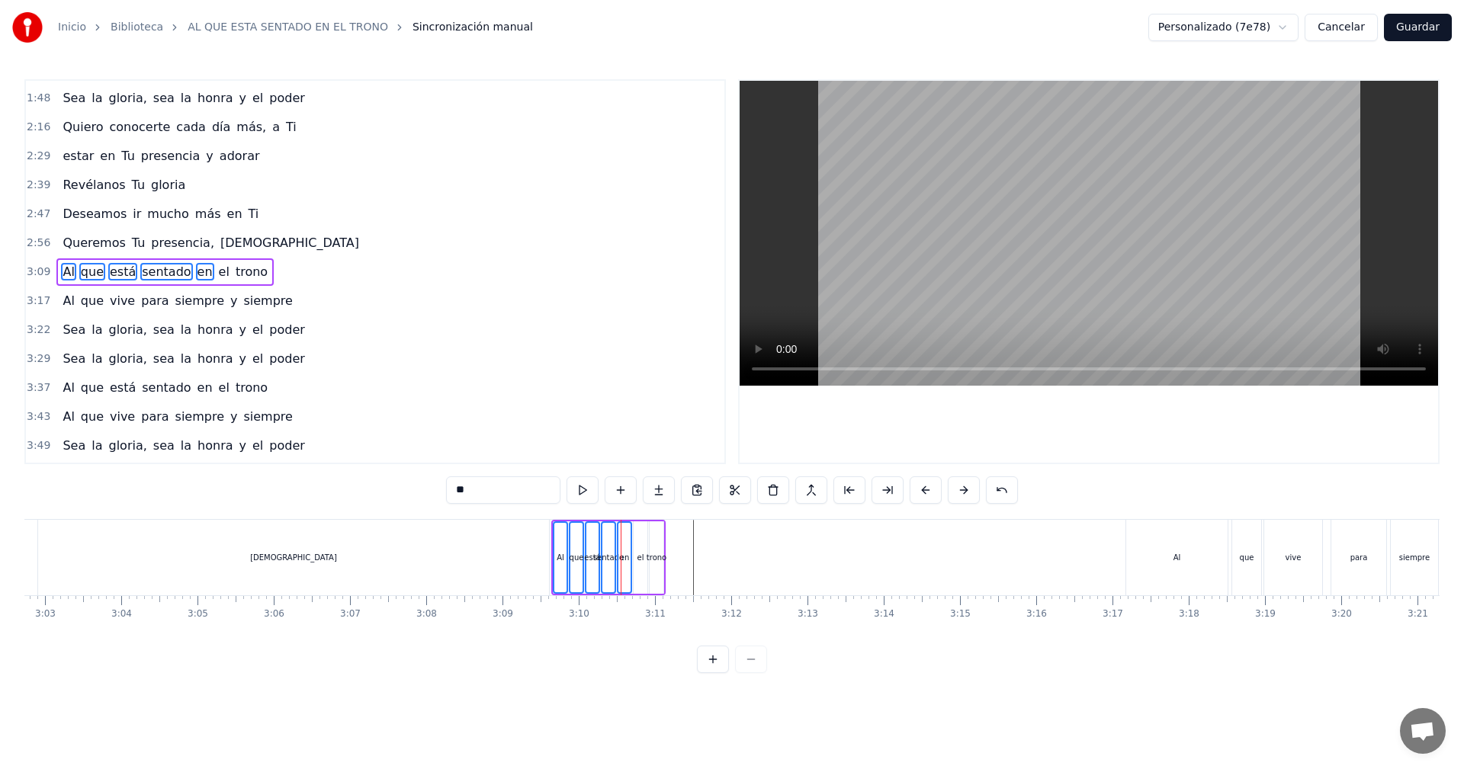
click at [640, 573] on div "el" at bounding box center [641, 557] width 14 height 72
click at [654, 573] on div "trono" at bounding box center [657, 557] width 14 height 72
drag, startPoint x: 560, startPoint y: 531, endPoint x: 616, endPoint y: 540, distance: 57.2
click at [616, 540] on div "Al que está sentado en el trono" at bounding box center [608, 557] width 114 height 75
drag, startPoint x: 553, startPoint y: 528, endPoint x: 573, endPoint y: 534, distance: 20.5
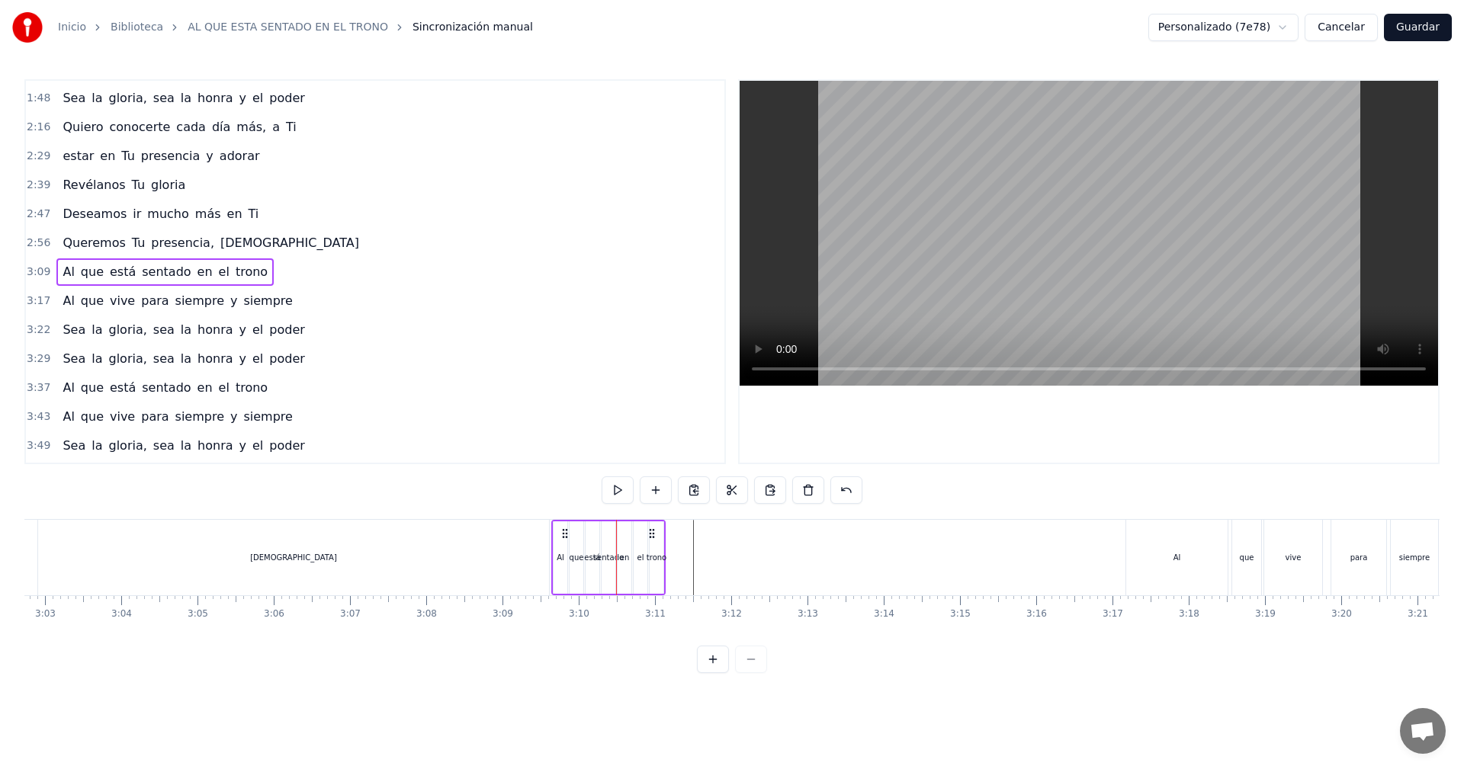
click at [576, 534] on div "Al que está sentado en el trono" at bounding box center [608, 557] width 114 height 75
drag, startPoint x: 566, startPoint y: 538, endPoint x: 595, endPoint y: 547, distance: 29.7
click at [595, 547] on div "Al que está sentado en el trono" at bounding box center [639, 557] width 114 height 75
click at [592, 553] on div "Al" at bounding box center [592, 557] width 8 height 11
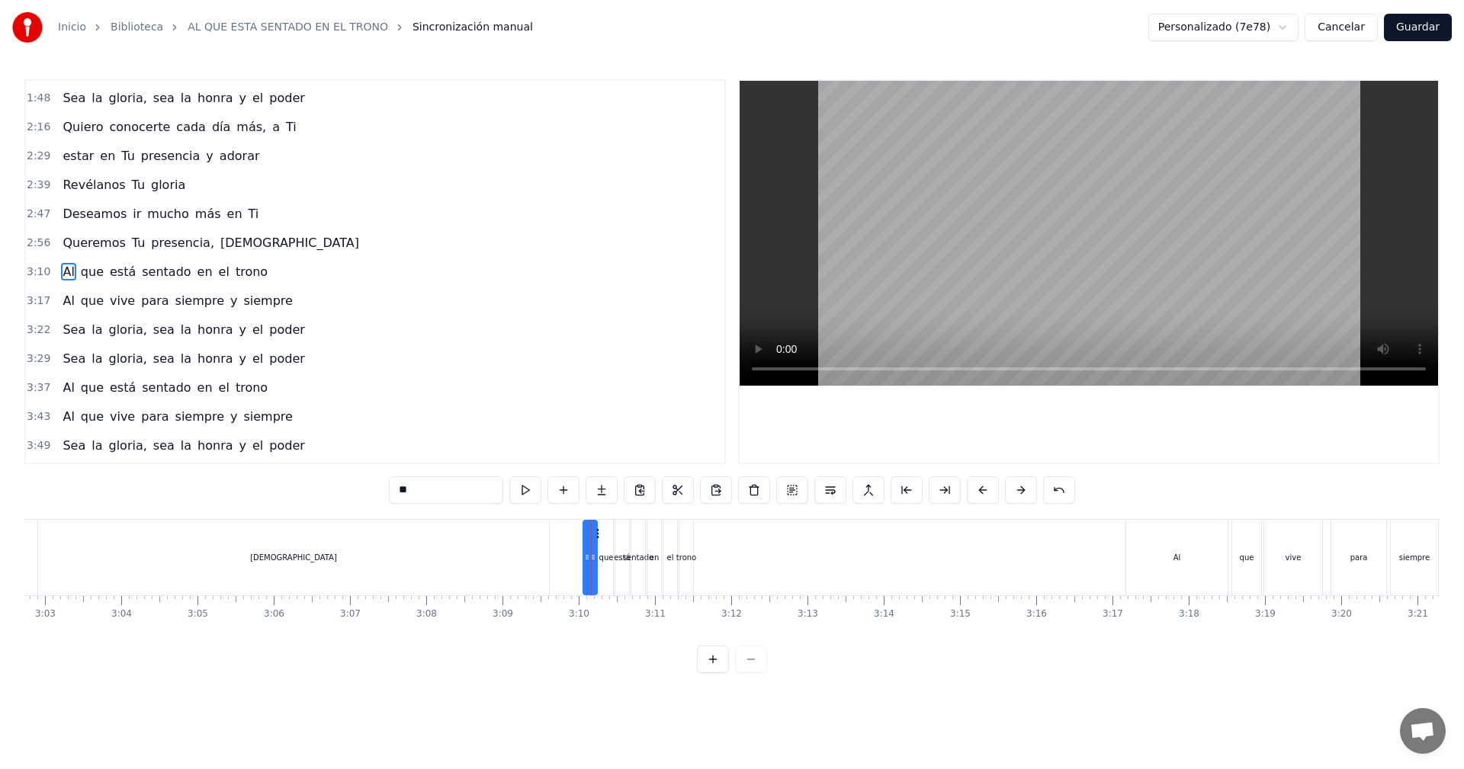
click at [687, 559] on div "trono" at bounding box center [686, 557] width 20 height 11
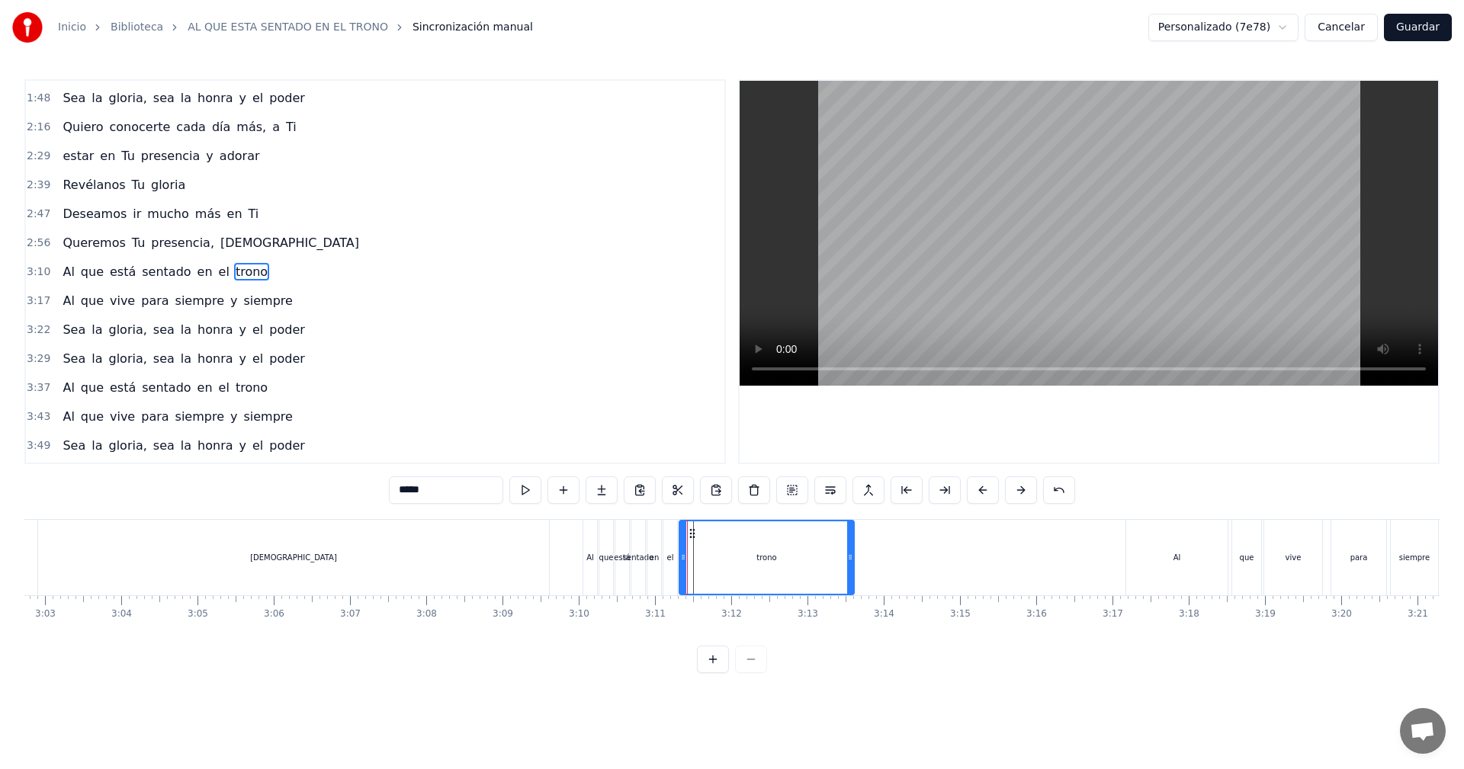
drag, startPoint x: 691, startPoint y: 557, endPoint x: 852, endPoint y: 566, distance: 161.2
click at [852, 566] on div at bounding box center [850, 557] width 6 height 72
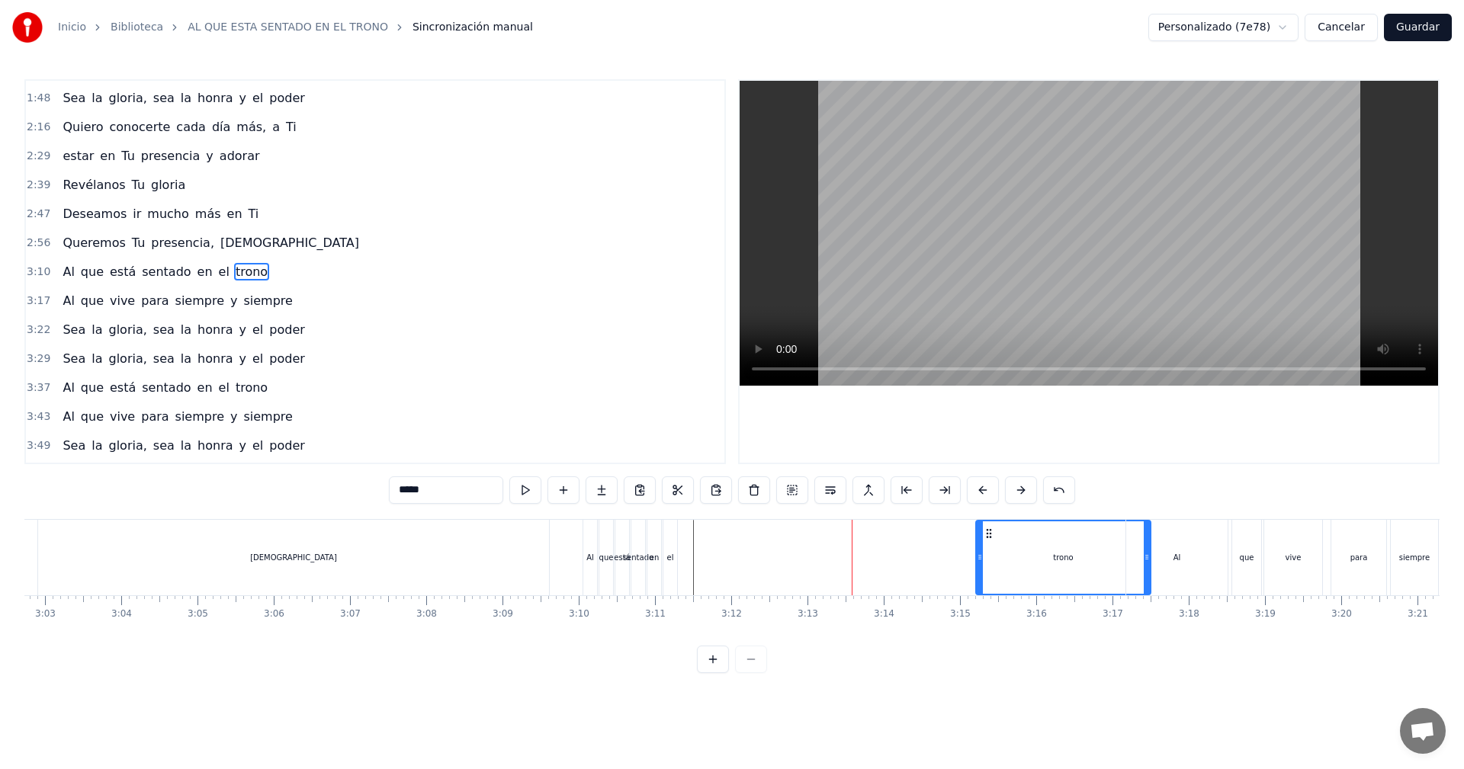
drag, startPoint x: 694, startPoint y: 537, endPoint x: 990, endPoint y: 546, distance: 296.7
click at [990, 546] on div "trono" at bounding box center [1063, 557] width 173 height 72
click at [672, 563] on div "el" at bounding box center [670, 557] width 14 height 75
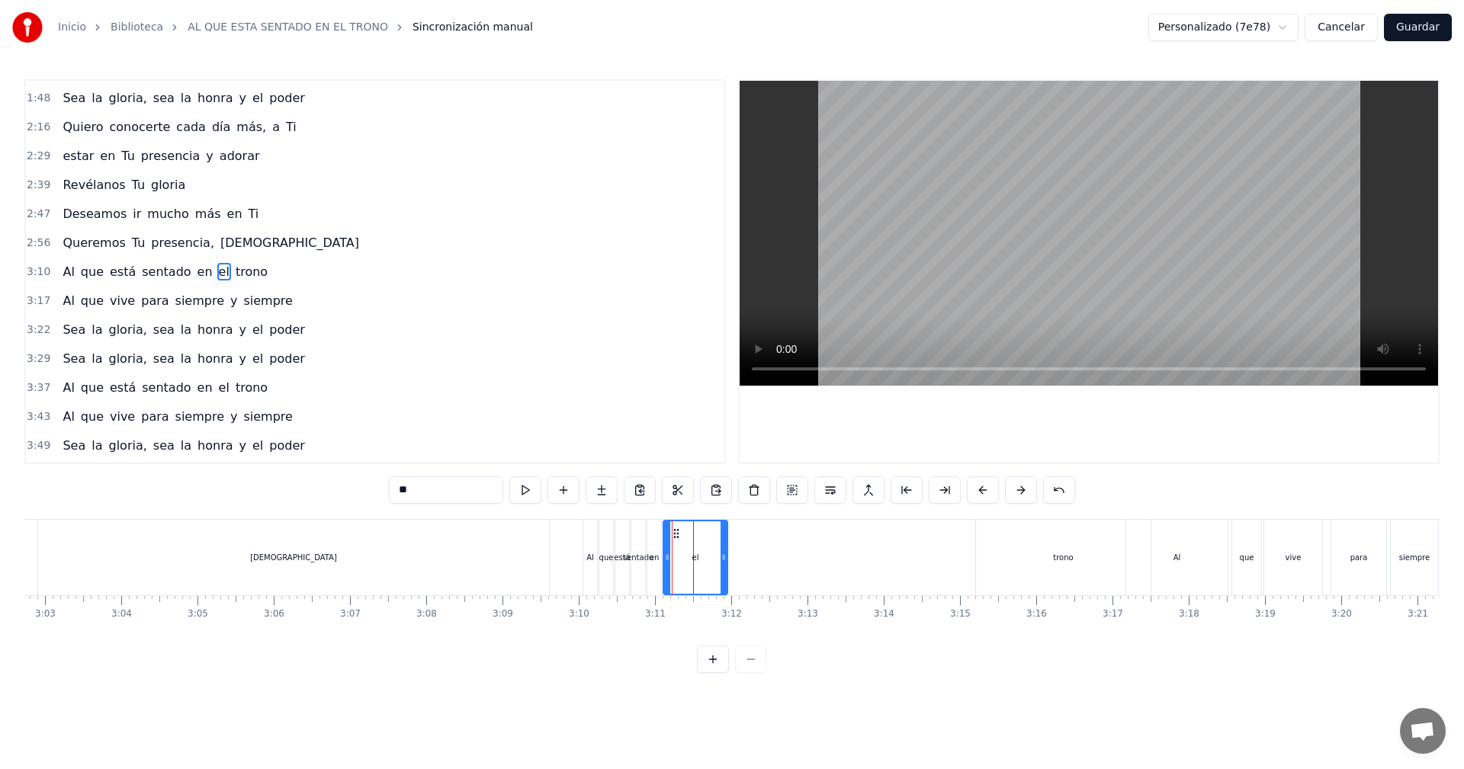
drag, startPoint x: 675, startPoint y: 554, endPoint x: 726, endPoint y: 556, distance: 50.3
click at [726, 556] on icon at bounding box center [723, 557] width 6 height 12
drag, startPoint x: 680, startPoint y: 535, endPoint x: 945, endPoint y: 546, distance: 264.8
click at [945, 546] on div "el" at bounding box center [961, 557] width 63 height 72
click at [653, 558] on div "en" at bounding box center [655, 557] width 10 height 11
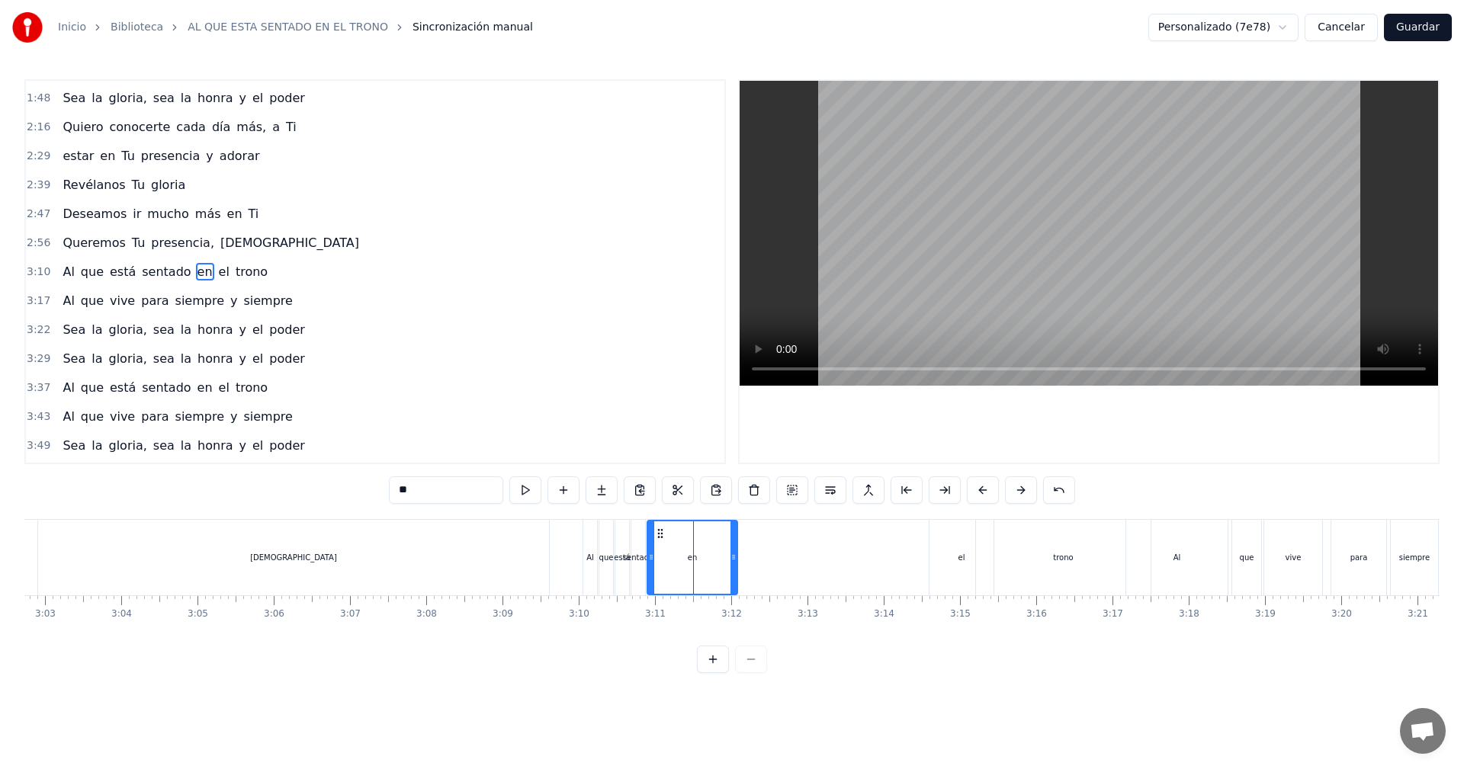
drag, startPoint x: 656, startPoint y: 559, endPoint x: 735, endPoint y: 560, distance: 79.3
click at [735, 560] on icon at bounding box center [733, 557] width 6 height 12
drag, startPoint x: 663, startPoint y: 538, endPoint x: 859, endPoint y: 547, distance: 196.9
click at [859, 547] on div "en" at bounding box center [890, 557] width 91 height 72
click at [643, 560] on div "sentado" at bounding box center [638, 557] width 30 height 11
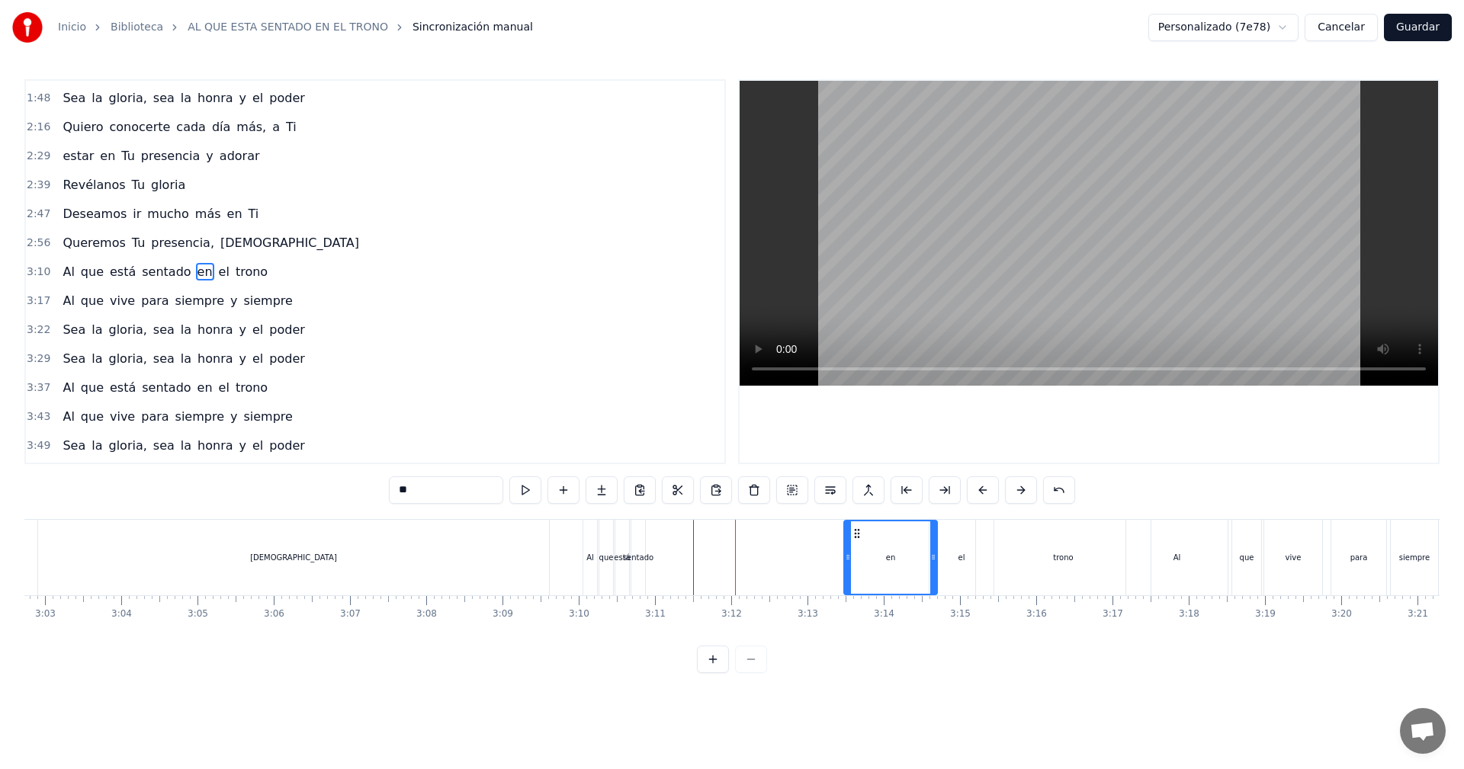
type input "*******"
drag, startPoint x: 645, startPoint y: 559, endPoint x: 663, endPoint y: 558, distance: 17.6
click at [667, 558] on div "Al que está sentado en el trono" at bounding box center [868, 557] width 572 height 75
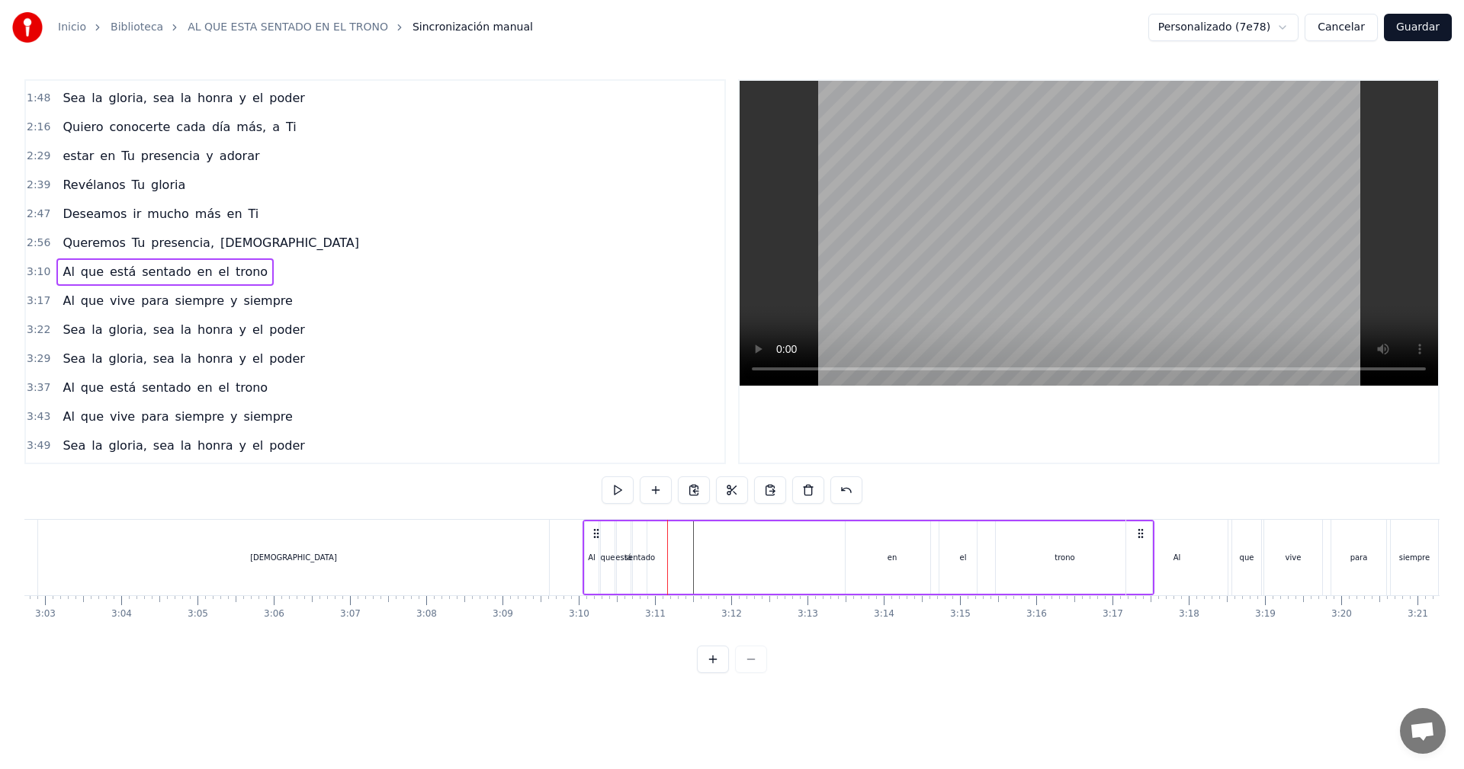
click at [639, 556] on div "sentado" at bounding box center [639, 557] width 30 height 11
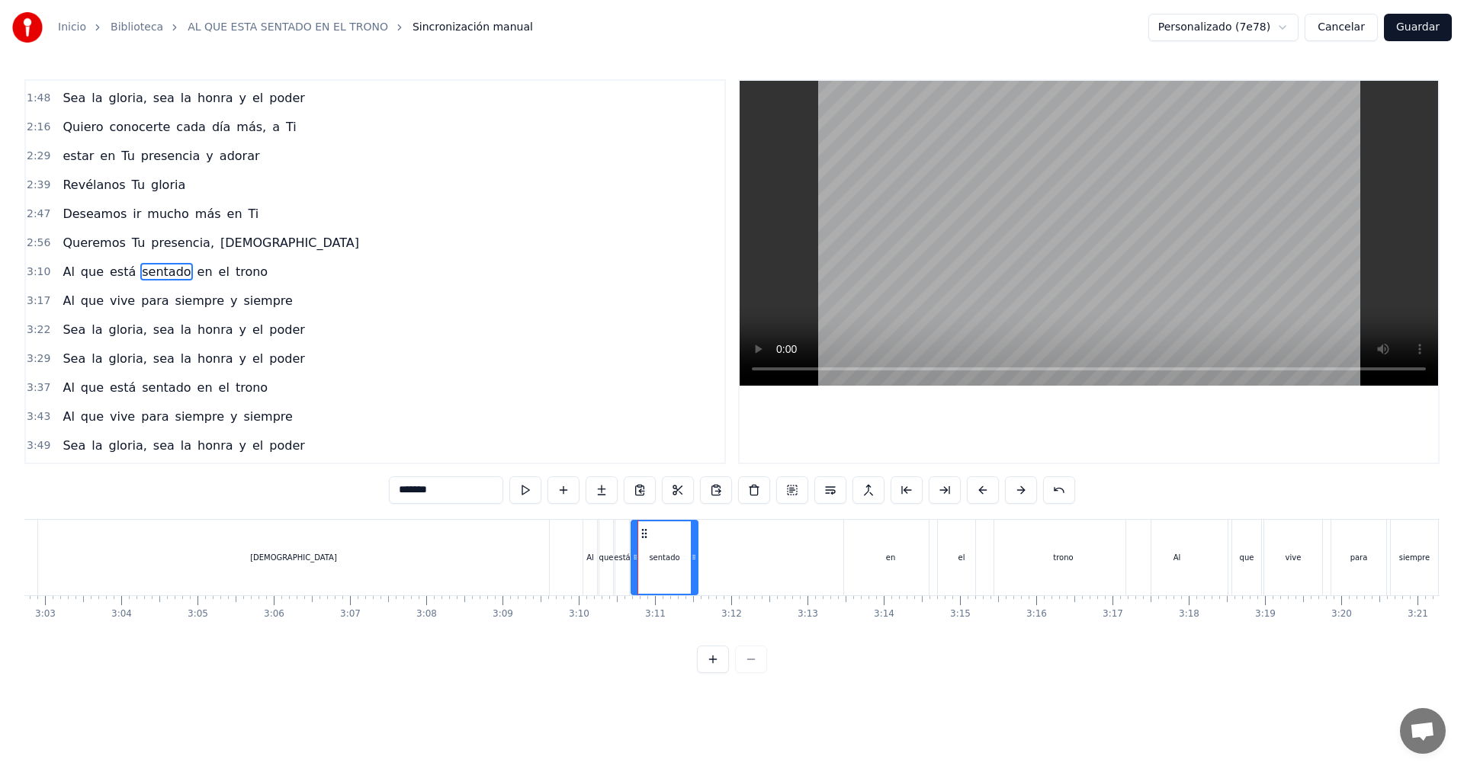
drag, startPoint x: 642, startPoint y: 560, endPoint x: 704, endPoint y: 564, distance: 61.9
click at [697, 563] on div at bounding box center [694, 557] width 6 height 72
drag, startPoint x: 657, startPoint y: 539, endPoint x: 759, endPoint y: 540, distance: 102.2
click at [820, 544] on div "Al que está sentado en el trono" at bounding box center [868, 557] width 572 height 75
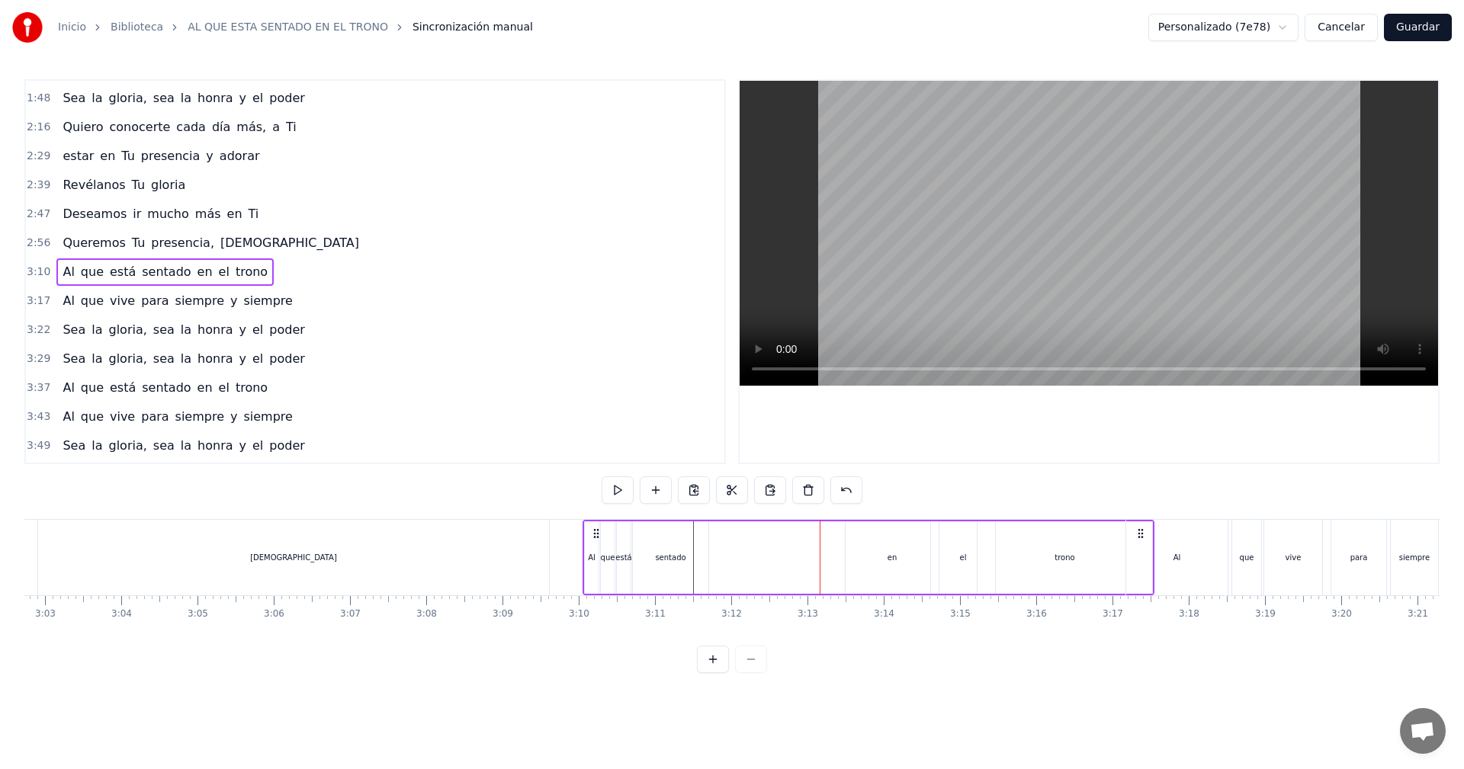
click at [659, 542] on div "sentado" at bounding box center [670, 557] width 75 height 72
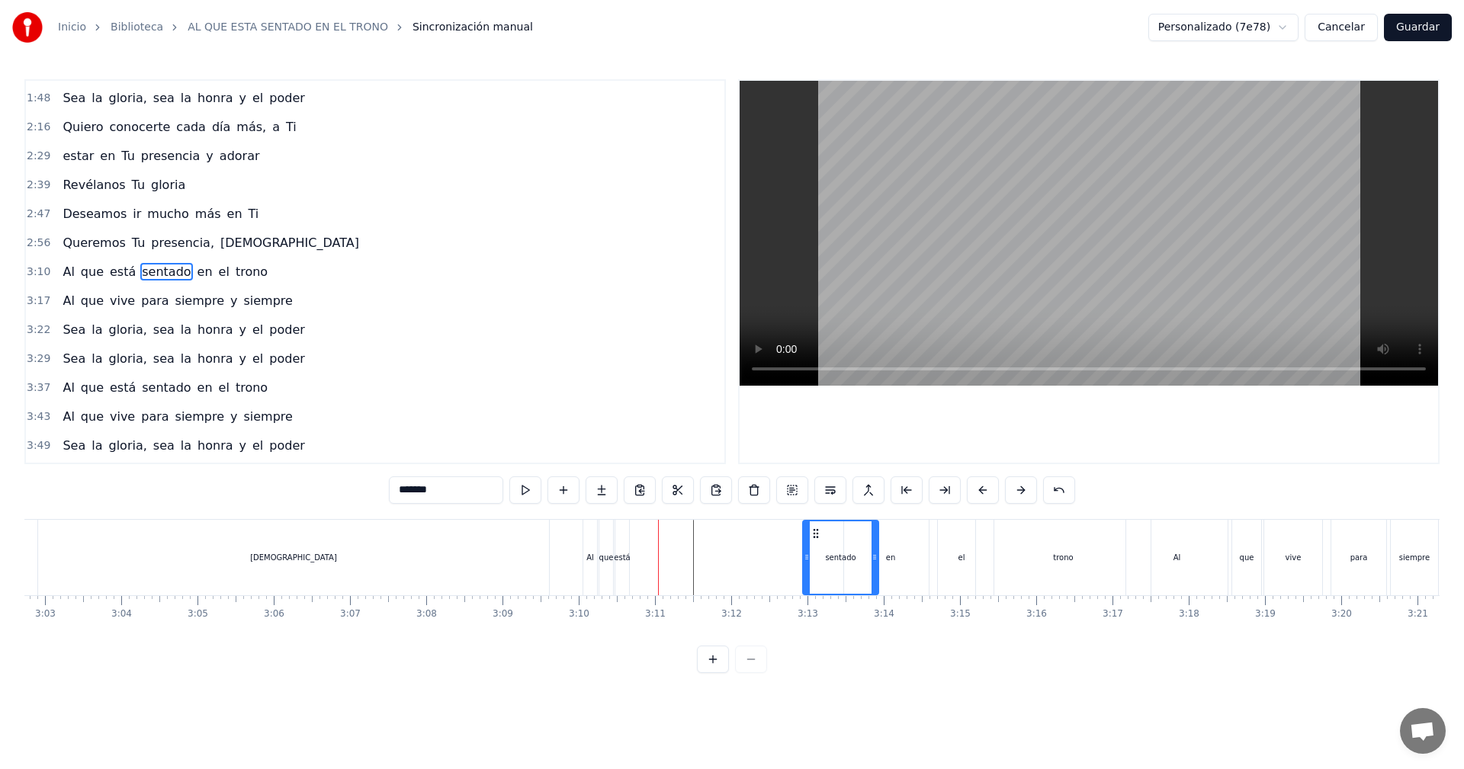
drag, startPoint x: 645, startPoint y: 534, endPoint x: 817, endPoint y: 544, distance: 171.8
click at [817, 544] on div "sentado" at bounding box center [841, 557] width 74 height 72
click at [624, 553] on div "está" at bounding box center [622, 557] width 16 height 11
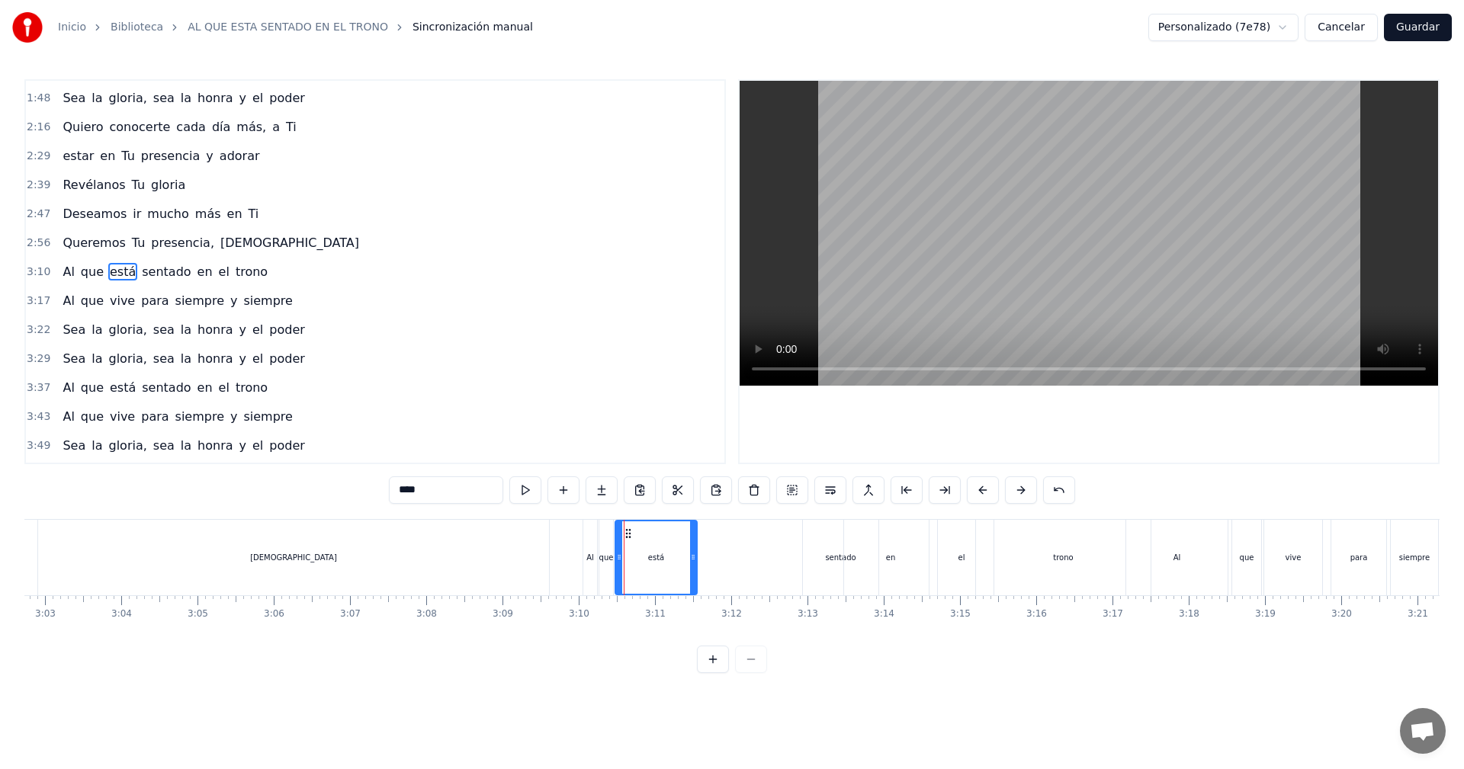
drag, startPoint x: 627, startPoint y: 560, endPoint x: 695, endPoint y: 564, distance: 68.0
click at [695, 564] on div at bounding box center [693, 557] width 6 height 72
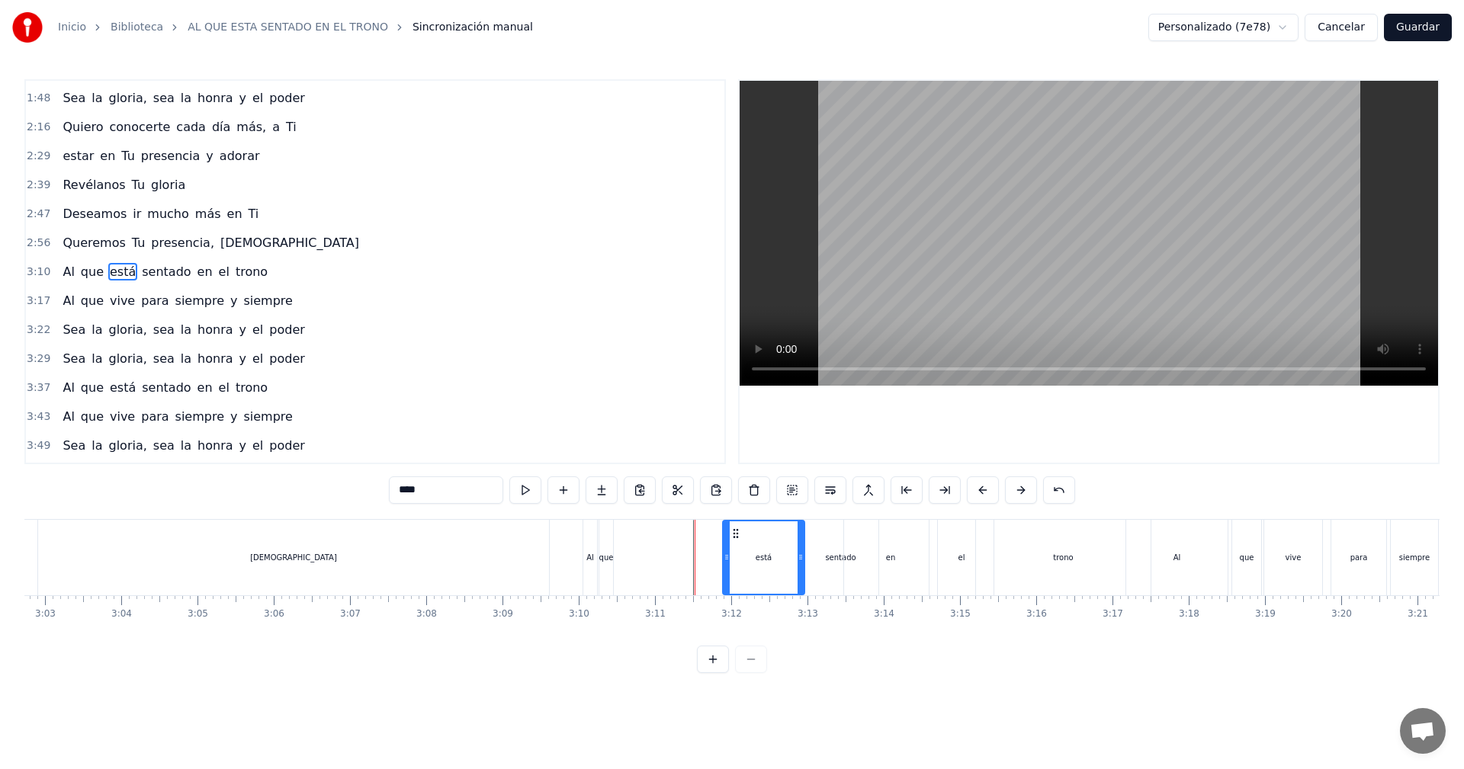
drag, startPoint x: 632, startPoint y: 534, endPoint x: 734, endPoint y: 542, distance: 102.4
click at [734, 542] on div "está" at bounding box center [764, 557] width 80 height 72
click at [610, 555] on div "que" at bounding box center [606, 557] width 14 height 11
type input "***"
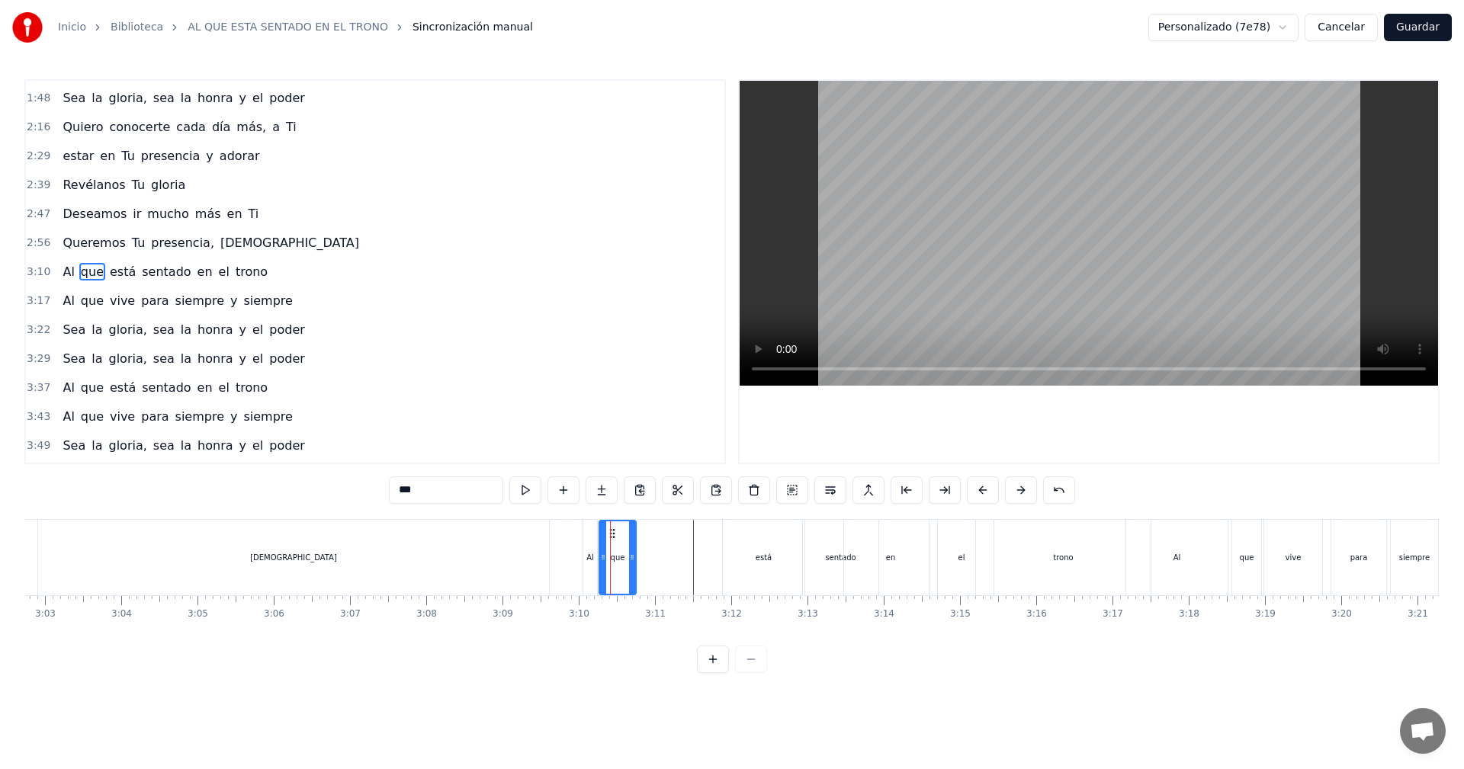
drag, startPoint x: 611, startPoint y: 538, endPoint x: 656, endPoint y: 542, distance: 44.4
click at [649, 541] on div "Al que está sentado en el trono" at bounding box center [868, 557] width 572 height 75
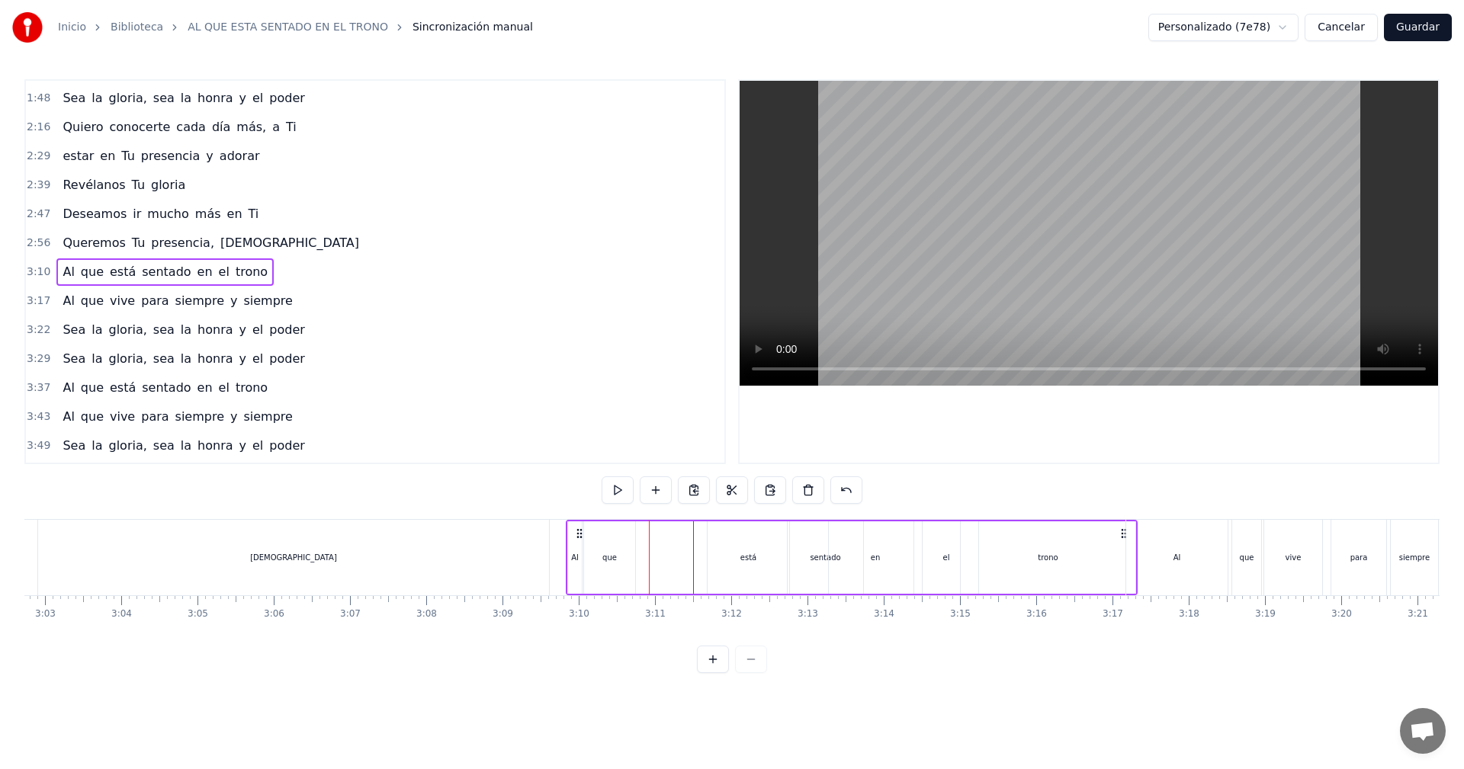
drag, startPoint x: 599, startPoint y: 534, endPoint x: 582, endPoint y: 539, distance: 17.4
click at [582, 539] on icon at bounding box center [579, 534] width 12 height 12
click at [566, 557] on div "Al que está sentado en el trono" at bounding box center [852, 557] width 572 height 75
click at [576, 557] on div "Al" at bounding box center [575, 557] width 8 height 11
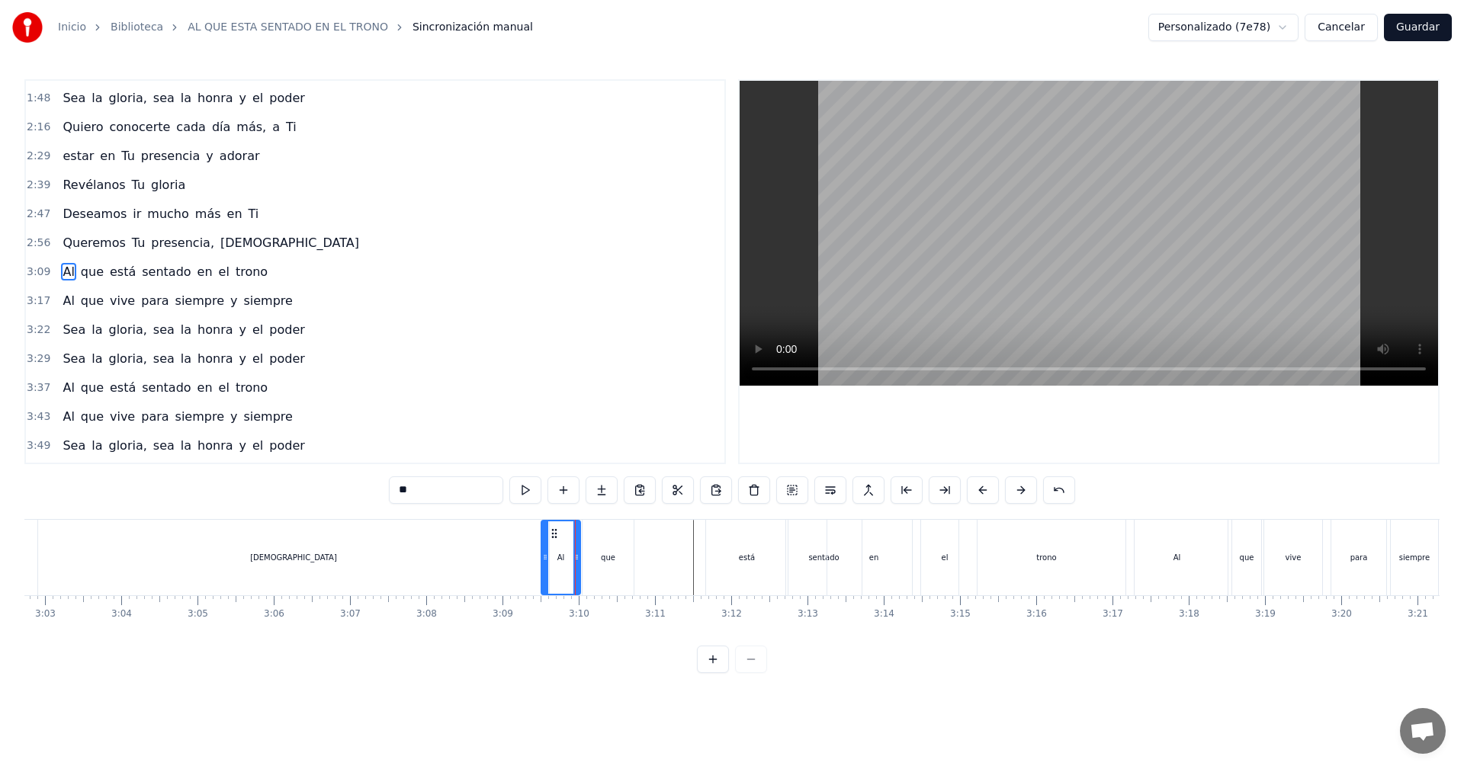
drag, startPoint x: 569, startPoint y: 559, endPoint x: 544, endPoint y: 559, distance: 25.2
click at [544, 559] on icon at bounding box center [545, 557] width 6 height 12
click at [574, 534] on icon at bounding box center [569, 534] width 12 height 12
drag, startPoint x: 577, startPoint y: 535, endPoint x: 564, endPoint y: 537, distance: 13.2
click at [564, 537] on div "Al" at bounding box center [575, 557] width 37 height 72
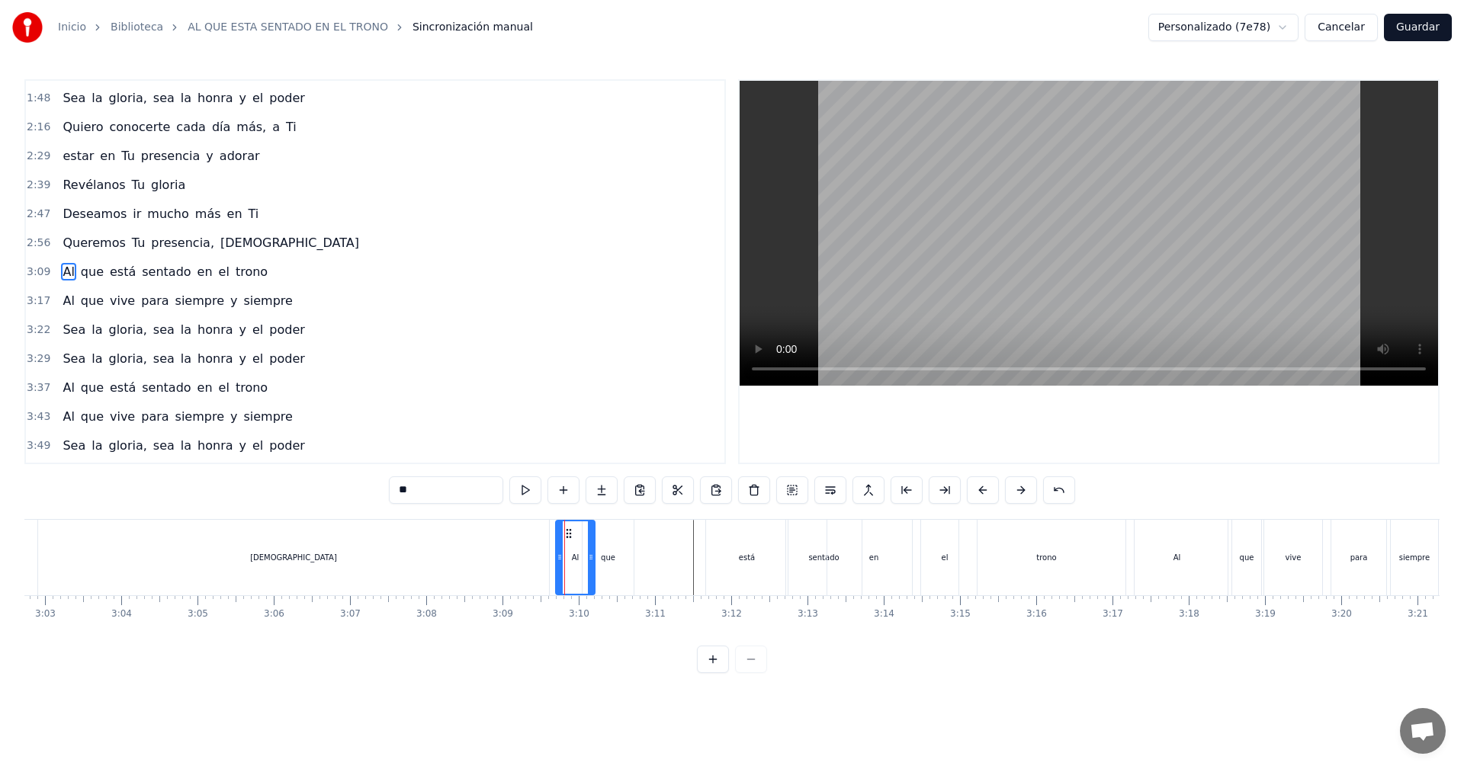
click at [544, 545] on div "[DEMOGRAPHIC_DATA]" at bounding box center [293, 557] width 511 height 75
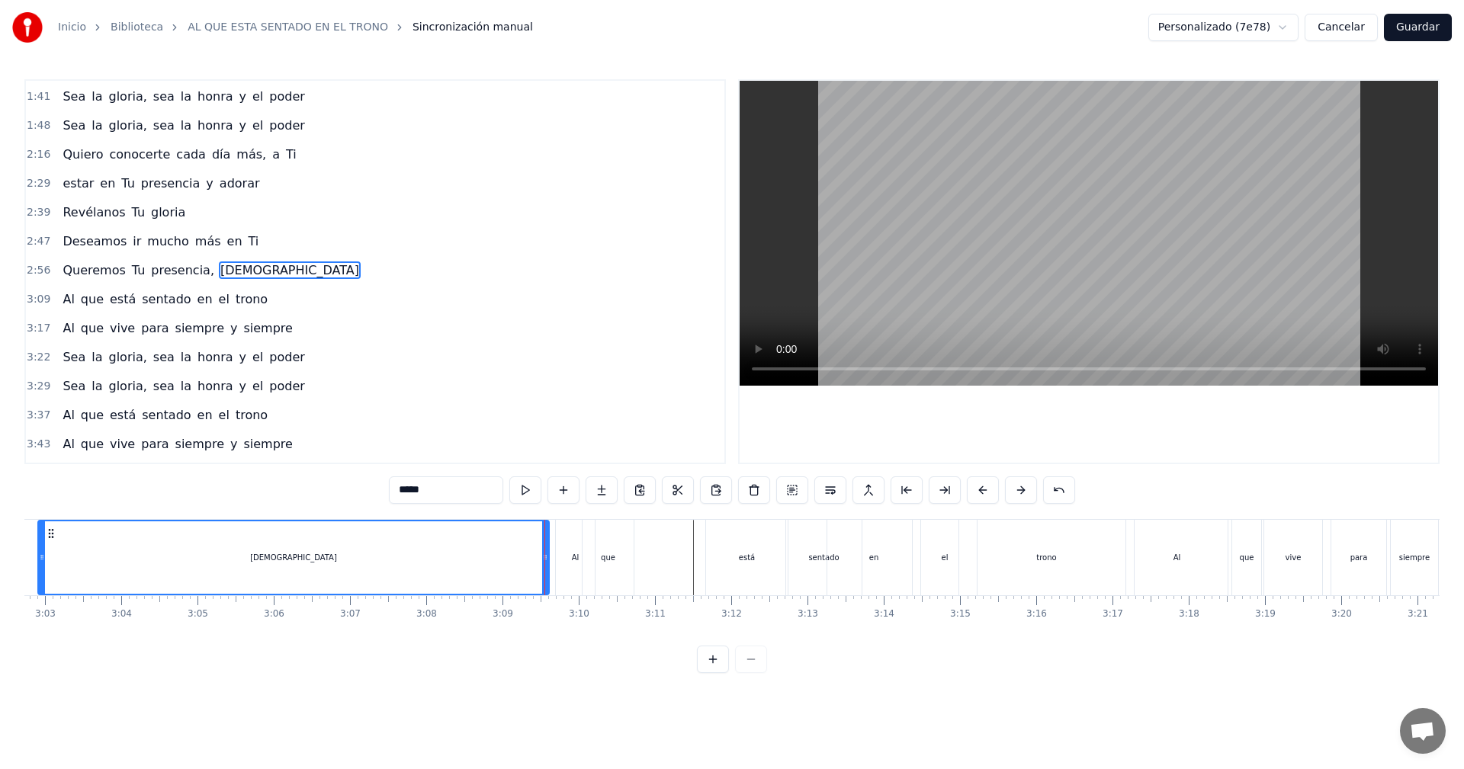
scroll to position [316, 0]
click at [582, 550] on div "que" at bounding box center [608, 557] width 53 height 75
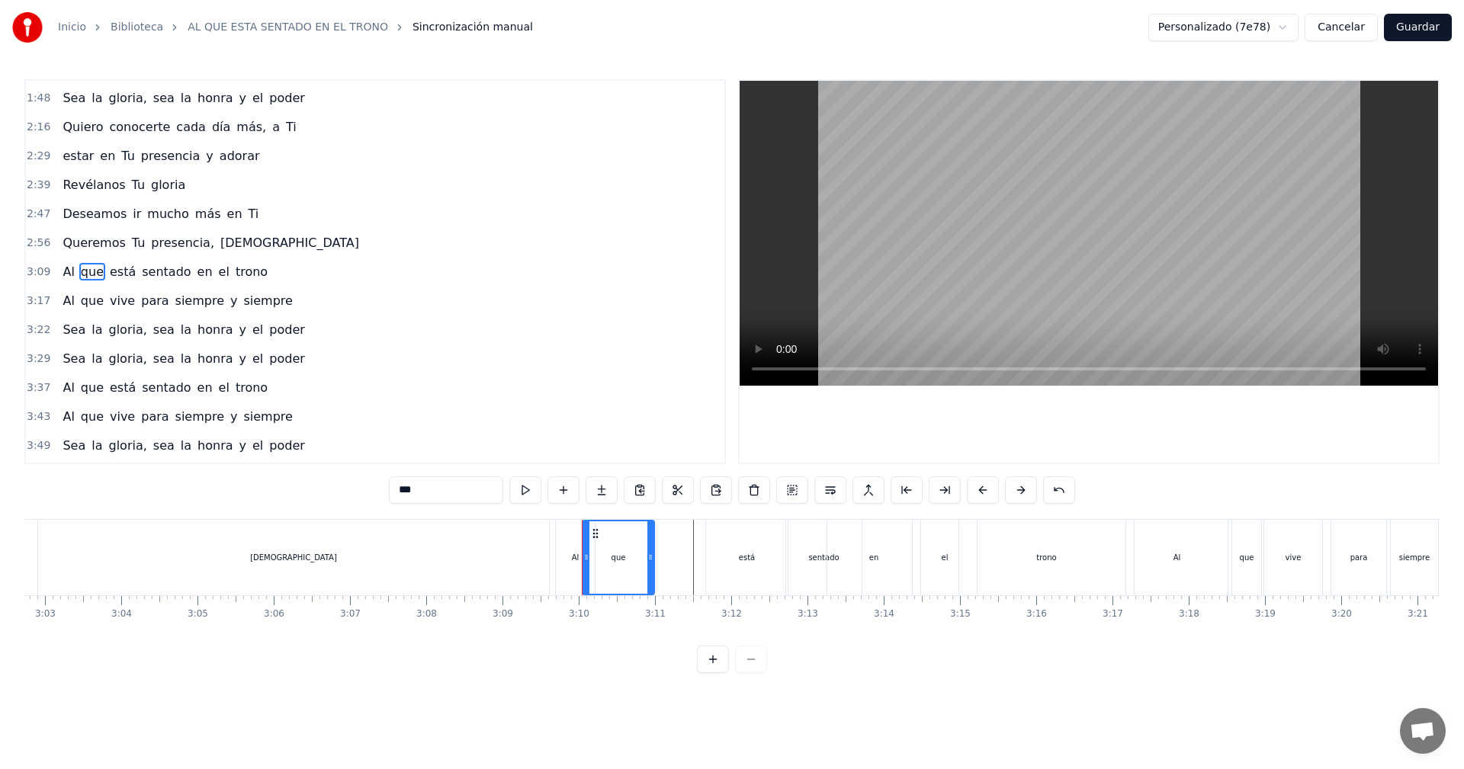
drag, startPoint x: 632, startPoint y: 560, endPoint x: 653, endPoint y: 560, distance: 20.6
click at [653, 560] on icon at bounding box center [650, 557] width 6 height 12
drag, startPoint x: 595, startPoint y: 536, endPoint x: 657, endPoint y: 540, distance: 62.6
click at [657, 540] on div "que" at bounding box center [681, 557] width 70 height 72
click at [578, 548] on div "Al" at bounding box center [575, 557] width 39 height 75
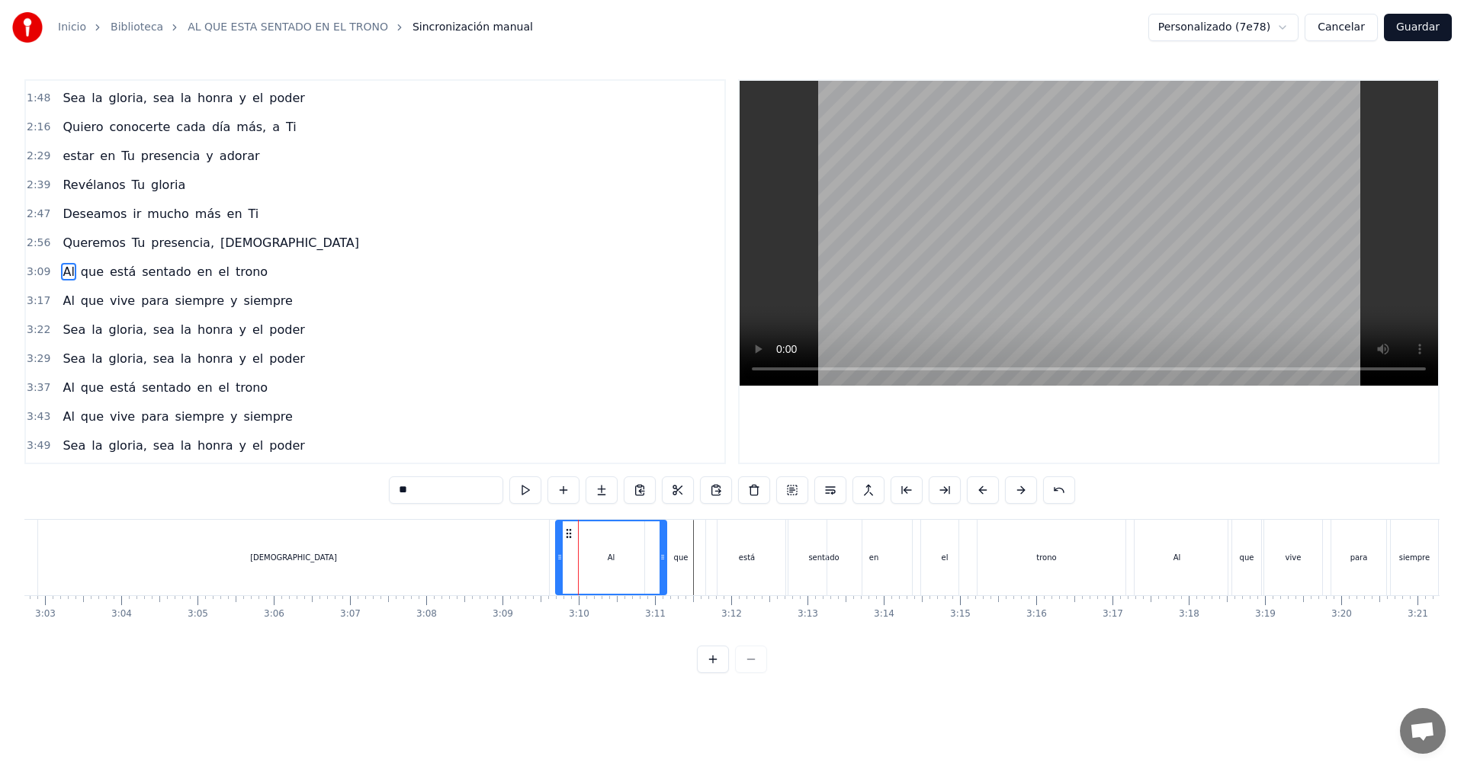
drag, startPoint x: 595, startPoint y: 561, endPoint x: 663, endPoint y: 560, distance: 67.1
click at [663, 560] on icon at bounding box center [662, 557] width 6 height 12
click at [155, 551] on div "[DEMOGRAPHIC_DATA]" at bounding box center [293, 557] width 511 height 75
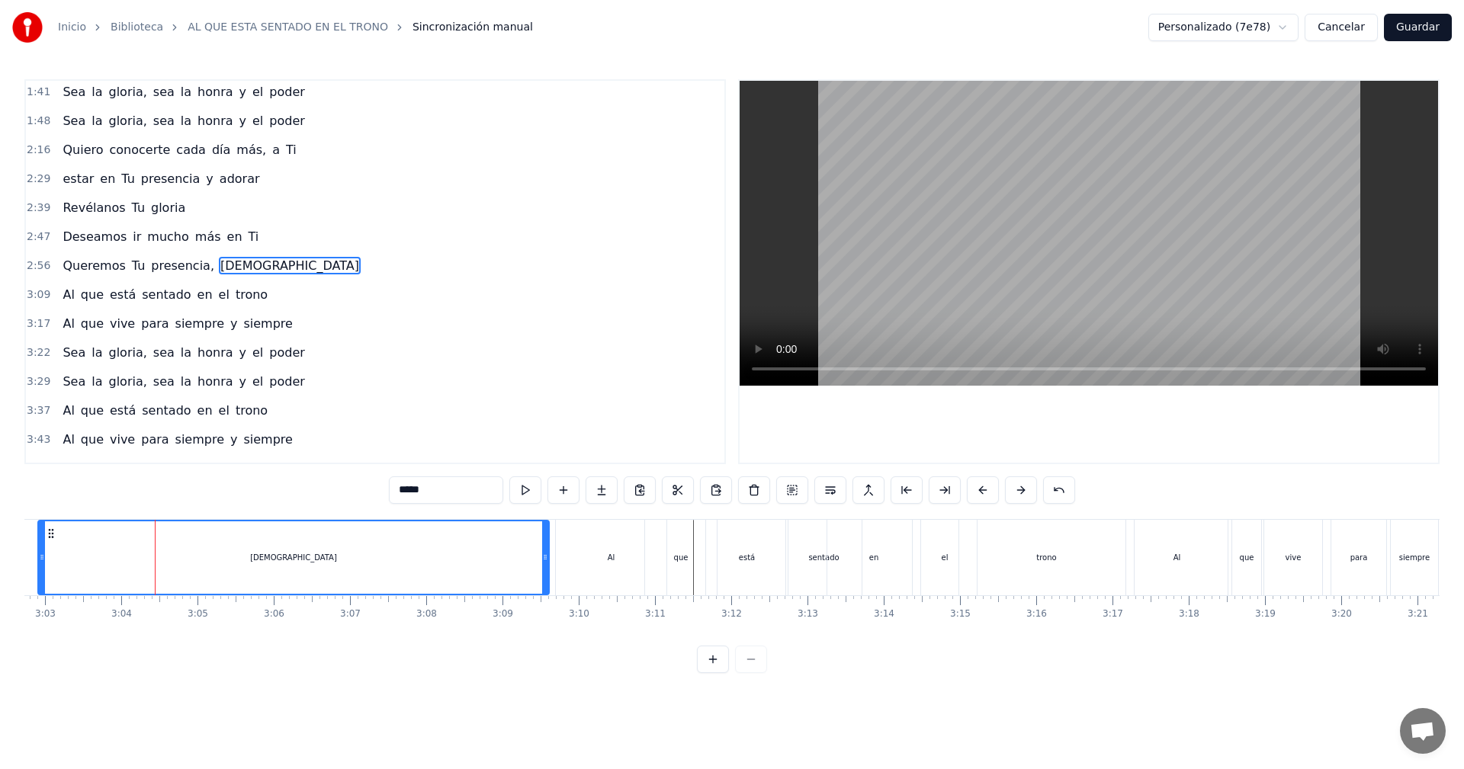
scroll to position [316, 0]
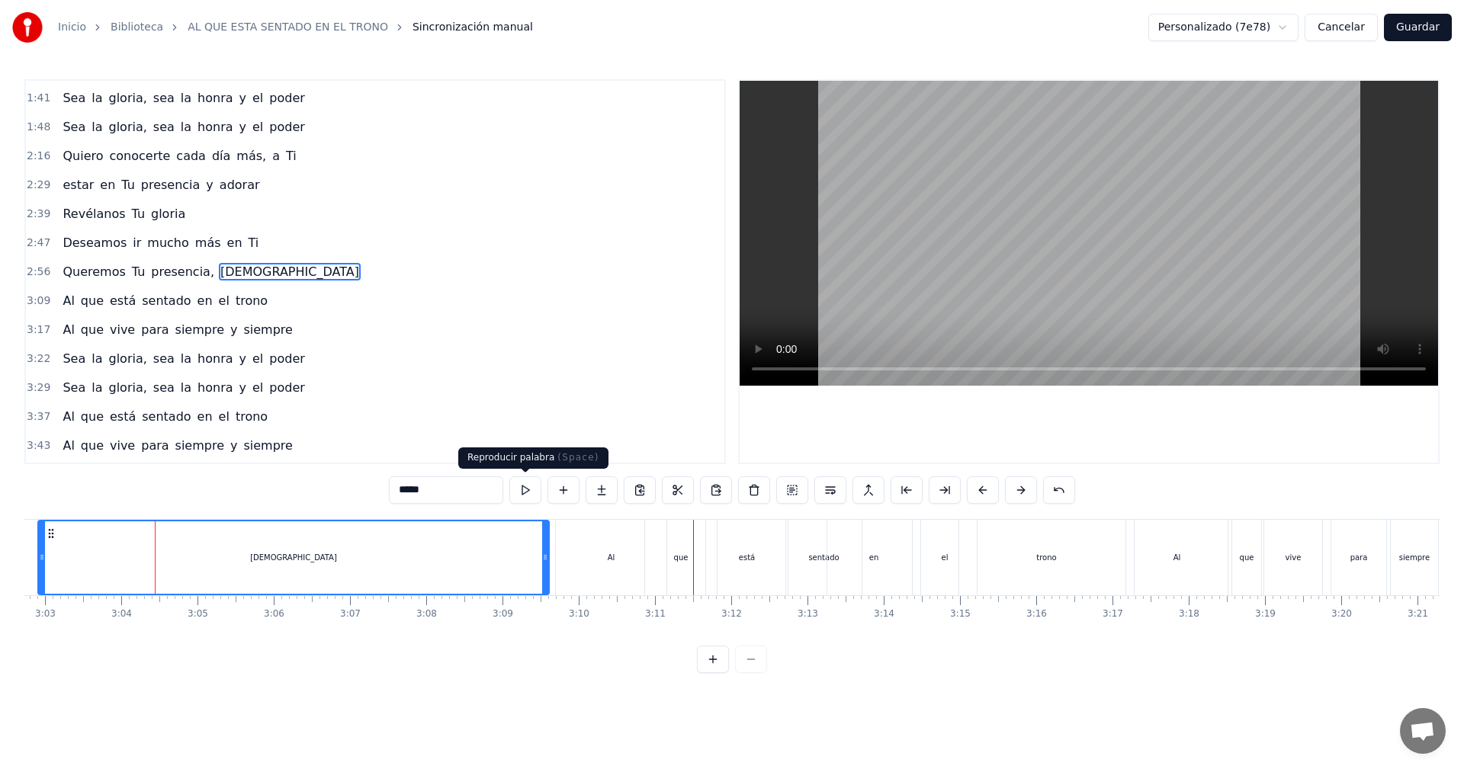
click at [524, 496] on button at bounding box center [525, 489] width 32 height 27
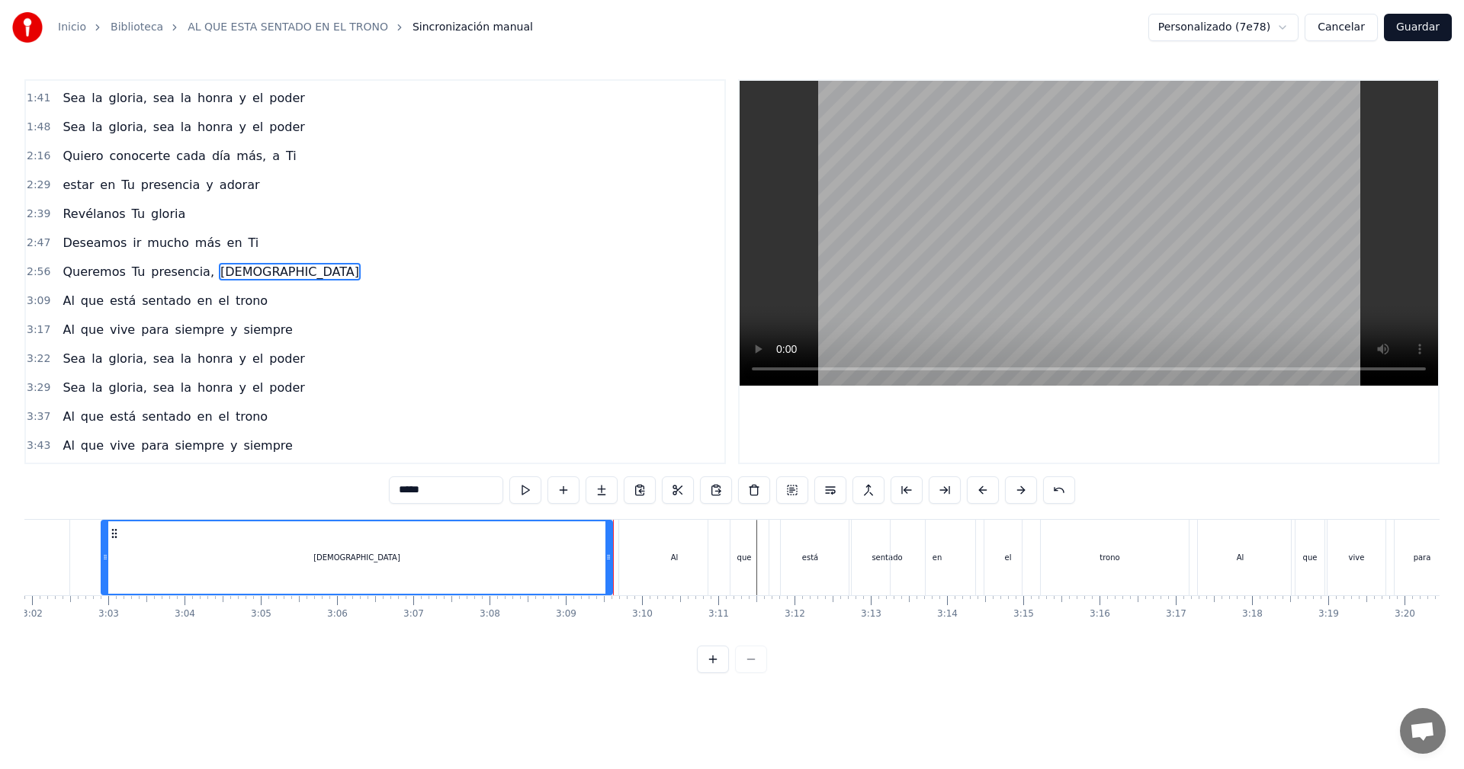
click at [649, 558] on div "Al" at bounding box center [674, 557] width 111 height 75
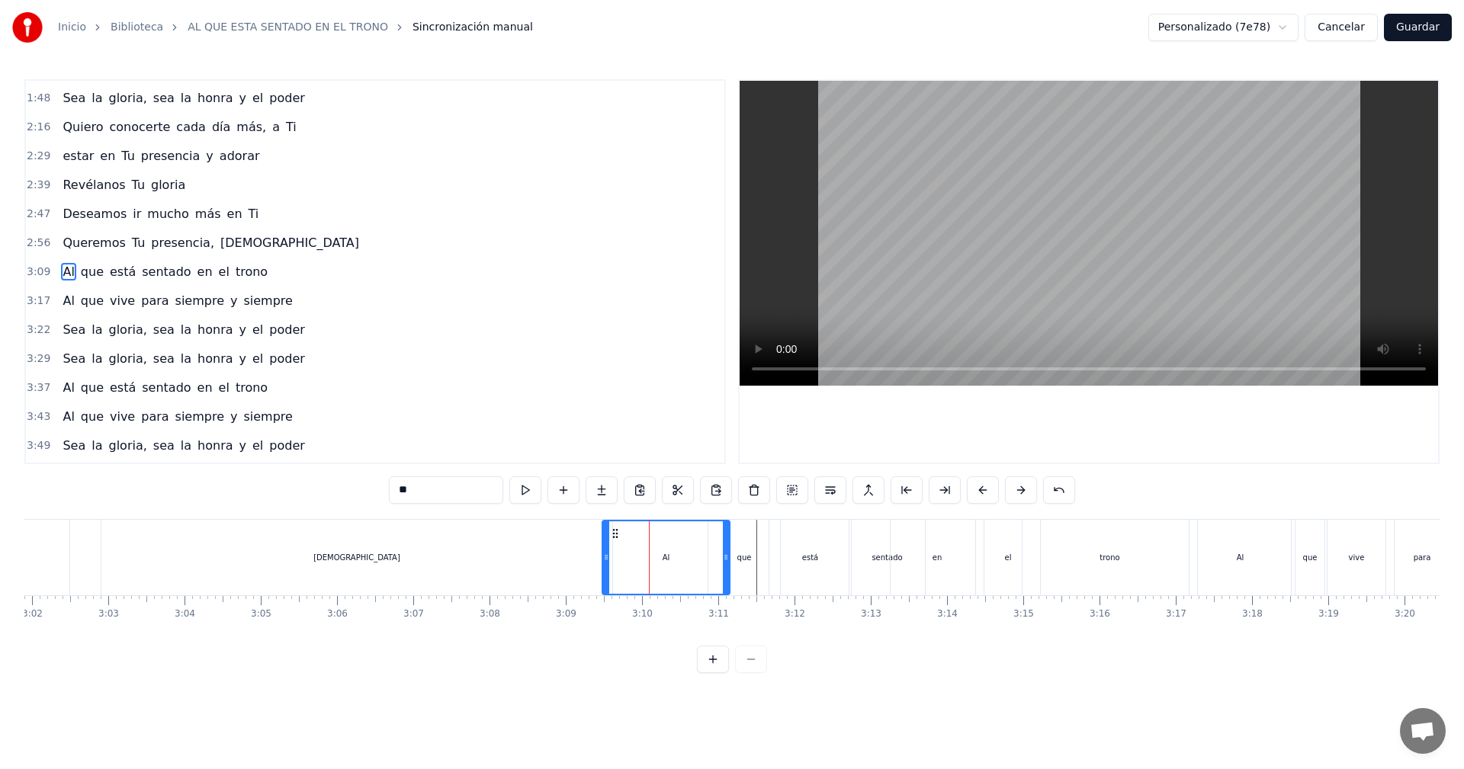
drag, startPoint x: 623, startPoint y: 560, endPoint x: 606, endPoint y: 559, distance: 16.8
click at [606, 559] on icon at bounding box center [606, 557] width 6 height 12
click at [534, 557] on div "[DEMOGRAPHIC_DATA]" at bounding box center [356, 557] width 511 height 75
type input "*****"
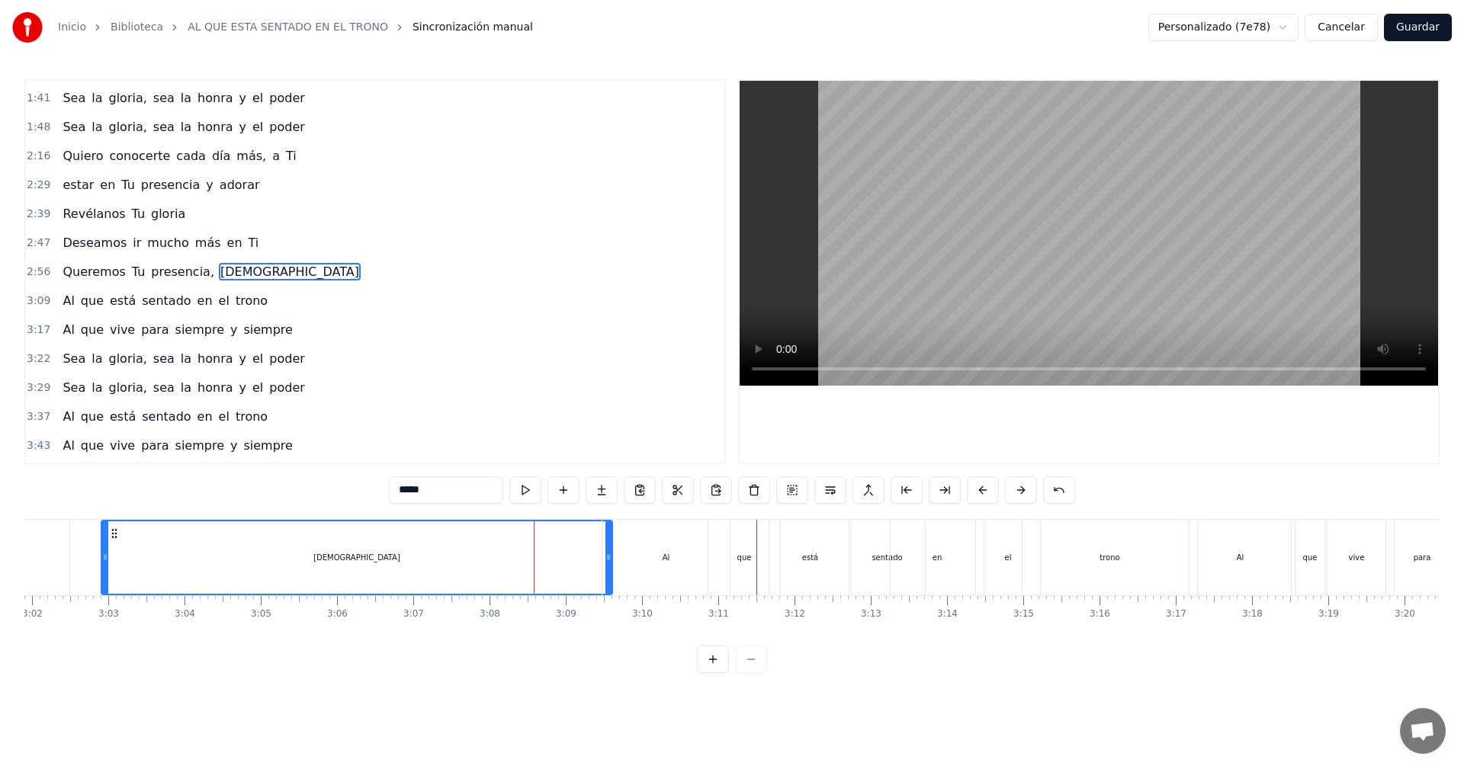
click at [80, 558] on div "Queremos Tu presencia, [PERSON_NAME]" at bounding box center [98, 557] width 1036 height 75
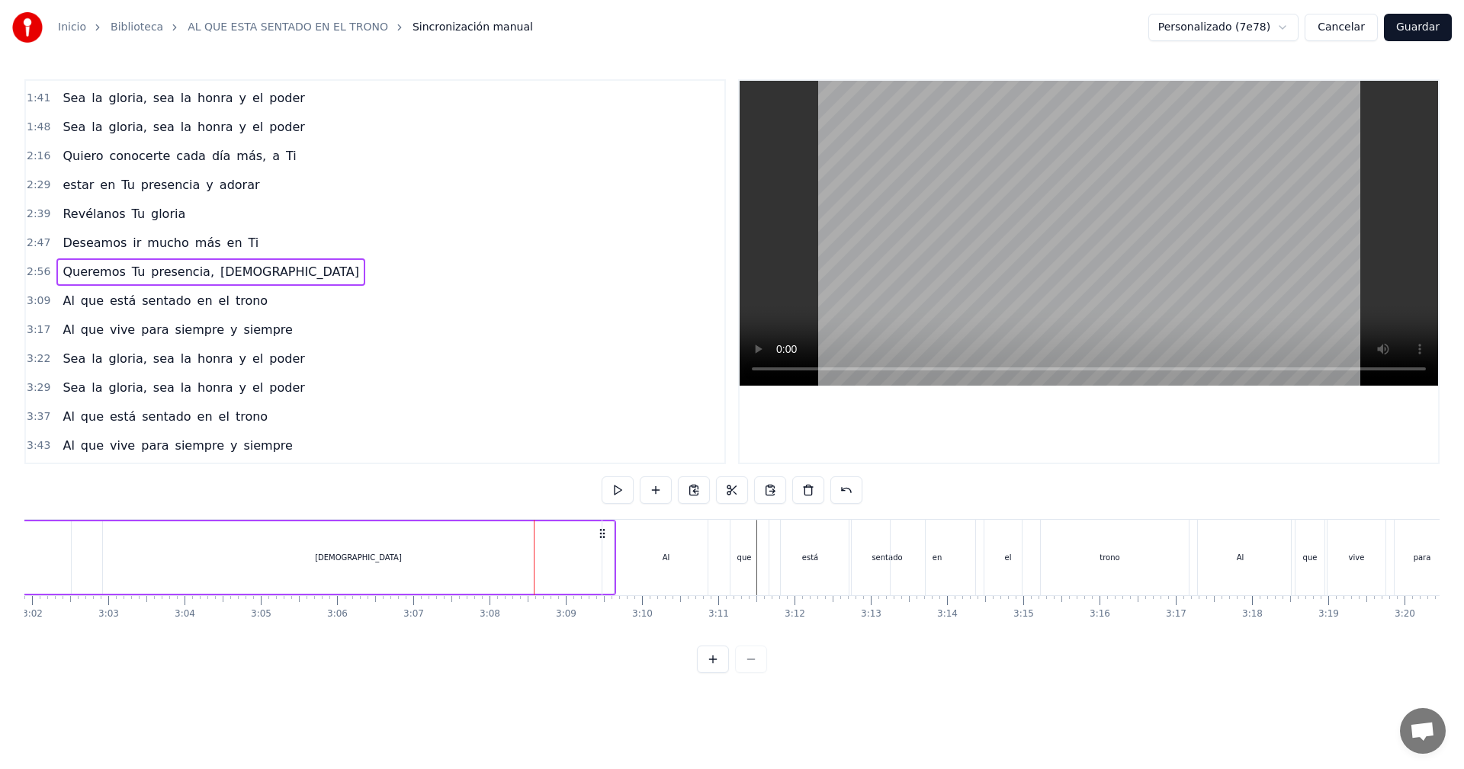
scroll to position [0, 13847]
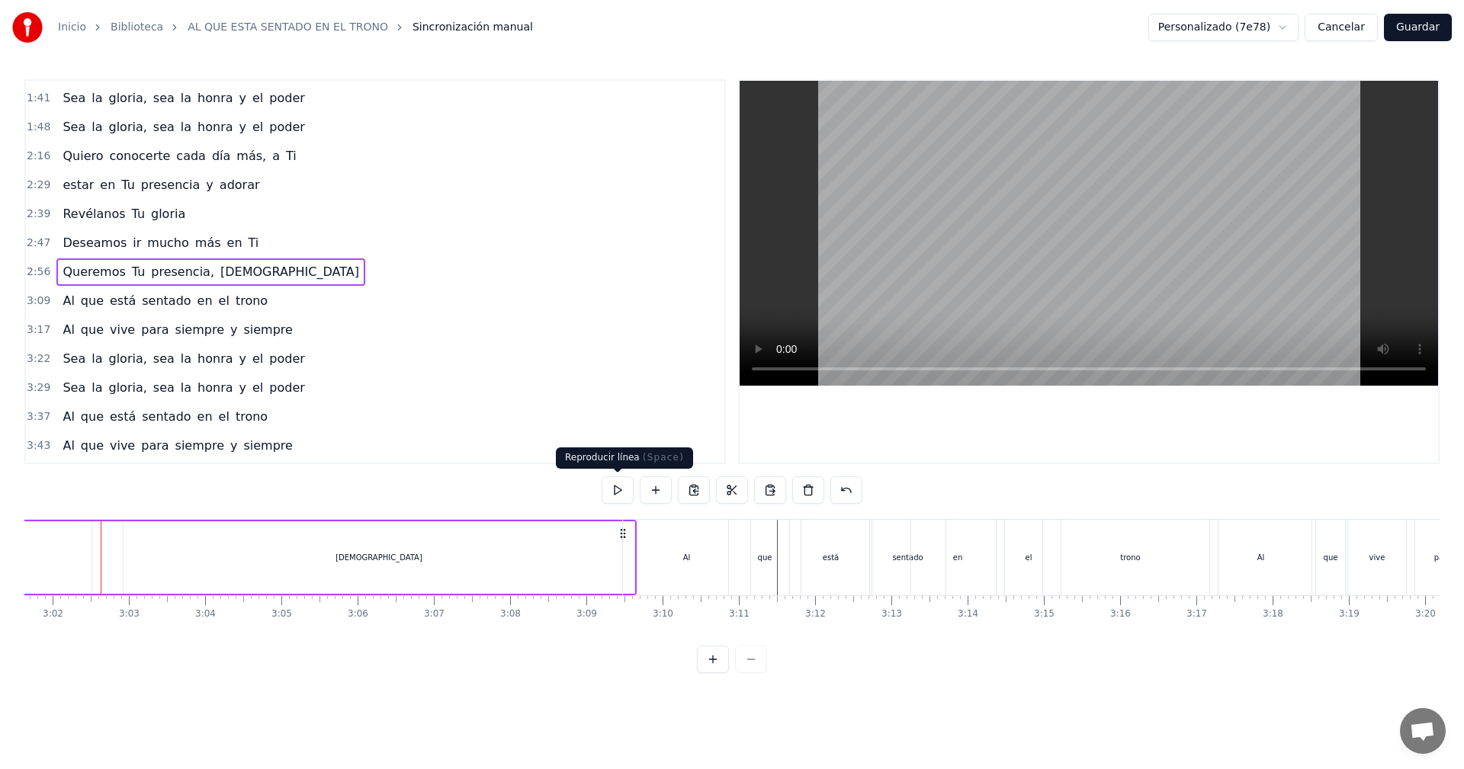
click at [619, 492] on button at bounding box center [618, 489] width 32 height 27
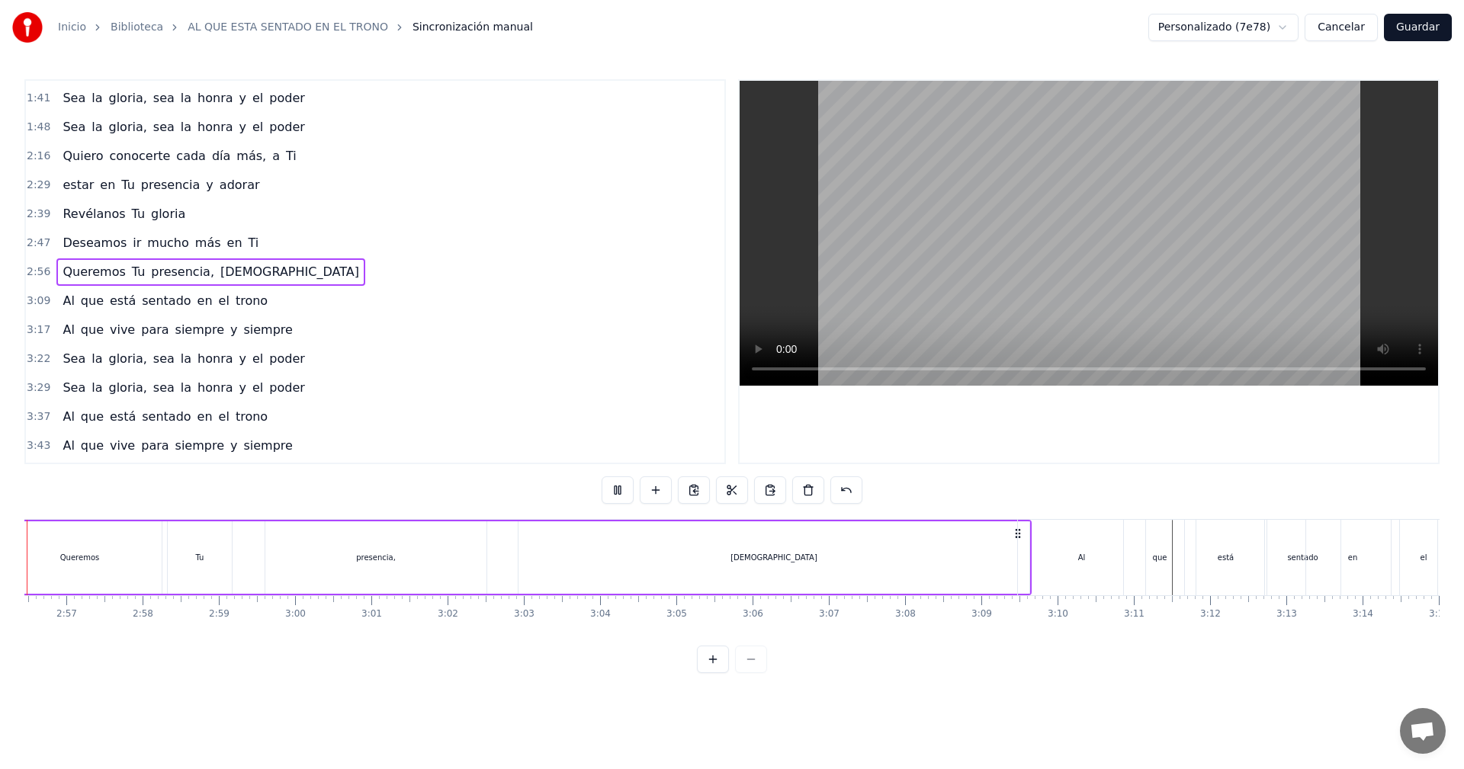
scroll to position [0, 13365]
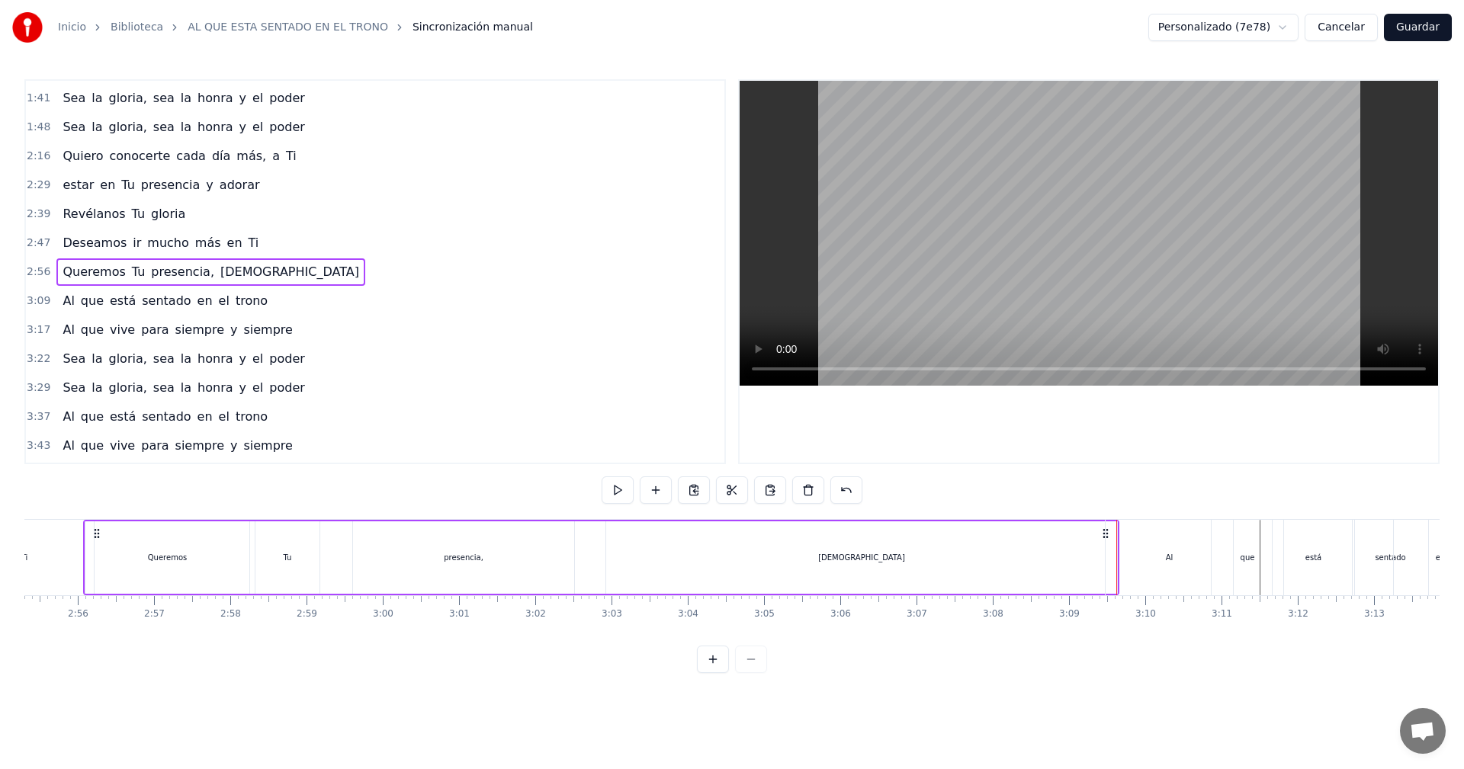
click at [1079, 554] on div "[DEMOGRAPHIC_DATA]" at bounding box center [861, 557] width 511 height 72
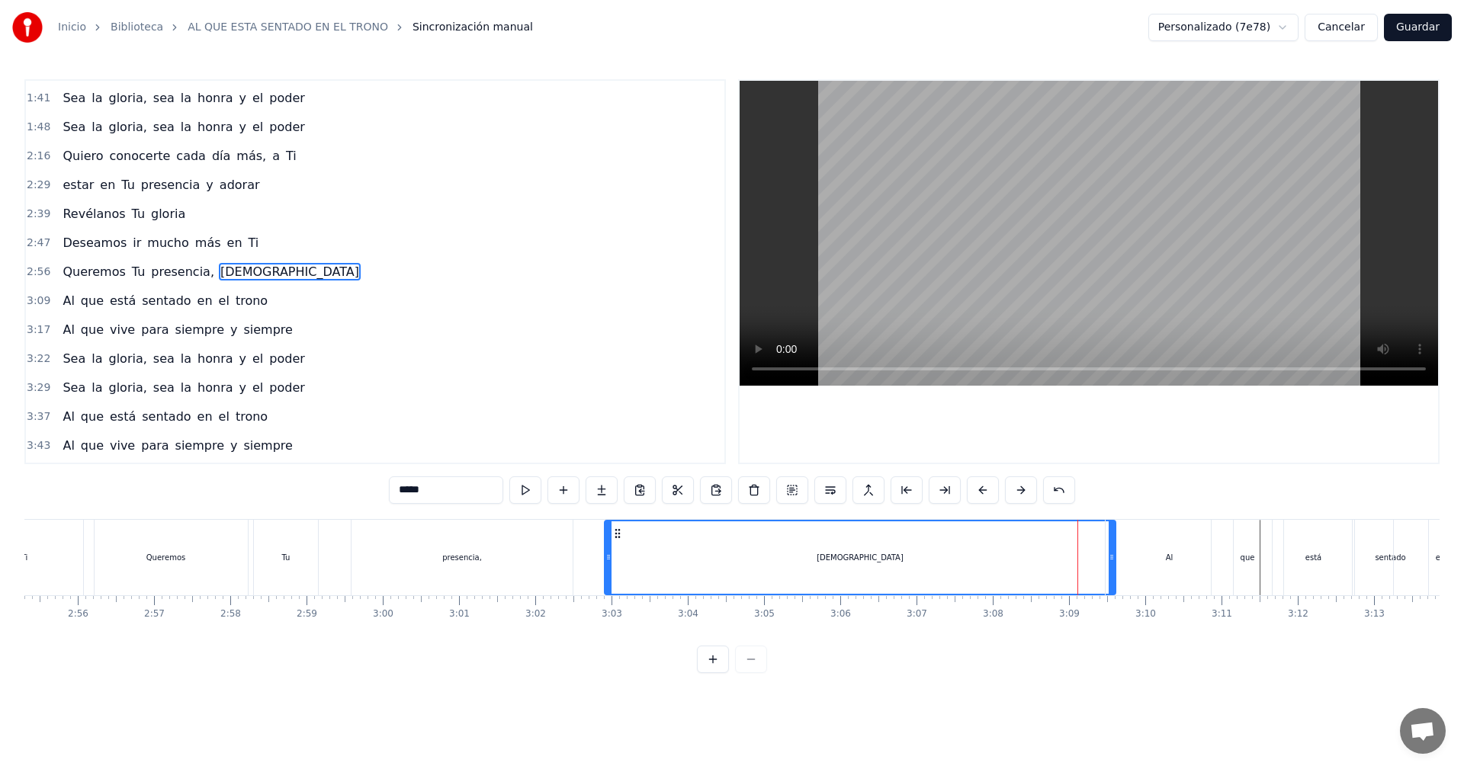
click at [1112, 558] on div "Al" at bounding box center [1168, 557] width 127 height 75
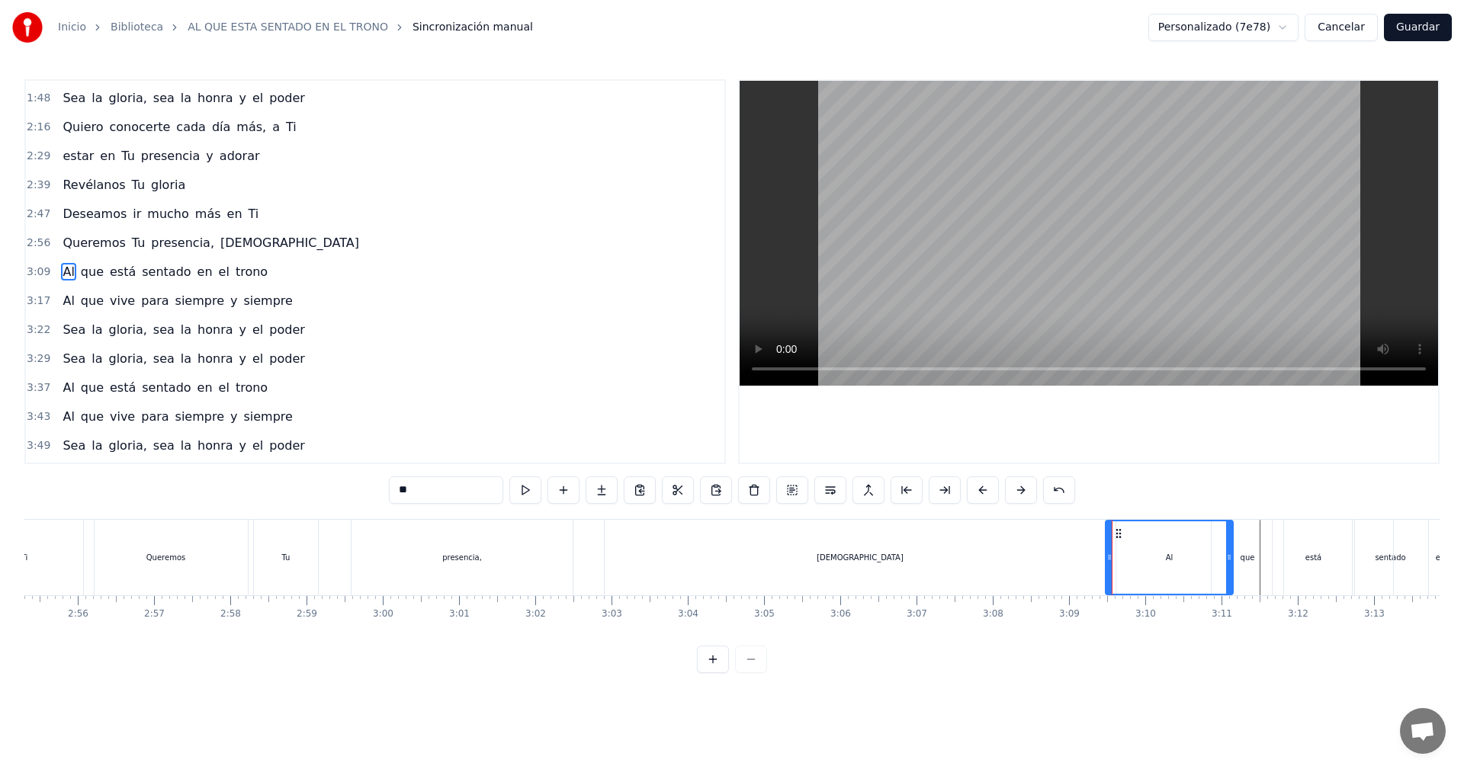
click at [1070, 566] on div "[DEMOGRAPHIC_DATA]" at bounding box center [860, 557] width 511 height 75
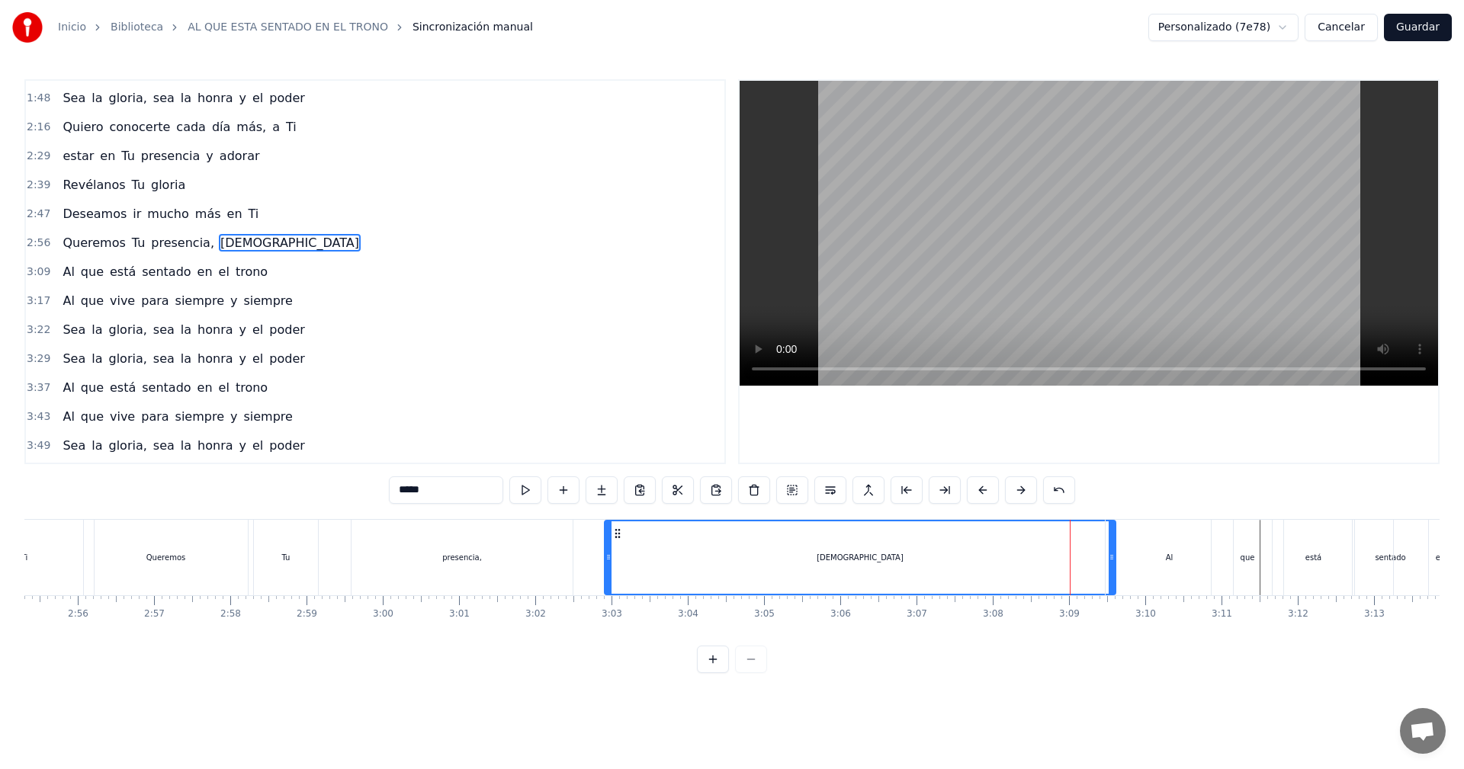
scroll to position [316, 0]
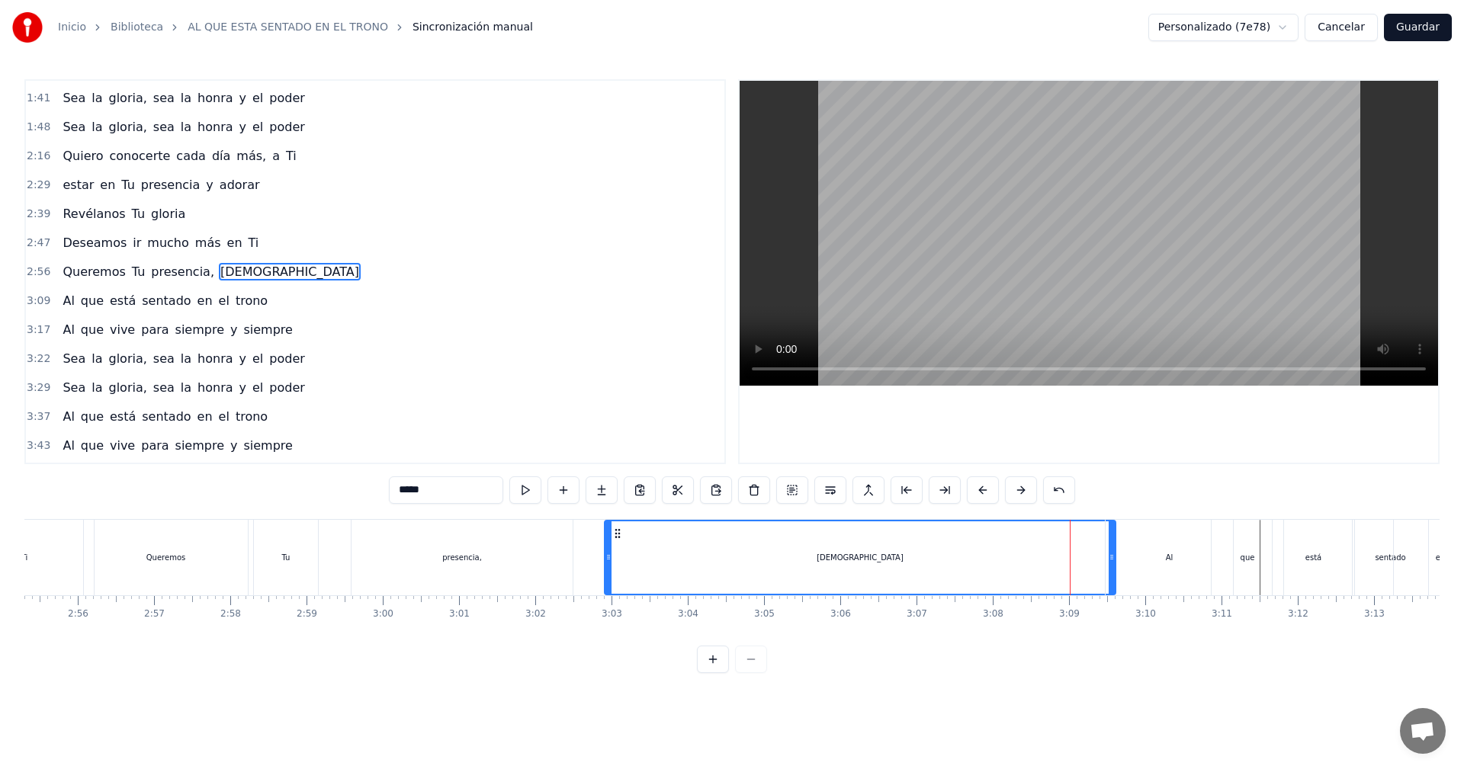
click at [1113, 560] on div "Al" at bounding box center [1168, 557] width 127 height 75
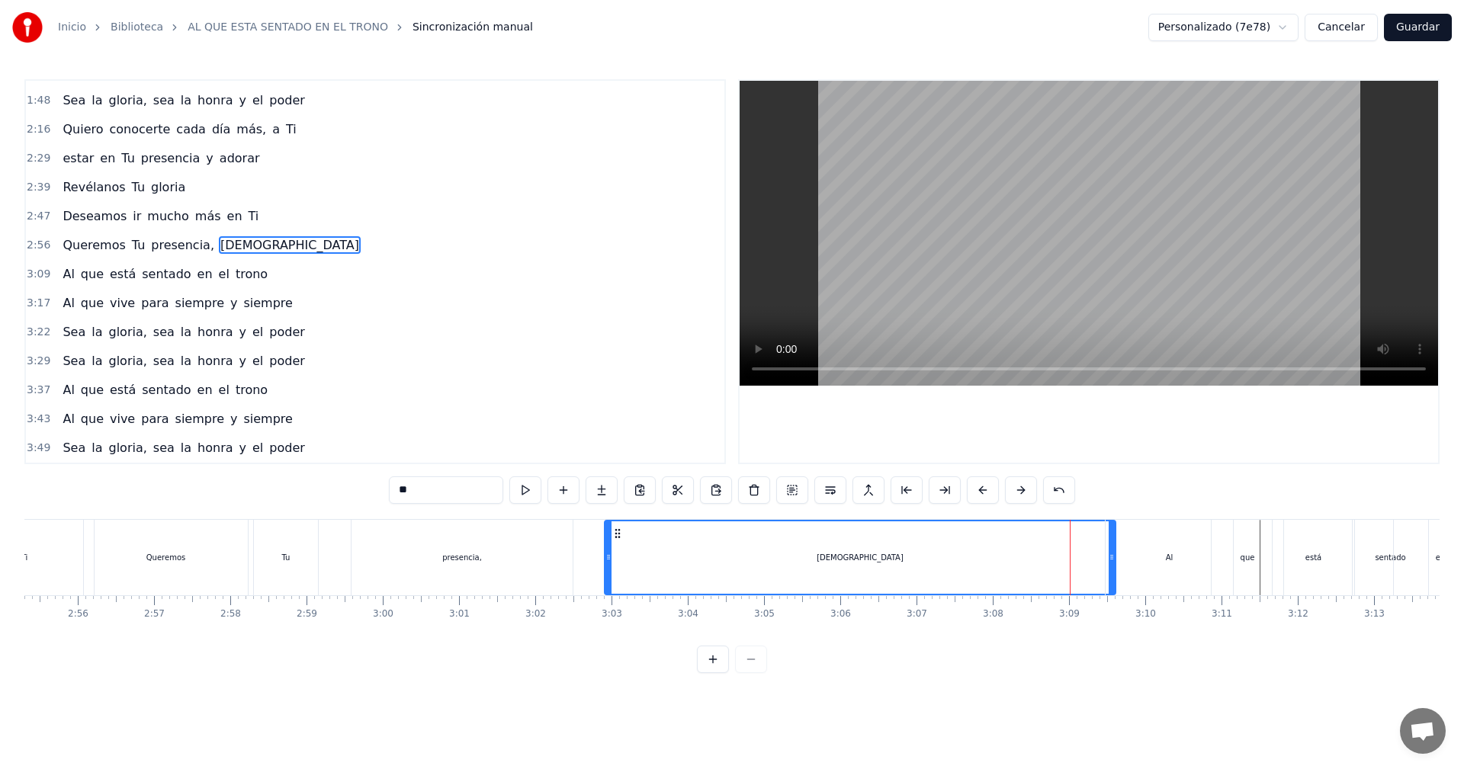
scroll to position [345, 0]
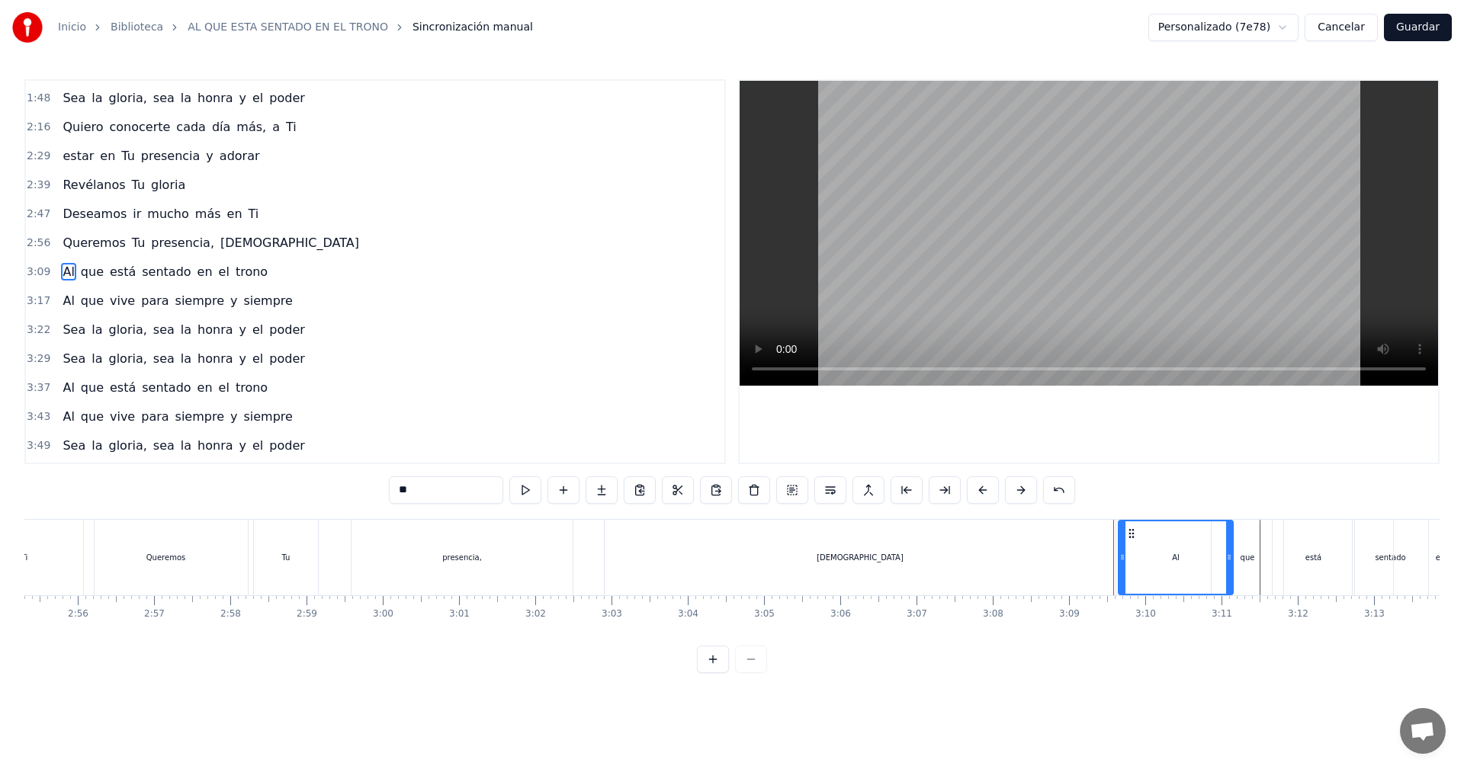
drag, startPoint x: 1106, startPoint y: 559, endPoint x: 1119, endPoint y: 561, distance: 13.2
click at [1119, 561] on icon at bounding box center [1122, 557] width 6 height 12
click at [1095, 560] on div "[DEMOGRAPHIC_DATA]" at bounding box center [860, 557] width 511 height 75
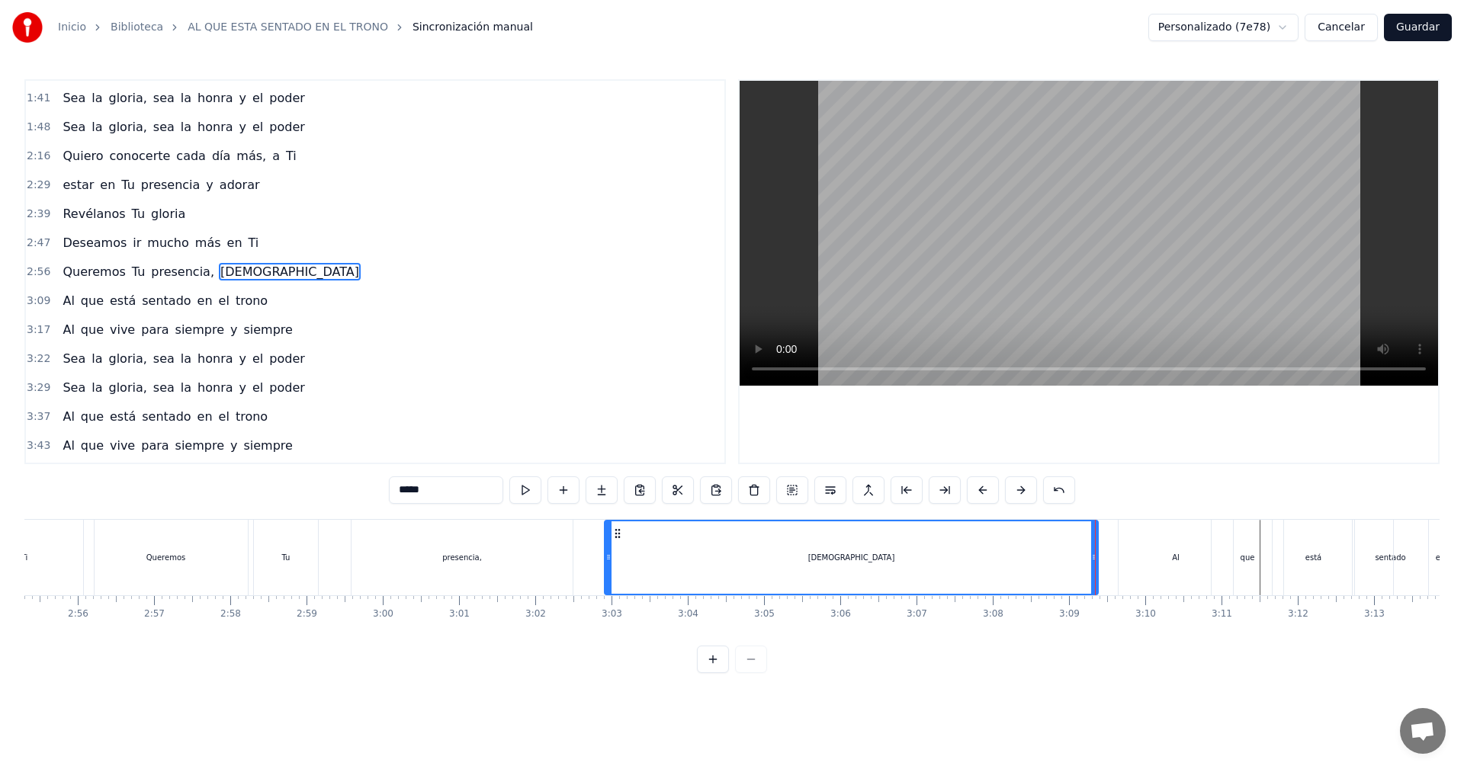
drag, startPoint x: 1112, startPoint y: 557, endPoint x: 1094, endPoint y: 559, distance: 17.6
click at [1094, 559] on icon at bounding box center [1094, 557] width 6 height 12
click at [1124, 560] on div "Al" at bounding box center [1175, 557] width 114 height 75
type input "**"
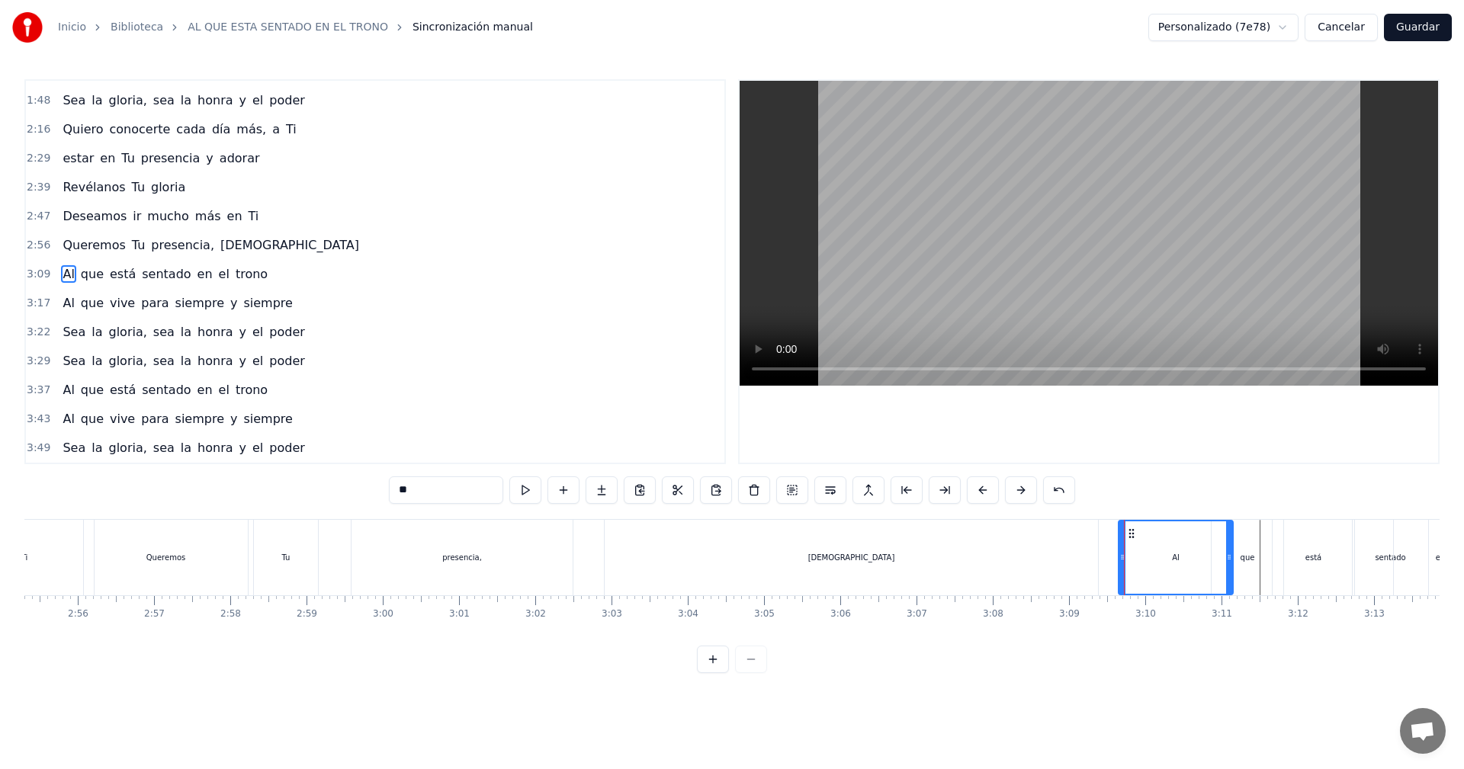
scroll to position [345, 0]
drag, startPoint x: 1121, startPoint y: 560, endPoint x: 1098, endPoint y: 560, distance: 22.9
click at [1098, 560] on icon at bounding box center [1099, 557] width 6 height 12
drag, startPoint x: 1098, startPoint y: 560, endPoint x: 1116, endPoint y: 559, distance: 18.4
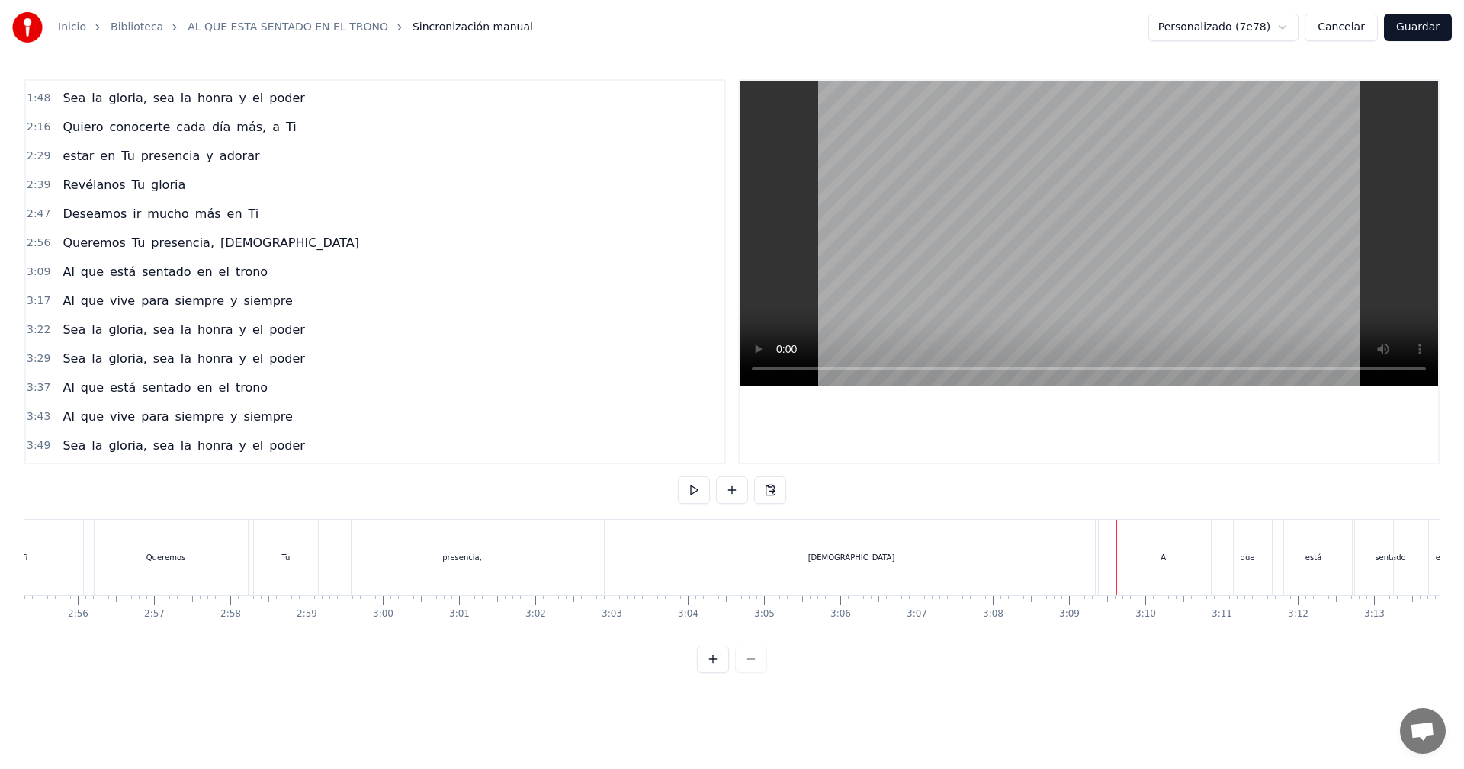
click at [1080, 558] on div "[DEMOGRAPHIC_DATA]" at bounding box center [851, 557] width 493 height 75
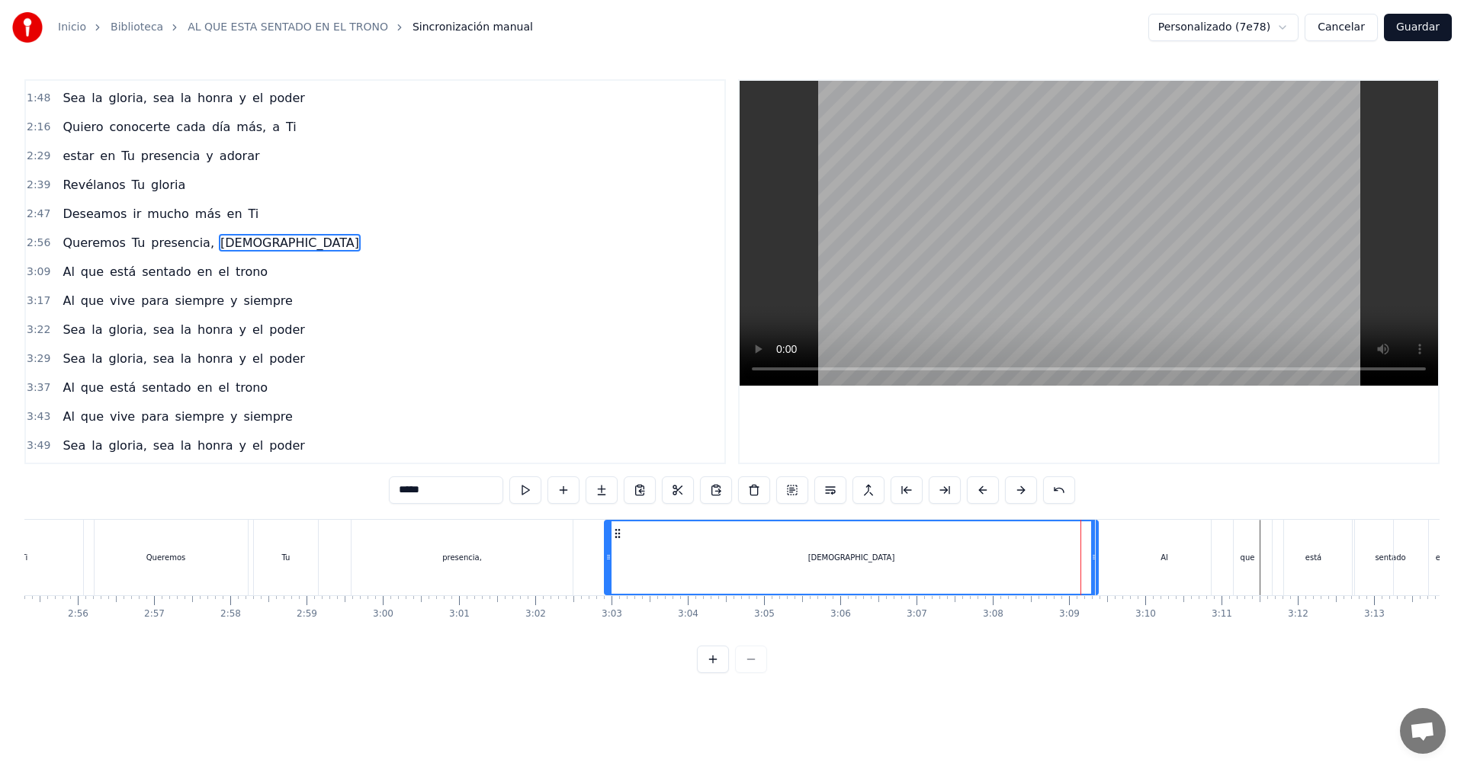
scroll to position [316, 0]
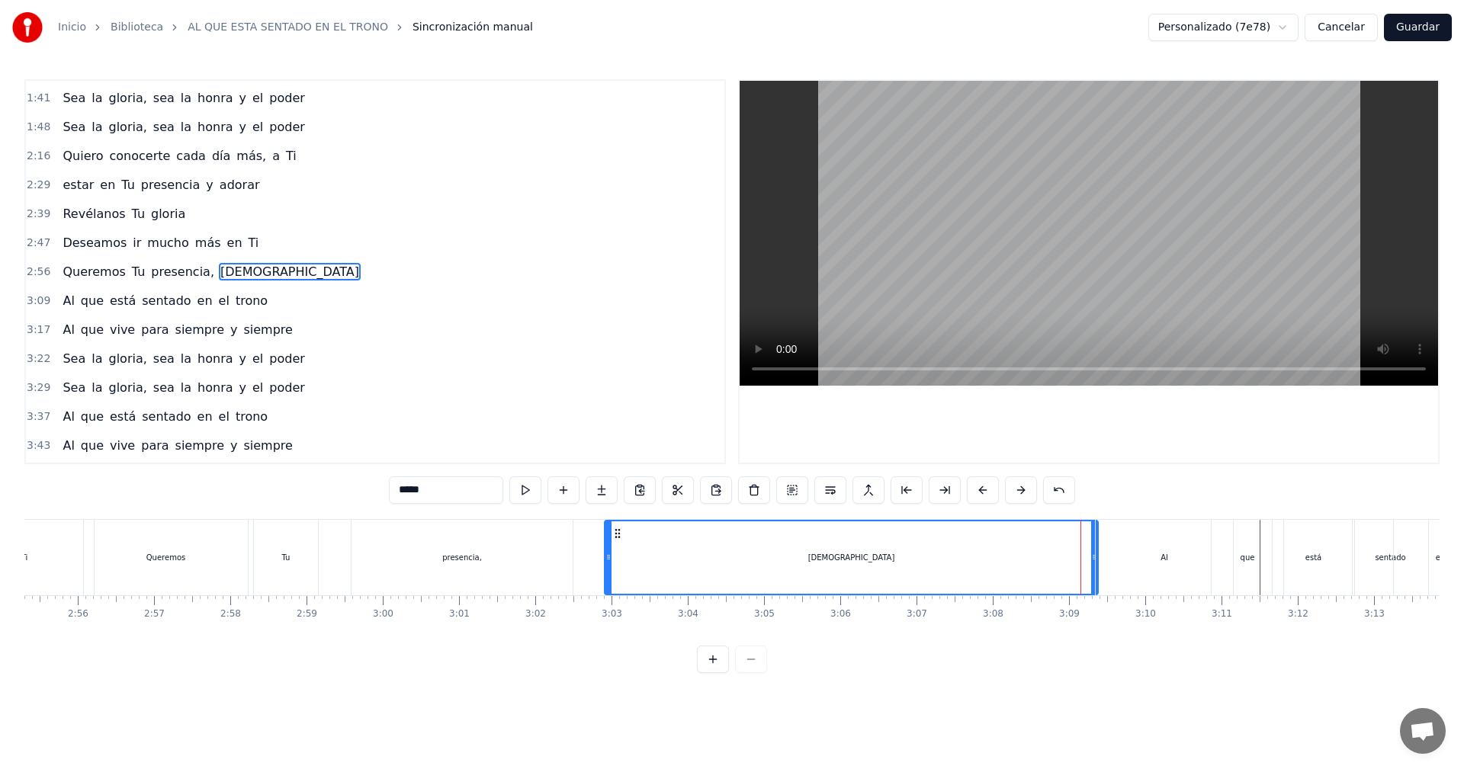
click at [1126, 560] on div "Al" at bounding box center [1164, 557] width 137 height 75
type input "**"
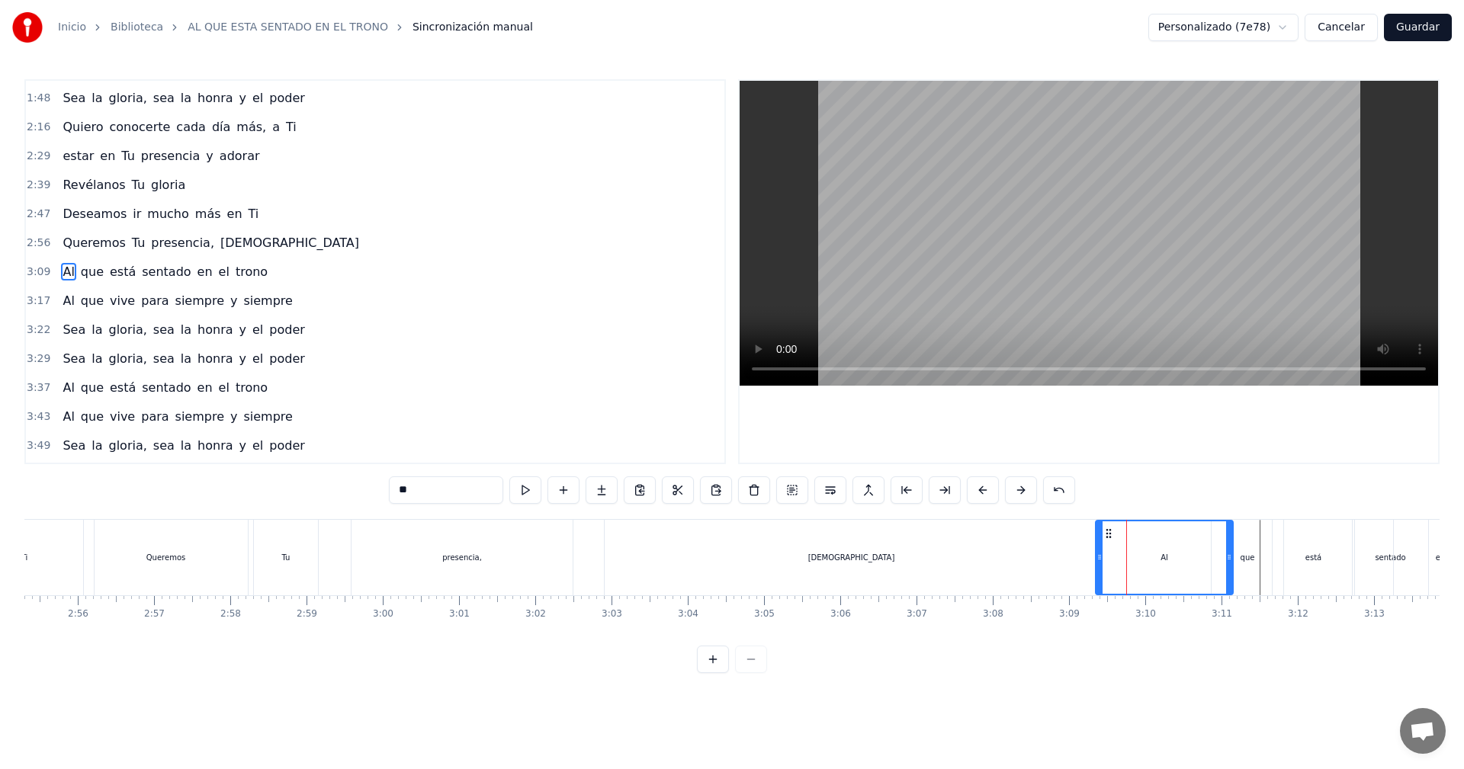
click at [1100, 559] on circle at bounding box center [1100, 559] width 1 height 1
click at [1100, 559] on div at bounding box center [1100, 557] width 1 height 75
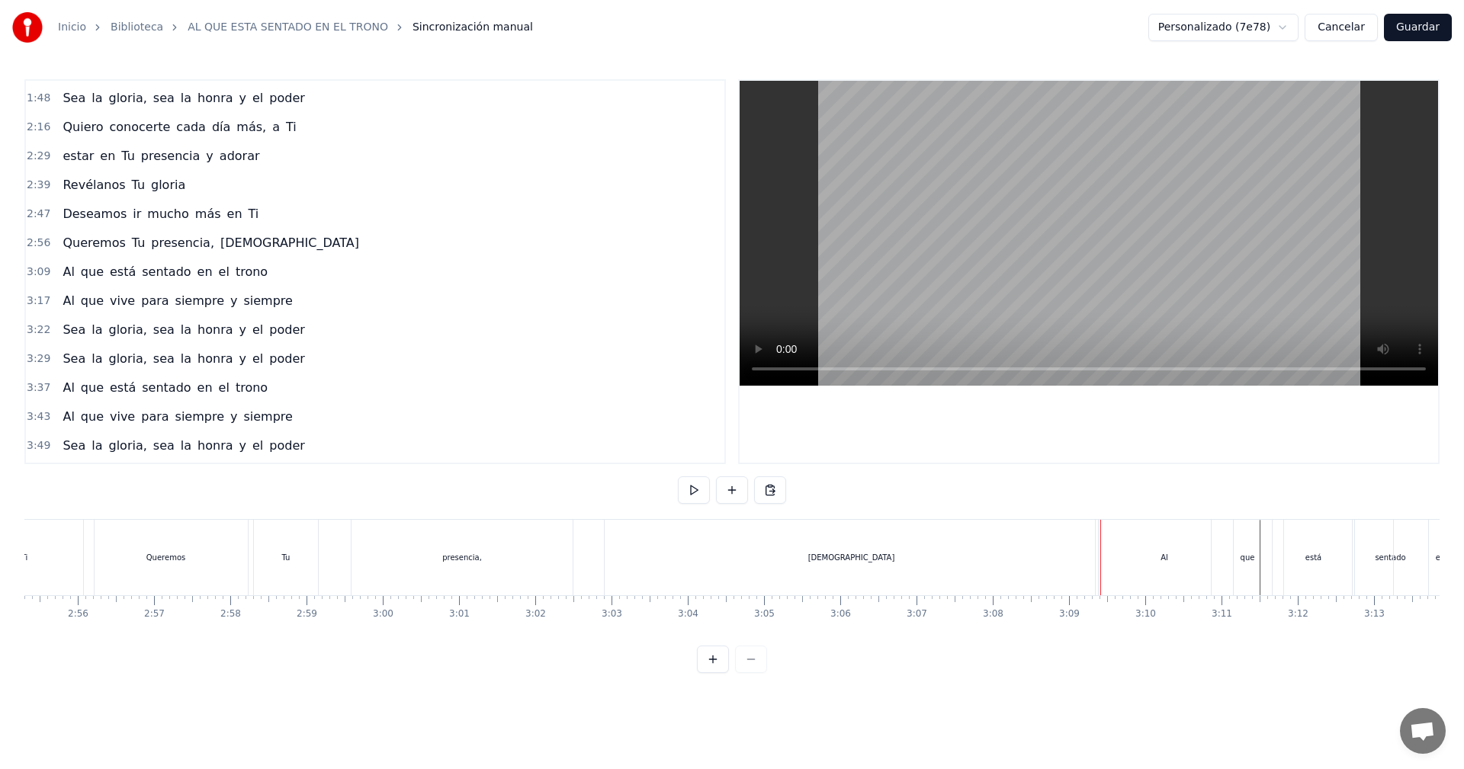
click at [1098, 560] on div "Al" at bounding box center [1164, 557] width 137 height 75
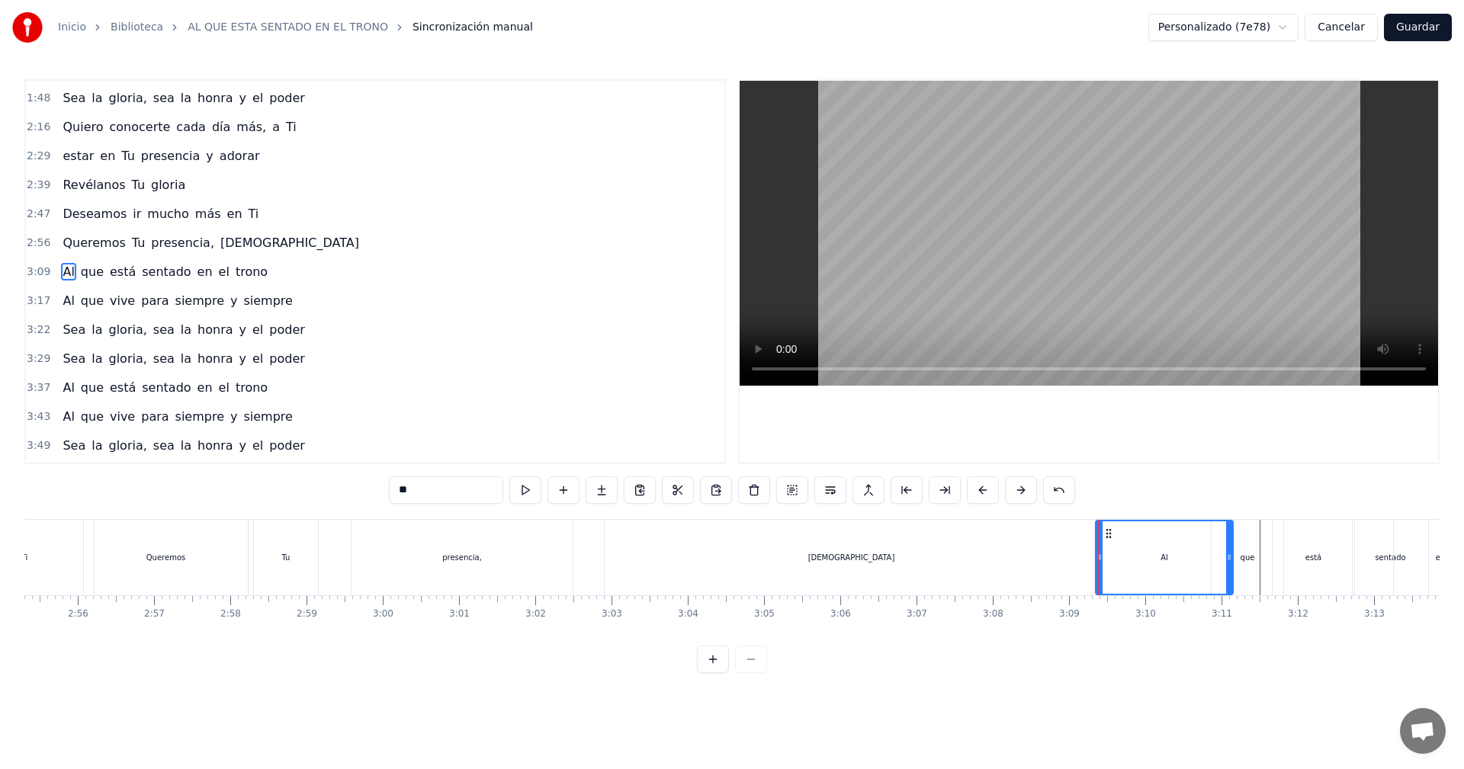
drag, startPoint x: 1098, startPoint y: 560, endPoint x: 1109, endPoint y: 562, distance: 11.7
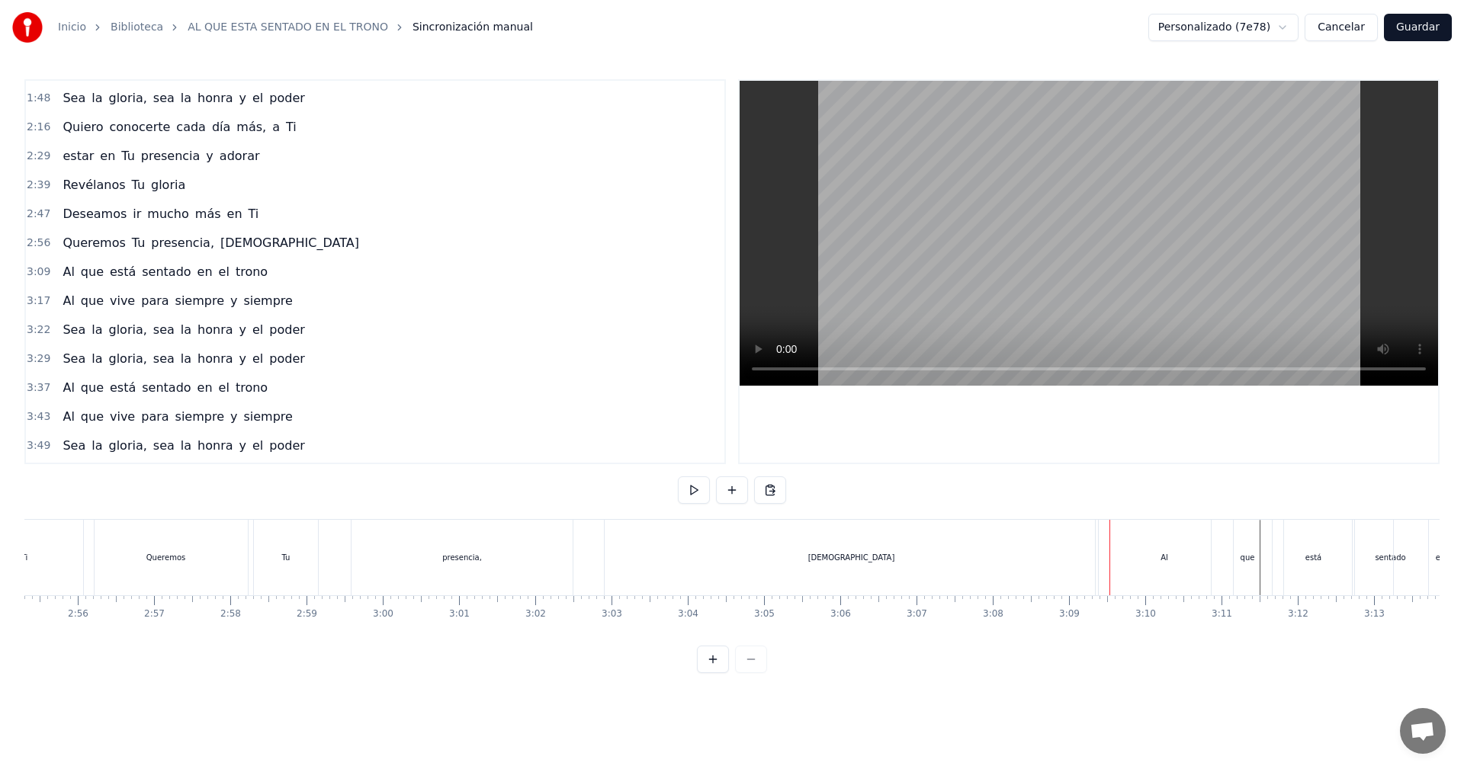
click at [1099, 558] on div "Al" at bounding box center [1164, 557] width 137 height 75
drag, startPoint x: 1097, startPoint y: 560, endPoint x: 1121, endPoint y: 563, distance: 23.9
click at [1121, 563] on div at bounding box center [1123, 557] width 6 height 72
click at [1031, 560] on div "[DEMOGRAPHIC_DATA]" at bounding box center [851, 557] width 493 height 75
type input "*****"
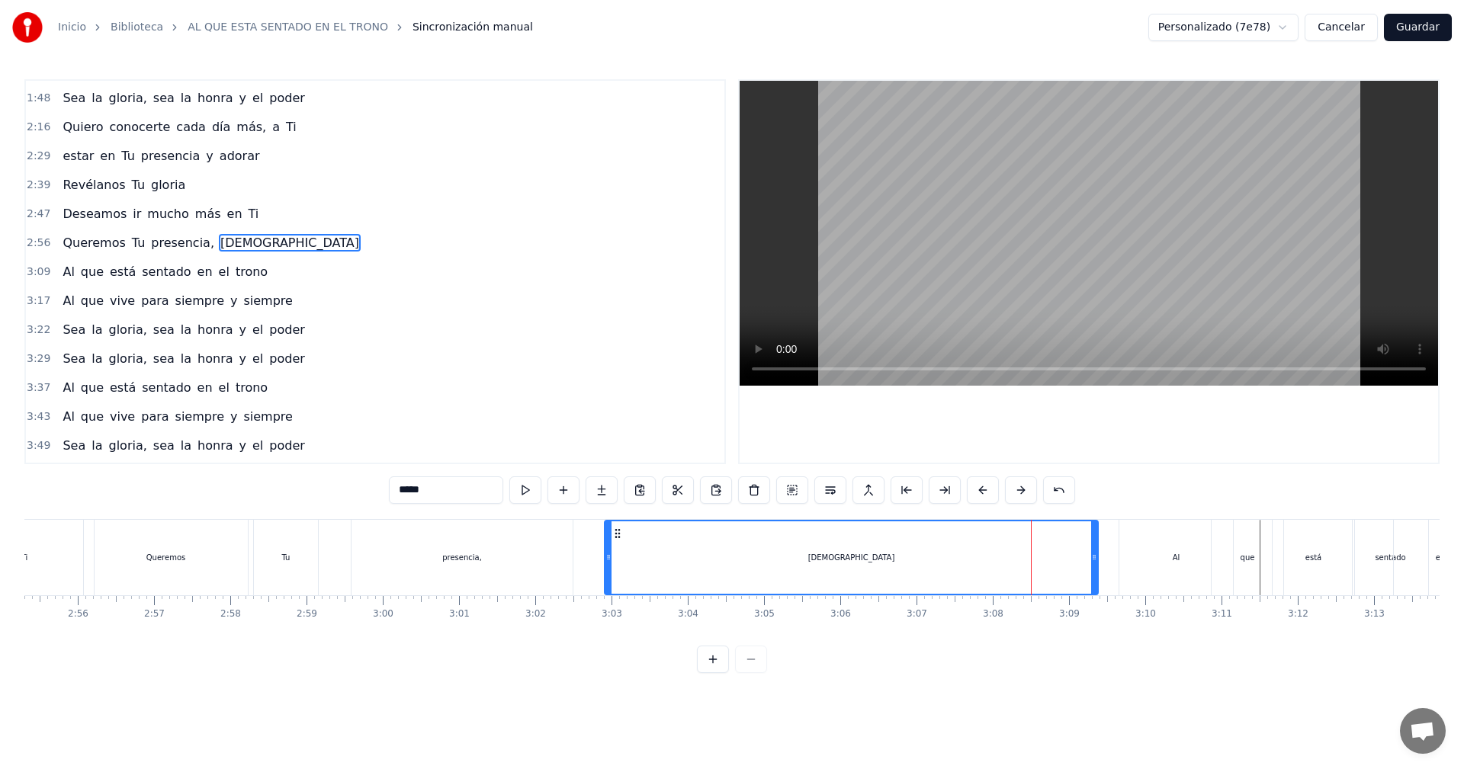
scroll to position [316, 0]
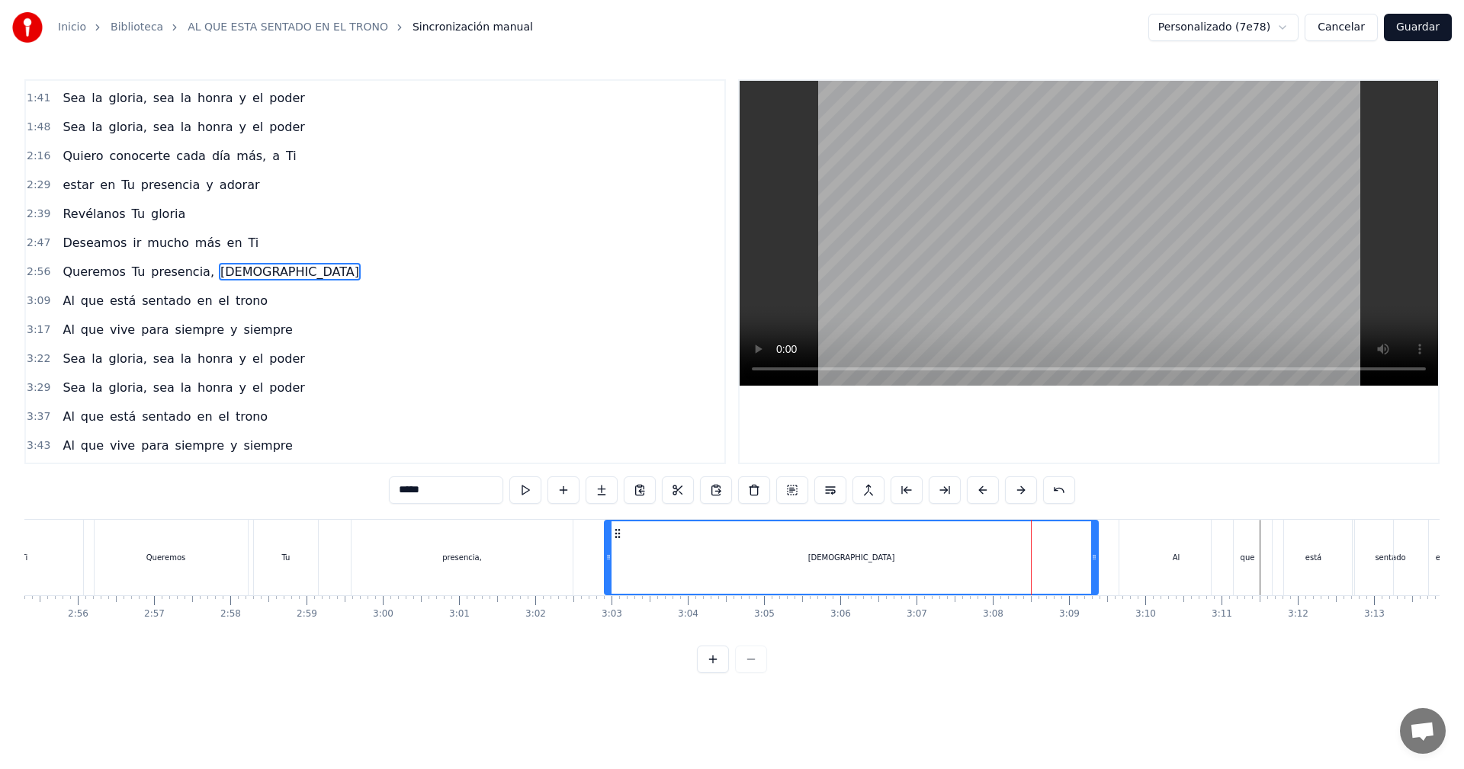
click at [1099, 559] on div "[DEMOGRAPHIC_DATA]" at bounding box center [851, 557] width 495 height 75
drag, startPoint x: 1092, startPoint y: 559, endPoint x: 1105, endPoint y: 562, distance: 12.6
click at [1105, 562] on icon at bounding box center [1106, 557] width 6 height 12
click at [574, 545] on div "Queremos Tu presencia, [PERSON_NAME]" at bounding box center [598, 557] width 1031 height 75
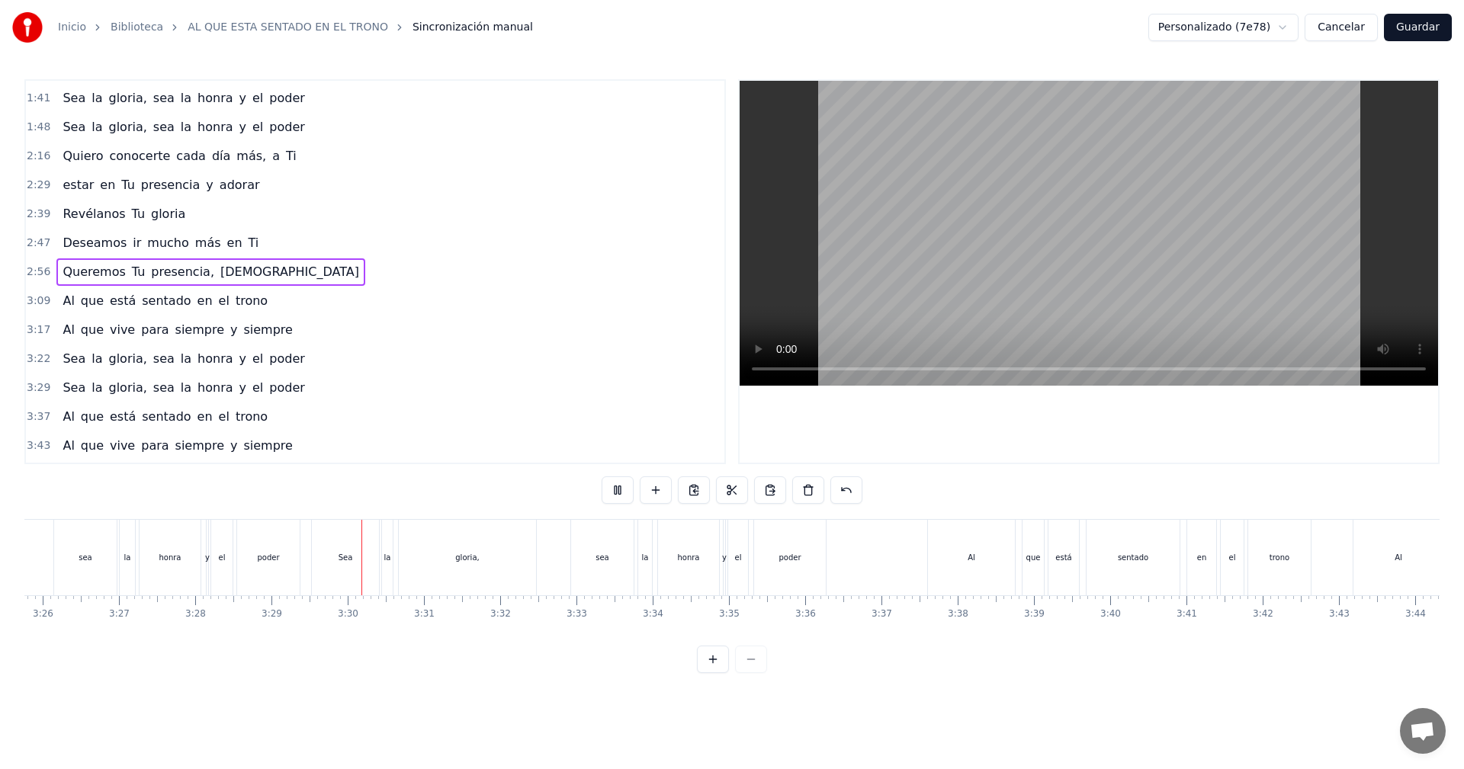
scroll to position [0, 15901]
click at [1430, 28] on button "Guardar" at bounding box center [1418, 27] width 68 height 27
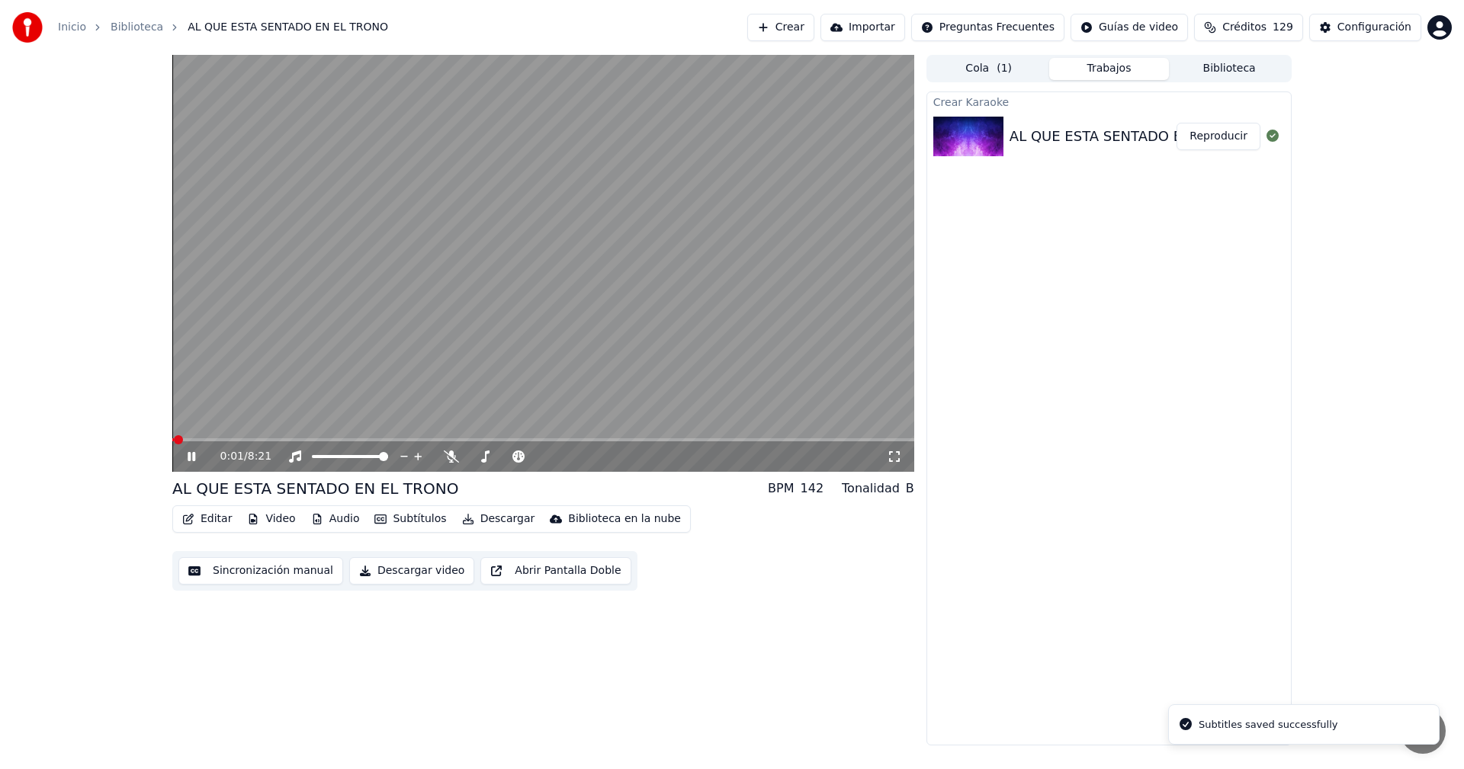
click at [220, 438] on video at bounding box center [543, 263] width 742 height 417
click at [253, 440] on span at bounding box center [543, 439] width 742 height 3
click at [289, 440] on span at bounding box center [543, 439] width 742 height 3
click at [317, 439] on span at bounding box center [543, 439] width 742 height 3
click at [343, 438] on video at bounding box center [543, 263] width 742 height 417
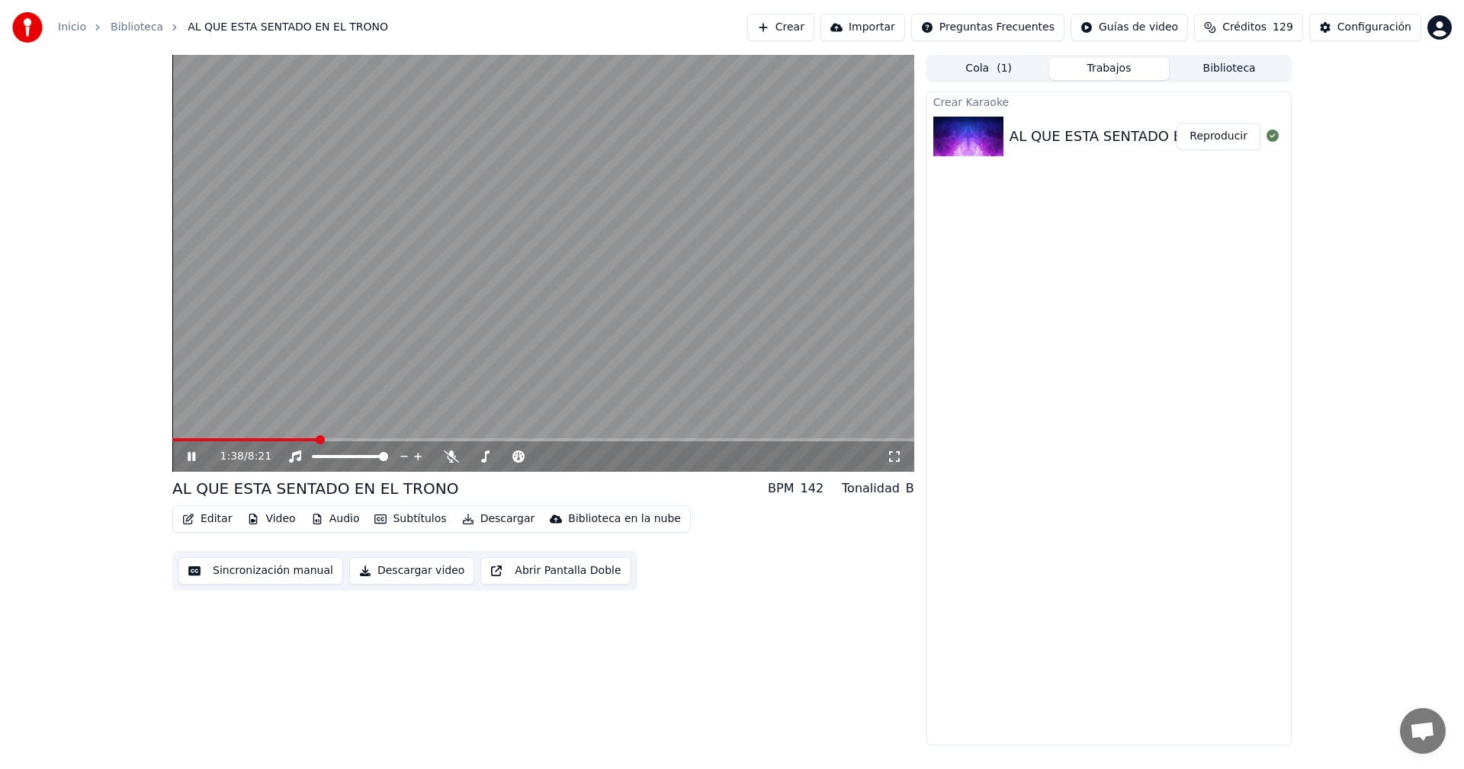
click at [343, 440] on span at bounding box center [543, 439] width 742 height 3
click at [198, 460] on icon at bounding box center [202, 457] width 36 height 12
click at [188, 458] on icon at bounding box center [191, 456] width 9 height 11
click at [195, 463] on icon at bounding box center [202, 457] width 36 height 12
click at [473, 518] on button "Descargar" at bounding box center [498, 519] width 85 height 21
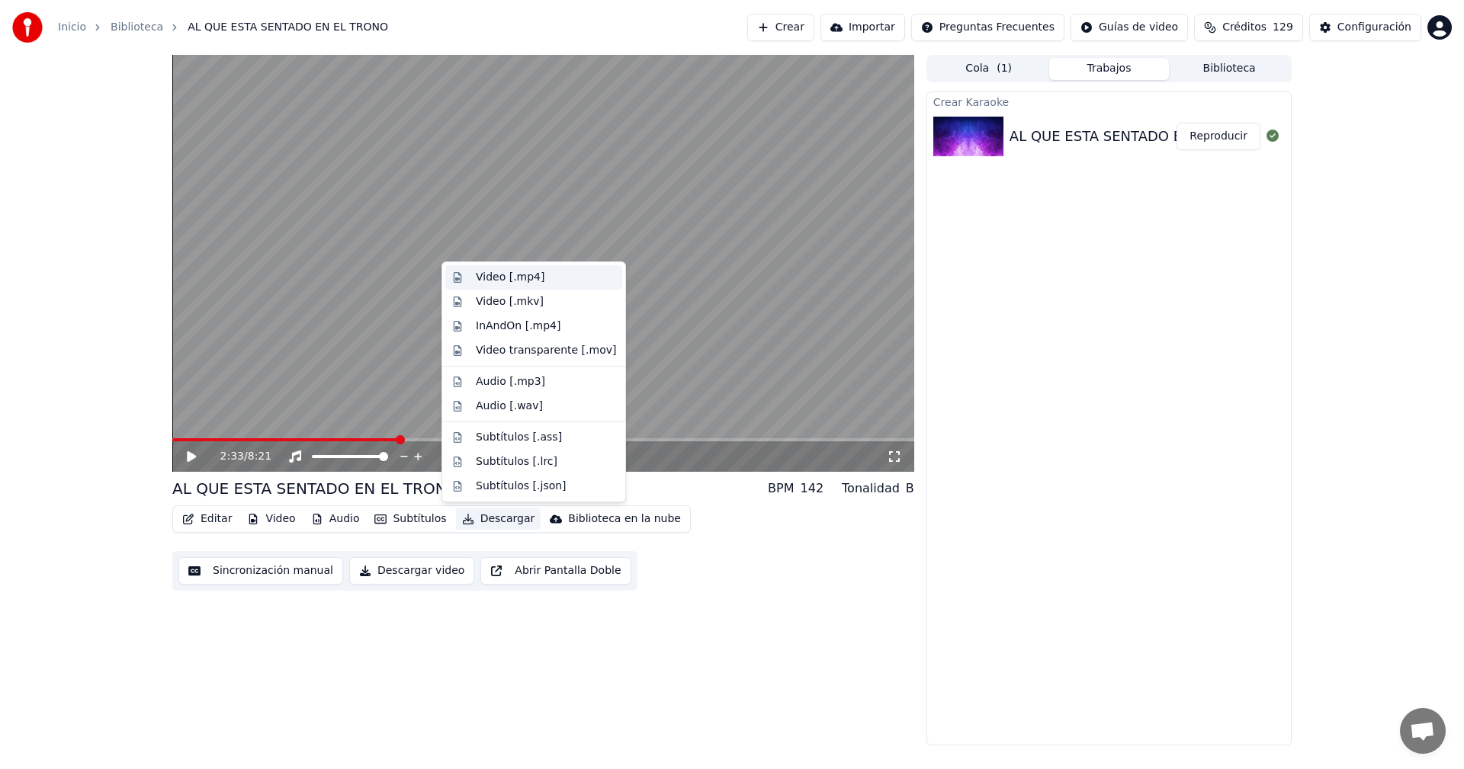
click at [496, 278] on div "Video [.mp4]" at bounding box center [510, 277] width 69 height 15
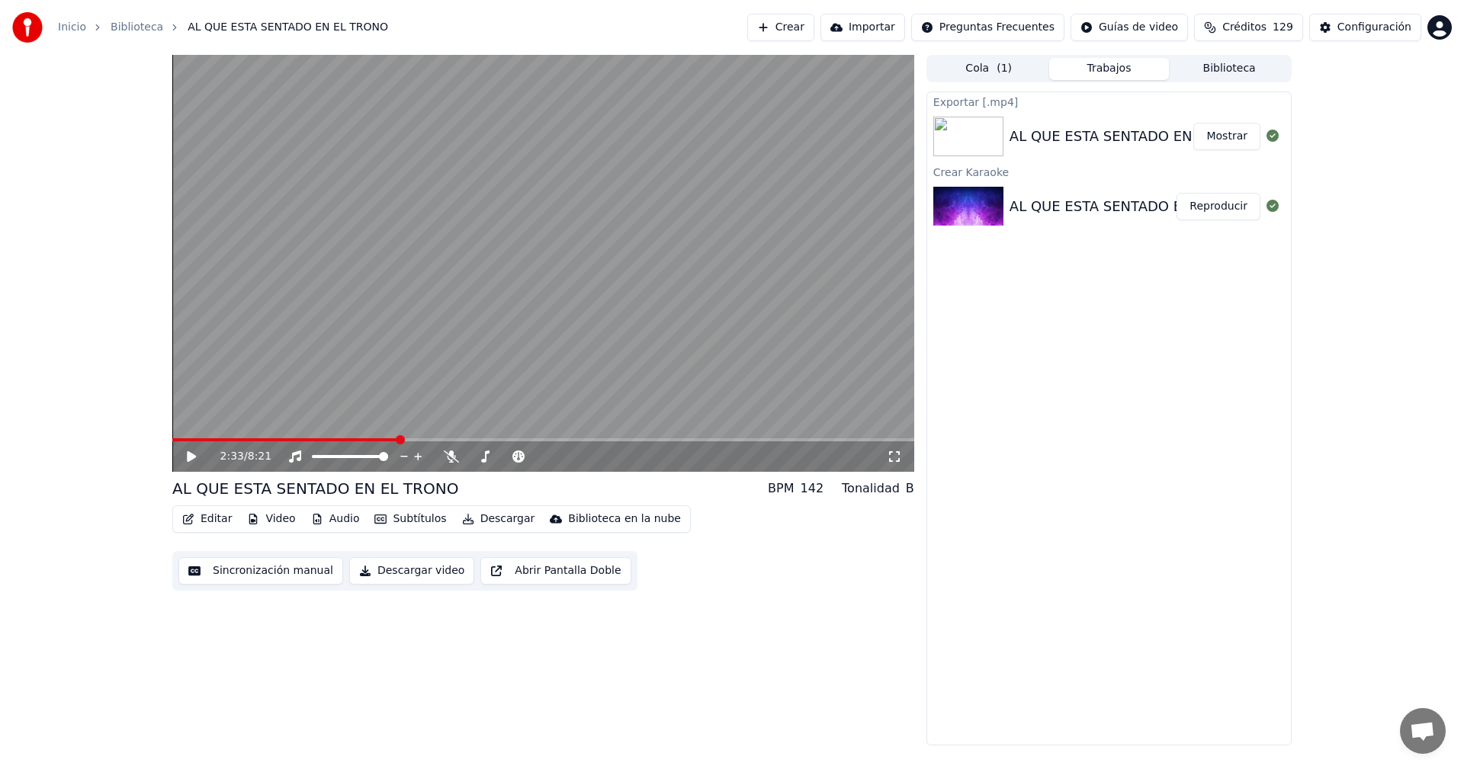
click at [1216, 140] on button "Mostrar" at bounding box center [1226, 136] width 67 height 27
